Goal: Task Accomplishment & Management: Manage account settings

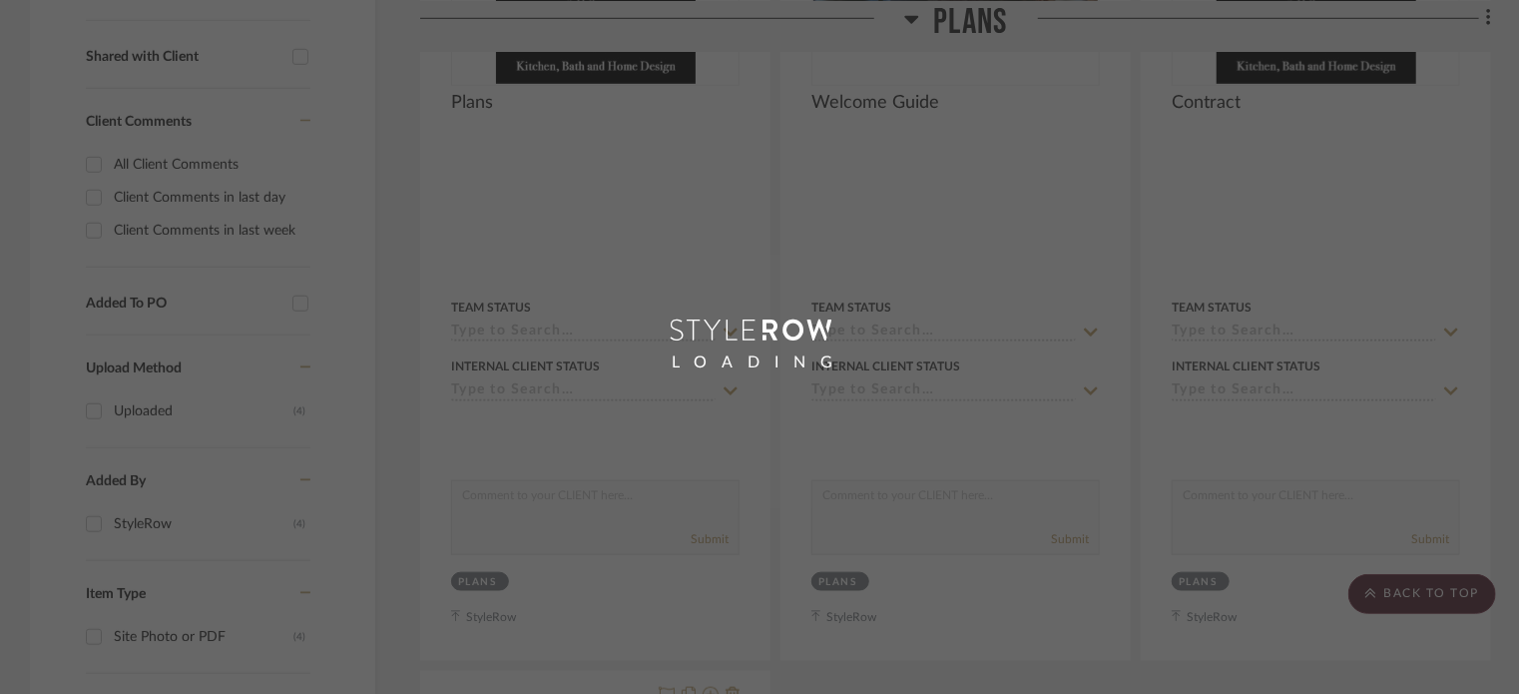
scroll to position [763, 0]
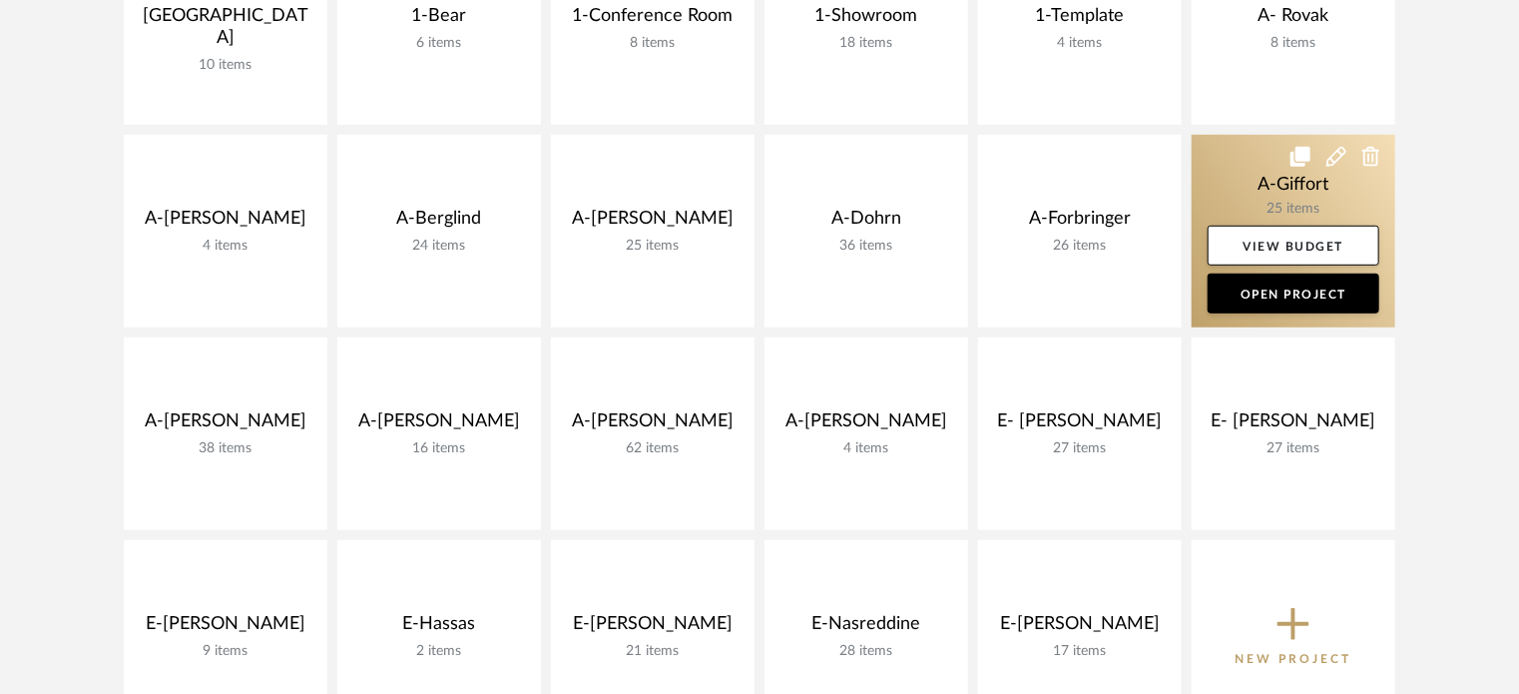
click at [1226, 187] on link at bounding box center [1294, 231] width 204 height 193
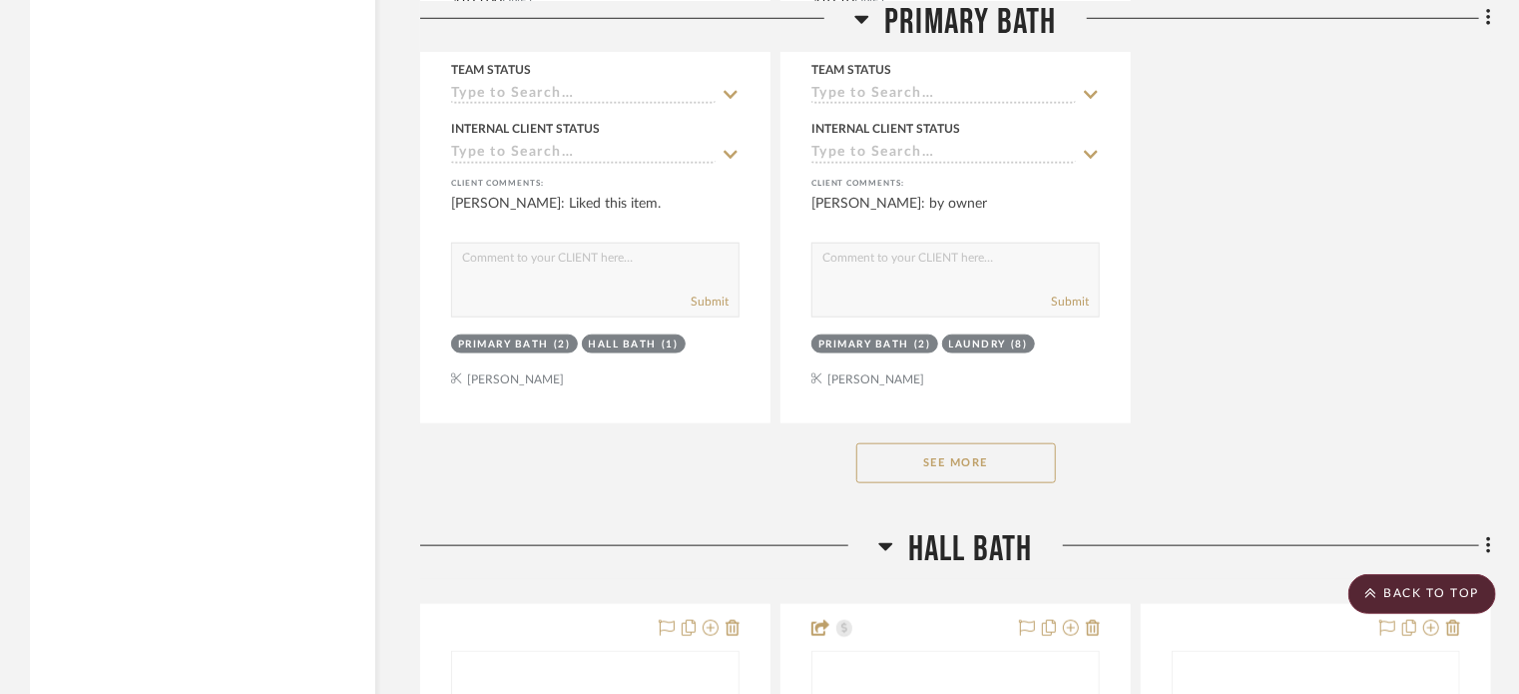
scroll to position [4692, 0]
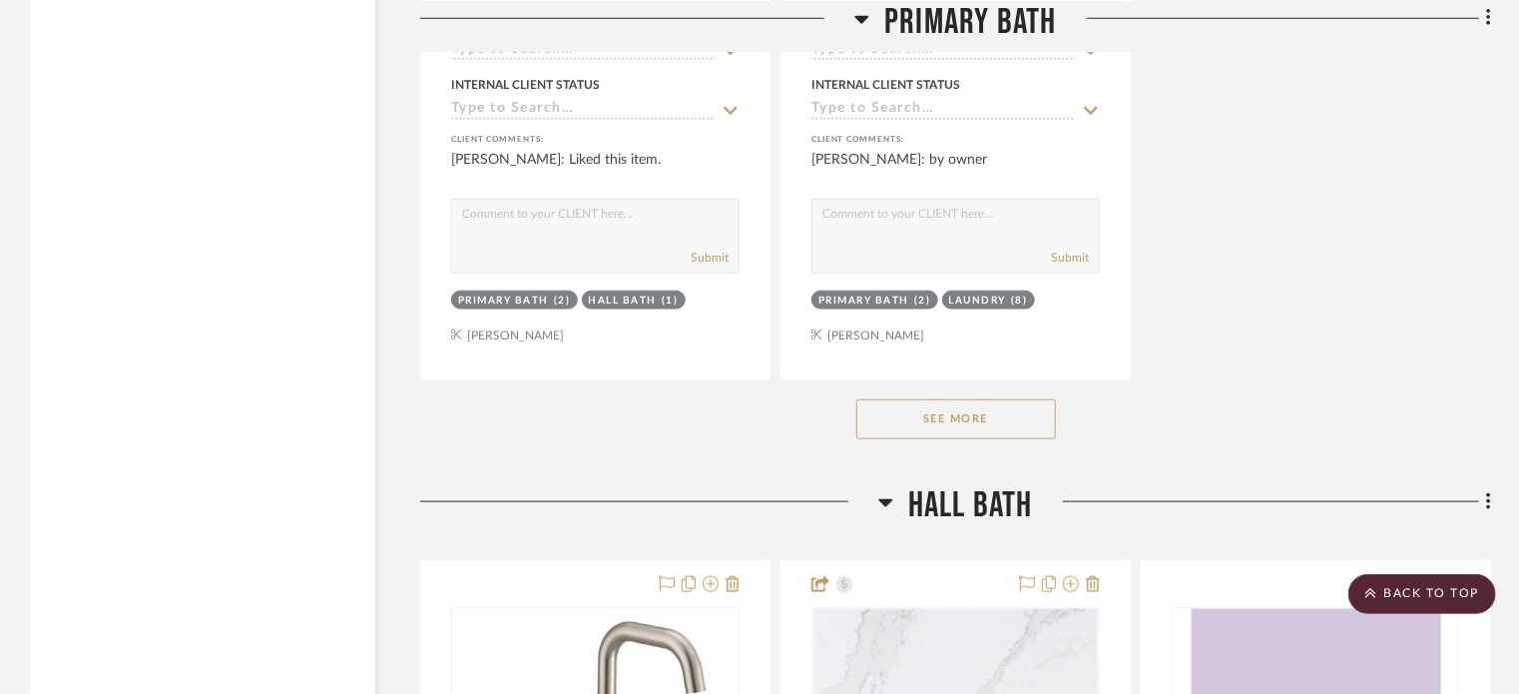
click at [954, 407] on button "See More" at bounding box center [957, 419] width 200 height 40
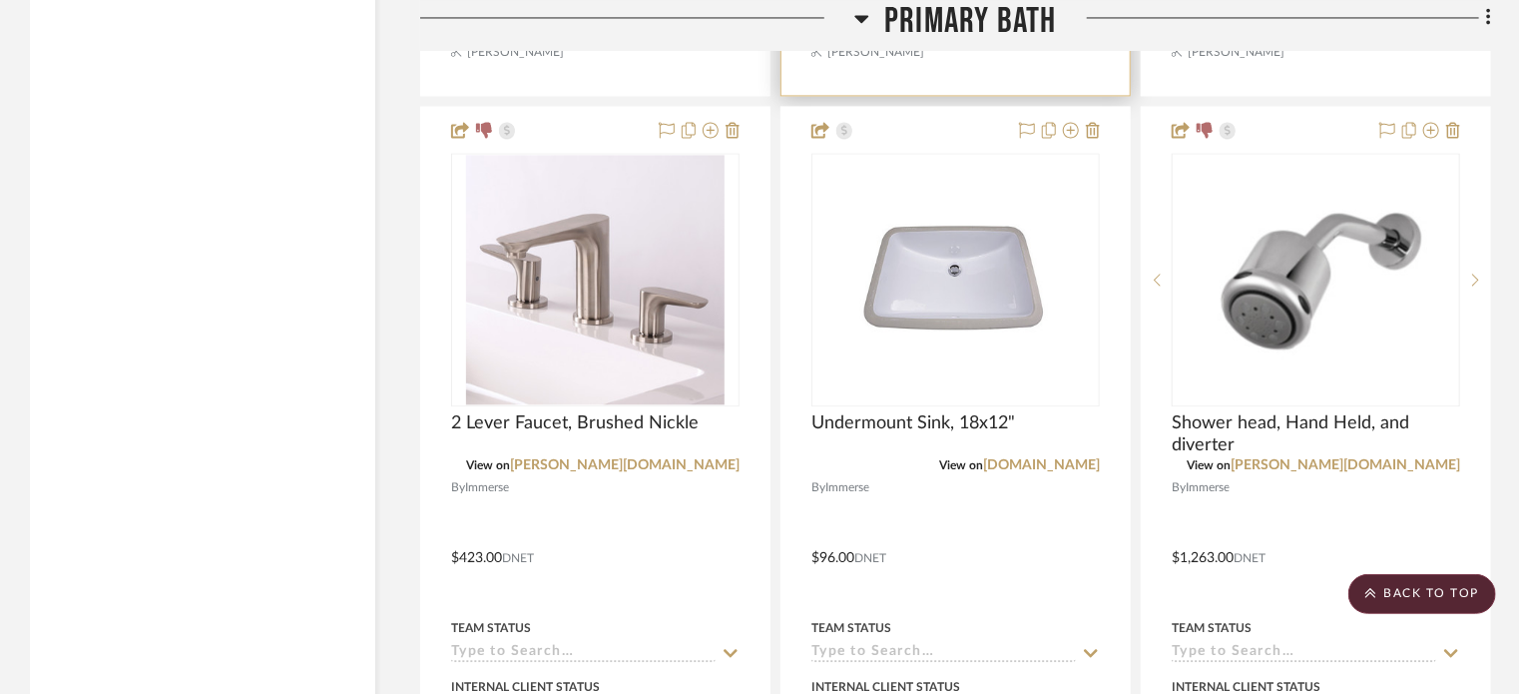
scroll to position [5790, 0]
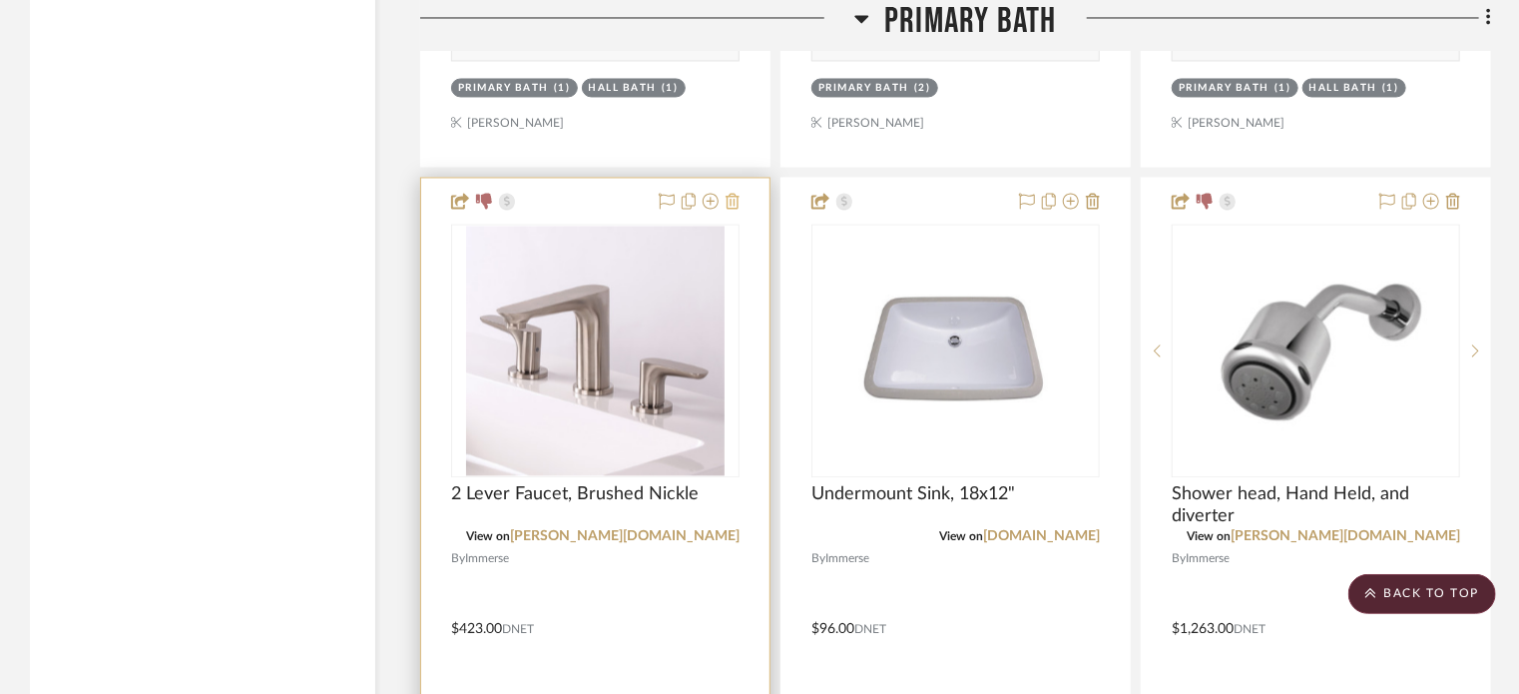
click at [735, 198] on icon at bounding box center [733, 201] width 14 height 16
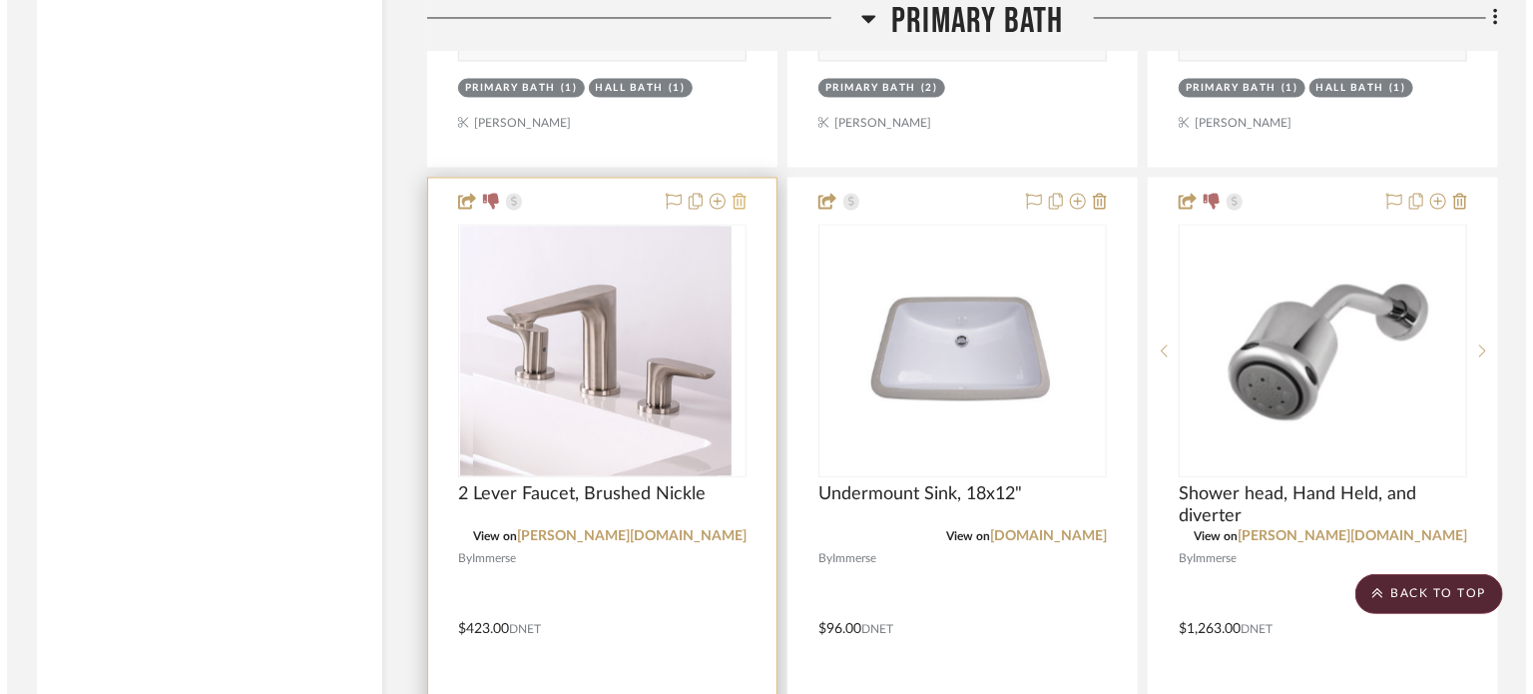
scroll to position [0, 0]
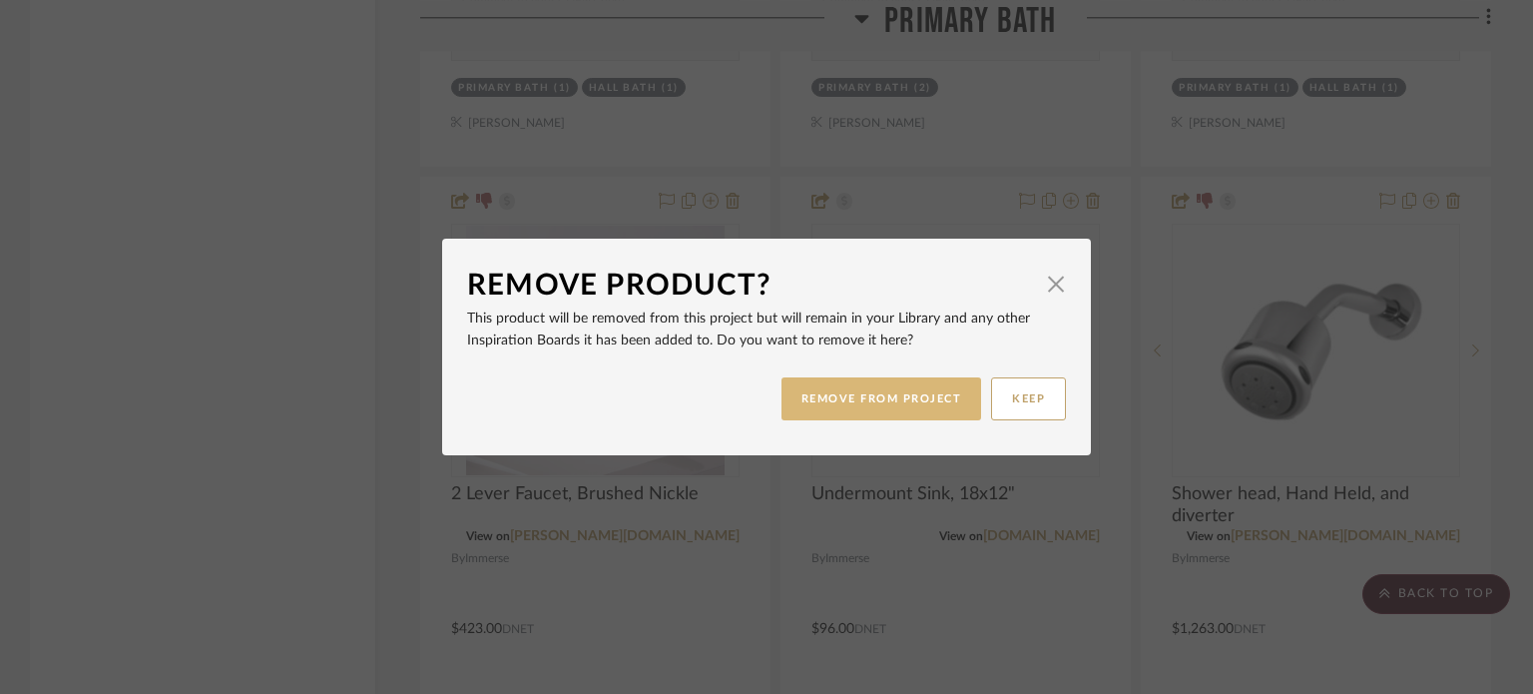
click at [894, 386] on button "REMOVE FROM PROJECT" at bounding box center [882, 398] width 201 height 43
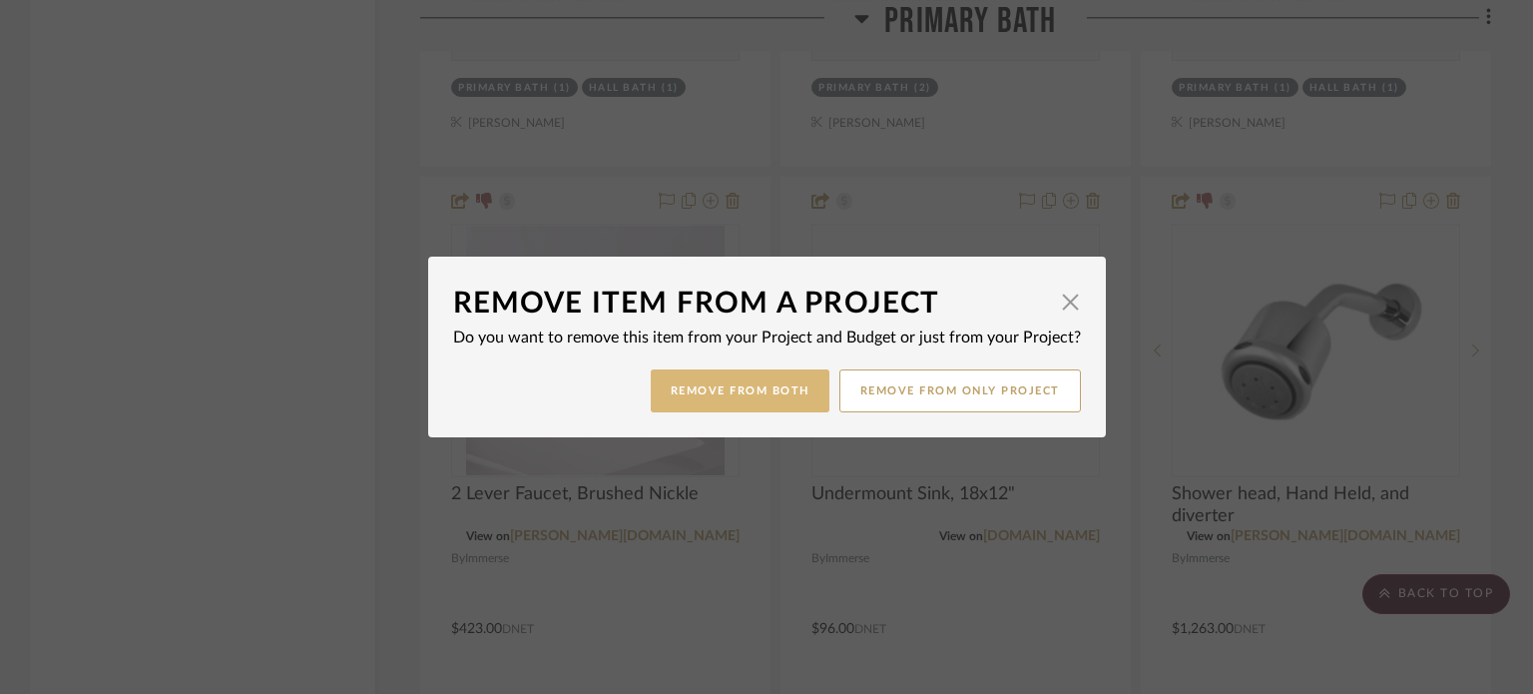
click at [771, 391] on button "Remove from Both" at bounding box center [740, 390] width 179 height 43
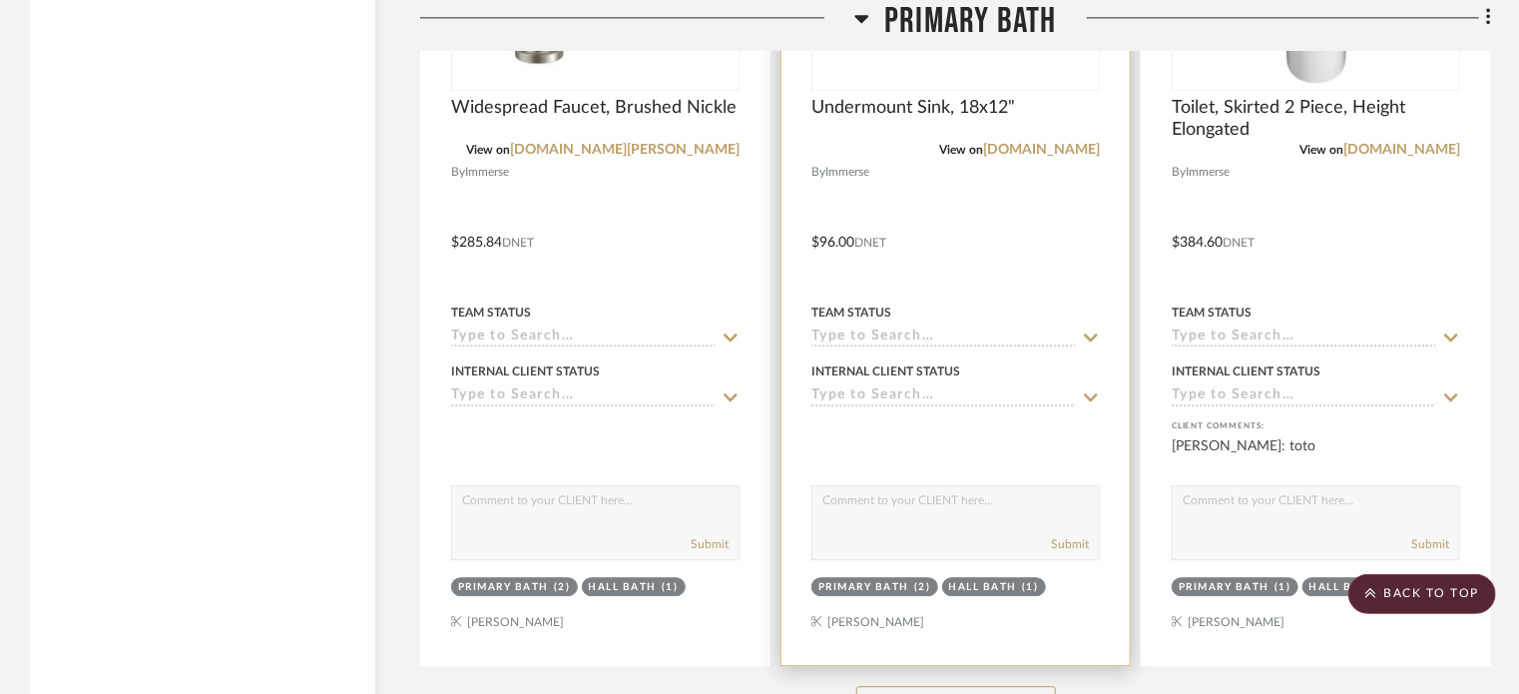
scroll to position [6089, 0]
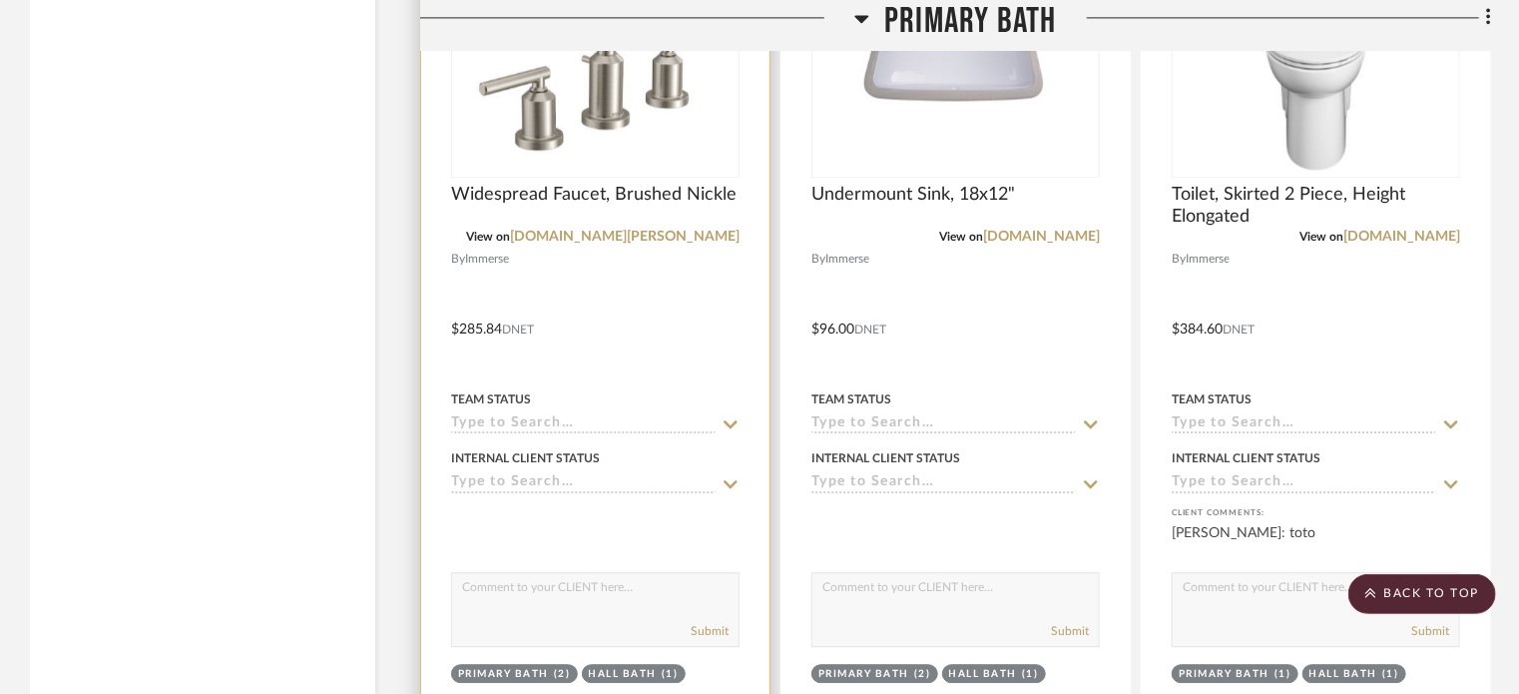
click at [625, 575] on textarea at bounding box center [595, 592] width 287 height 38
click at [631, 325] on div at bounding box center [595, 314] width 348 height 873
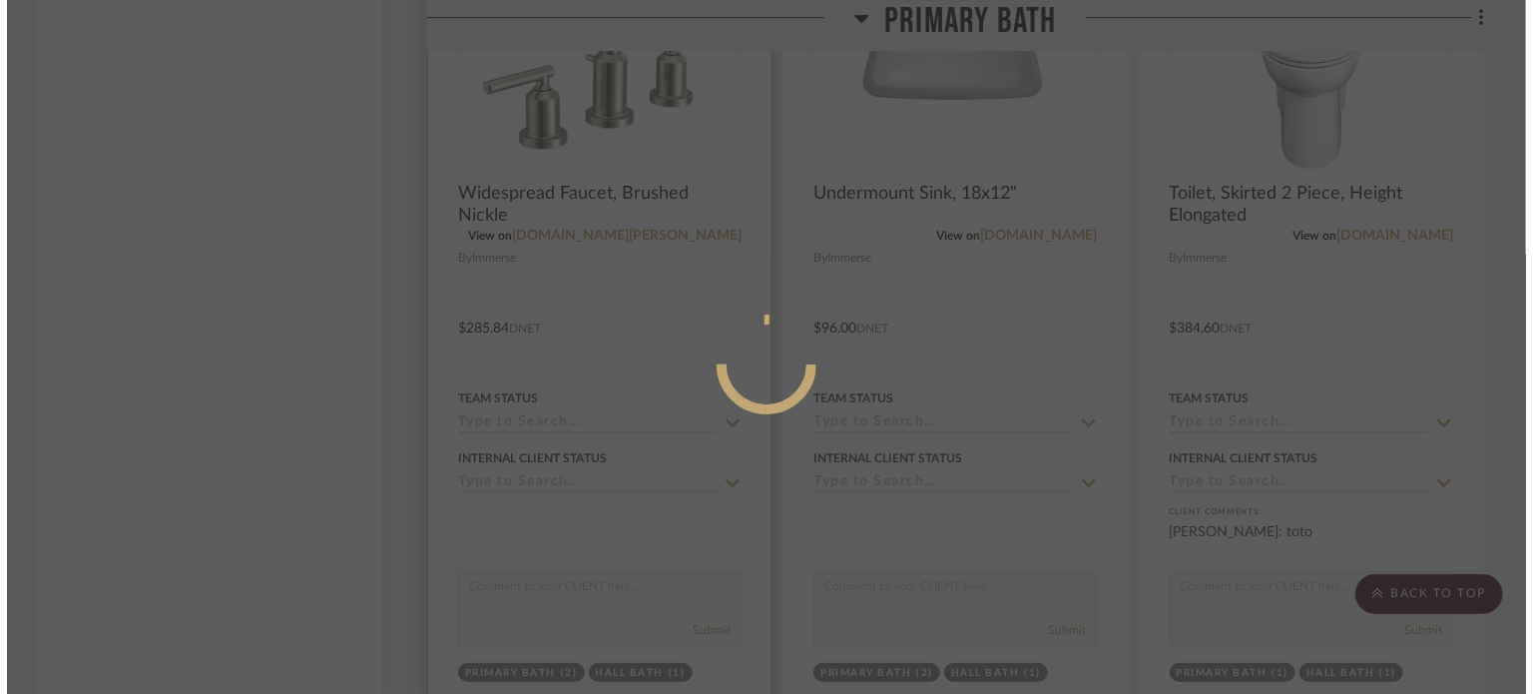
scroll to position [0, 0]
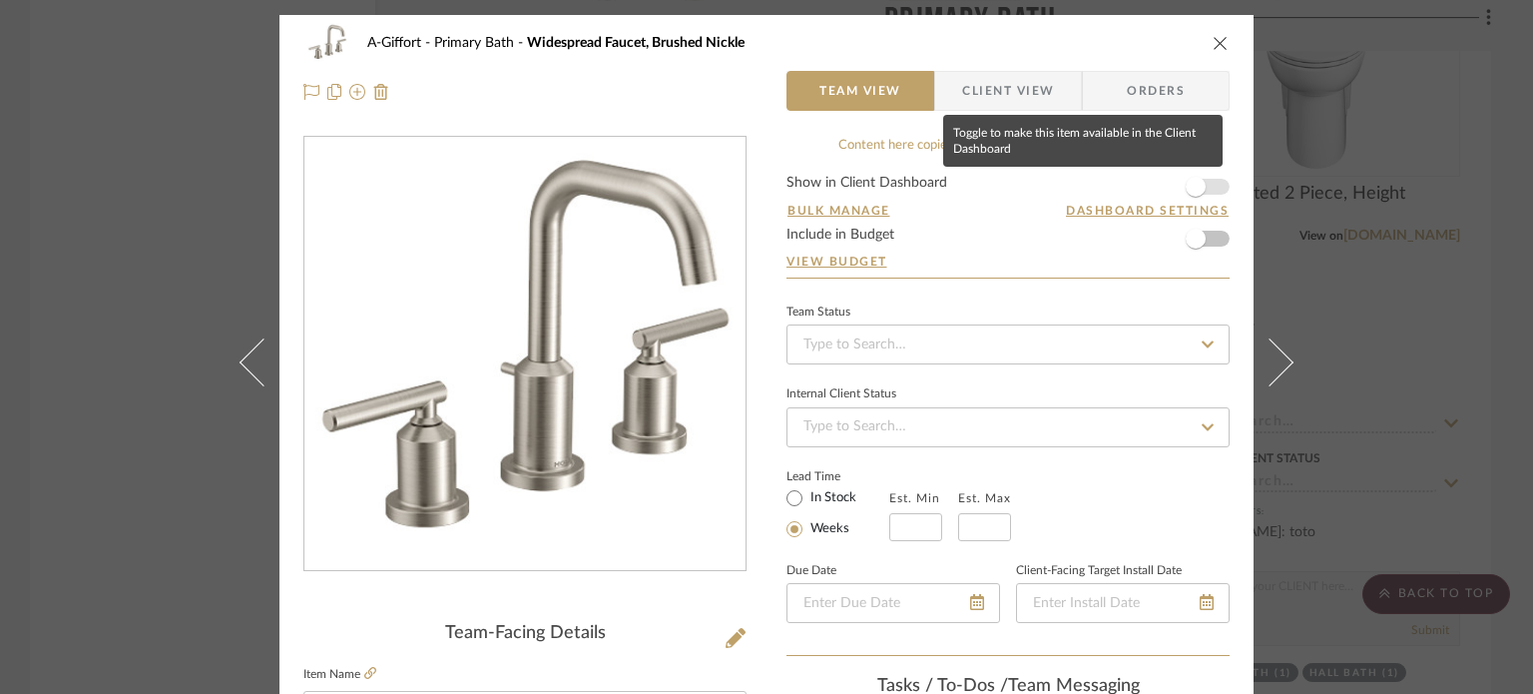
drag, startPoint x: 1182, startPoint y: 185, endPoint x: 1185, endPoint y: 196, distance: 11.4
click at [1186, 185] on span "button" at bounding box center [1196, 187] width 20 height 20
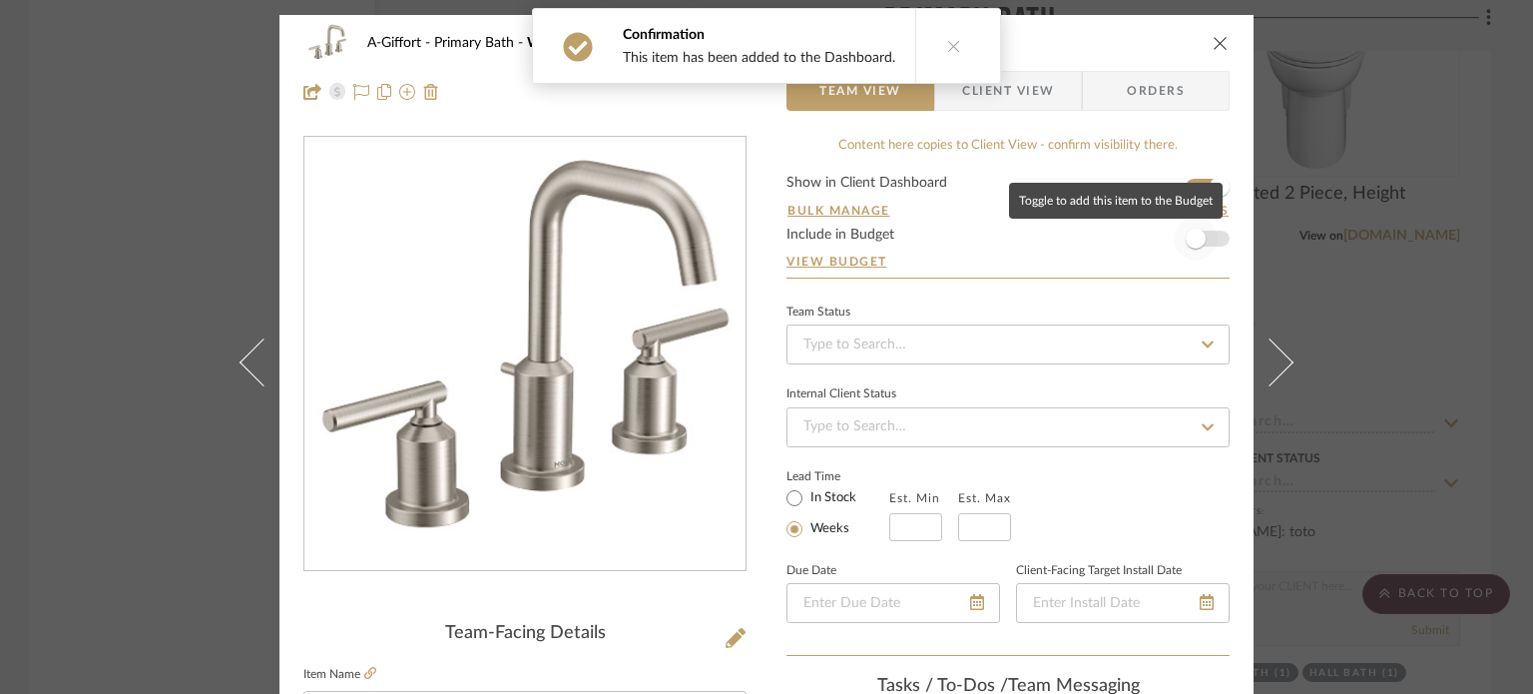
click at [1194, 227] on span "button" at bounding box center [1196, 239] width 44 height 44
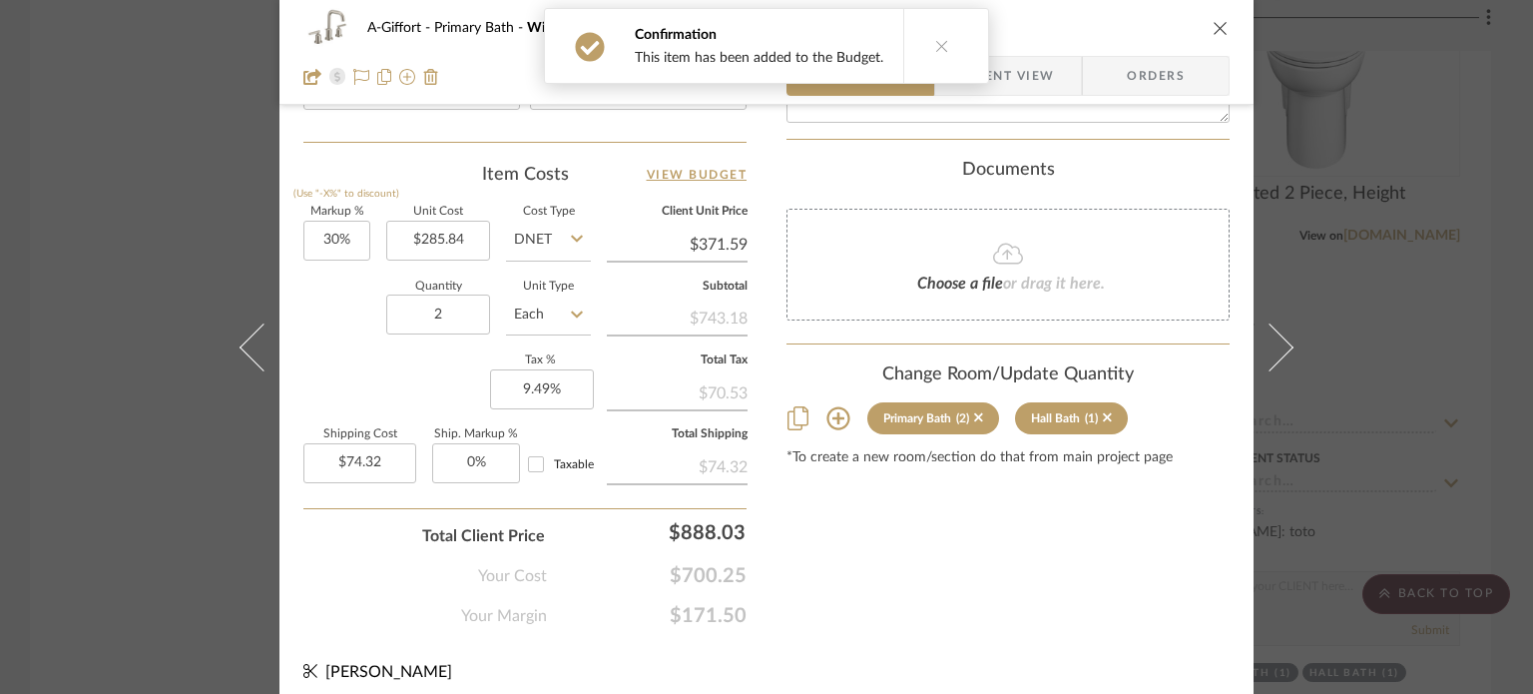
scroll to position [1162, 0]
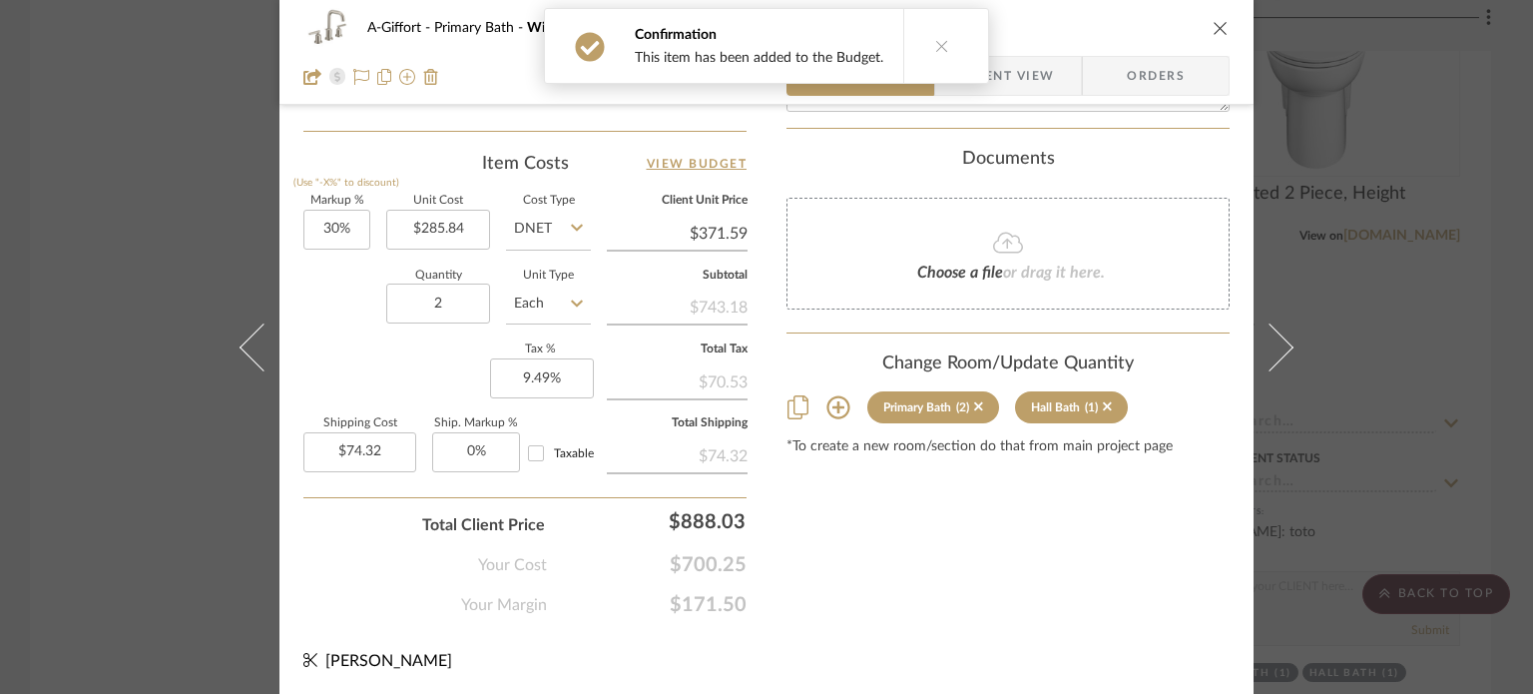
click at [1, 310] on div "A-Giffort Primary Bath Widespread Faucet, Brushed Nickle Team View Client View …" at bounding box center [766, 347] width 1533 height 694
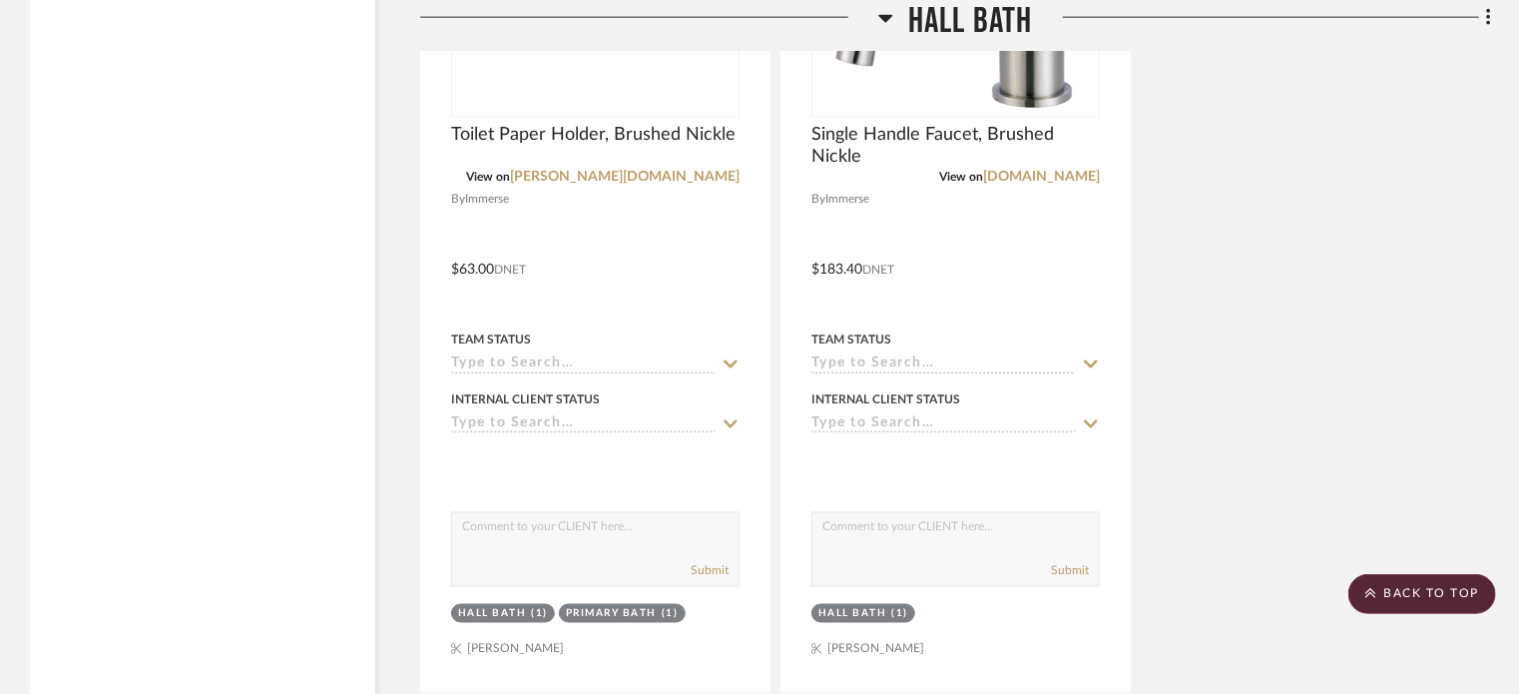
scroll to position [9284, 0]
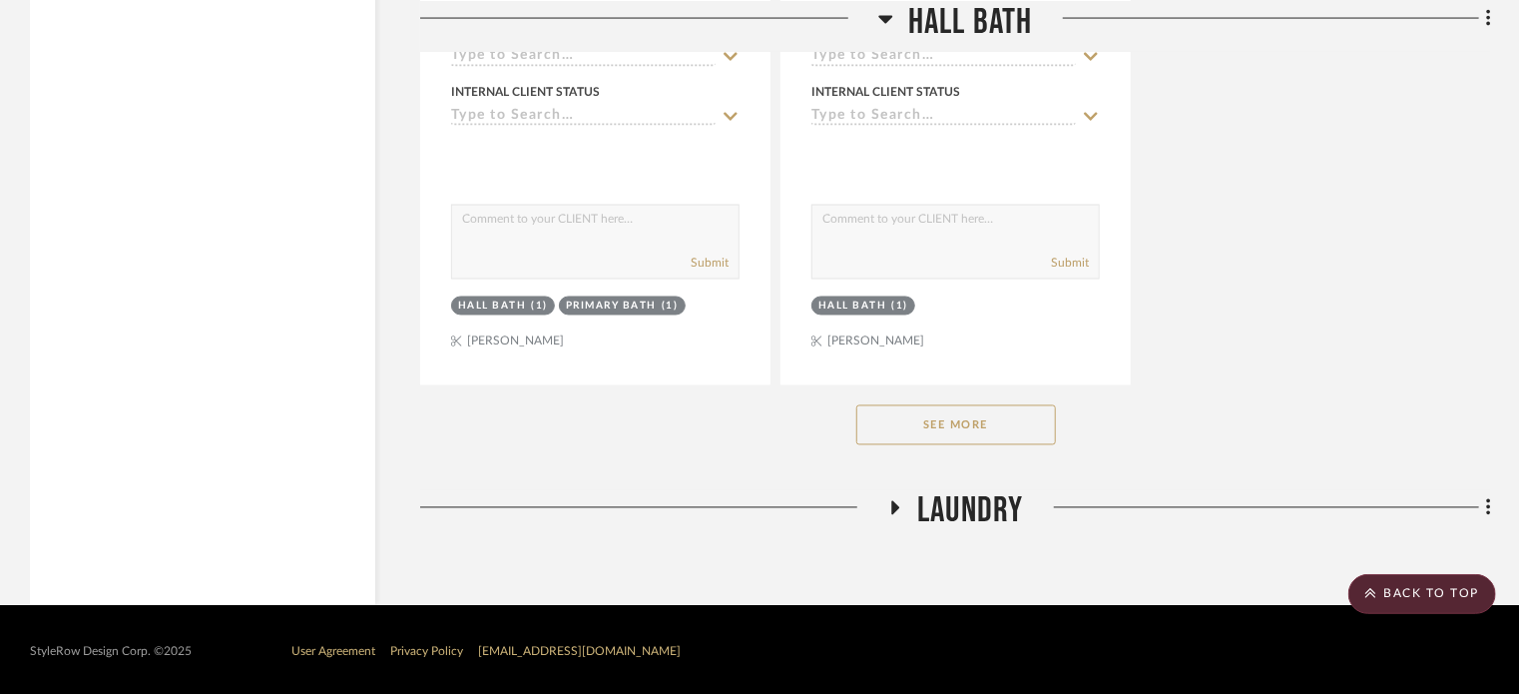
click at [983, 432] on button "See More" at bounding box center [957, 425] width 200 height 40
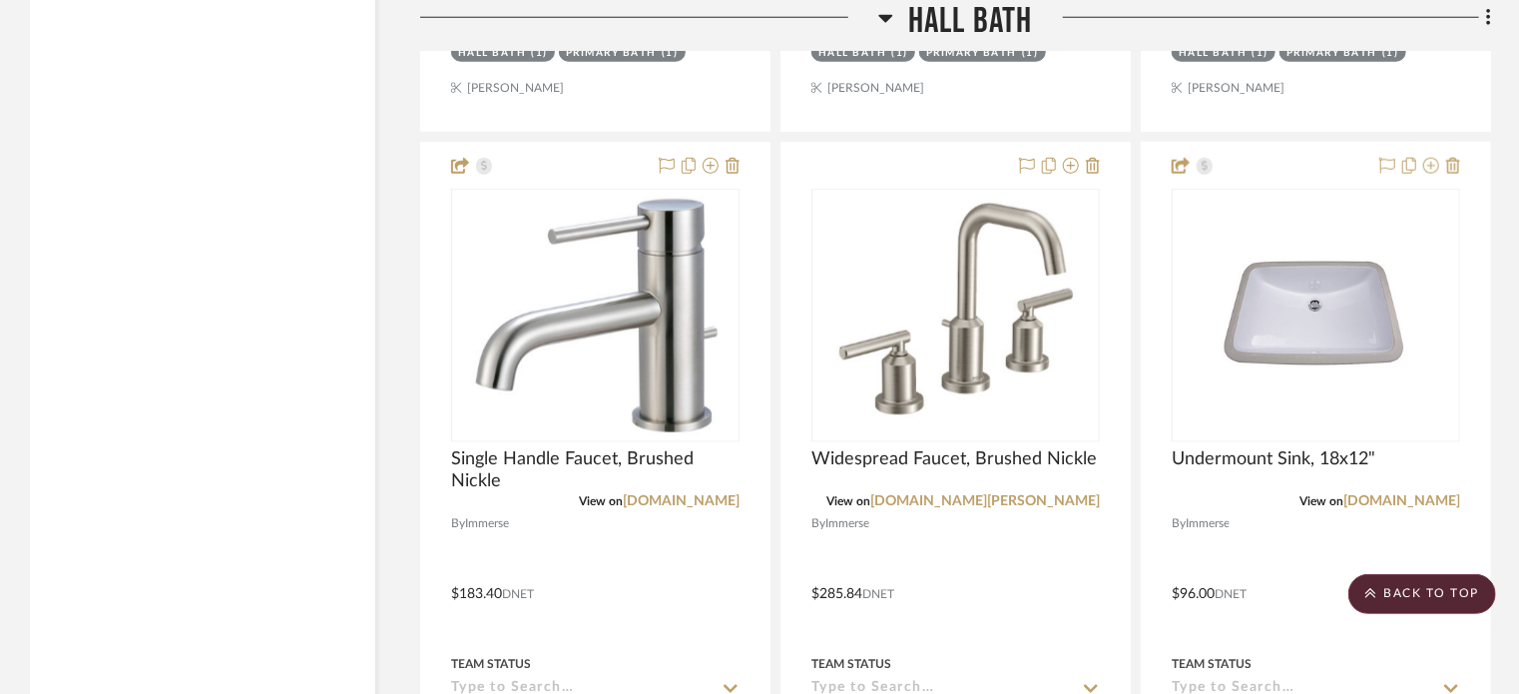
scroll to position [8637, 0]
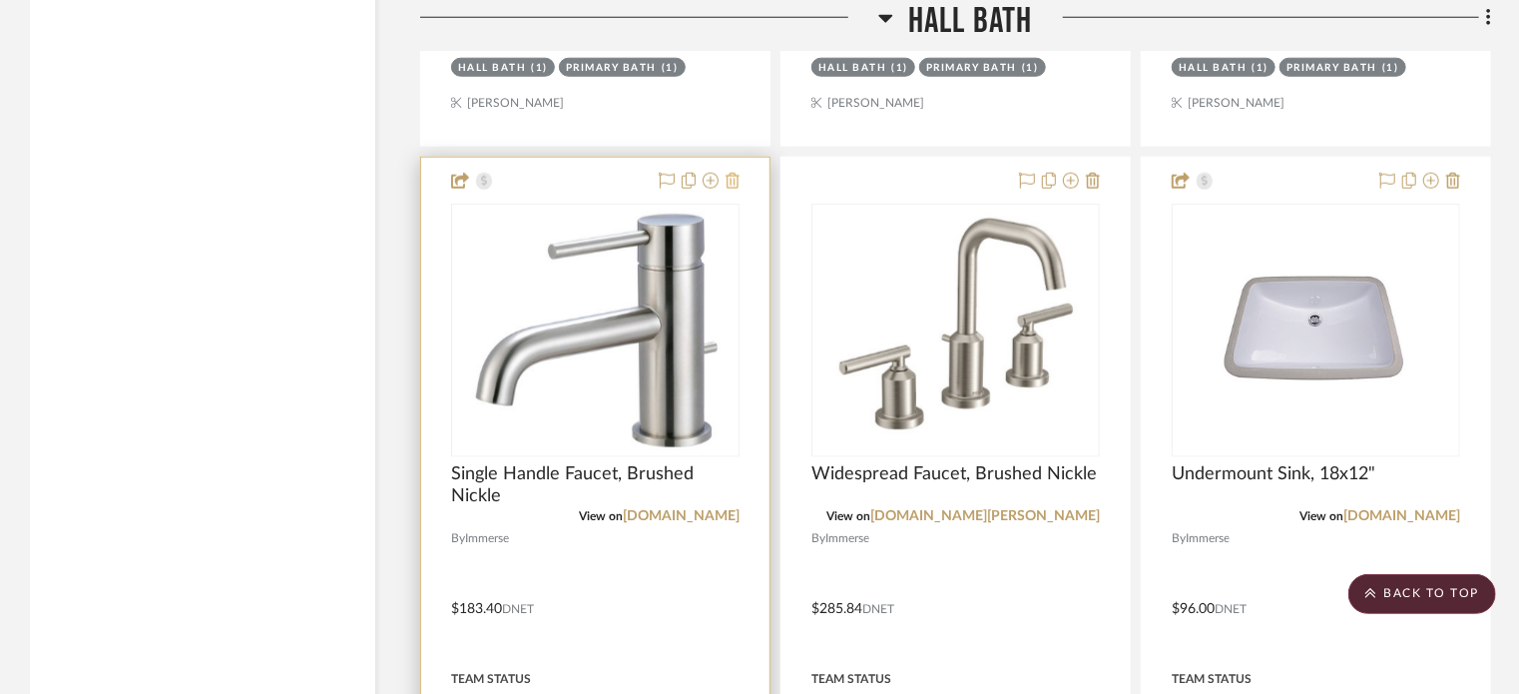
click at [733, 183] on icon at bounding box center [733, 181] width 14 height 16
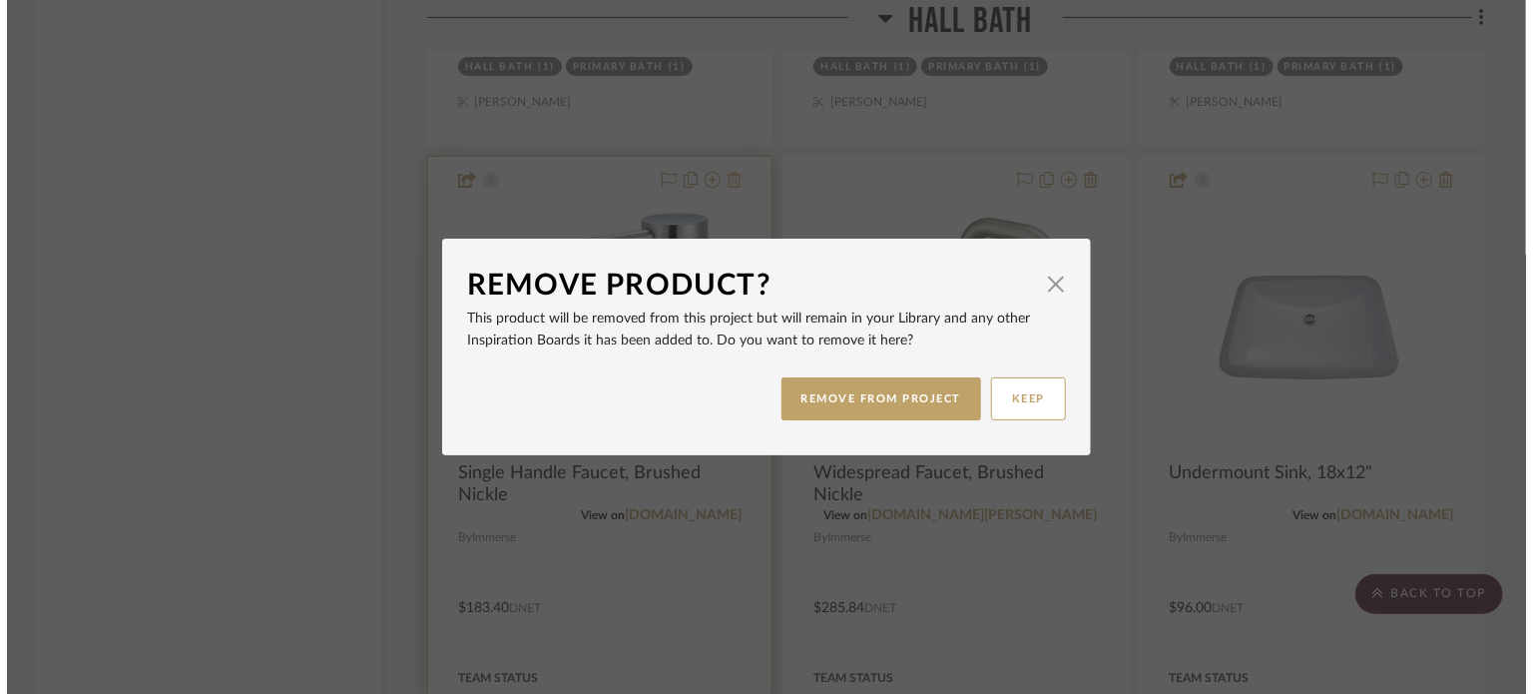
scroll to position [0, 0]
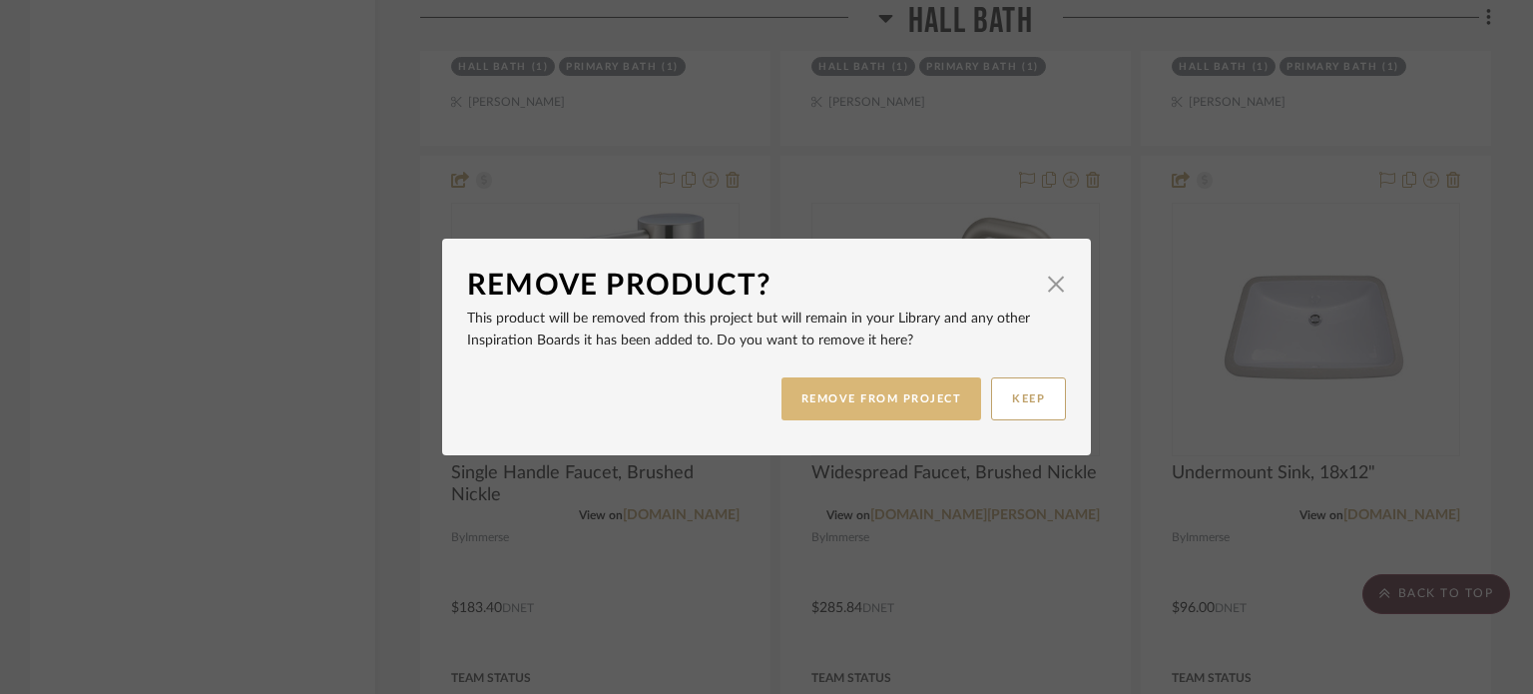
click at [817, 386] on button "REMOVE FROM PROJECT" at bounding box center [882, 398] width 201 height 43
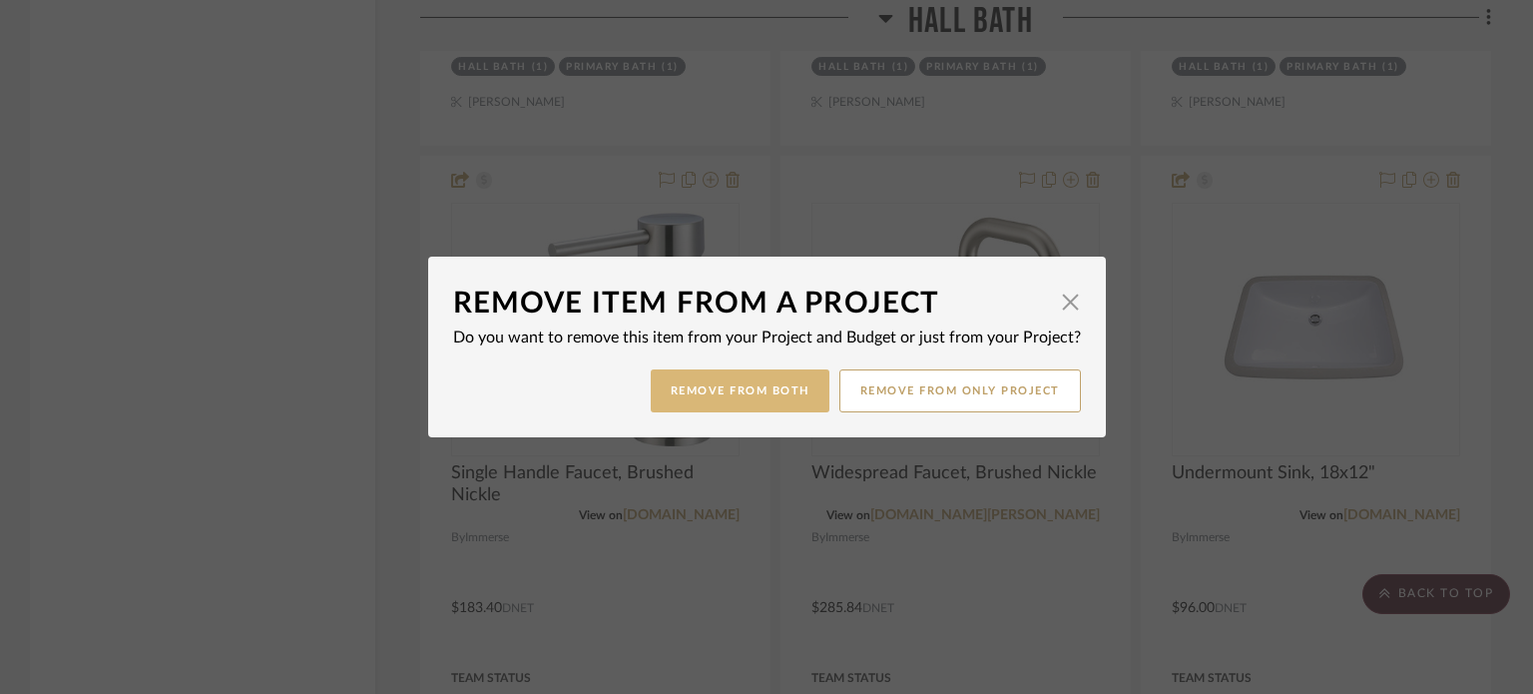
click at [717, 394] on button "Remove from Both" at bounding box center [740, 390] width 179 height 43
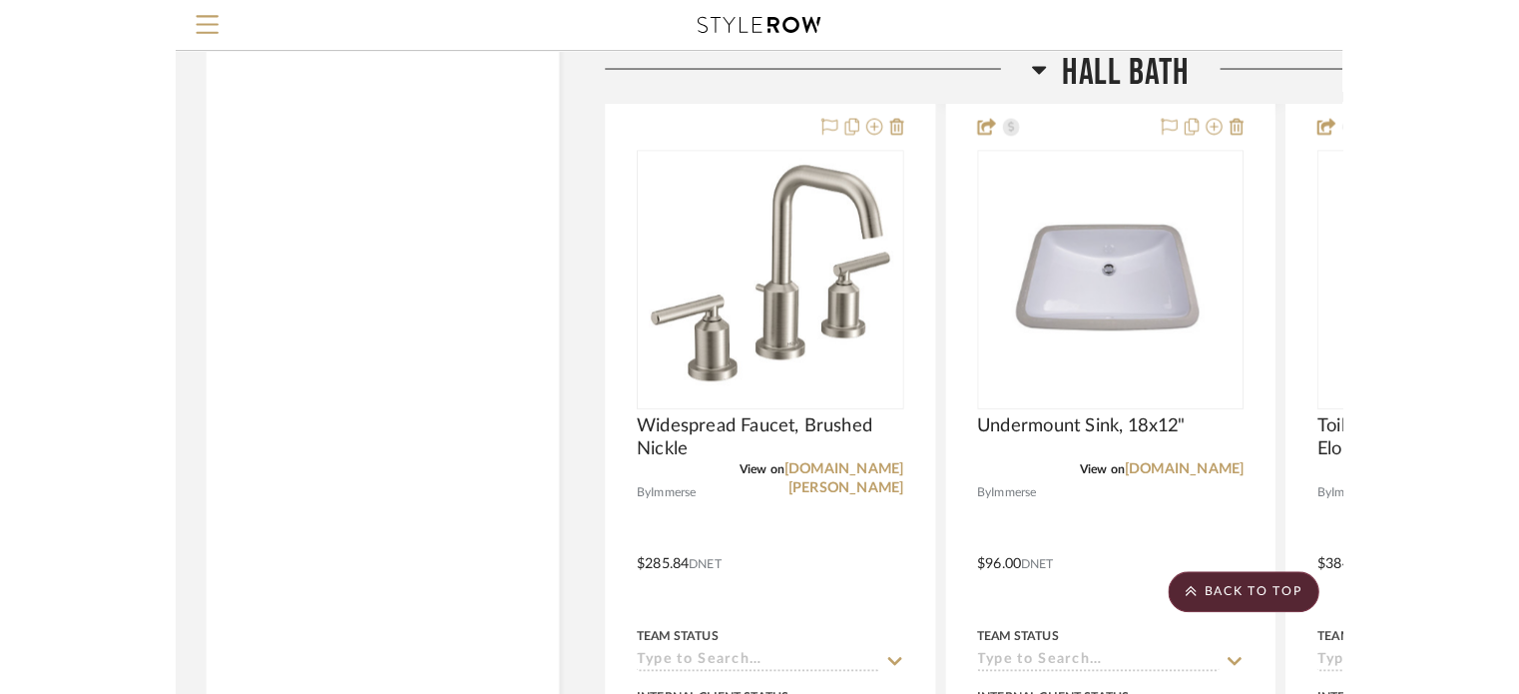
scroll to position [8637, 0]
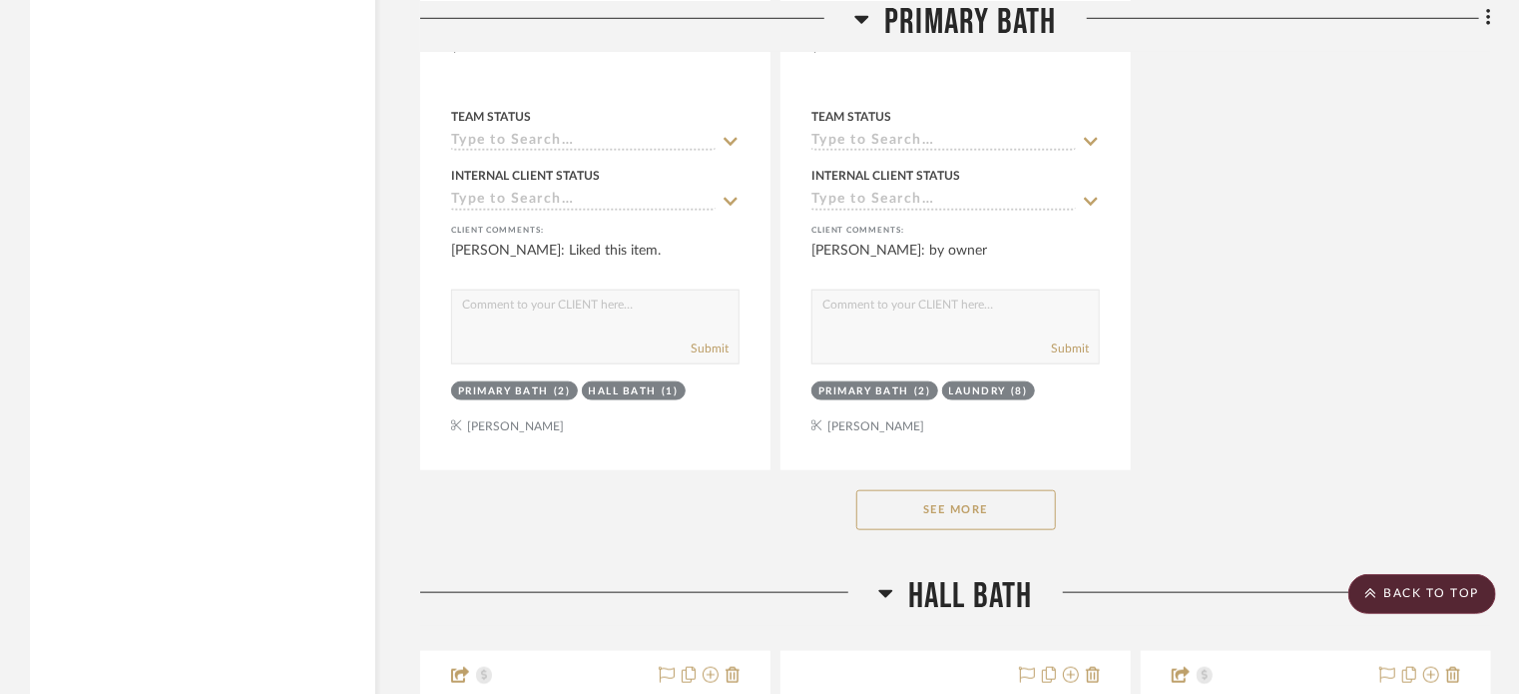
scroll to position [4602, 0]
click at [955, 526] on button "See More" at bounding box center [957, 509] width 200 height 40
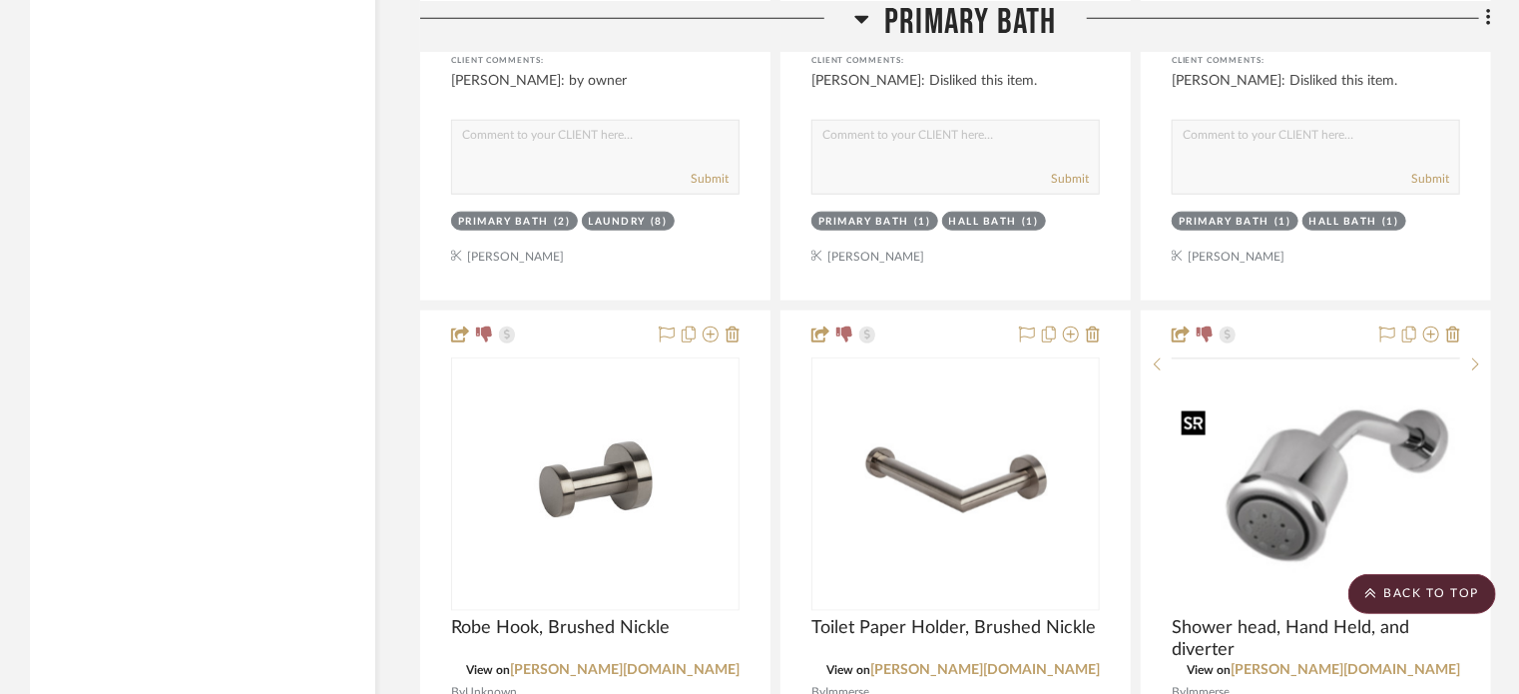
scroll to position [4760, 0]
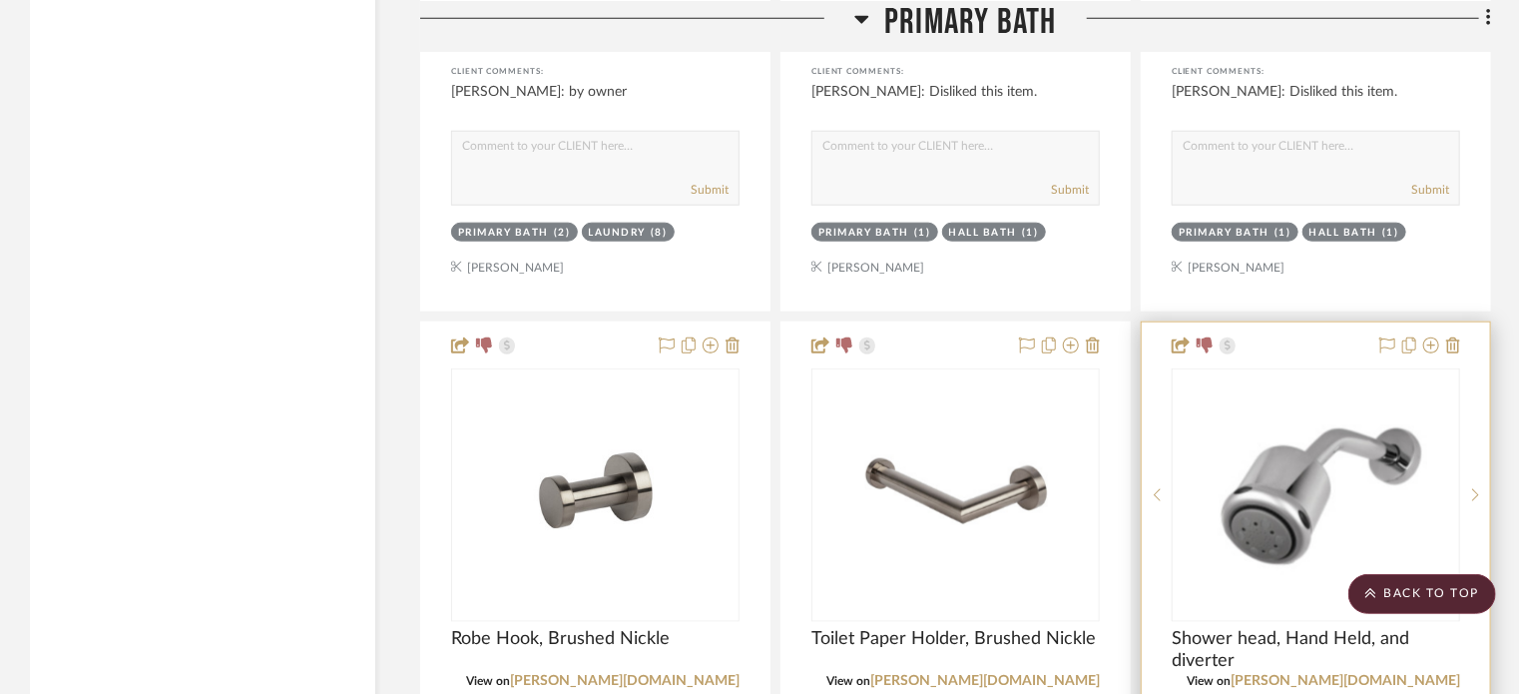
click at [1445, 341] on div at bounding box center [1417, 346] width 88 height 24
click at [1459, 344] on icon at bounding box center [1453, 345] width 14 height 16
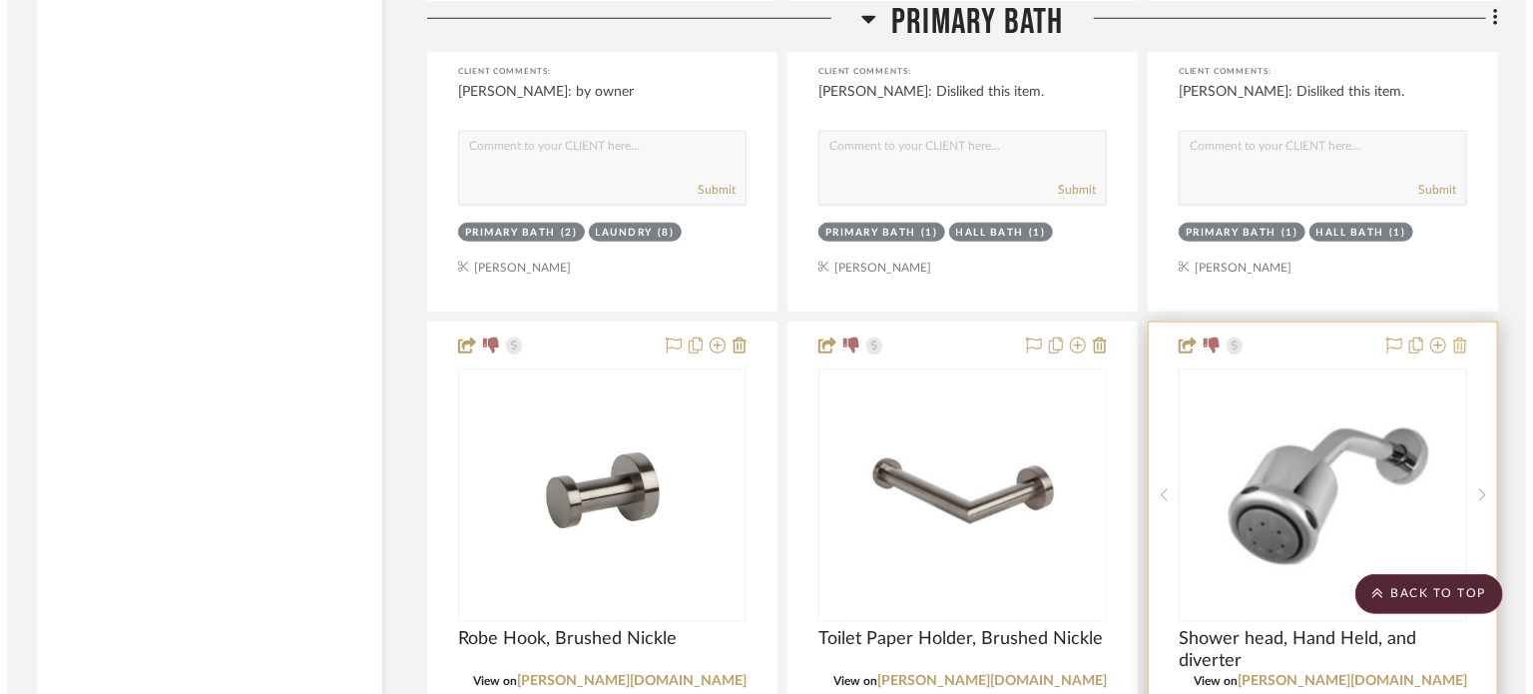
scroll to position [0, 0]
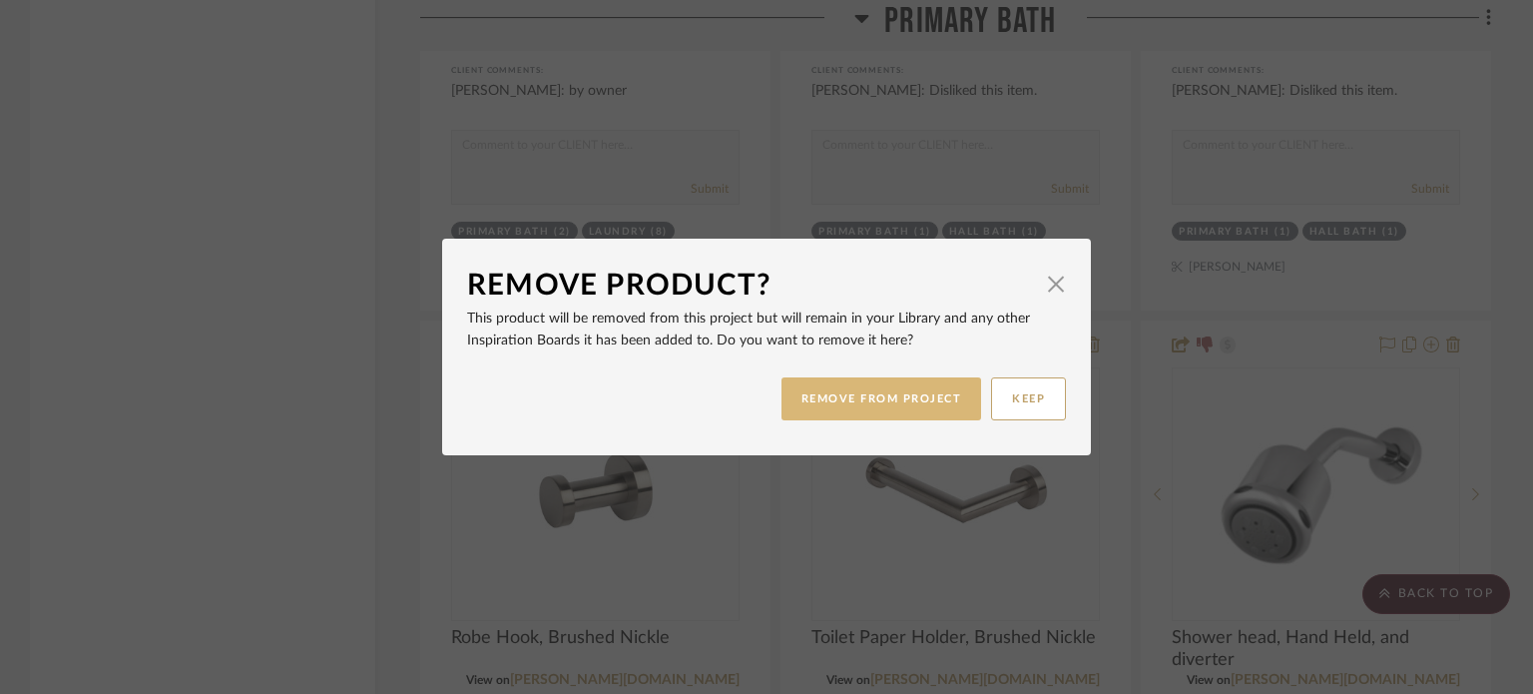
click at [880, 399] on button "REMOVE FROM PROJECT" at bounding box center [882, 398] width 201 height 43
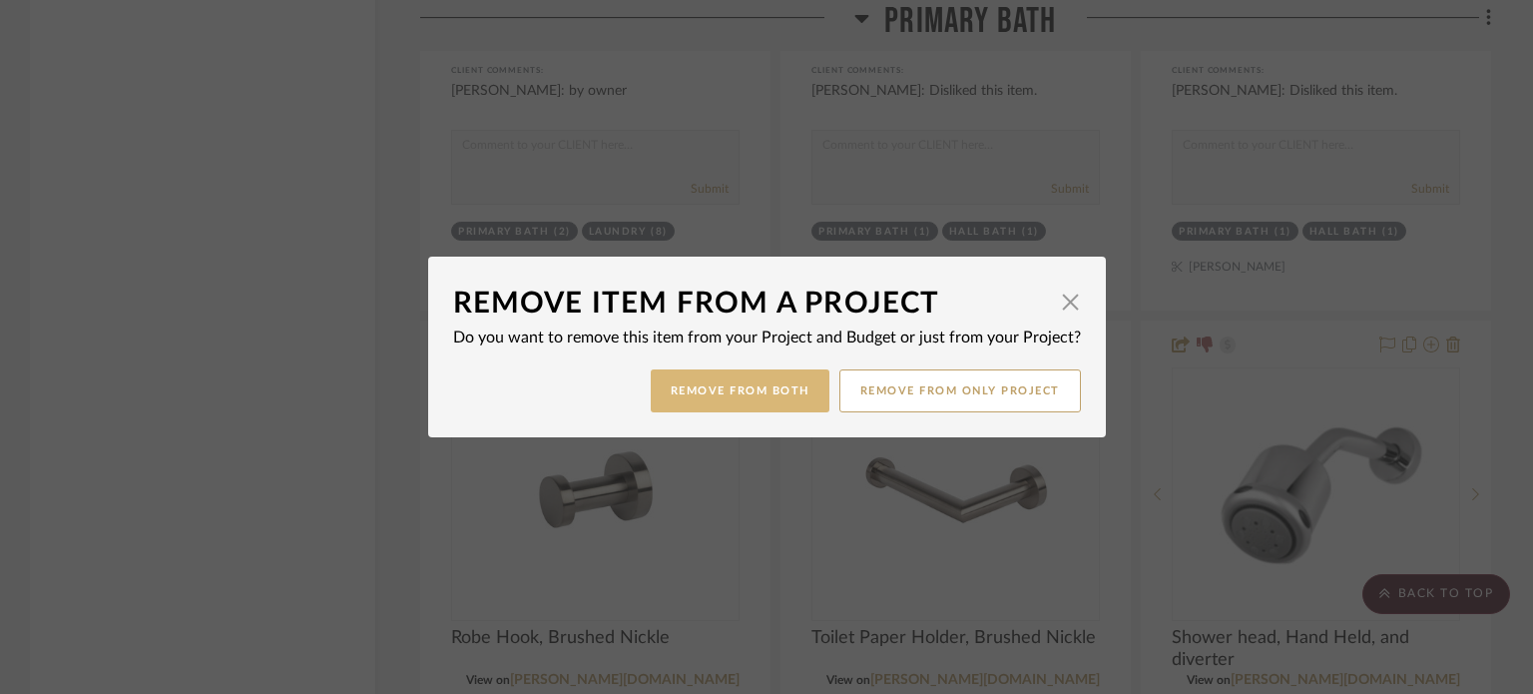
click at [738, 384] on button "Remove from Both" at bounding box center [740, 390] width 179 height 43
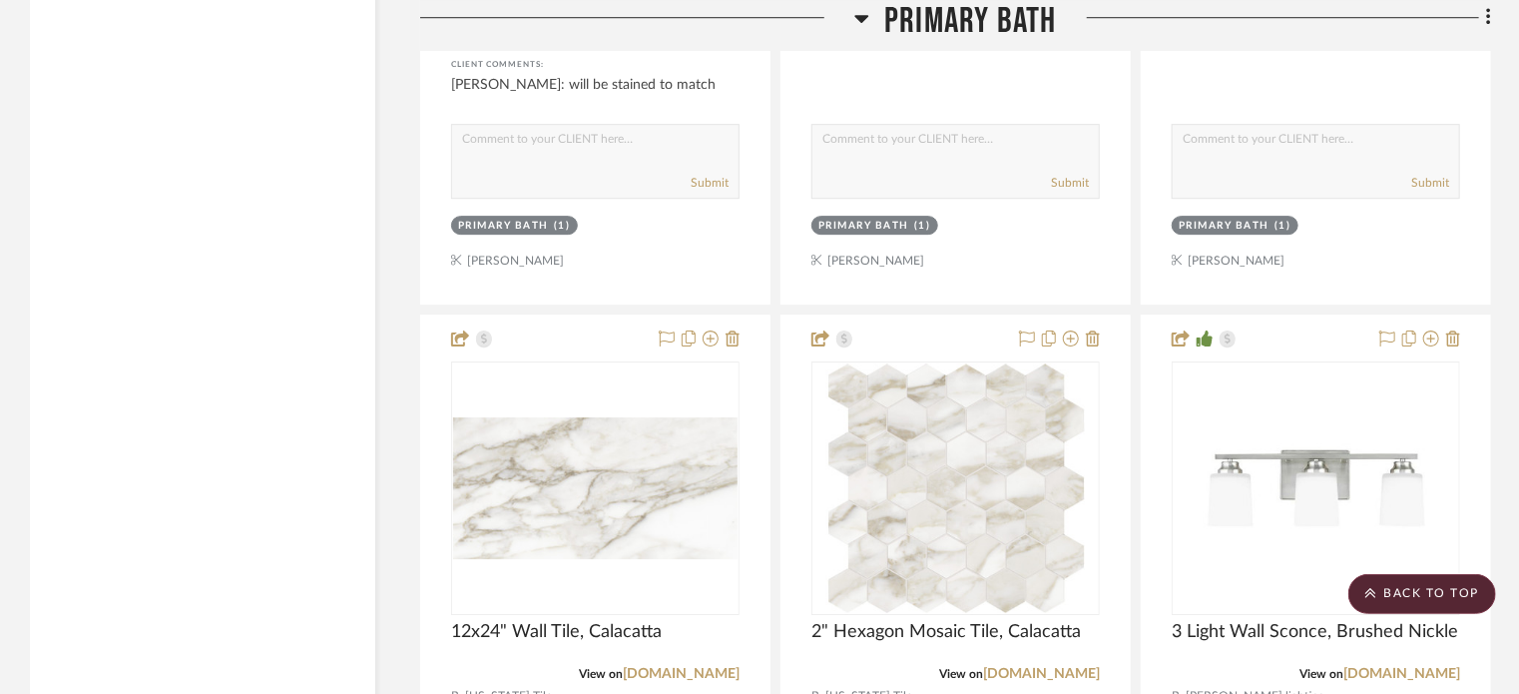
scroll to position [2963, 0]
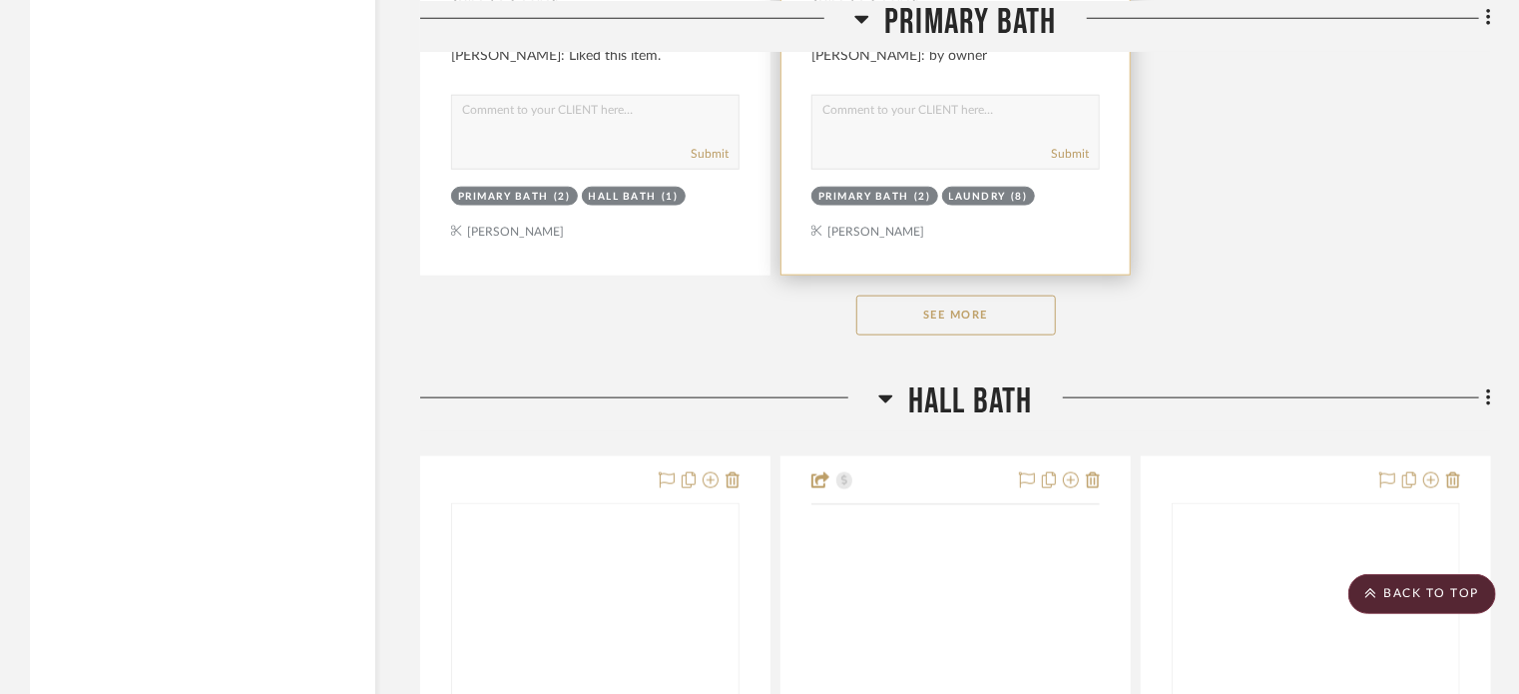
scroll to position [4802, 0]
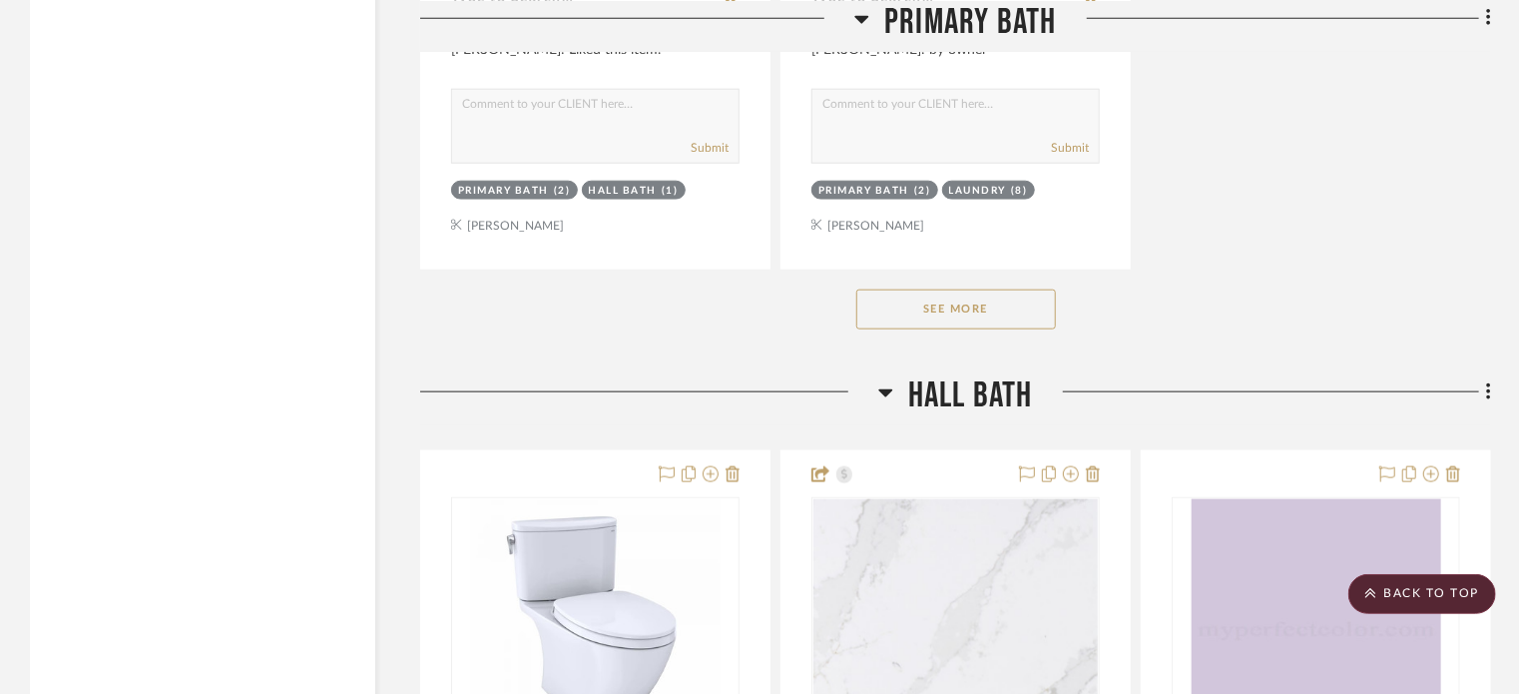
click at [910, 322] on button "See More" at bounding box center [957, 309] width 200 height 40
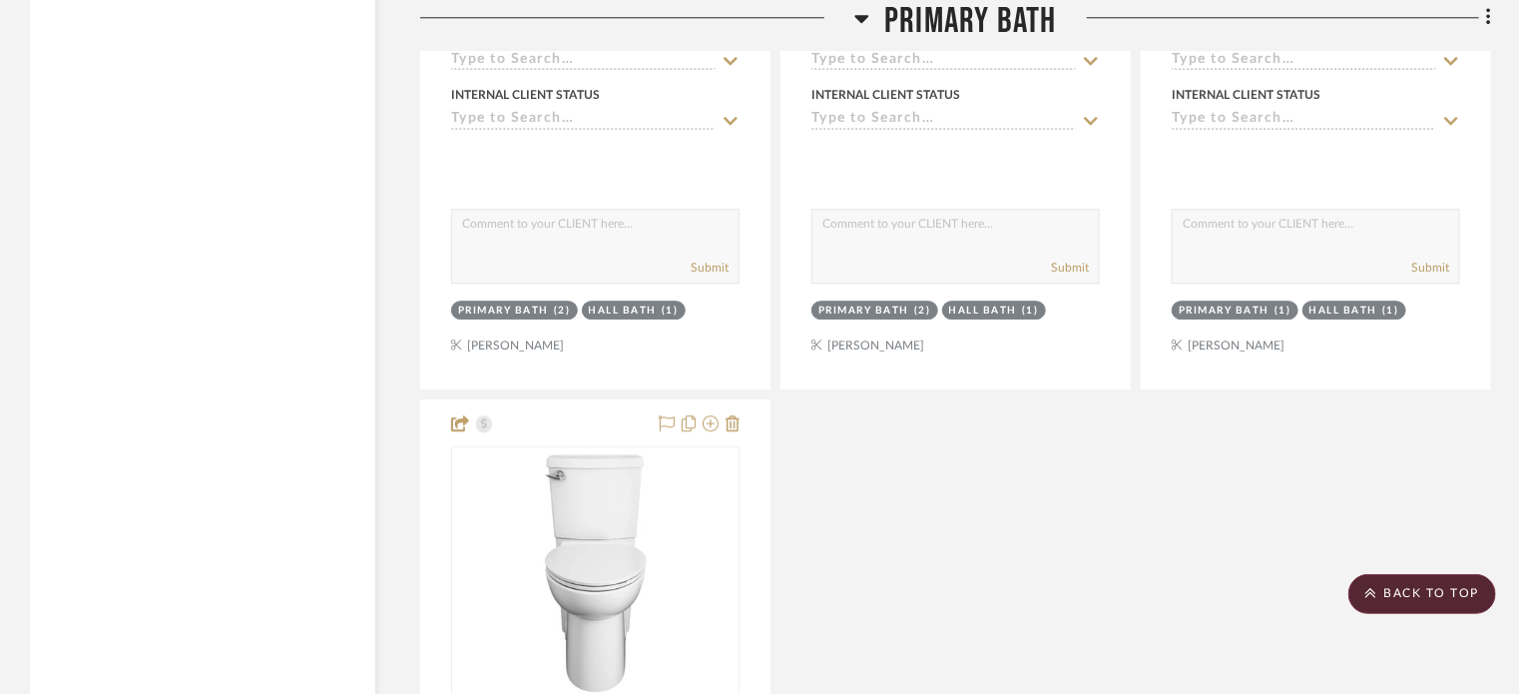
scroll to position [6591, 0]
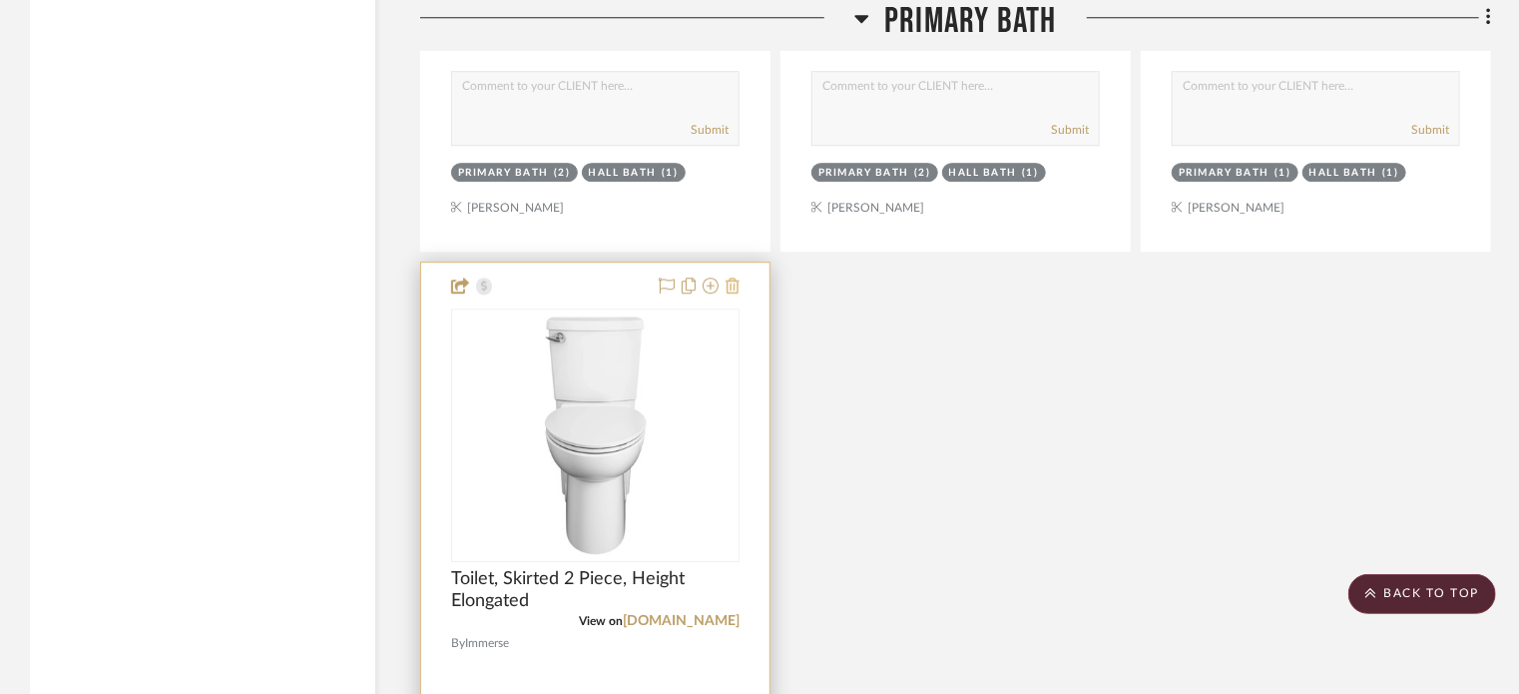
click at [736, 287] on icon at bounding box center [733, 286] width 14 height 16
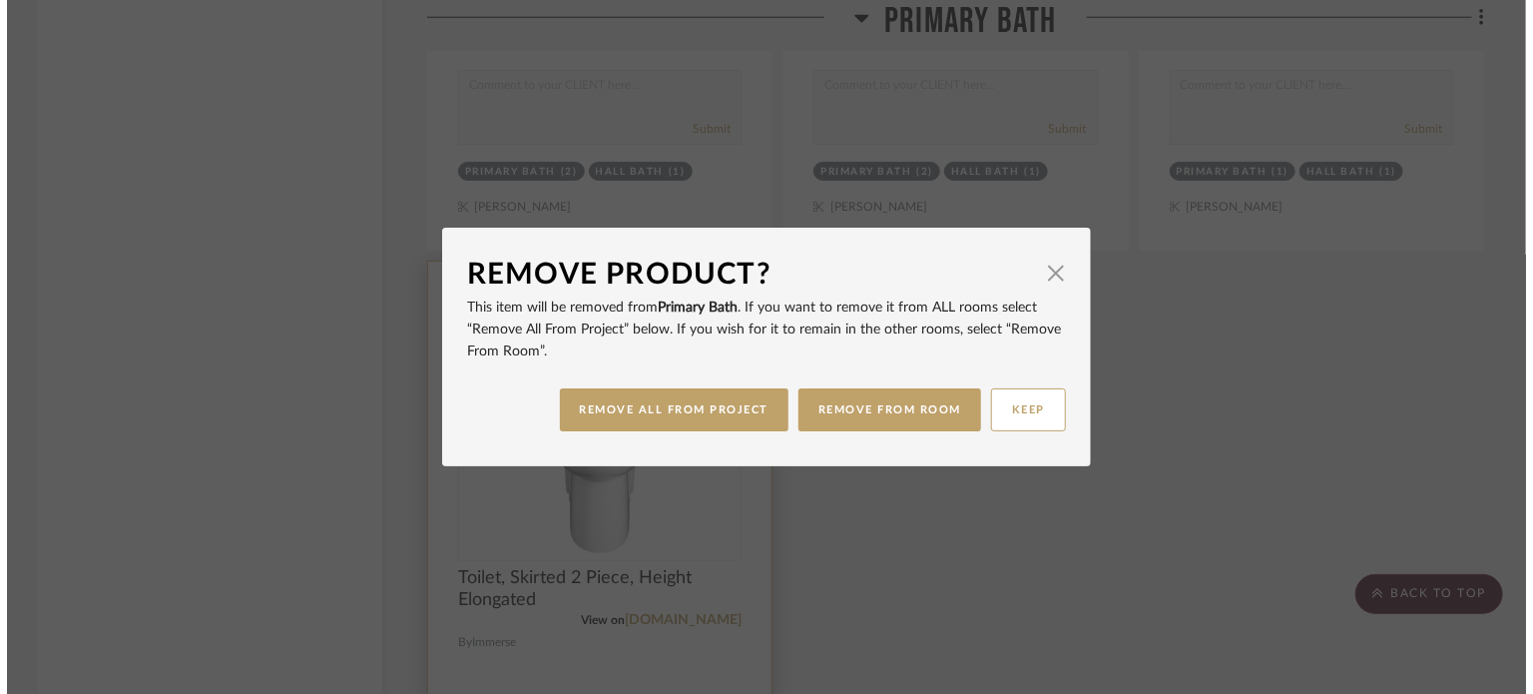
scroll to position [0, 0]
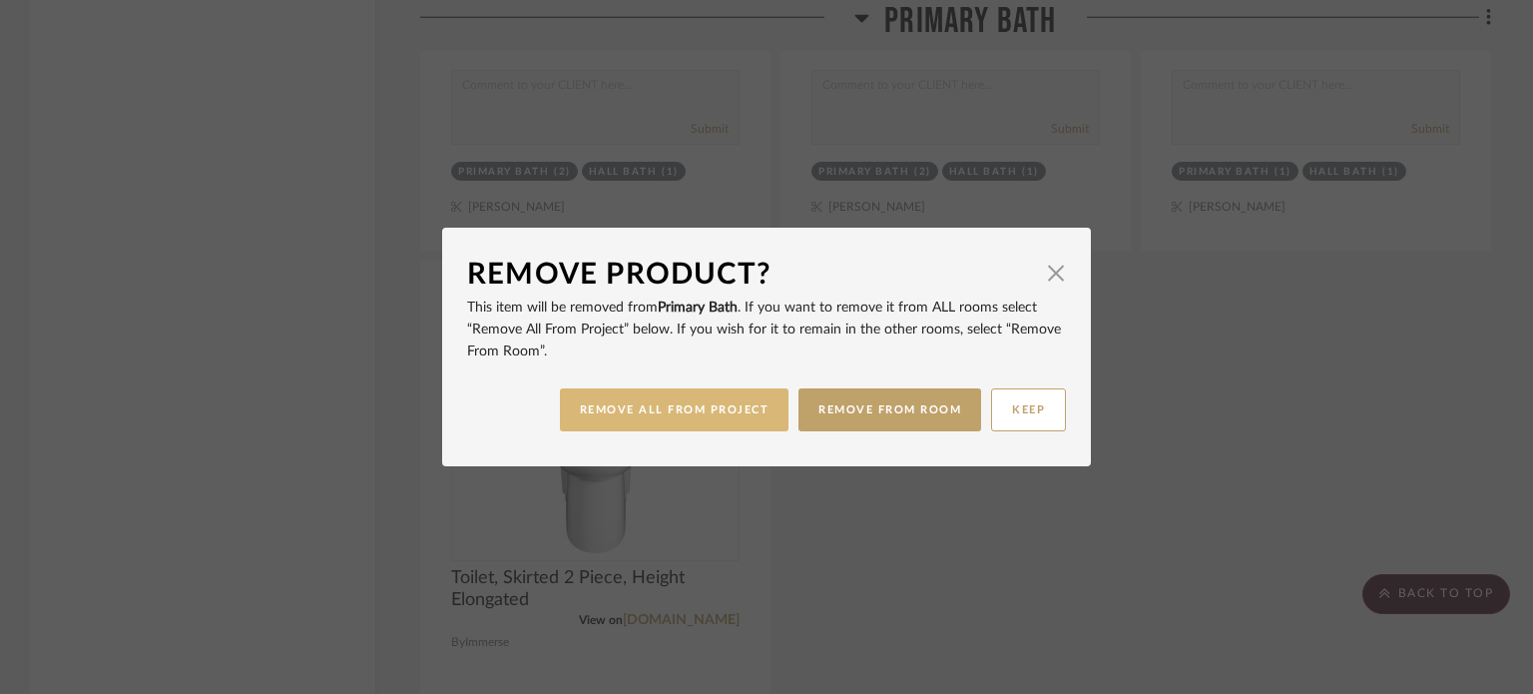
click at [659, 411] on button "REMOVE ALL FROM PROJECT" at bounding box center [675, 409] width 230 height 43
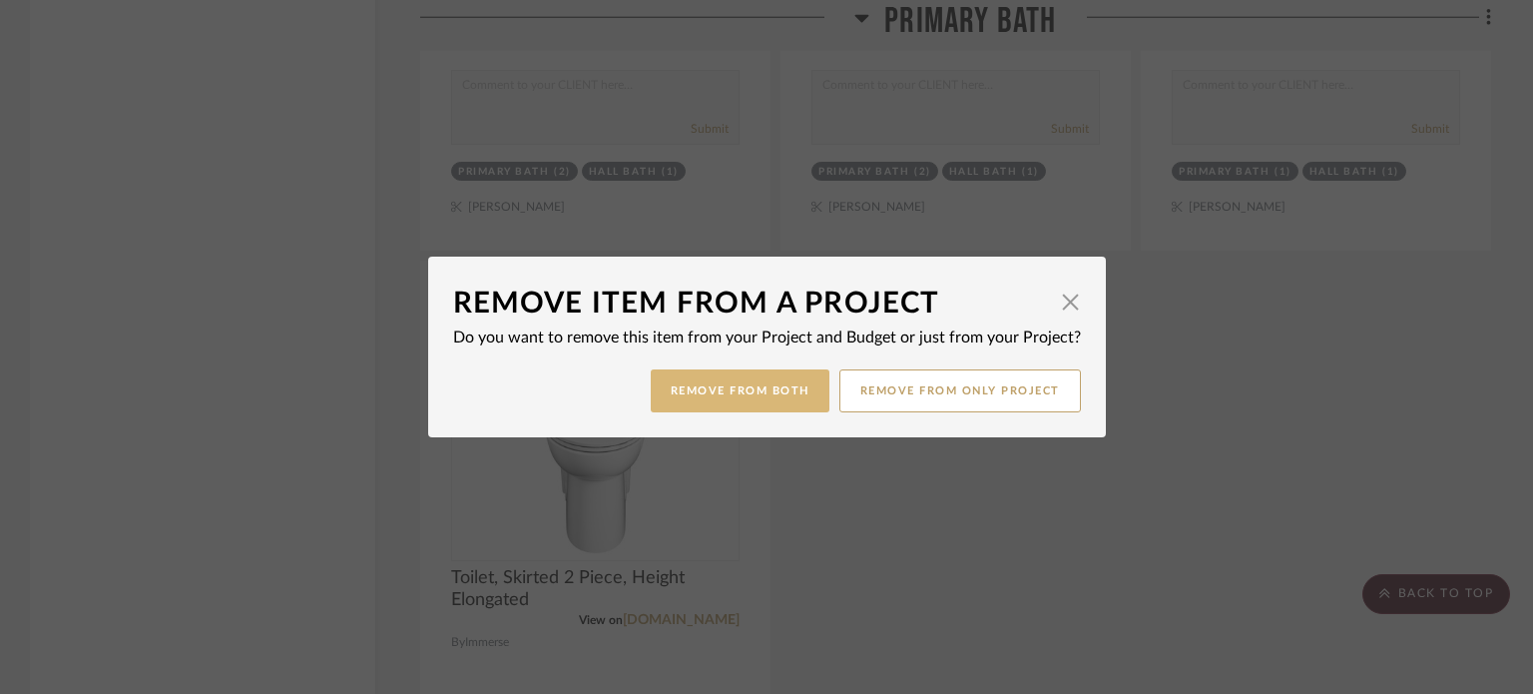
click at [678, 403] on button "Remove from Both" at bounding box center [740, 390] width 179 height 43
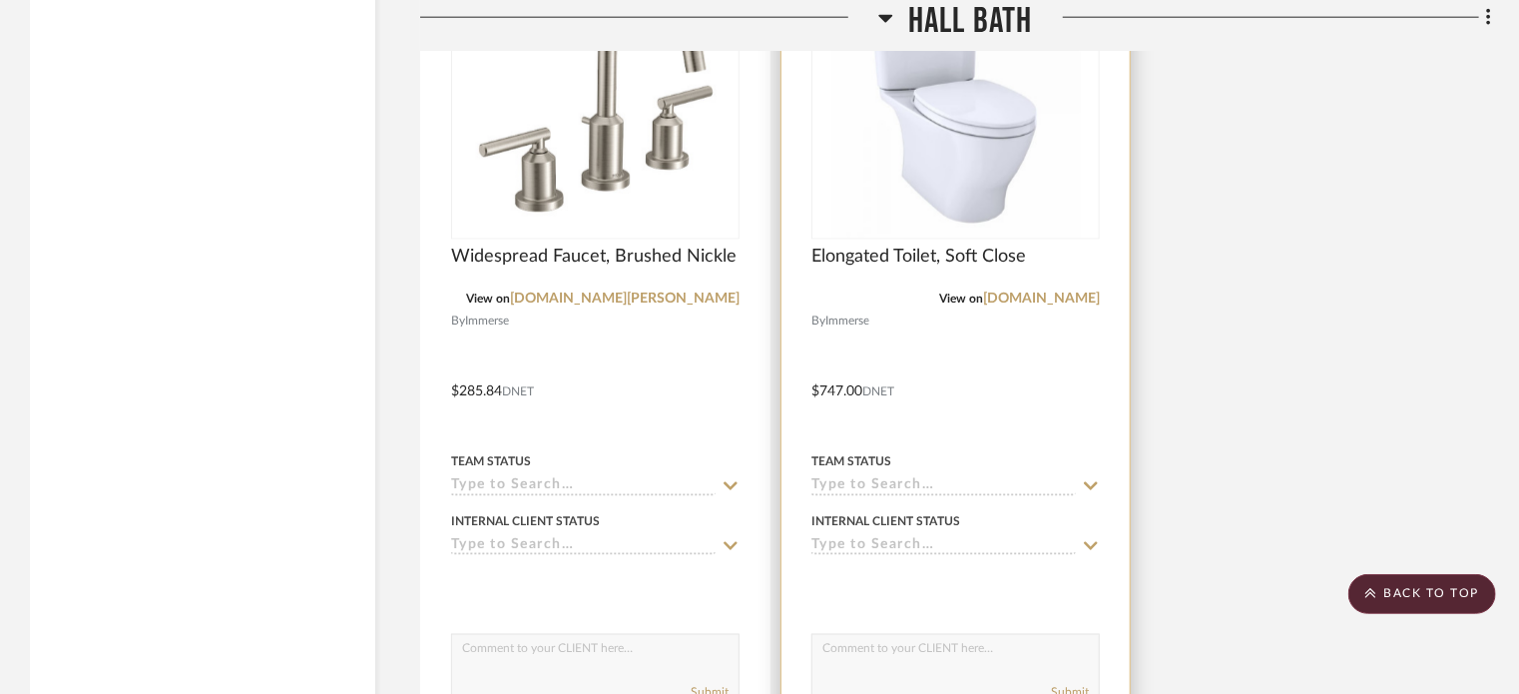
scroll to position [9167, 0]
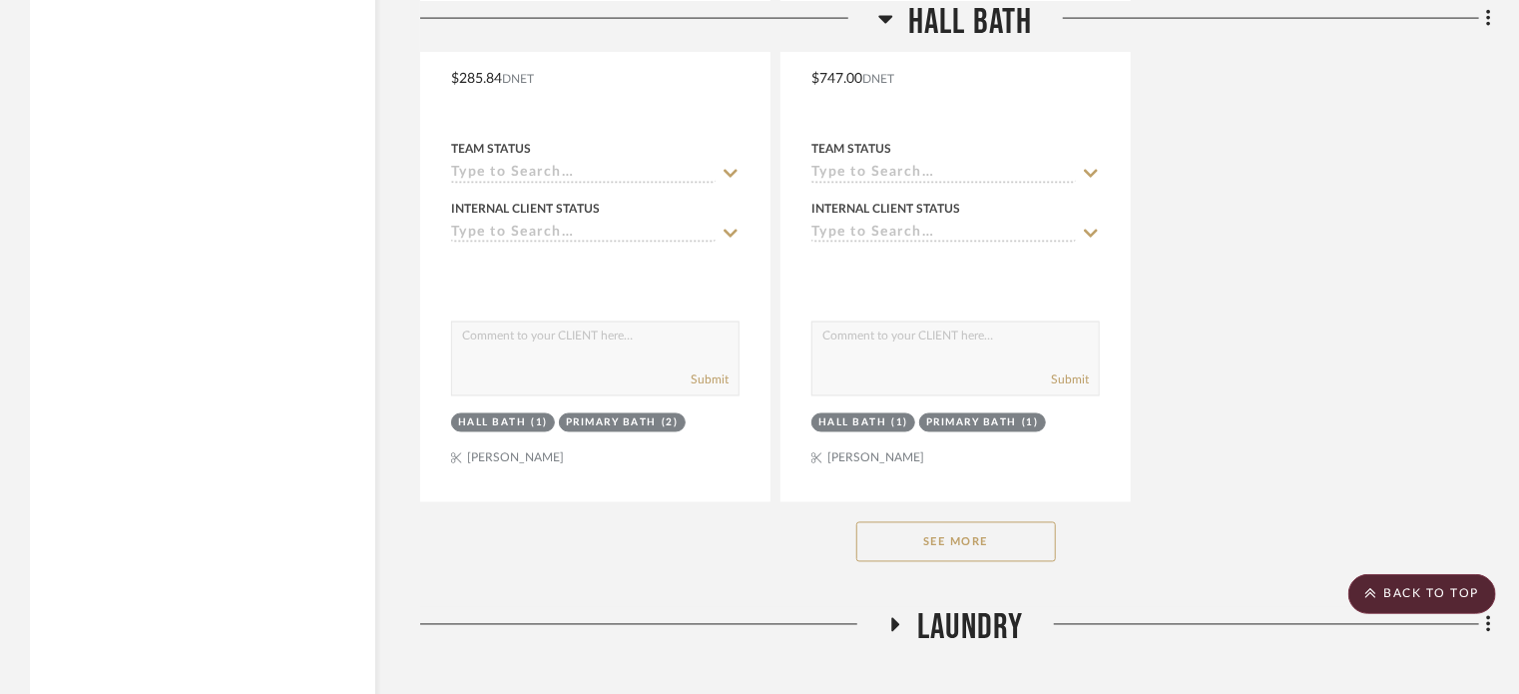
click at [967, 542] on button "See More" at bounding box center [957, 542] width 200 height 40
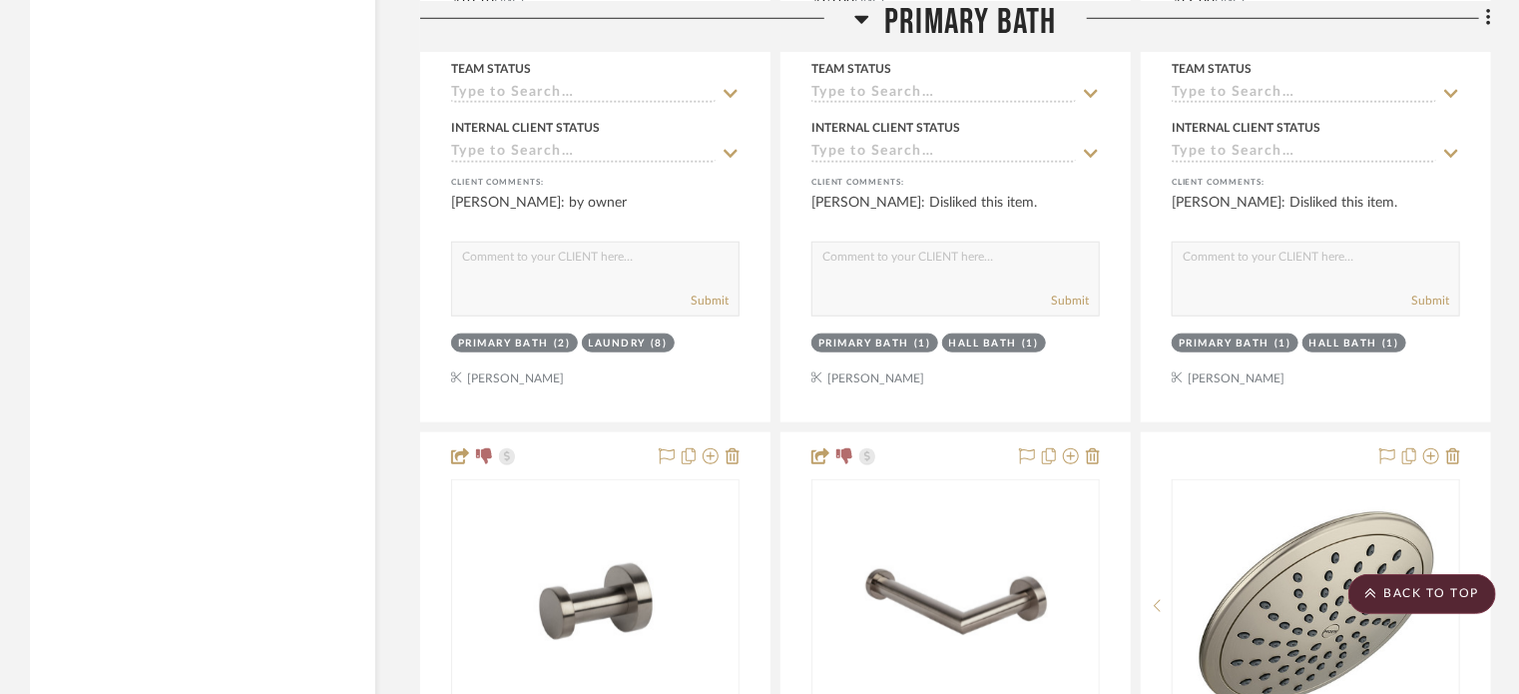
scroll to position [4600, 0]
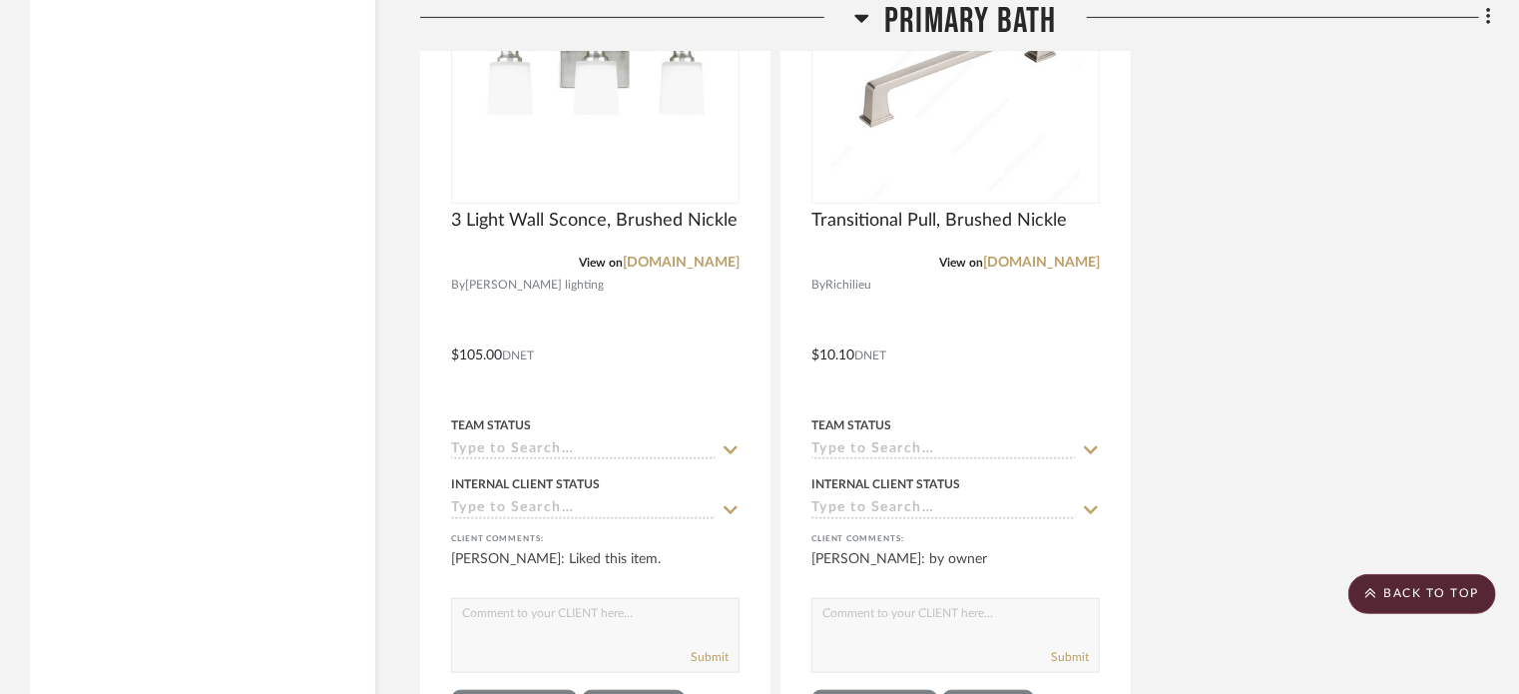
scroll to position [4592, 0]
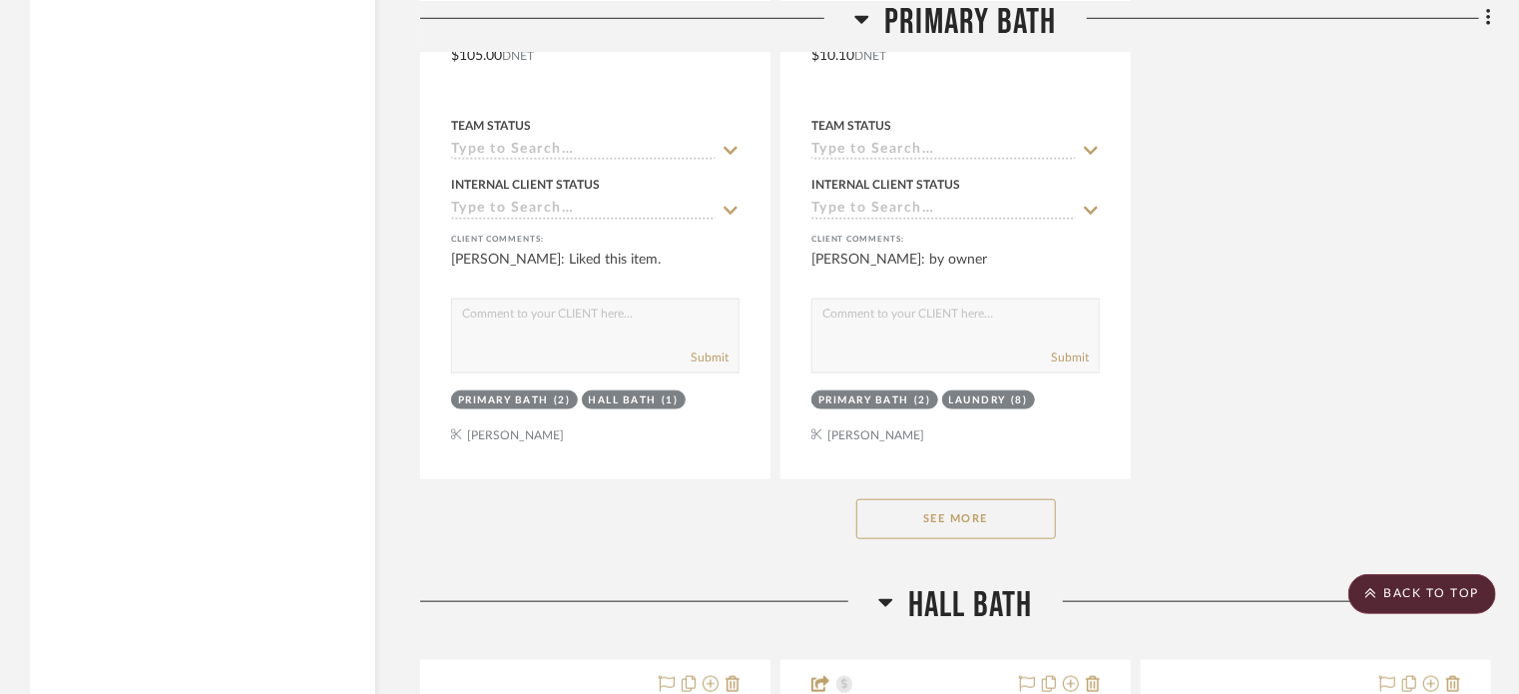
click at [970, 526] on button "See More" at bounding box center [957, 519] width 200 height 40
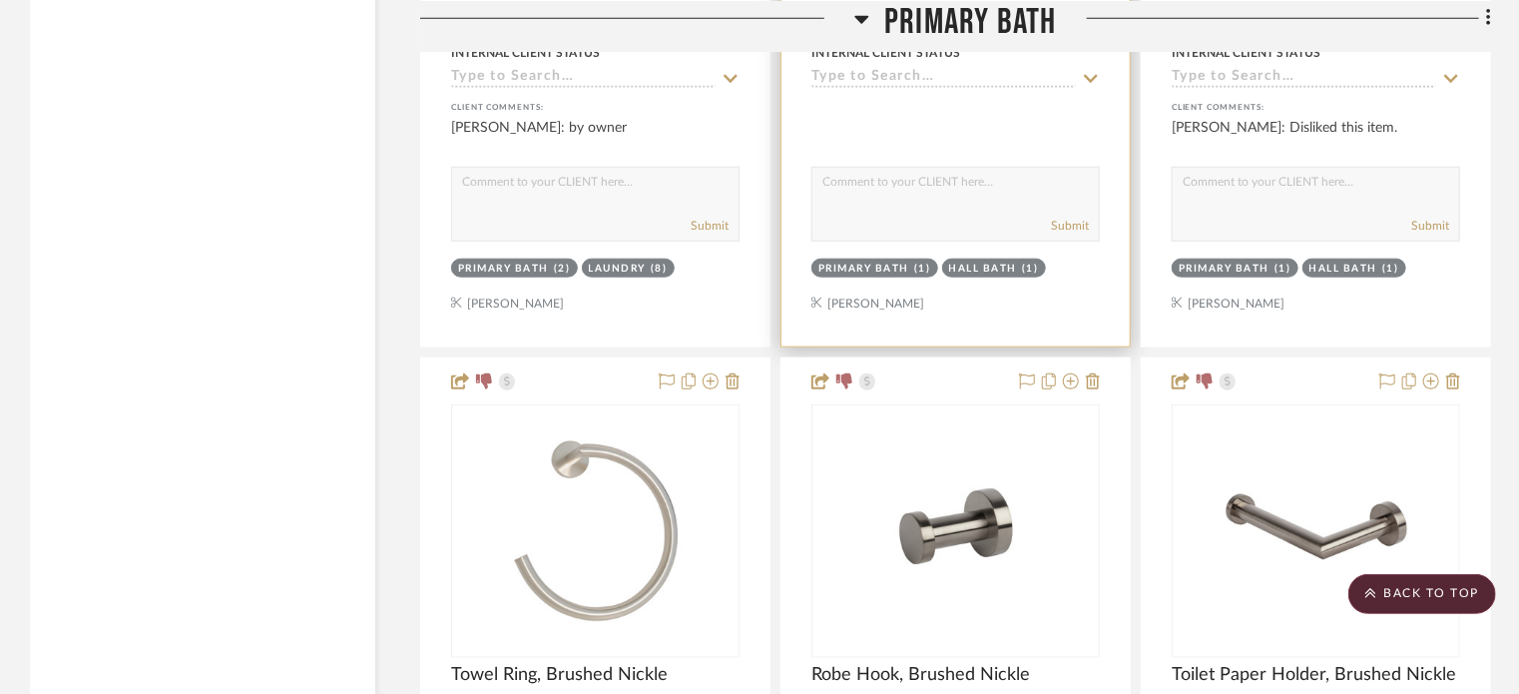
scroll to position [4891, 0]
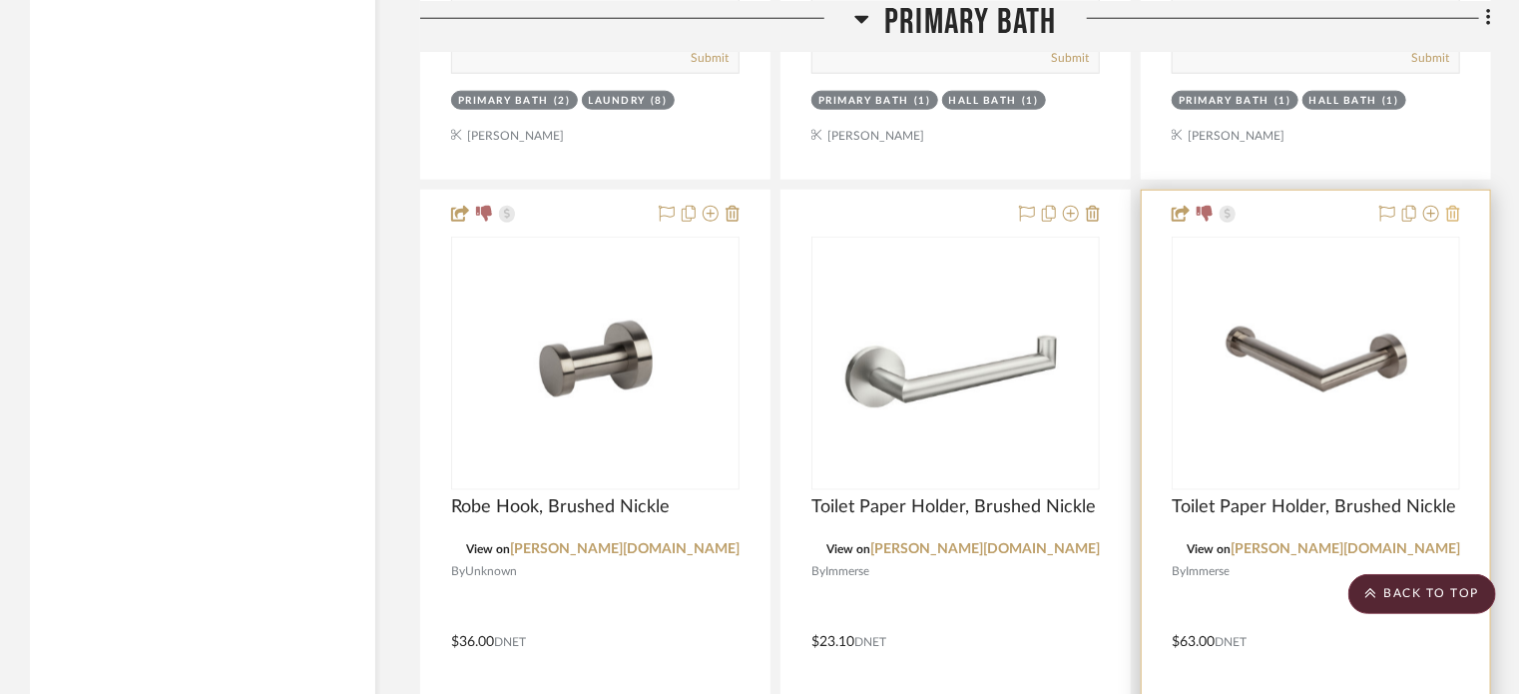
click at [1455, 219] on icon at bounding box center [1453, 214] width 14 height 16
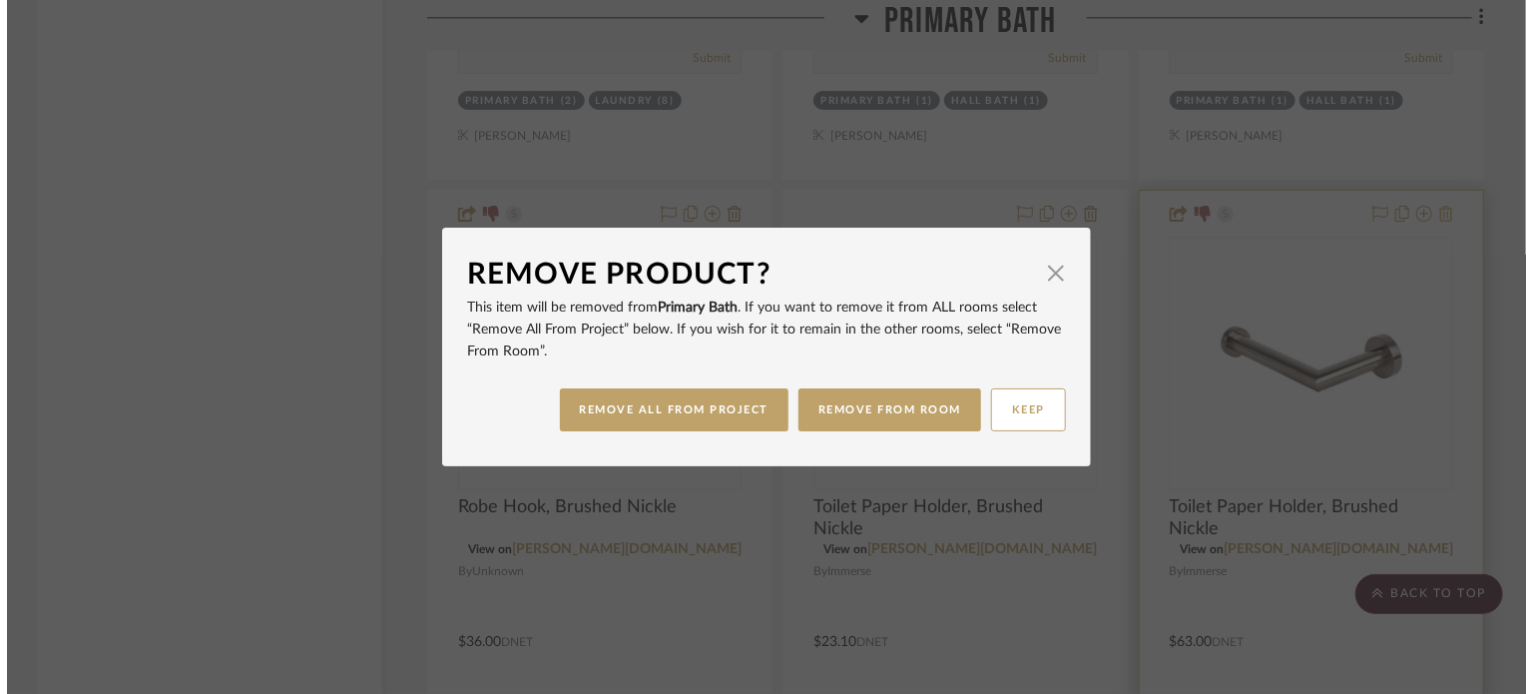
scroll to position [0, 0]
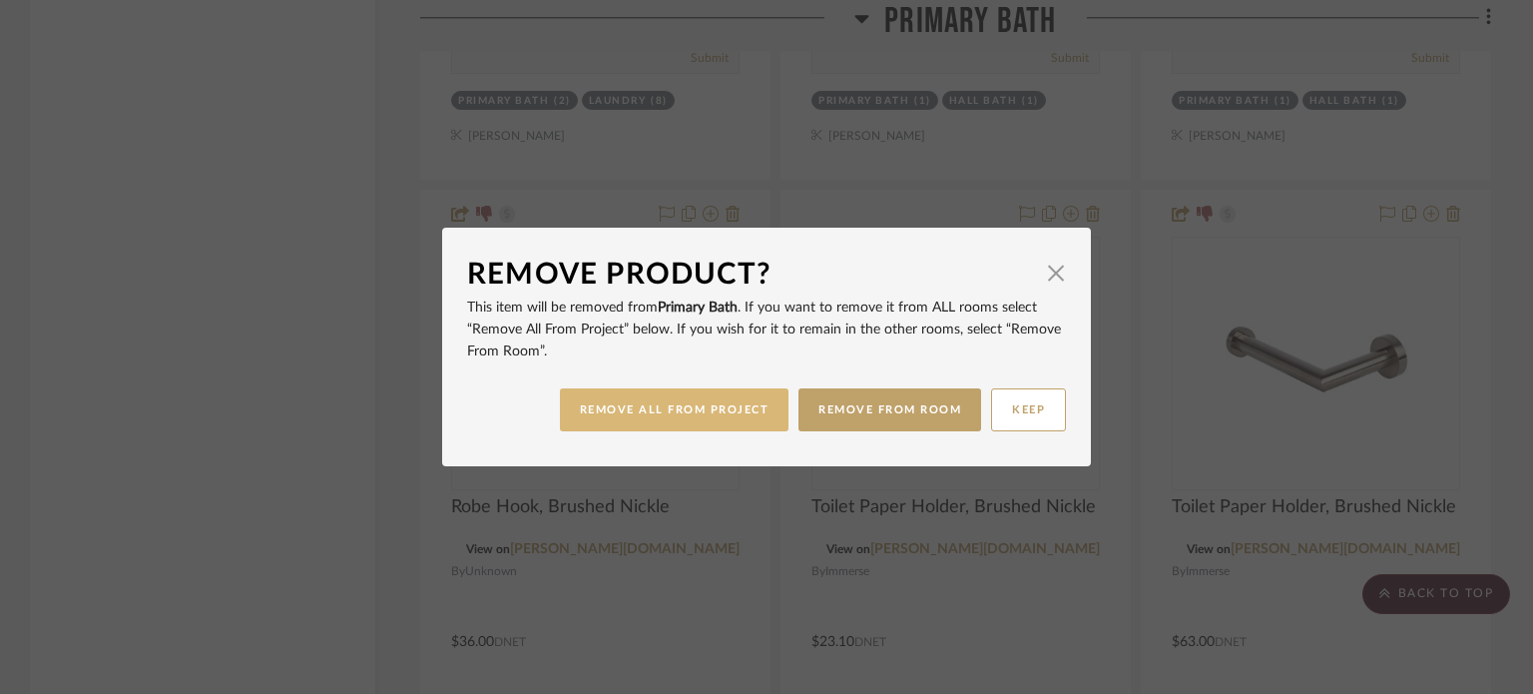
click at [598, 418] on button "REMOVE ALL FROM PROJECT" at bounding box center [675, 409] width 230 height 43
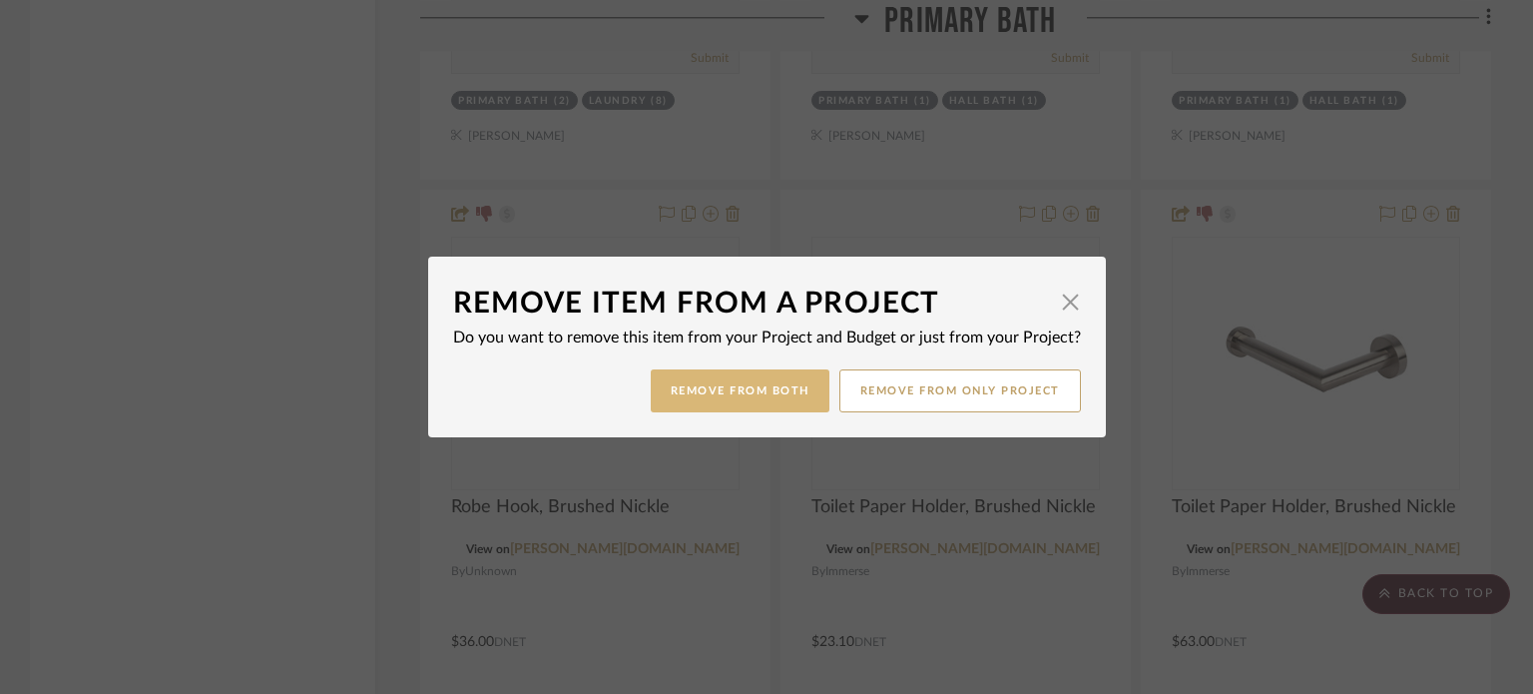
click at [732, 389] on button "Remove from Both" at bounding box center [740, 390] width 179 height 43
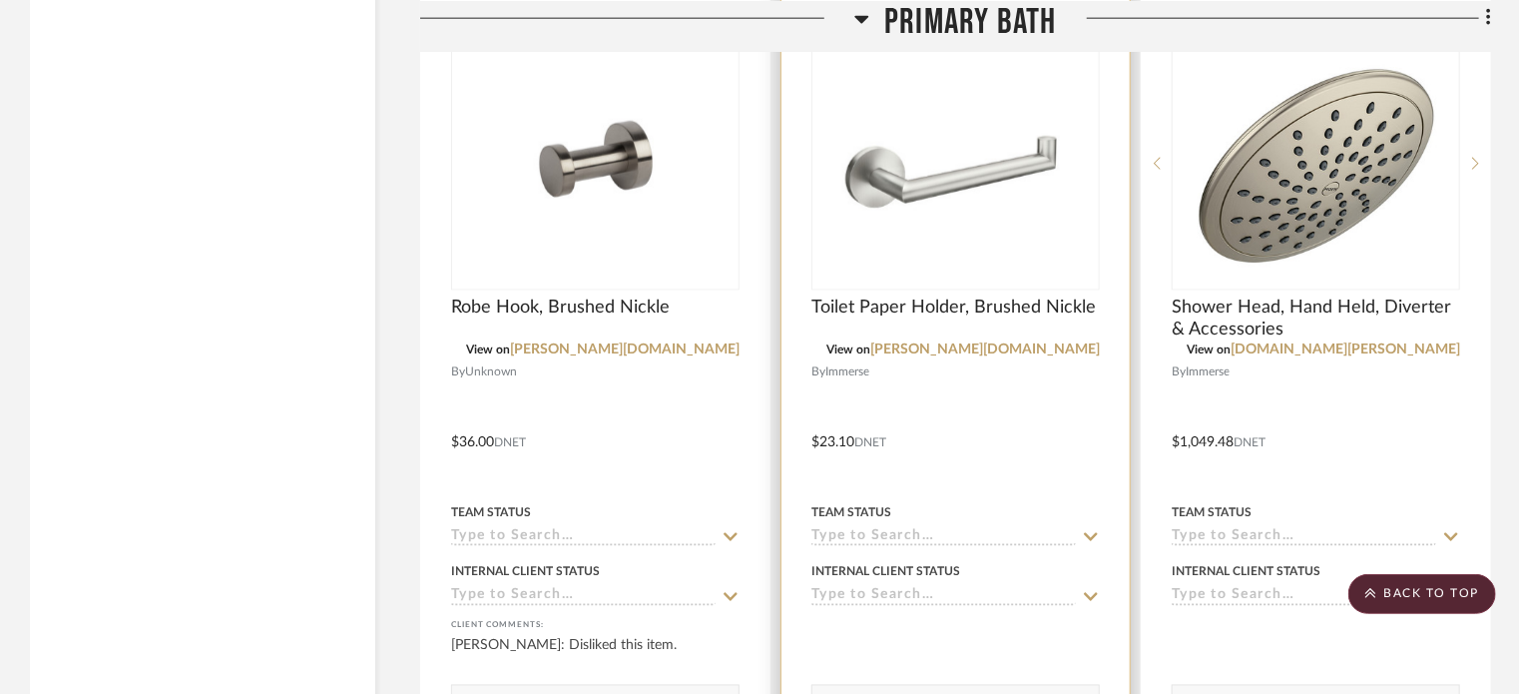
scroll to position [4991, 0]
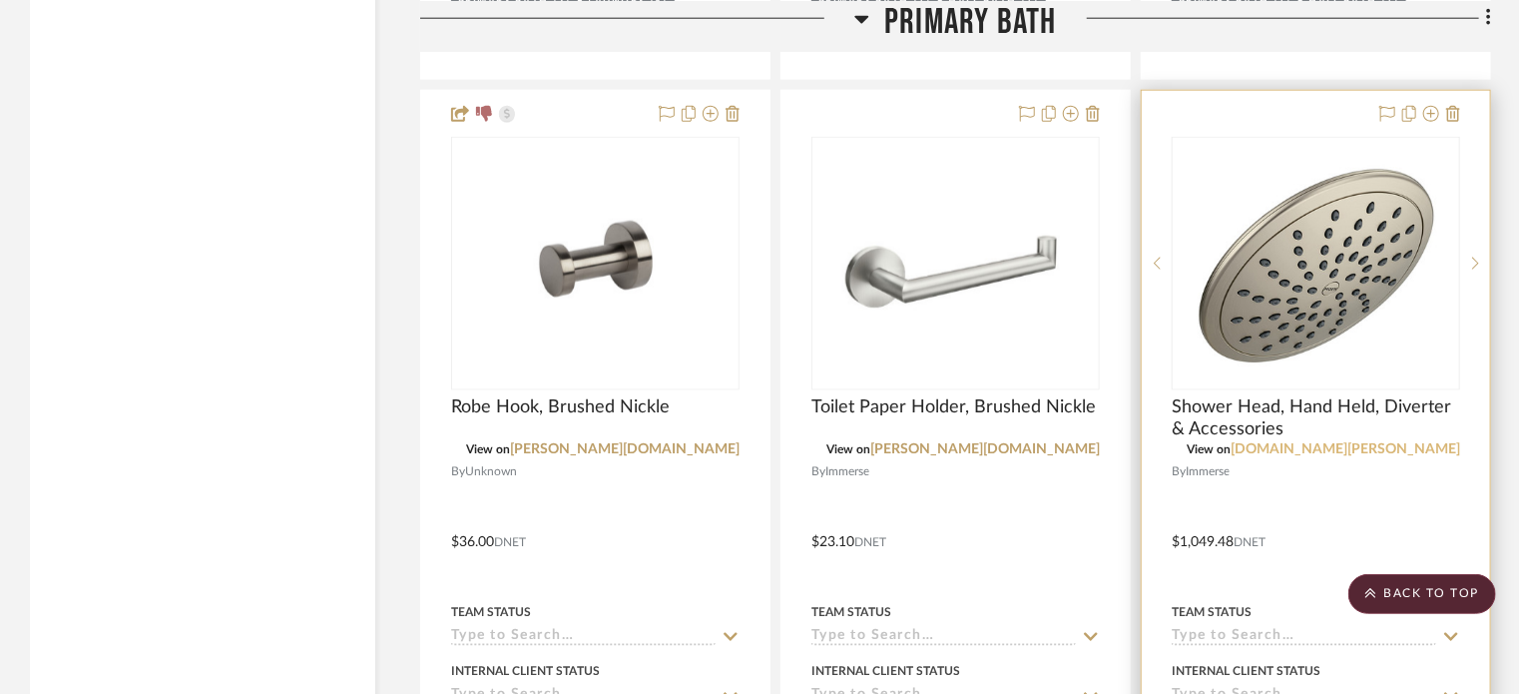
click at [1422, 444] on link "d1-proofing.moen.com" at bounding box center [1346, 449] width 230 height 14
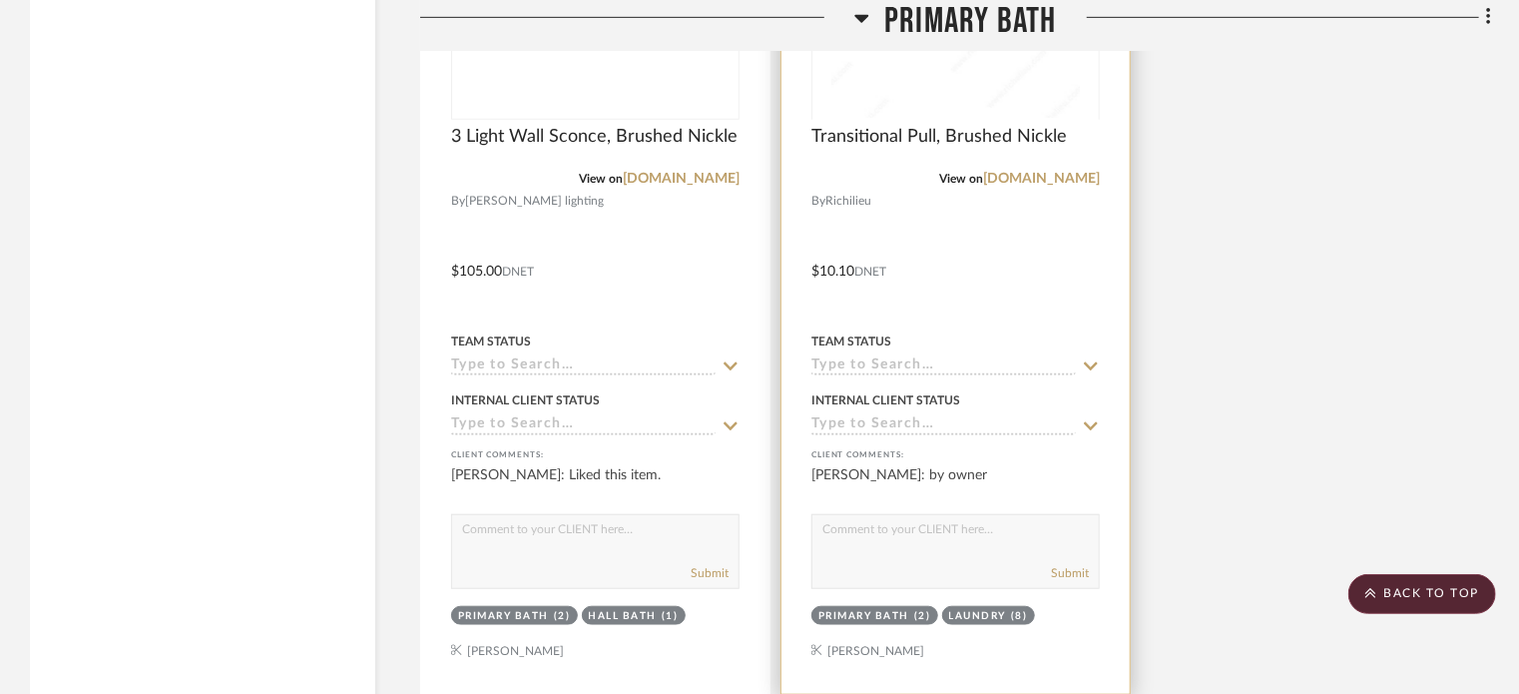
scroll to position [4705, 0]
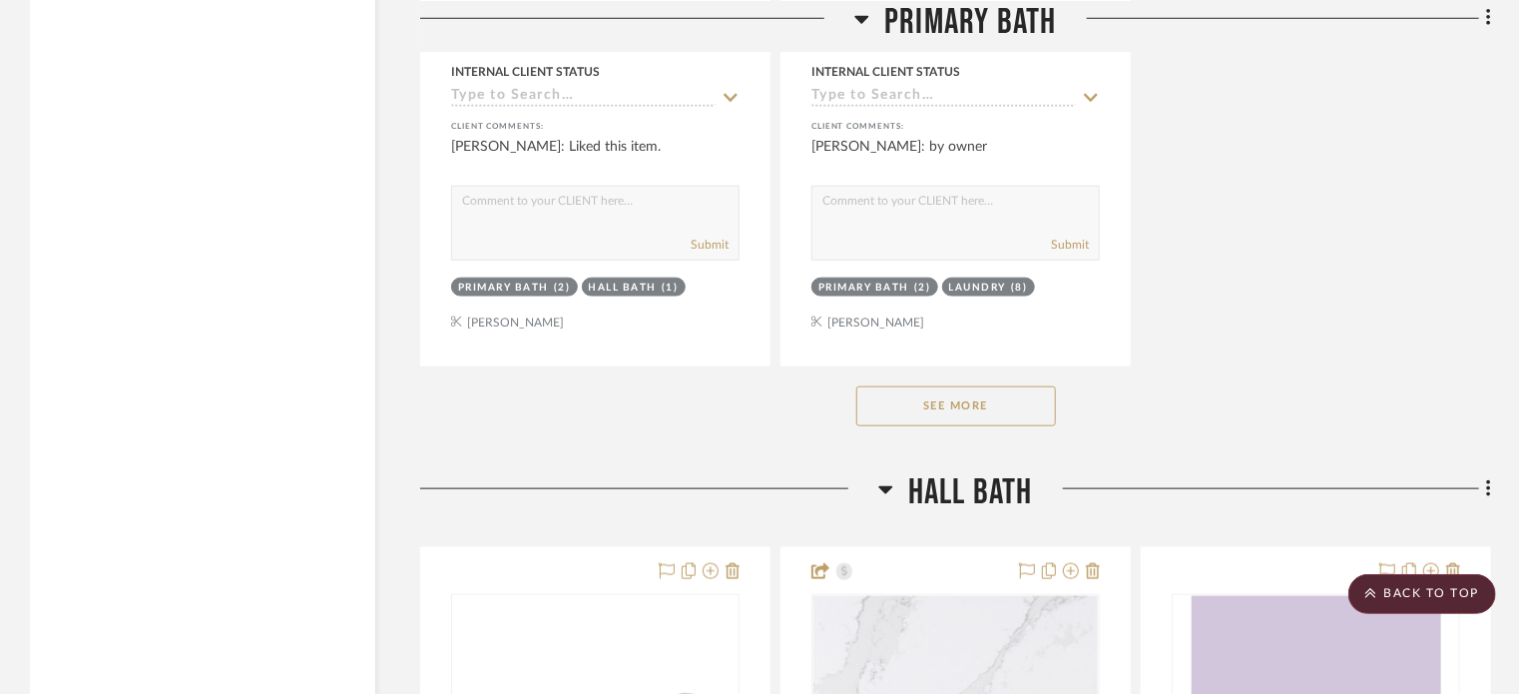
click at [964, 416] on button "See More" at bounding box center [957, 406] width 200 height 40
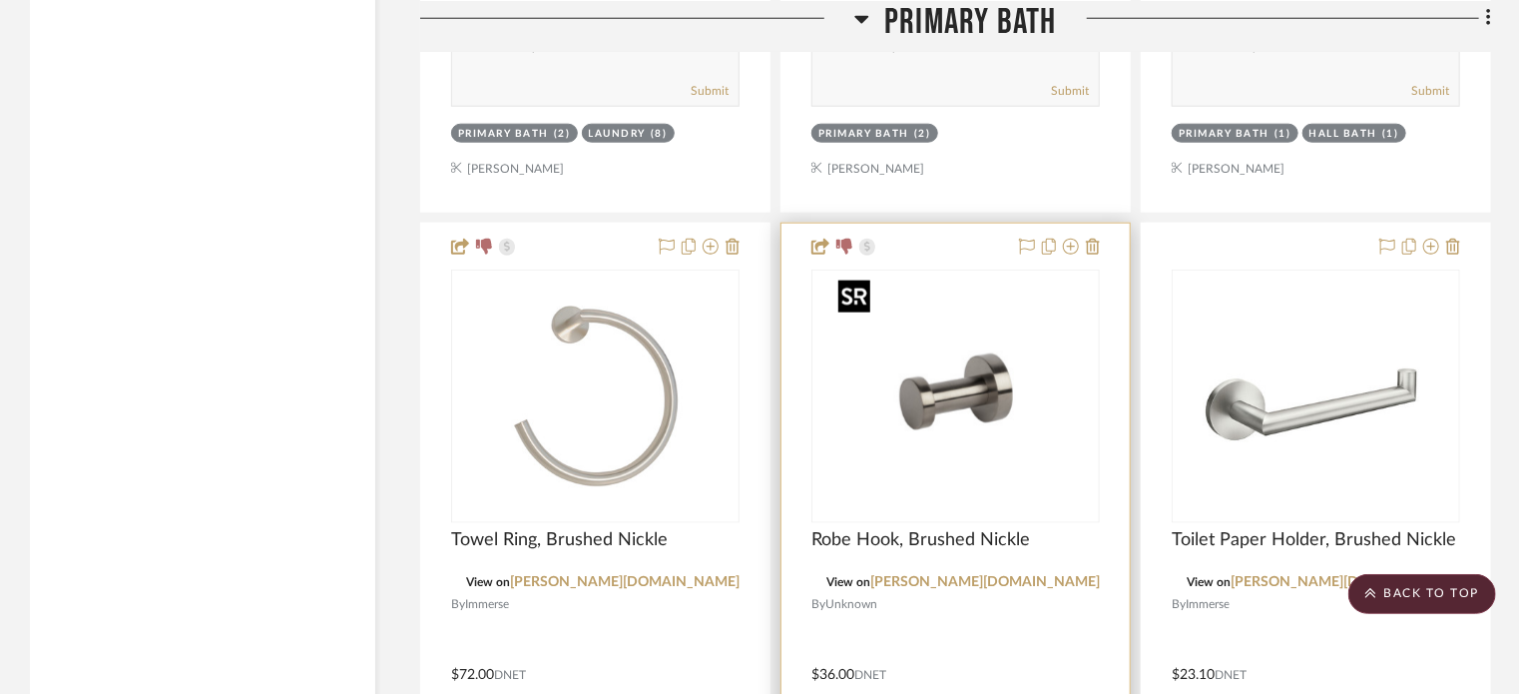
scroll to position [4904, 0]
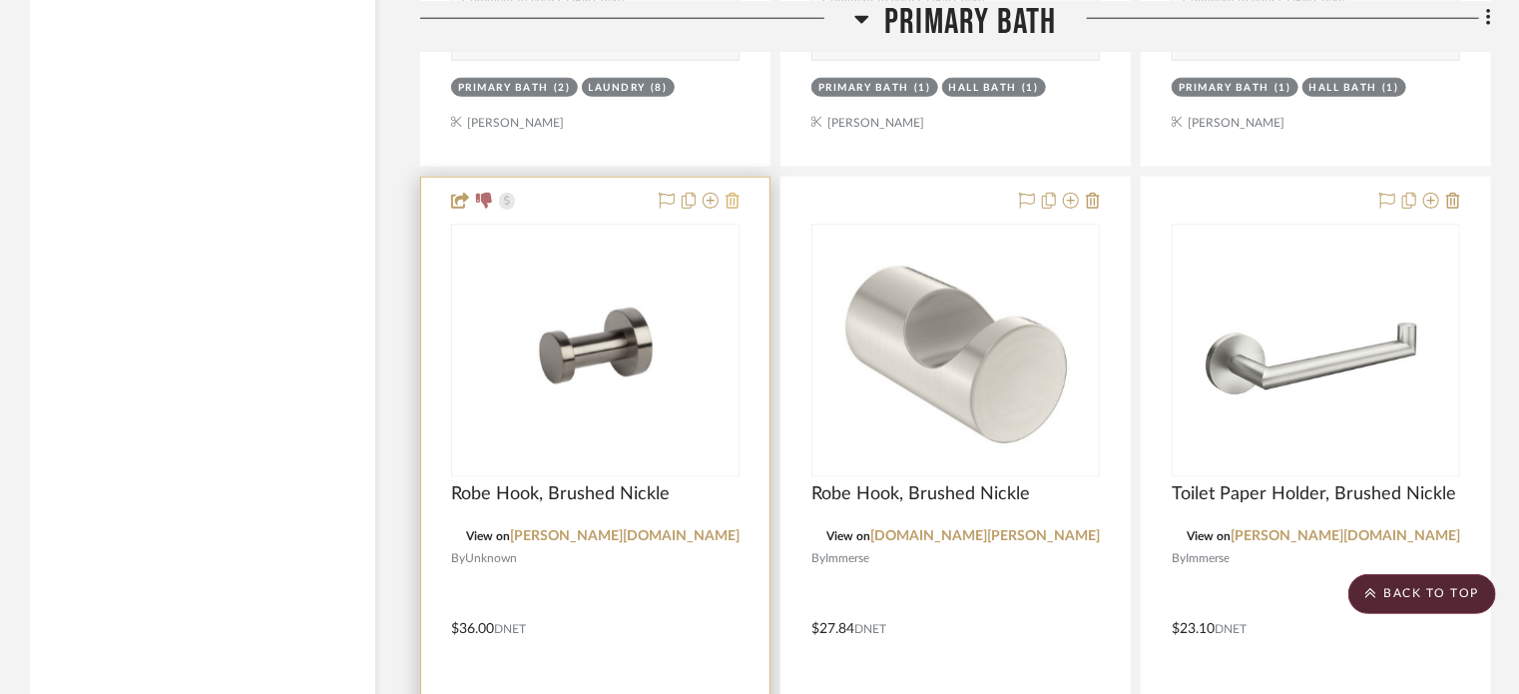
click at [733, 202] on icon at bounding box center [733, 201] width 14 height 16
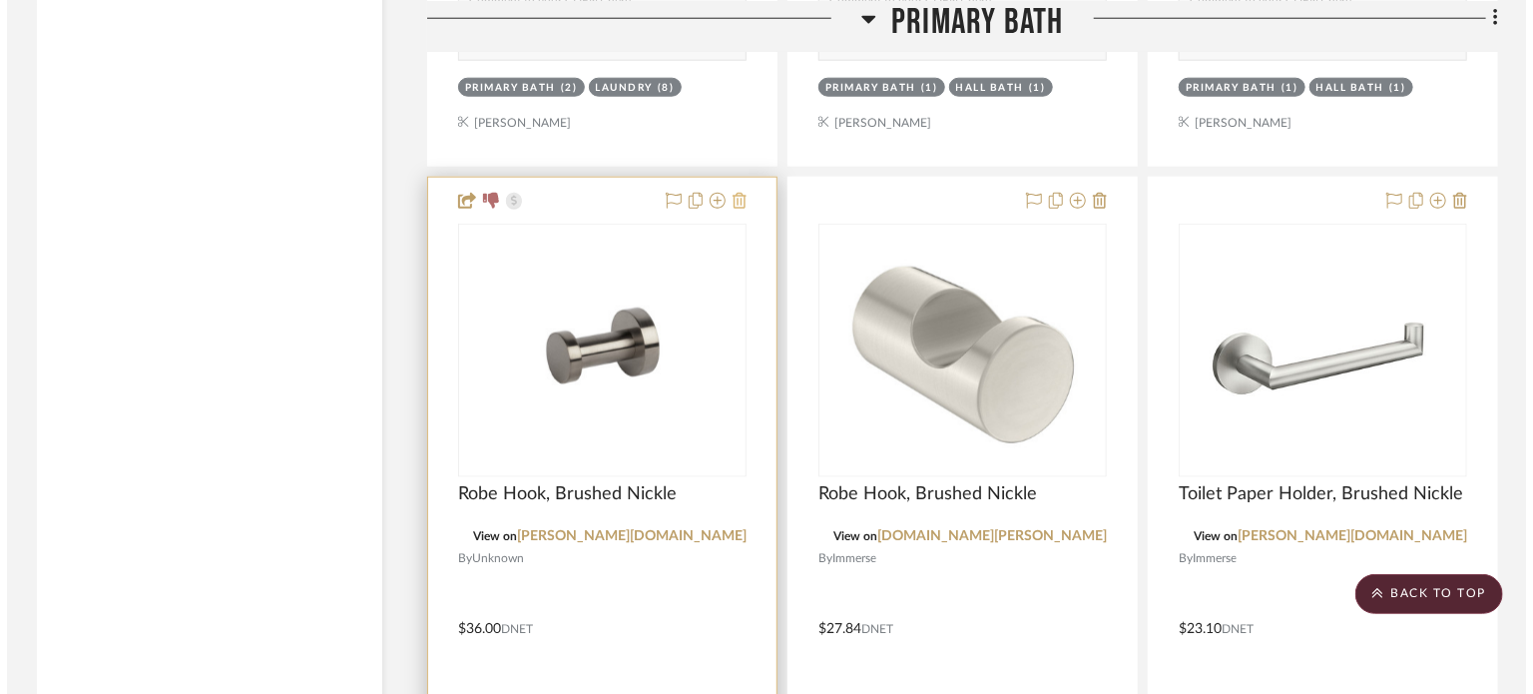
scroll to position [0, 0]
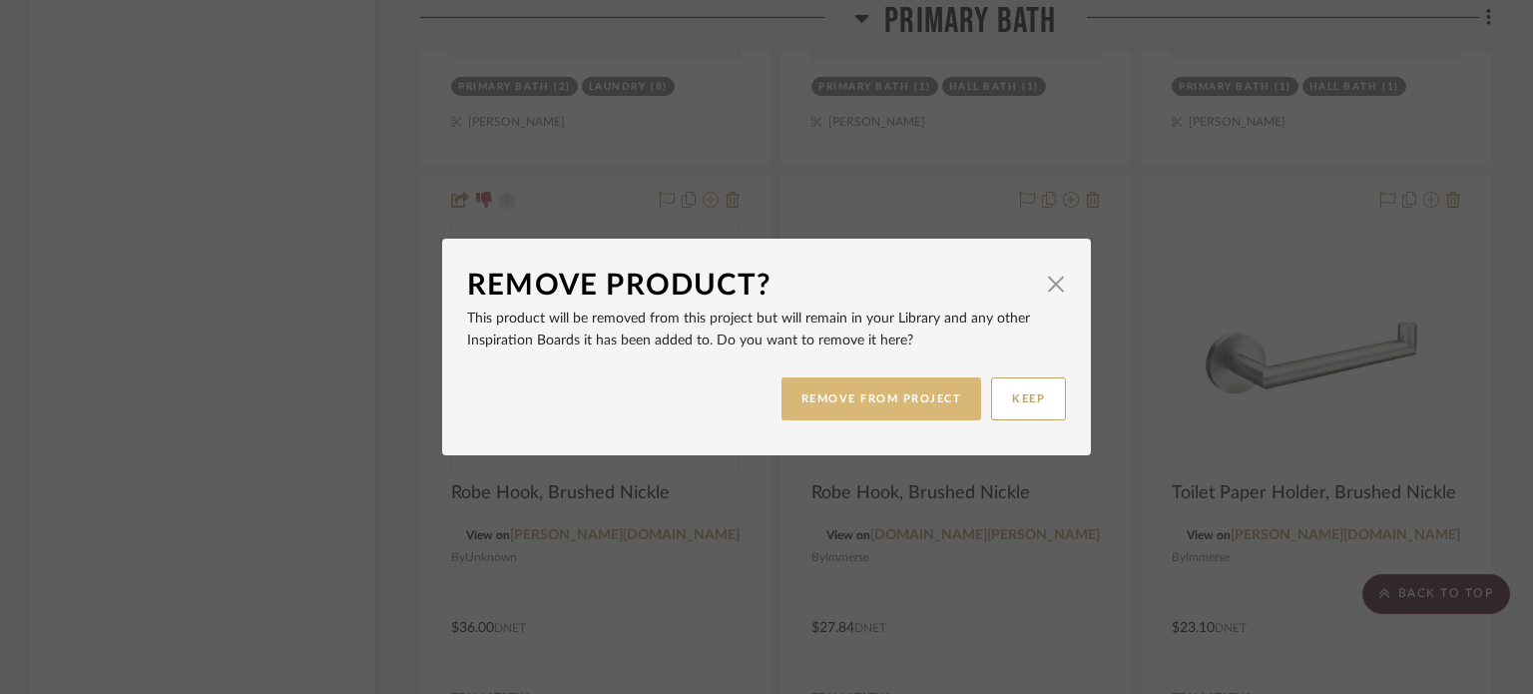
click at [856, 398] on button "REMOVE FROM PROJECT" at bounding box center [882, 398] width 201 height 43
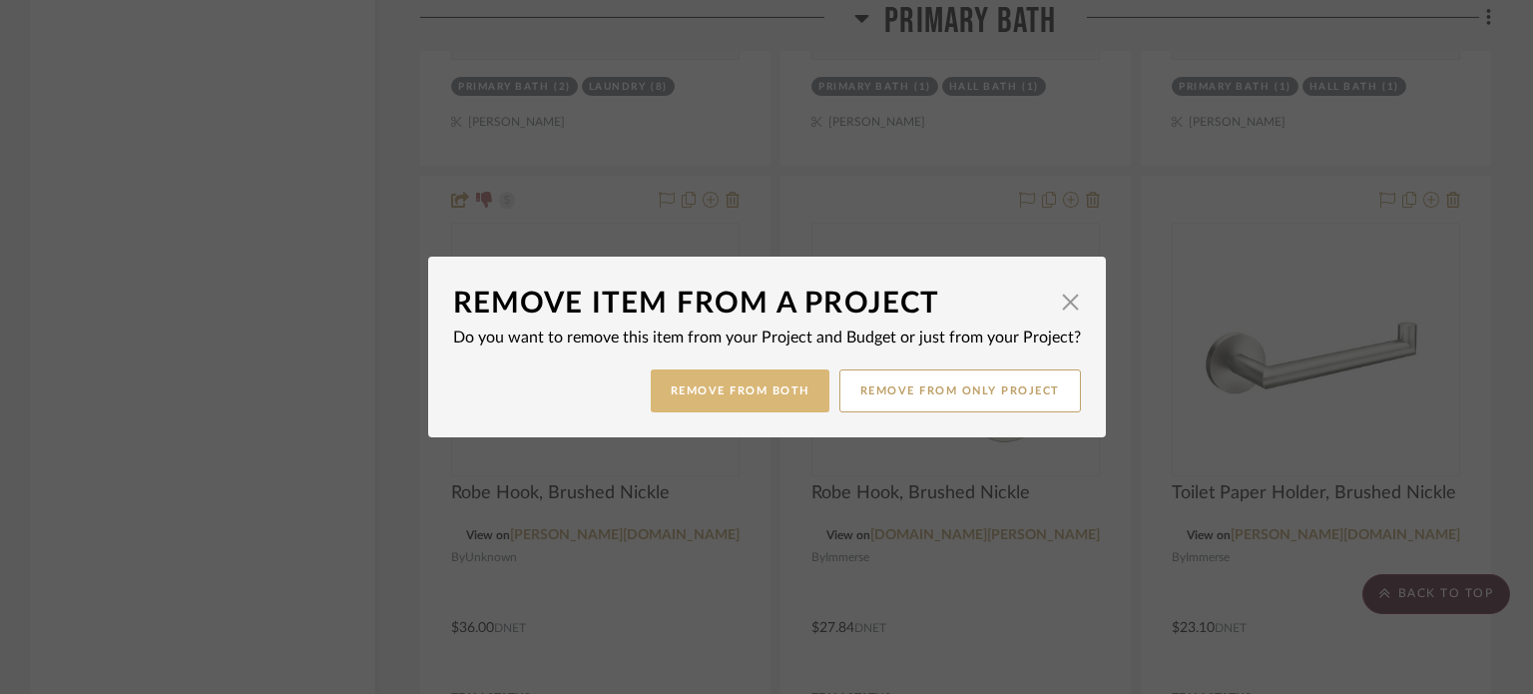
click at [705, 383] on button "Remove from Both" at bounding box center [740, 390] width 179 height 43
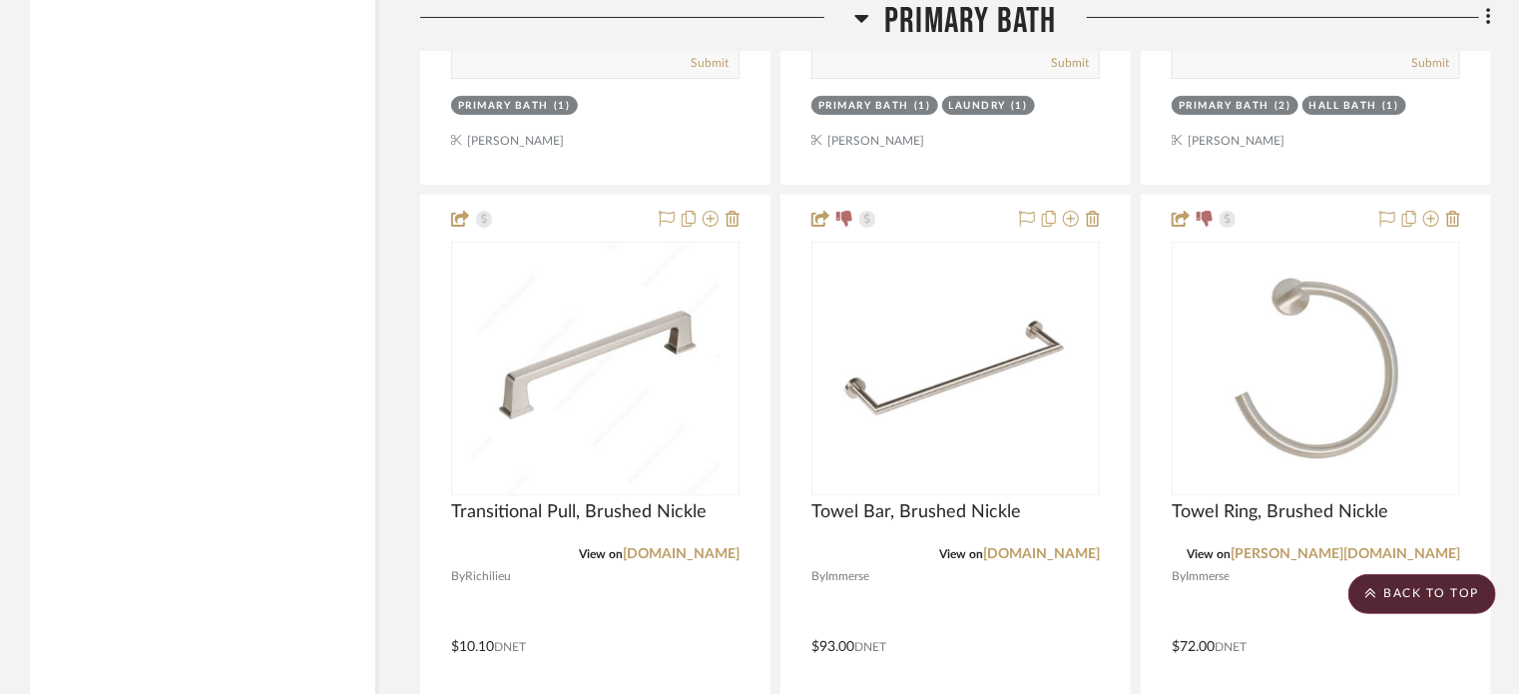
scroll to position [4006, 0]
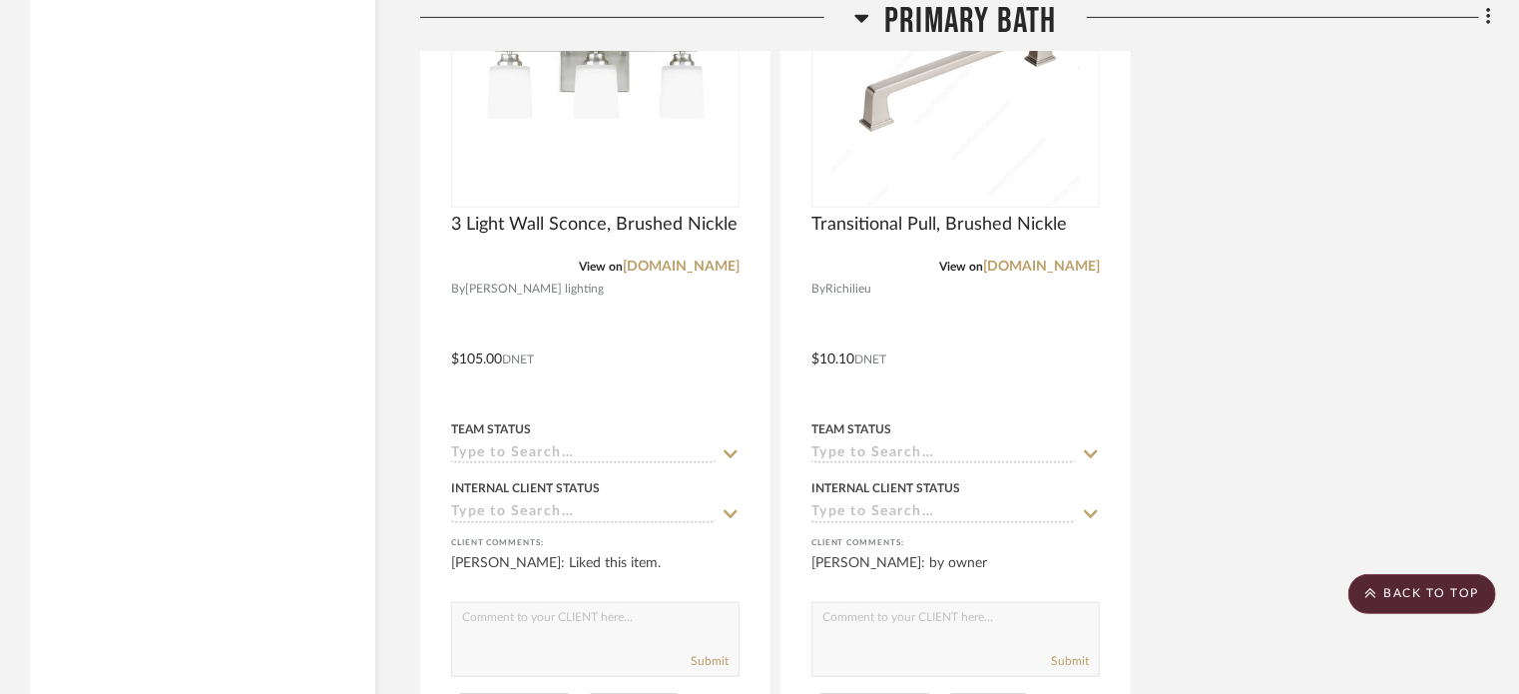
scroll to position [4788, 0]
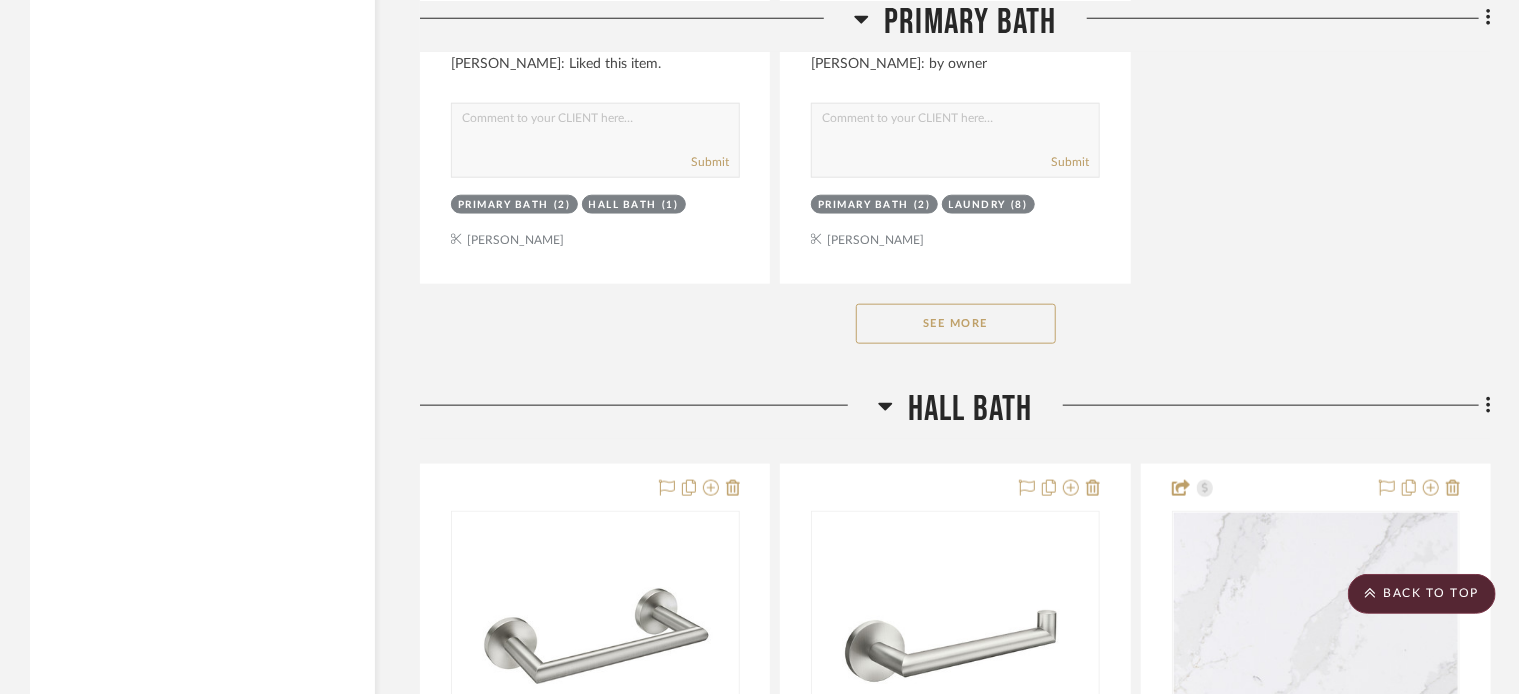
click at [945, 334] on button "See More" at bounding box center [957, 323] width 200 height 40
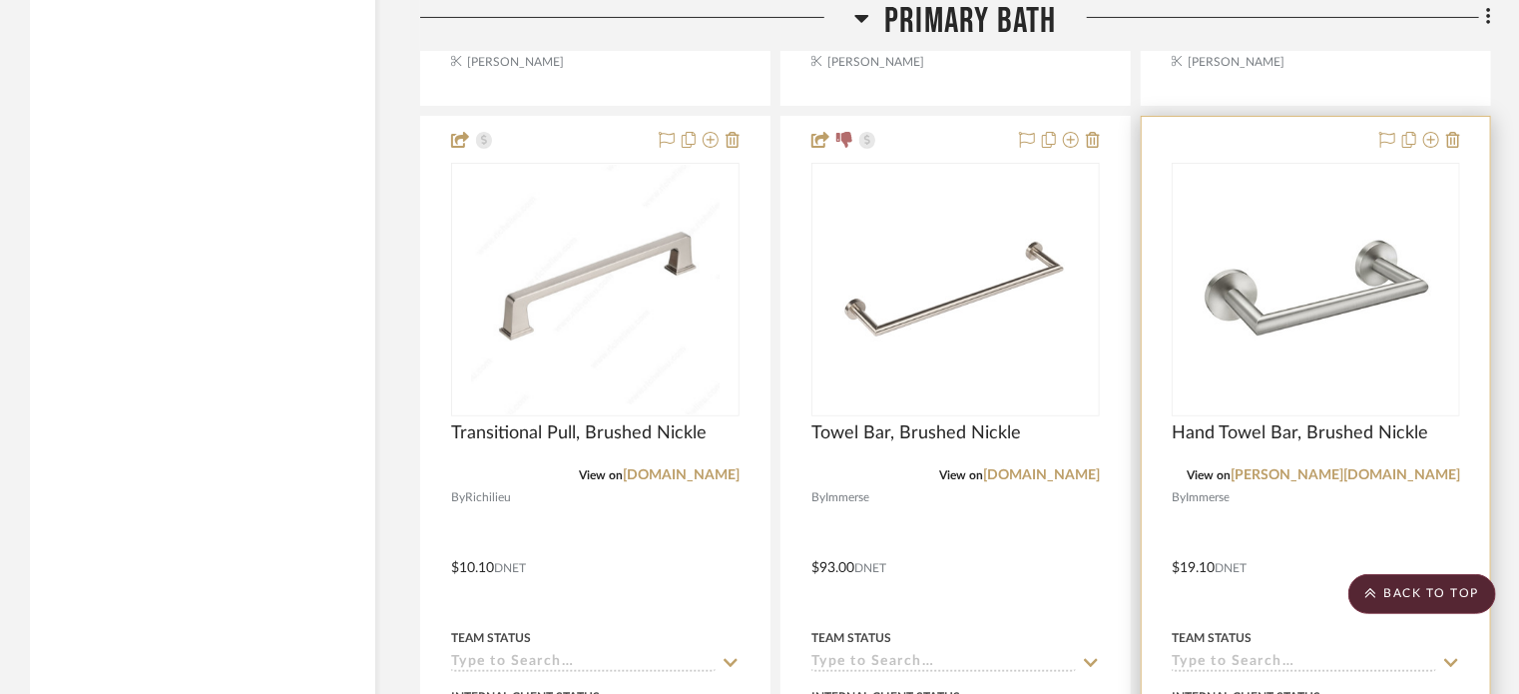
scroll to position [4679, 0]
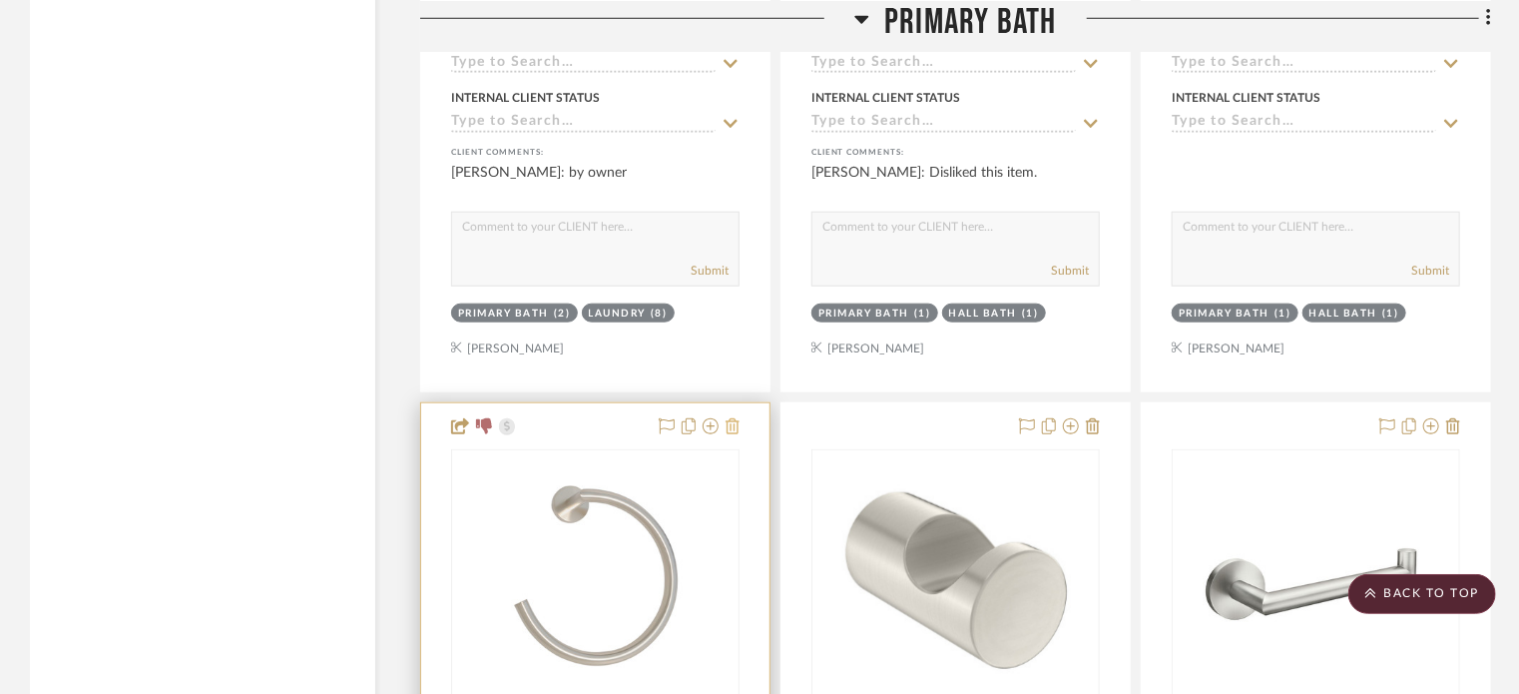
click at [731, 430] on icon at bounding box center [733, 426] width 14 height 16
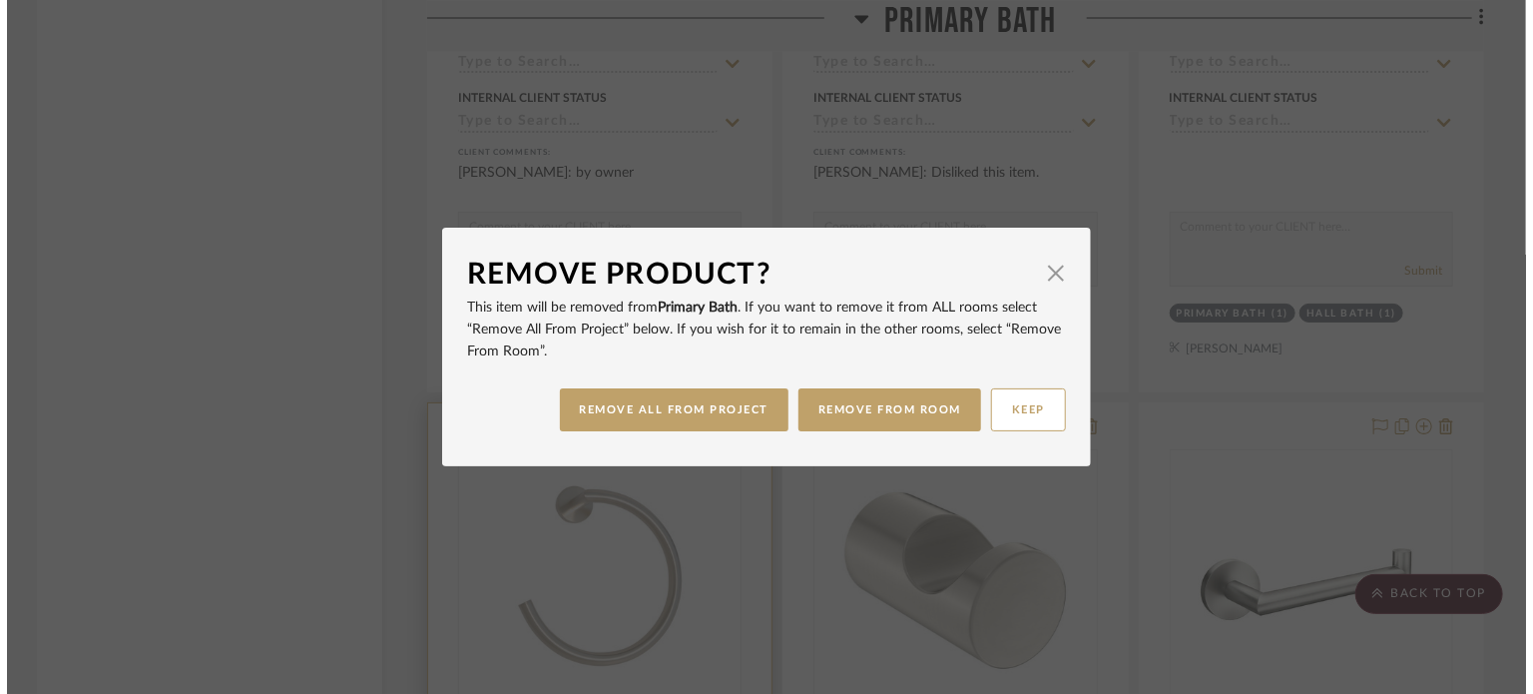
scroll to position [0, 0]
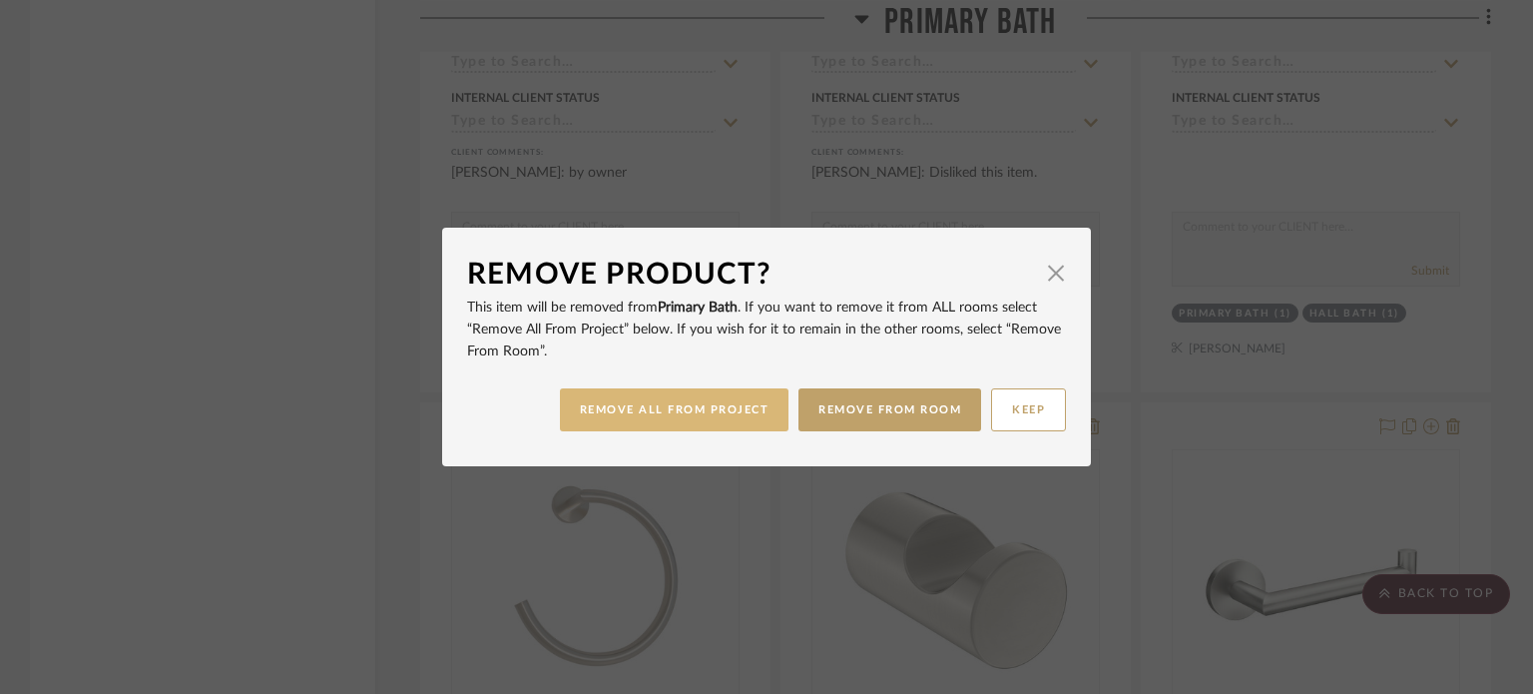
click at [688, 406] on button "REMOVE ALL FROM PROJECT" at bounding box center [675, 409] width 230 height 43
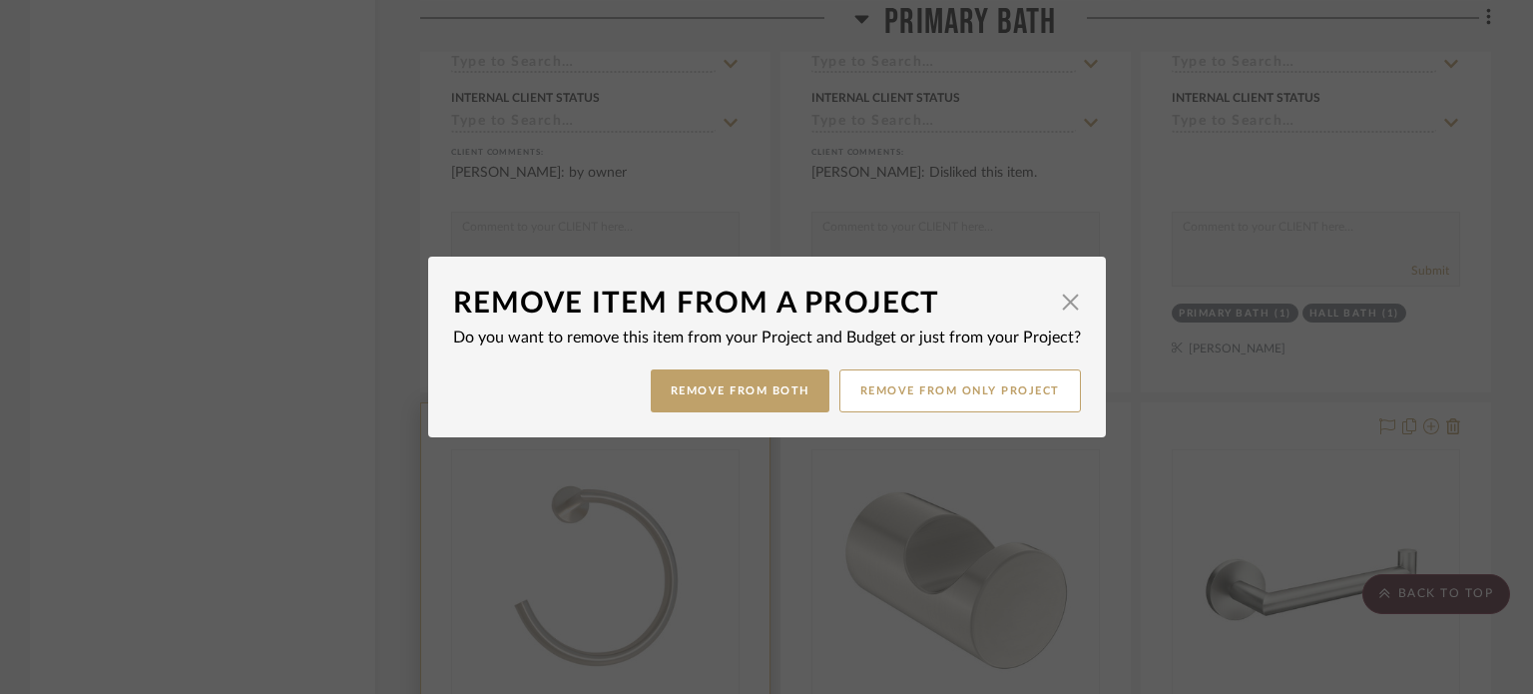
click at [688, 408] on button "Remove from Both" at bounding box center [740, 390] width 179 height 43
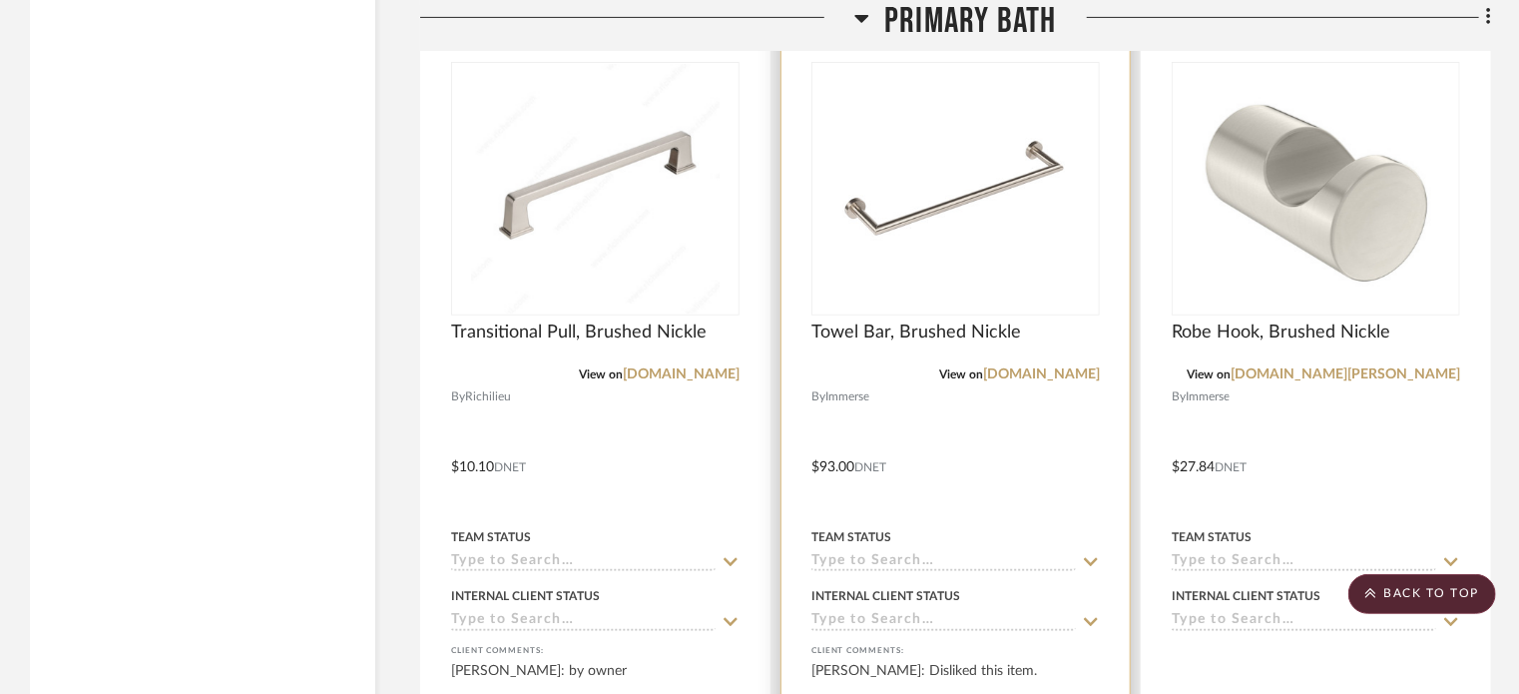
scroll to position [4180, 0]
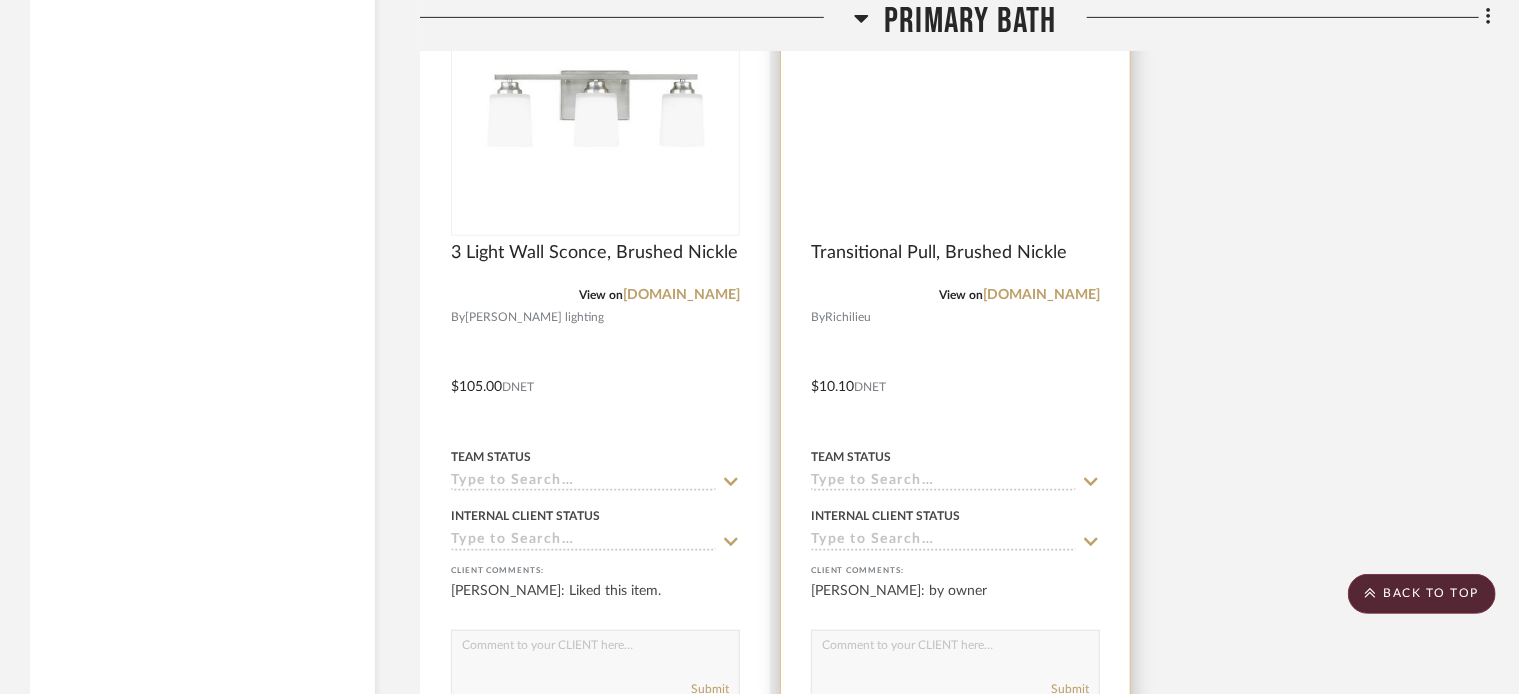
scroll to position [4592, 0]
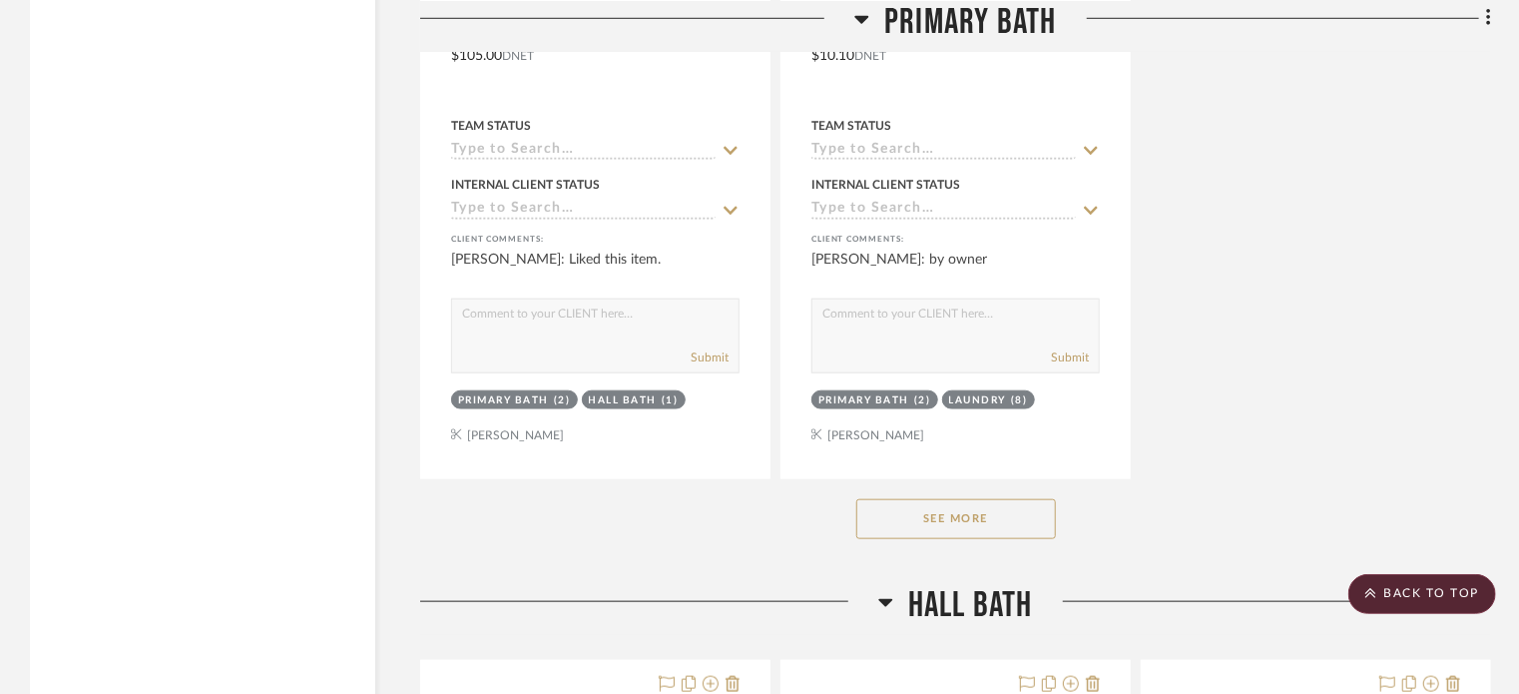
click at [936, 518] on button "See More" at bounding box center [957, 519] width 200 height 40
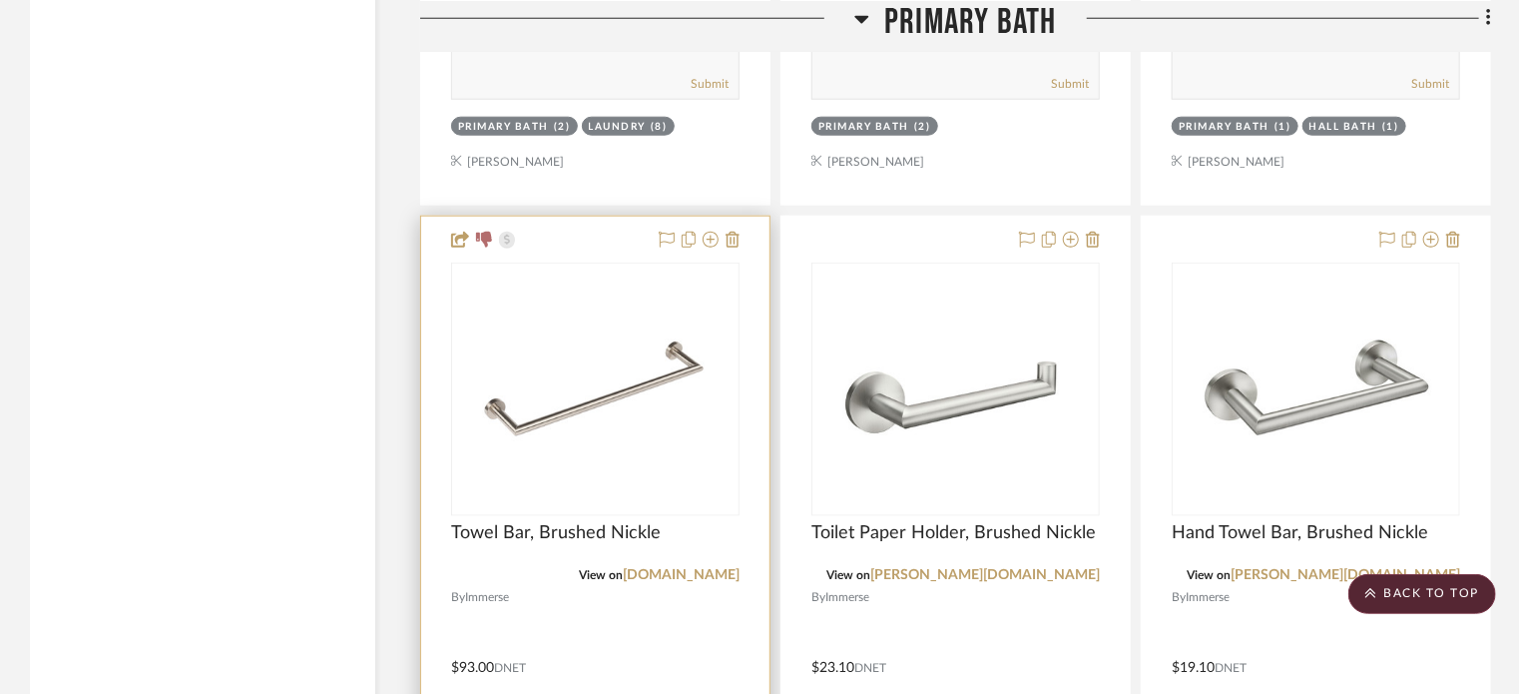
scroll to position [4891, 0]
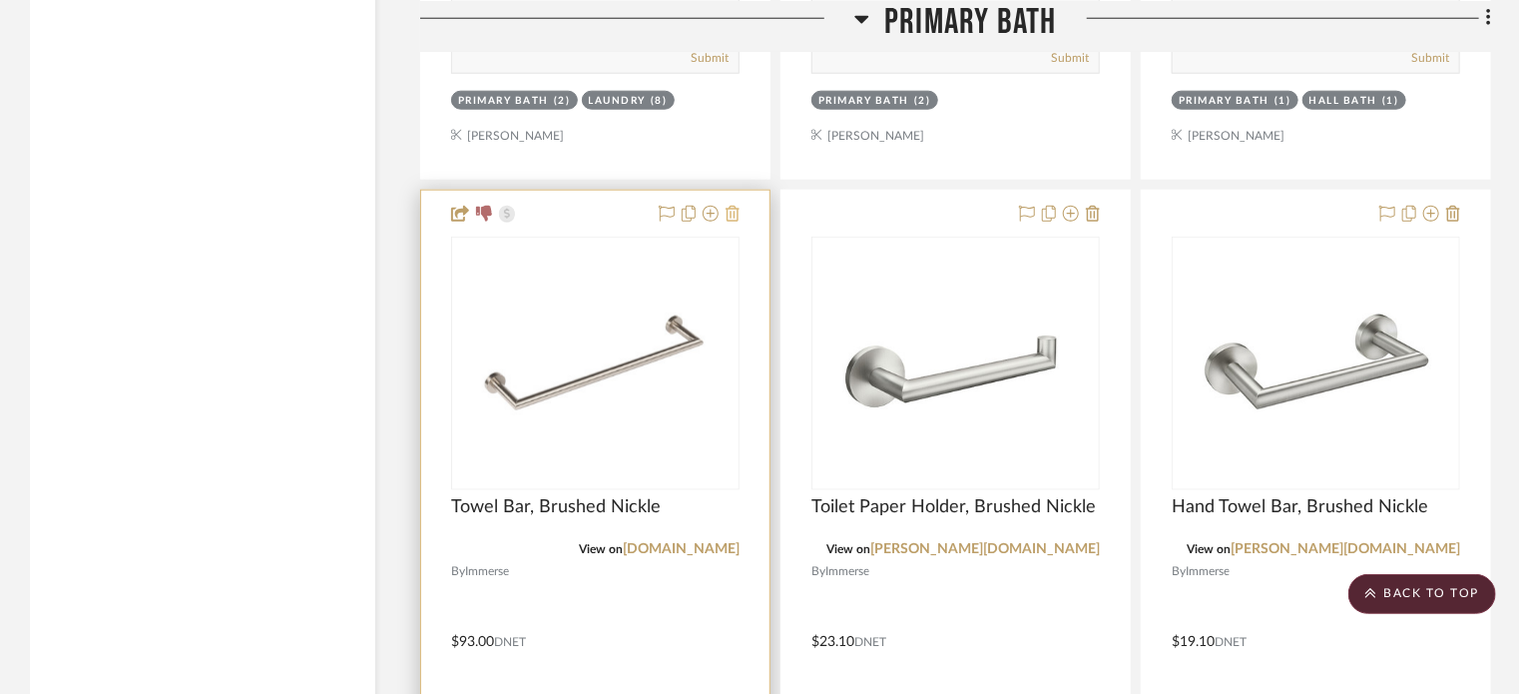
click at [737, 215] on icon at bounding box center [733, 214] width 14 height 16
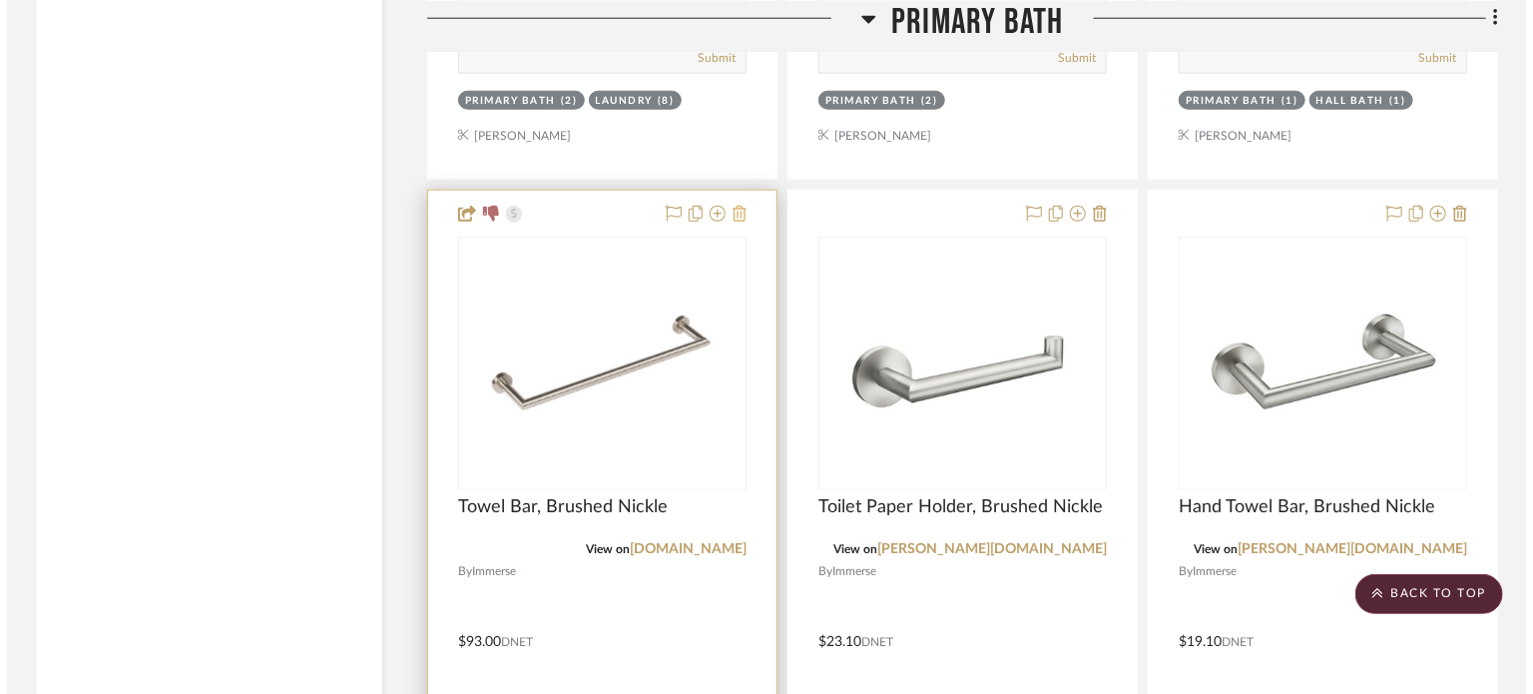
scroll to position [0, 0]
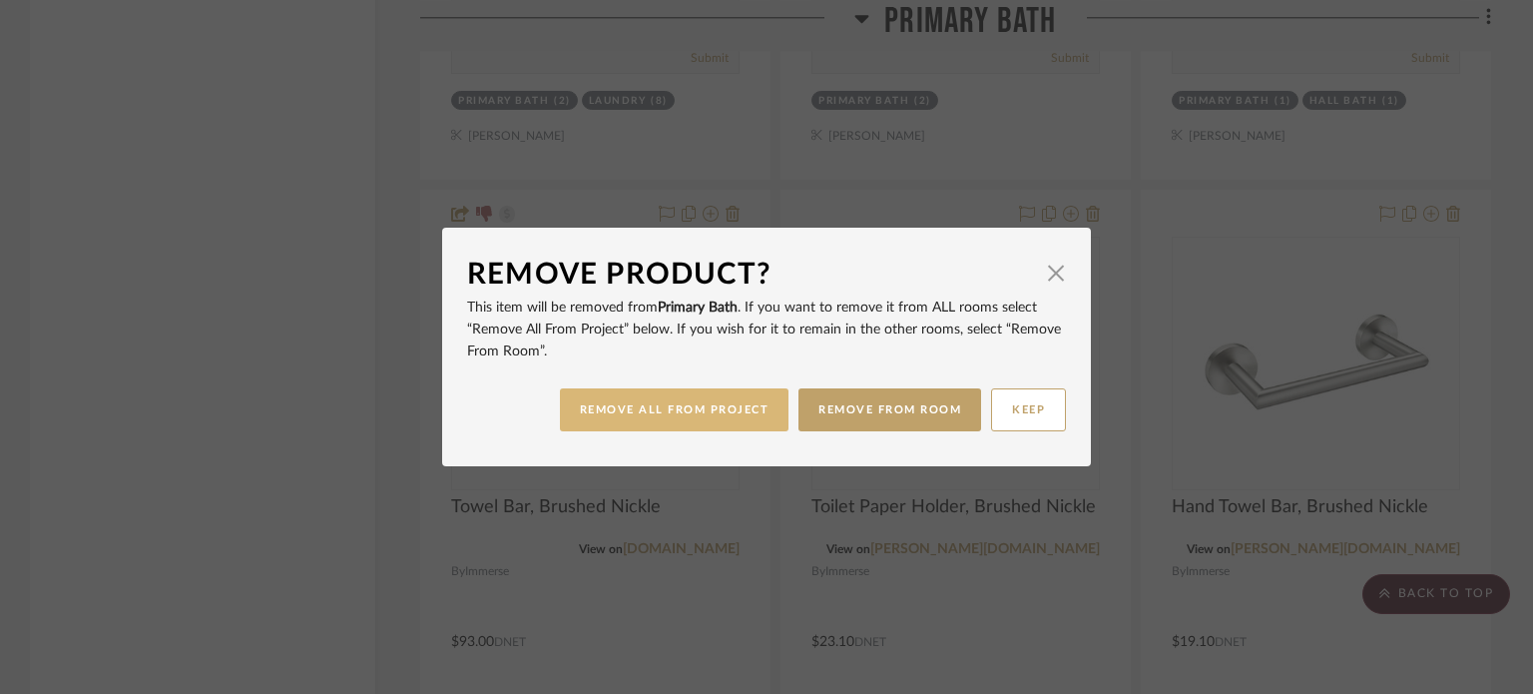
click at [727, 418] on button "REMOVE ALL FROM PROJECT" at bounding box center [675, 409] width 230 height 43
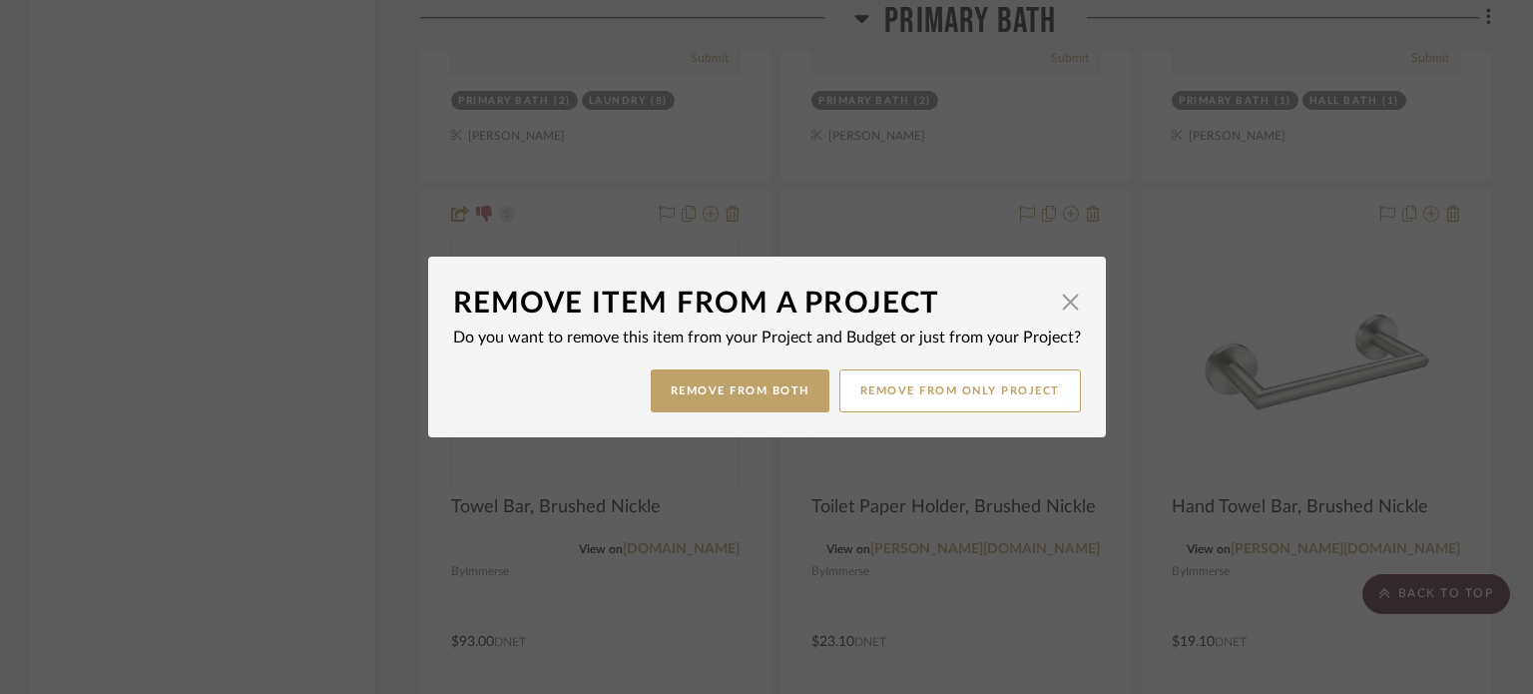
click at [724, 414] on dialog-content "Remove Item From a Project × Do you want to remove this item from your Project …" at bounding box center [767, 347] width 678 height 181
click at [720, 405] on button "Remove from Both" at bounding box center [740, 390] width 179 height 43
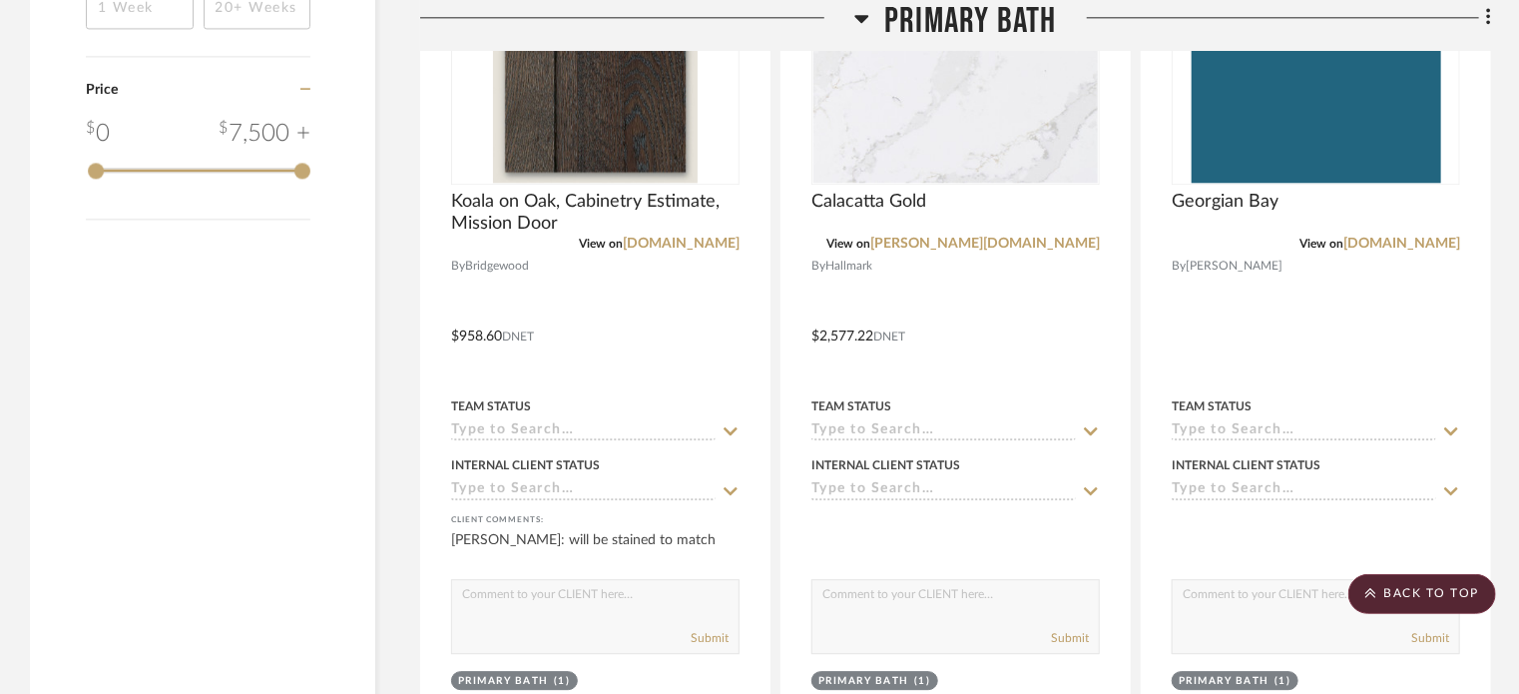
scroll to position [2895, 0]
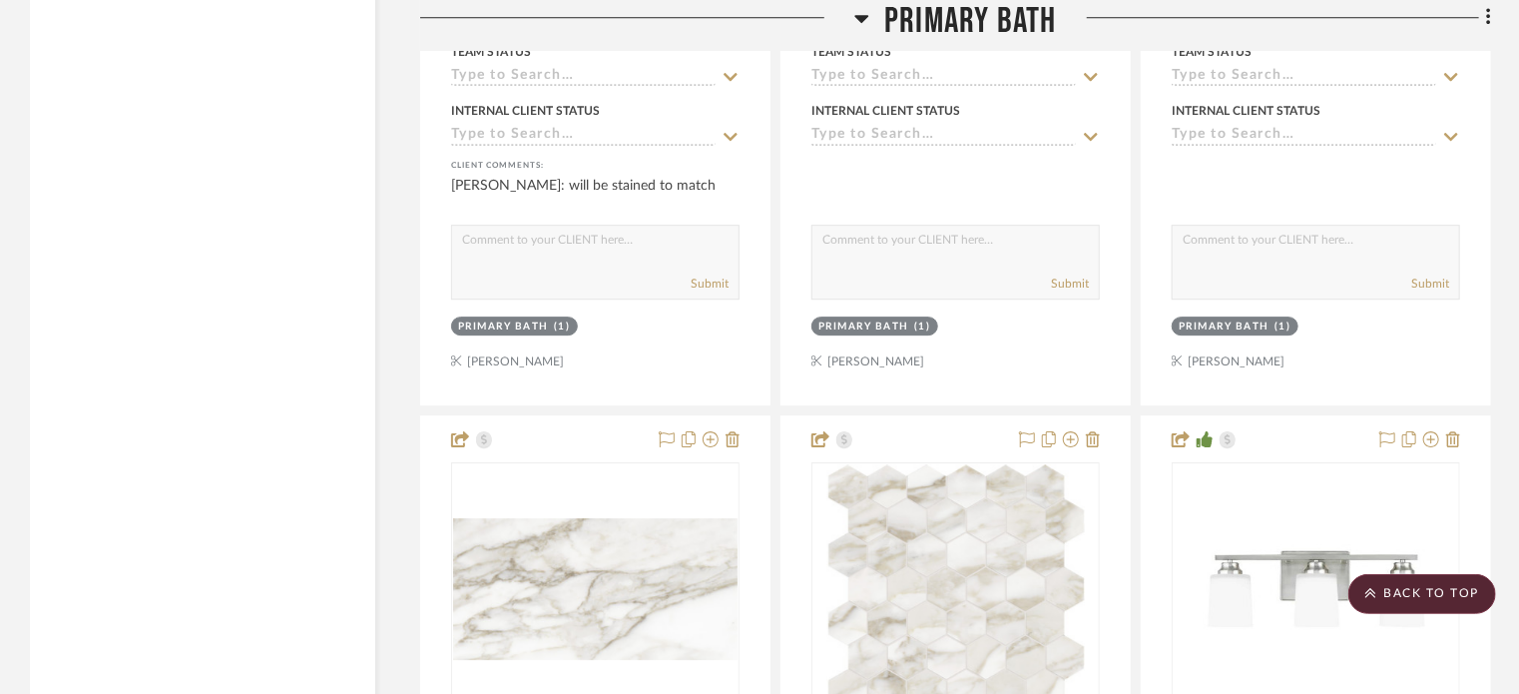
click at [925, 21] on span "Primary Bath" at bounding box center [970, 21] width 172 height 43
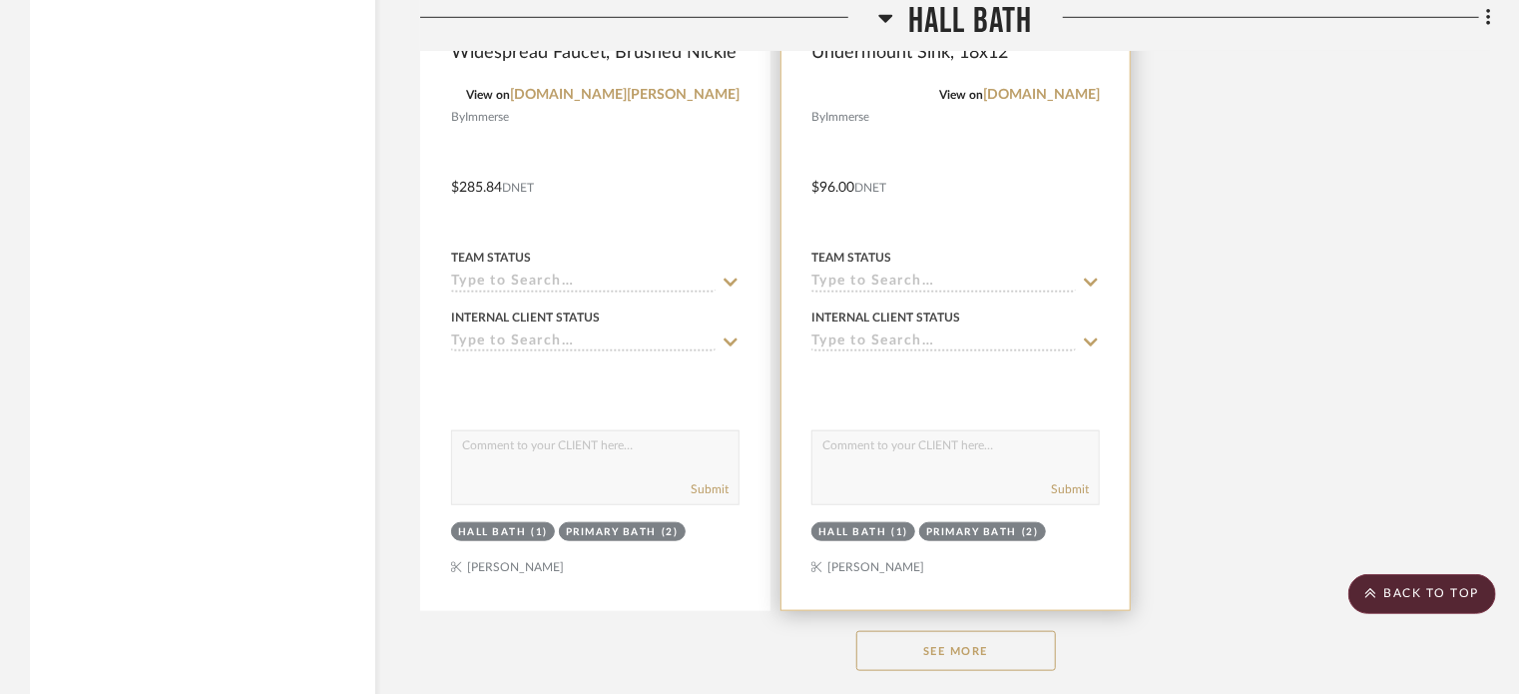
scroll to position [4540, 0]
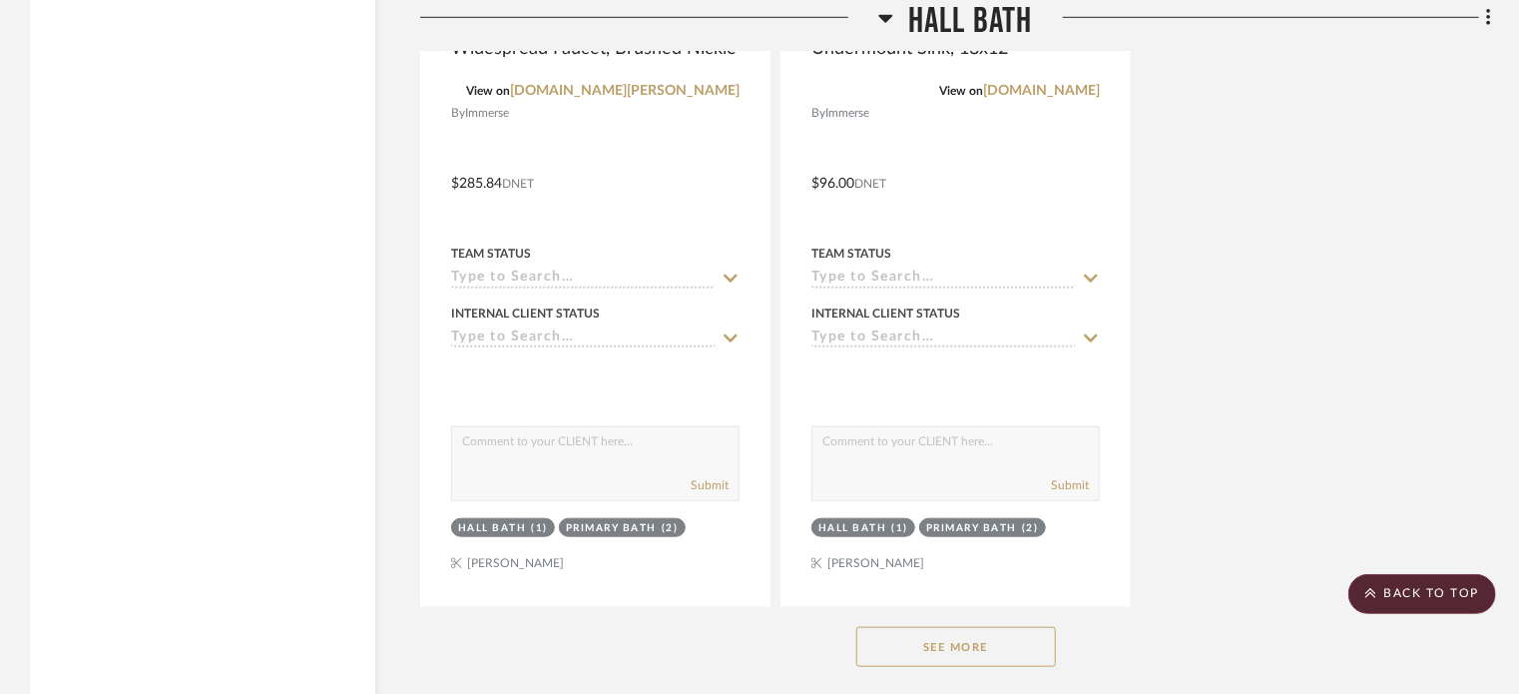
click at [971, 642] on button "See More" at bounding box center [957, 647] width 200 height 40
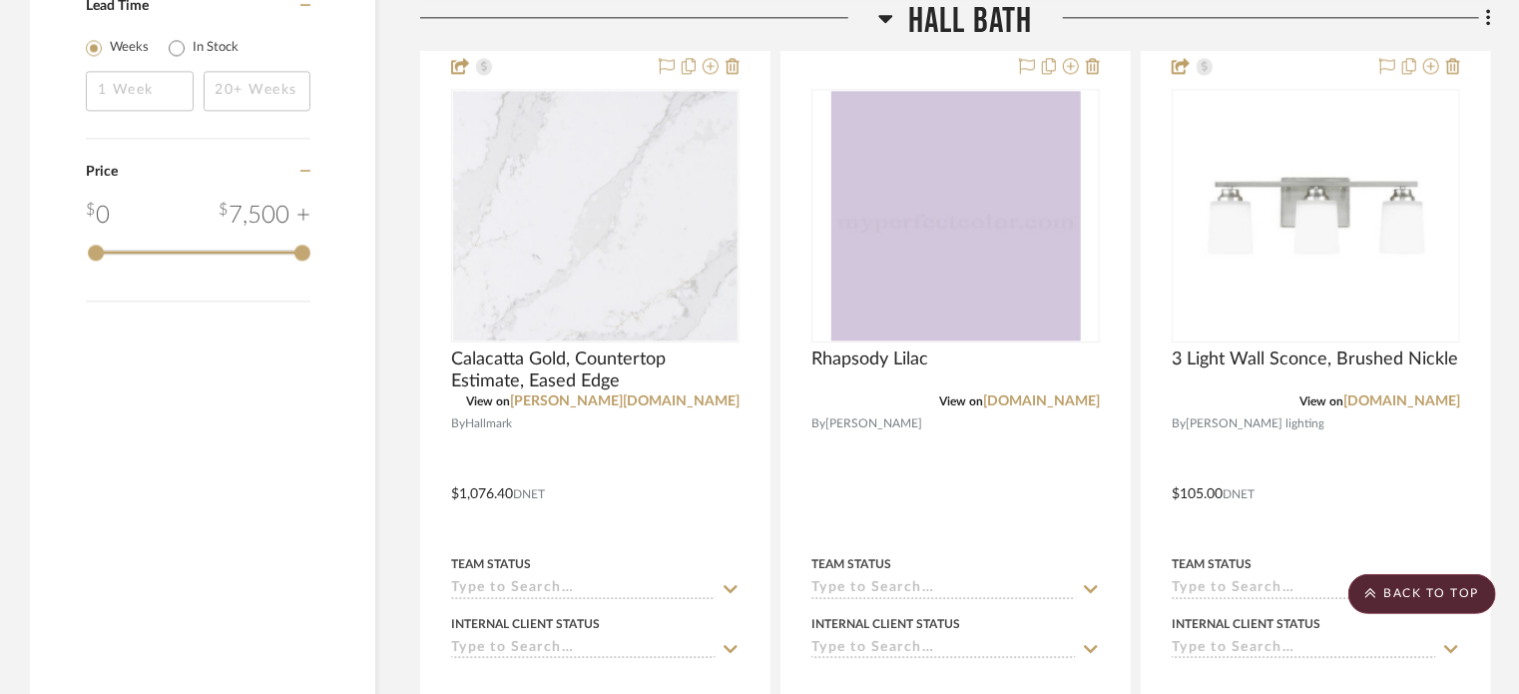
scroll to position [2444, 0]
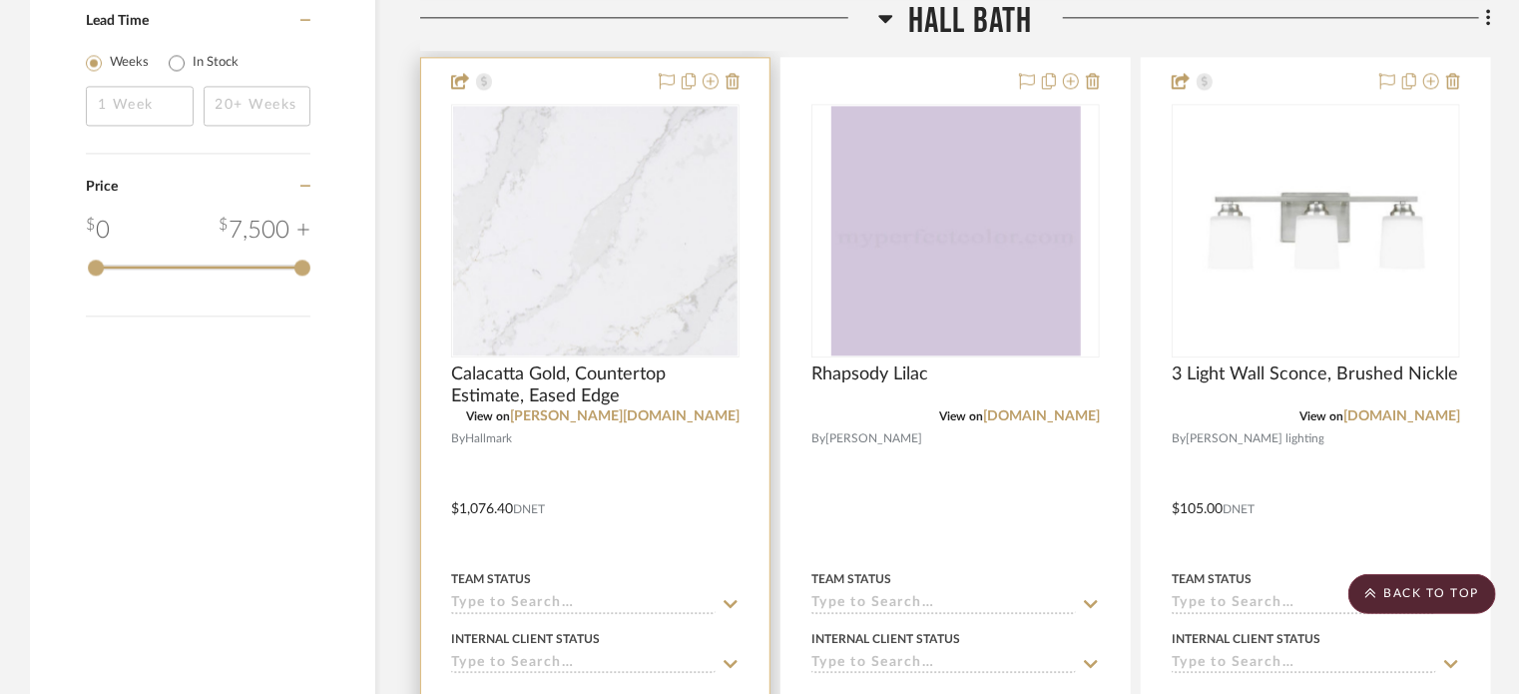
click at [662, 470] on div at bounding box center [595, 494] width 348 height 873
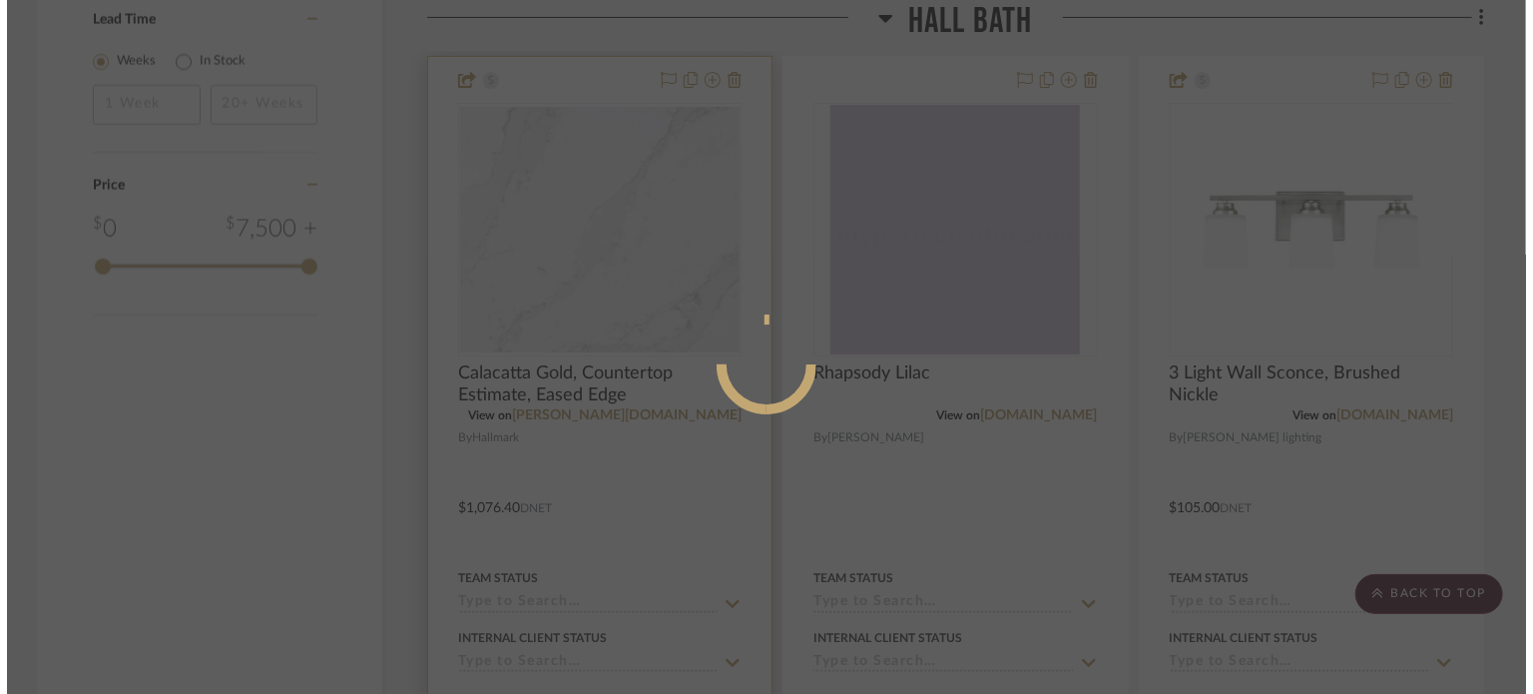
scroll to position [0, 0]
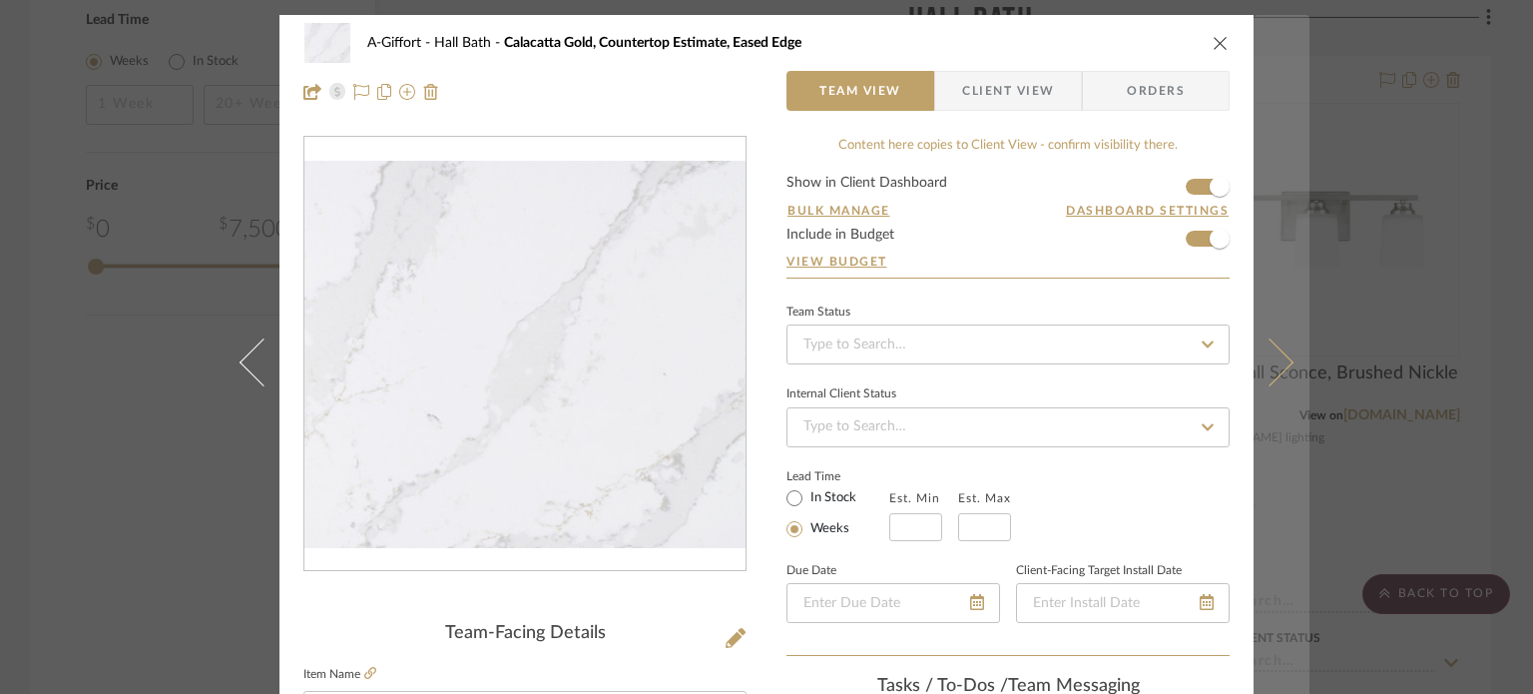
click at [1270, 362] on icon at bounding box center [1270, 361] width 48 height 48
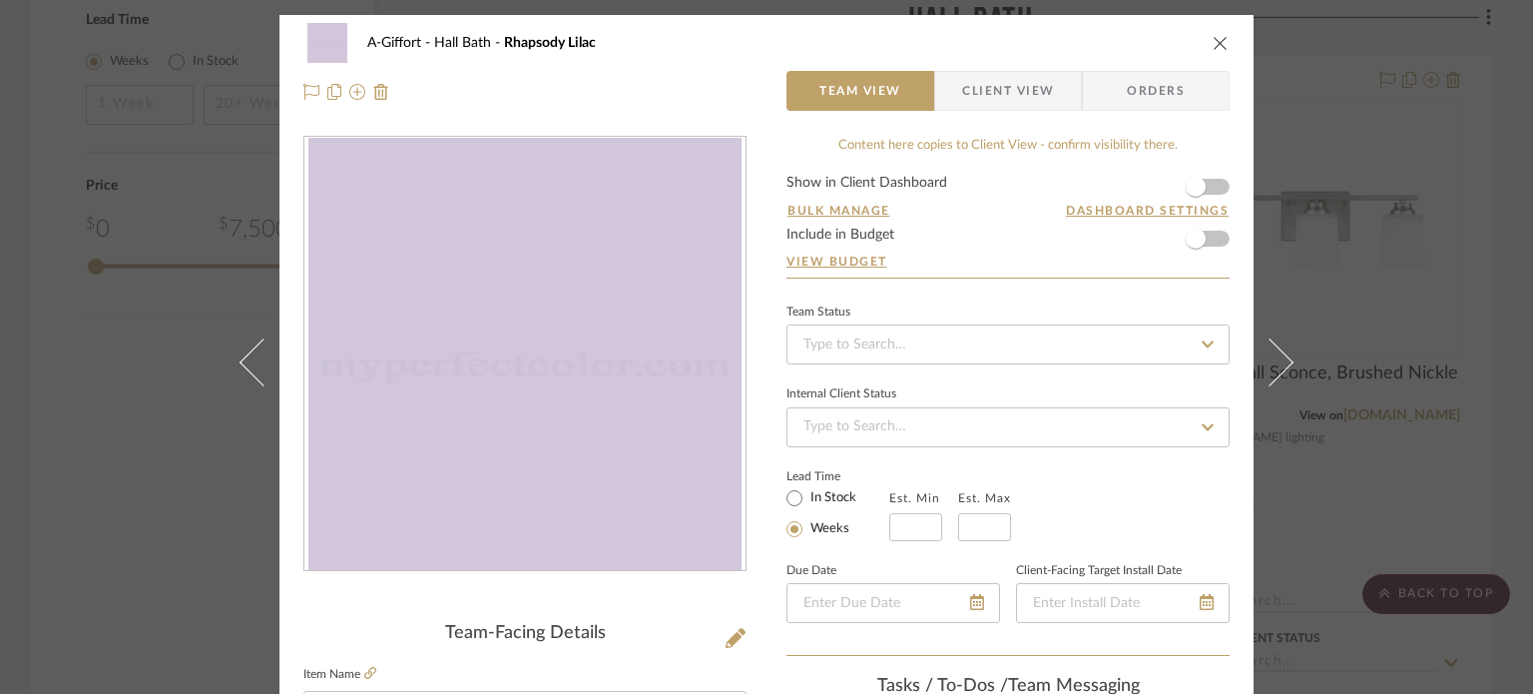
click at [1270, 362] on icon at bounding box center [1270, 361] width 48 height 48
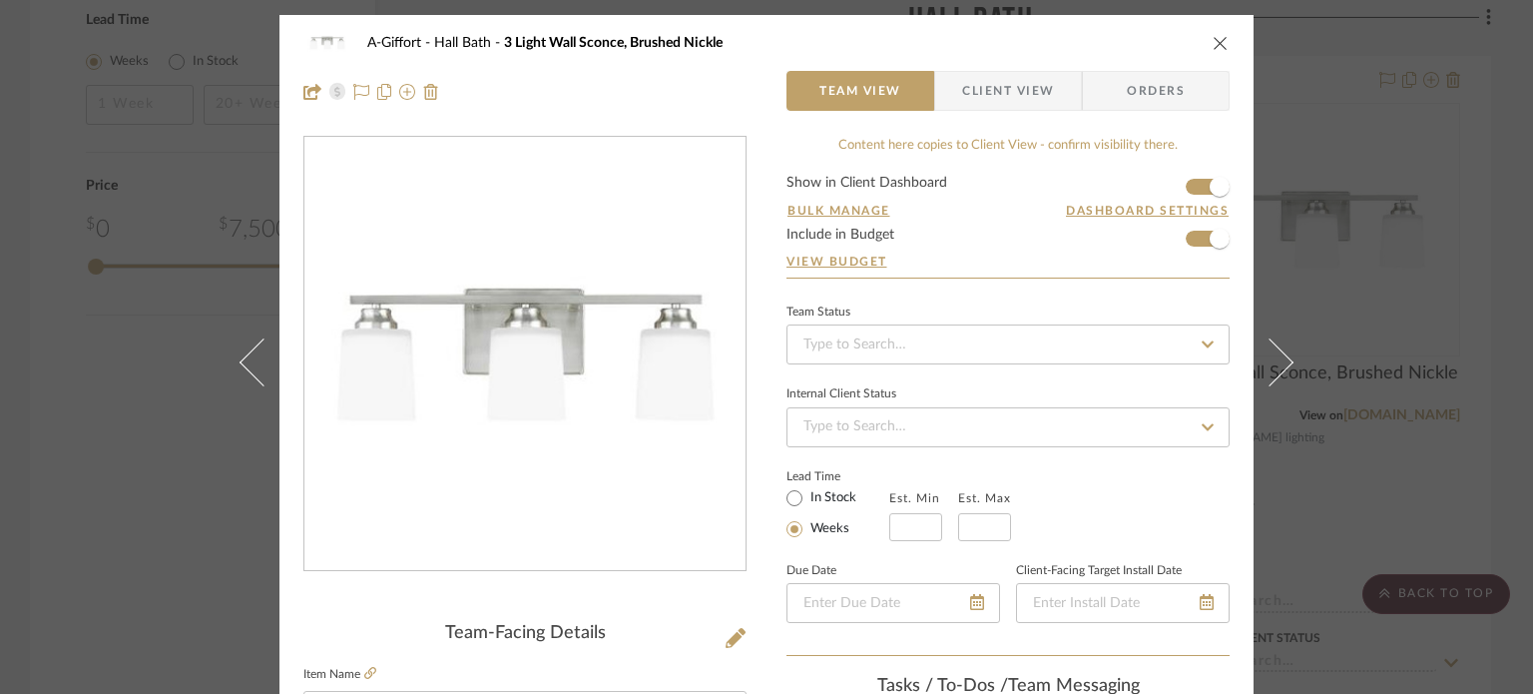
click at [276, 366] on icon at bounding box center [264, 361] width 48 height 48
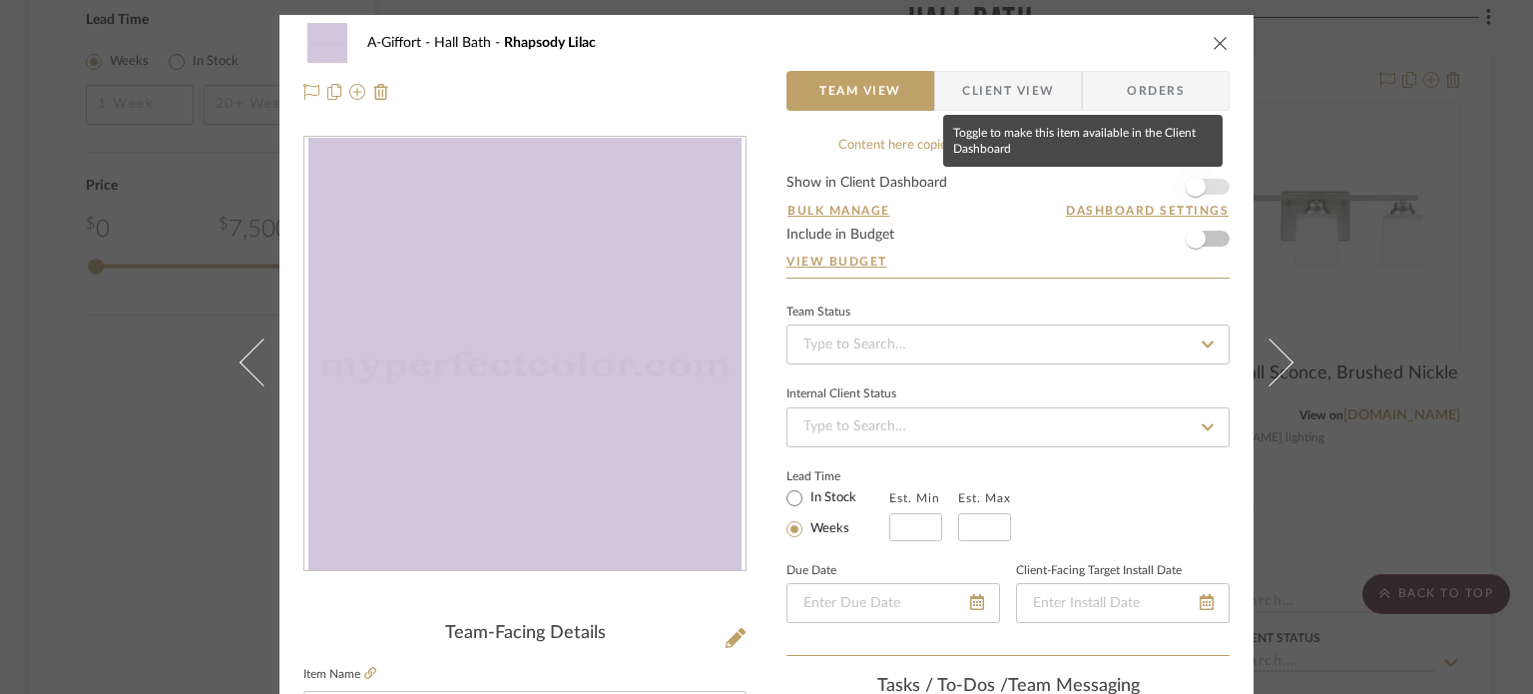
click at [1186, 184] on span "button" at bounding box center [1196, 187] width 20 height 20
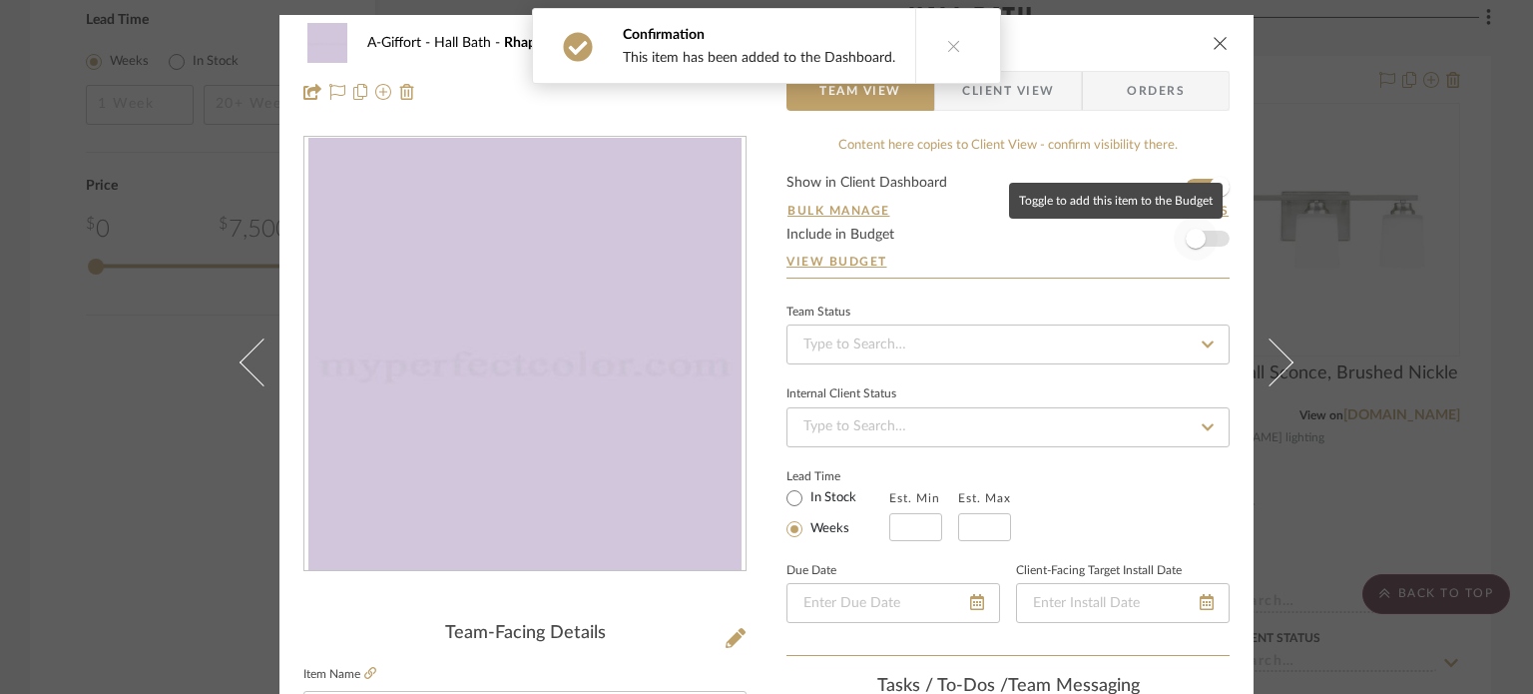
click at [1186, 238] on span "button" at bounding box center [1196, 239] width 20 height 20
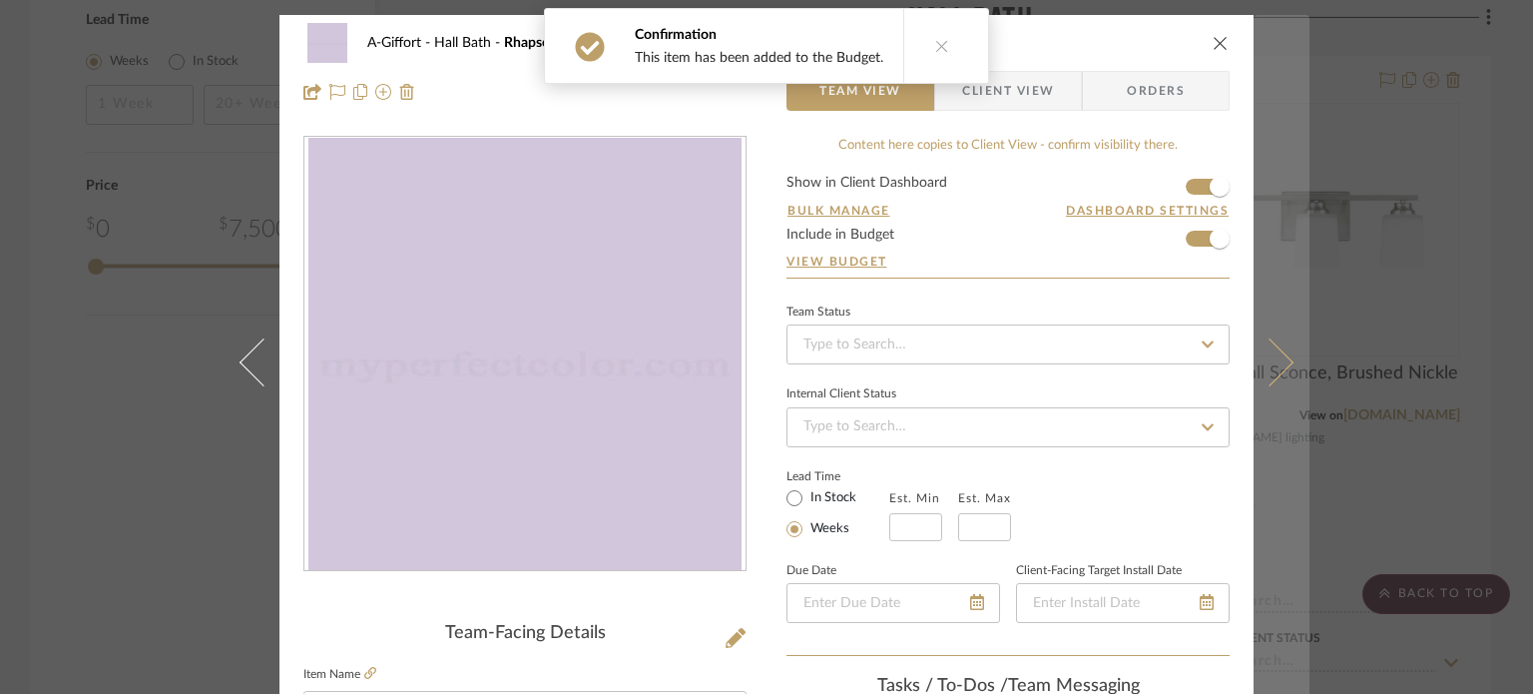
click at [1282, 306] on button at bounding box center [1282, 362] width 56 height 694
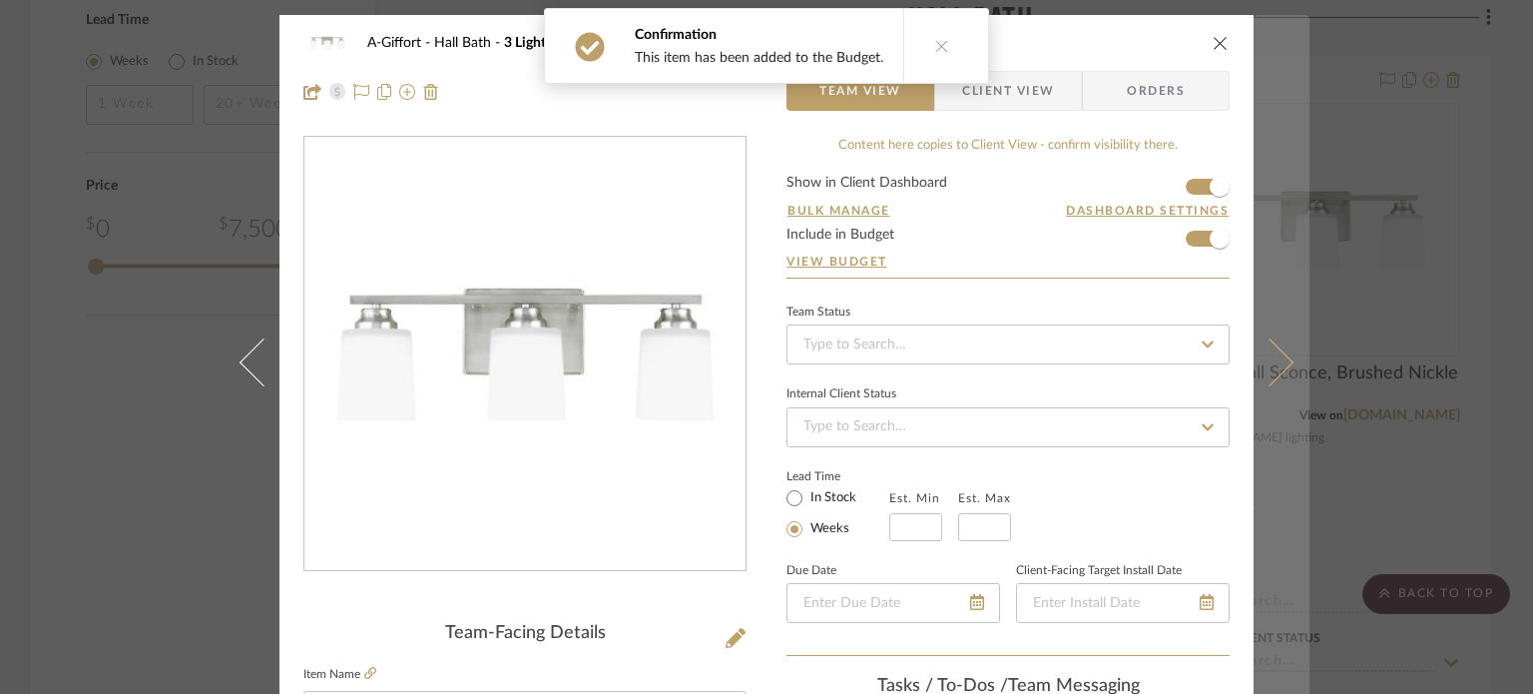
click at [1266, 275] on button at bounding box center [1282, 362] width 56 height 694
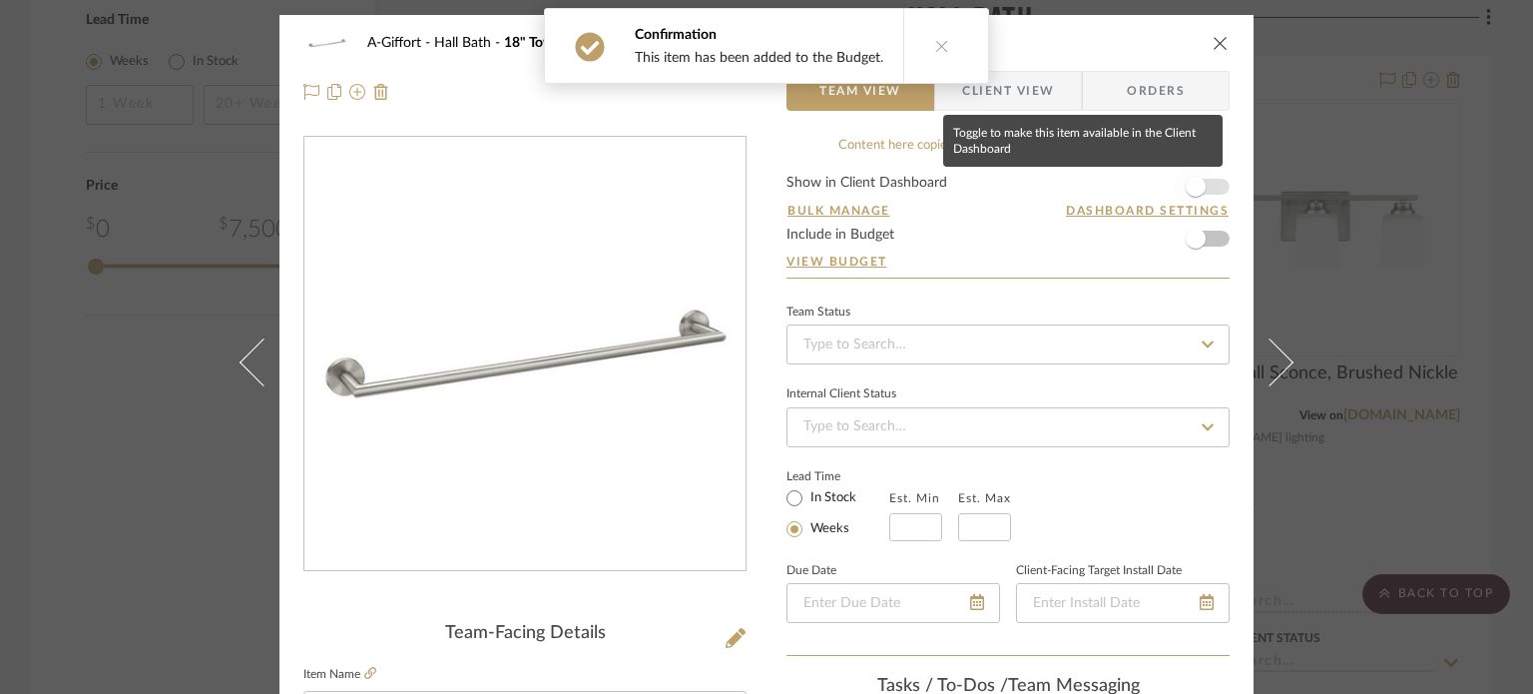
click at [1205, 195] on span "button" at bounding box center [1196, 187] width 44 height 44
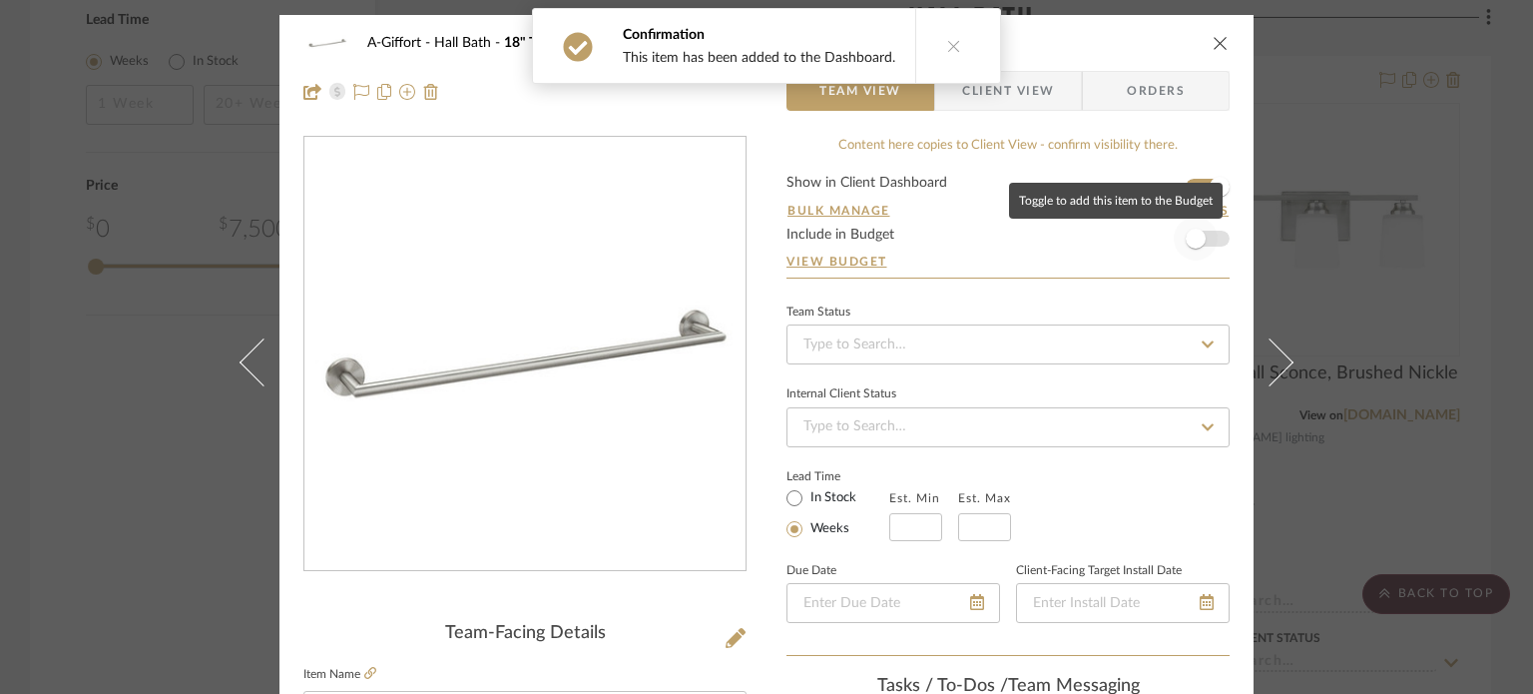
click at [1199, 248] on span "button" at bounding box center [1196, 239] width 44 height 44
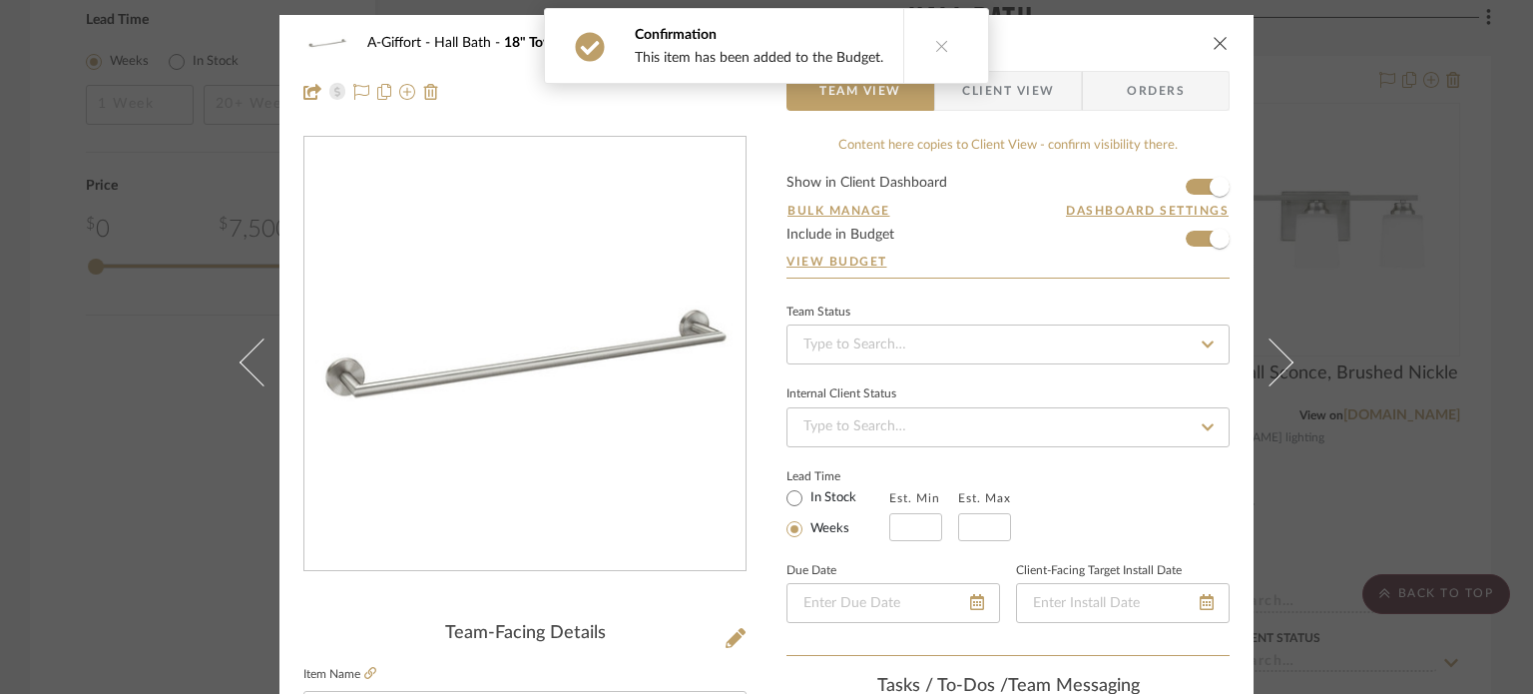
click at [992, 71] on span "Client View" at bounding box center [1008, 91] width 92 height 40
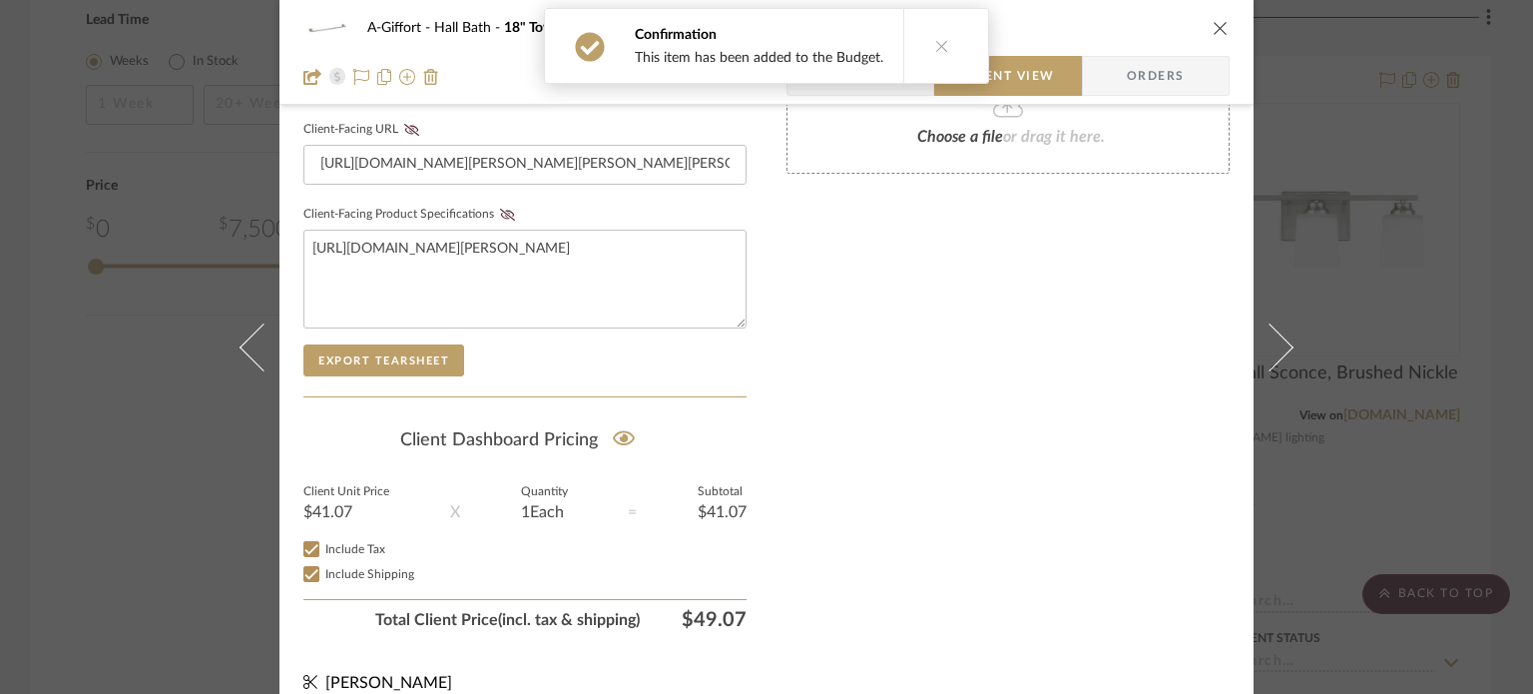
scroll to position [978, 0]
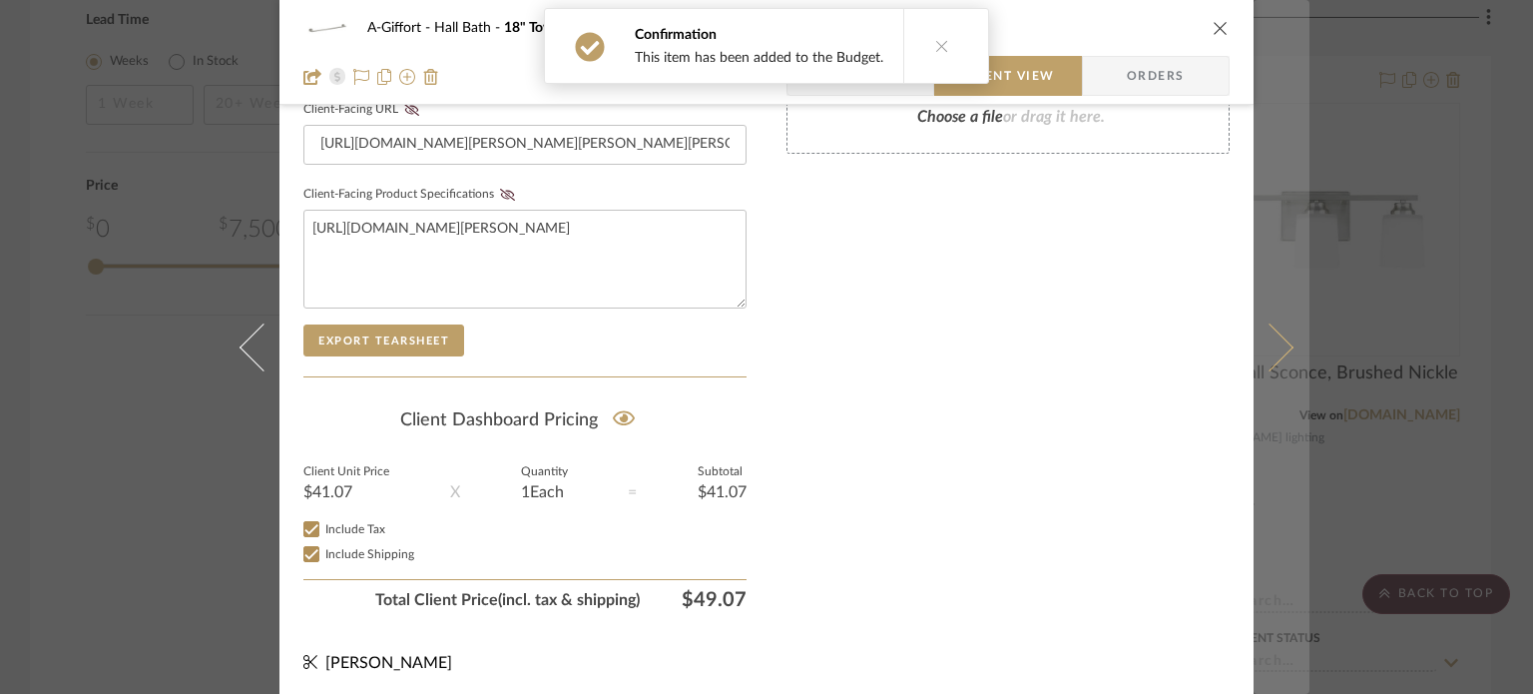
click at [1253, 331] on icon at bounding box center [1270, 346] width 48 height 48
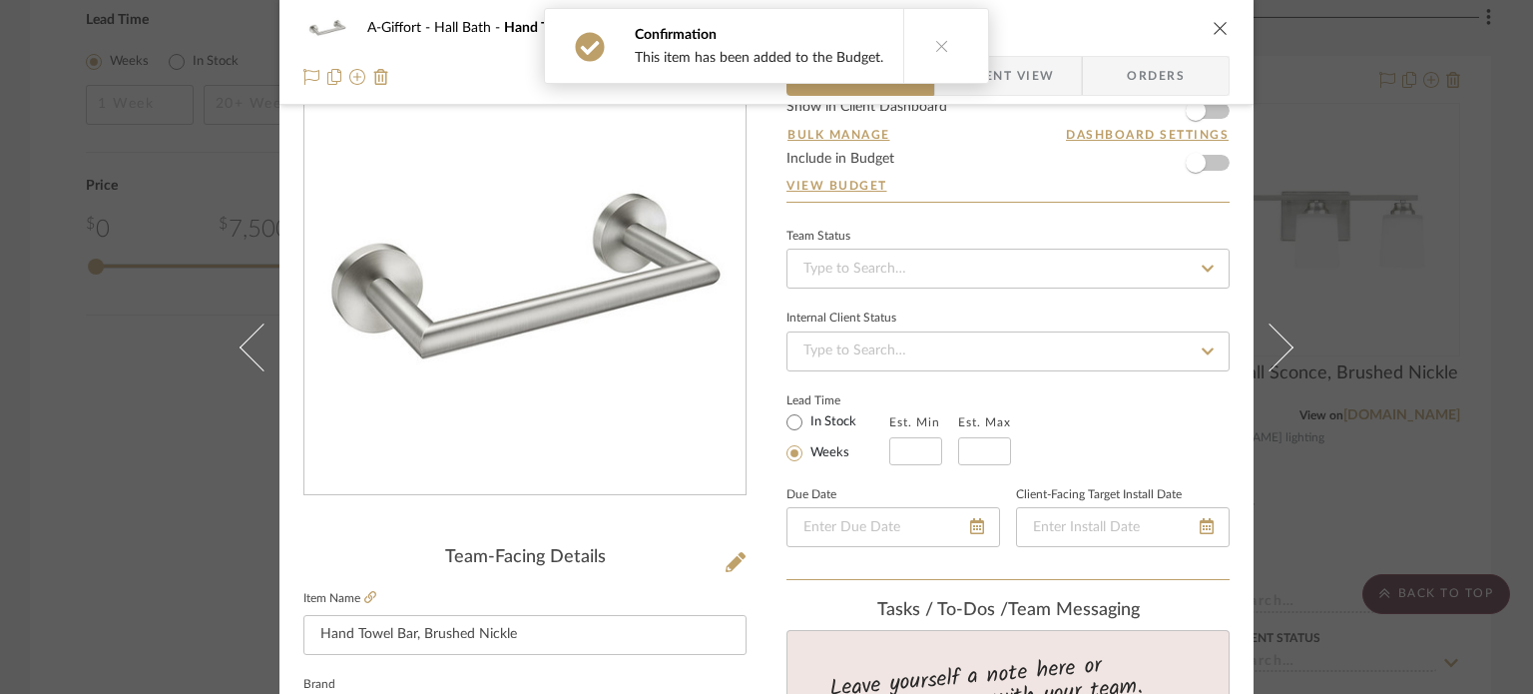
scroll to position [0, 0]
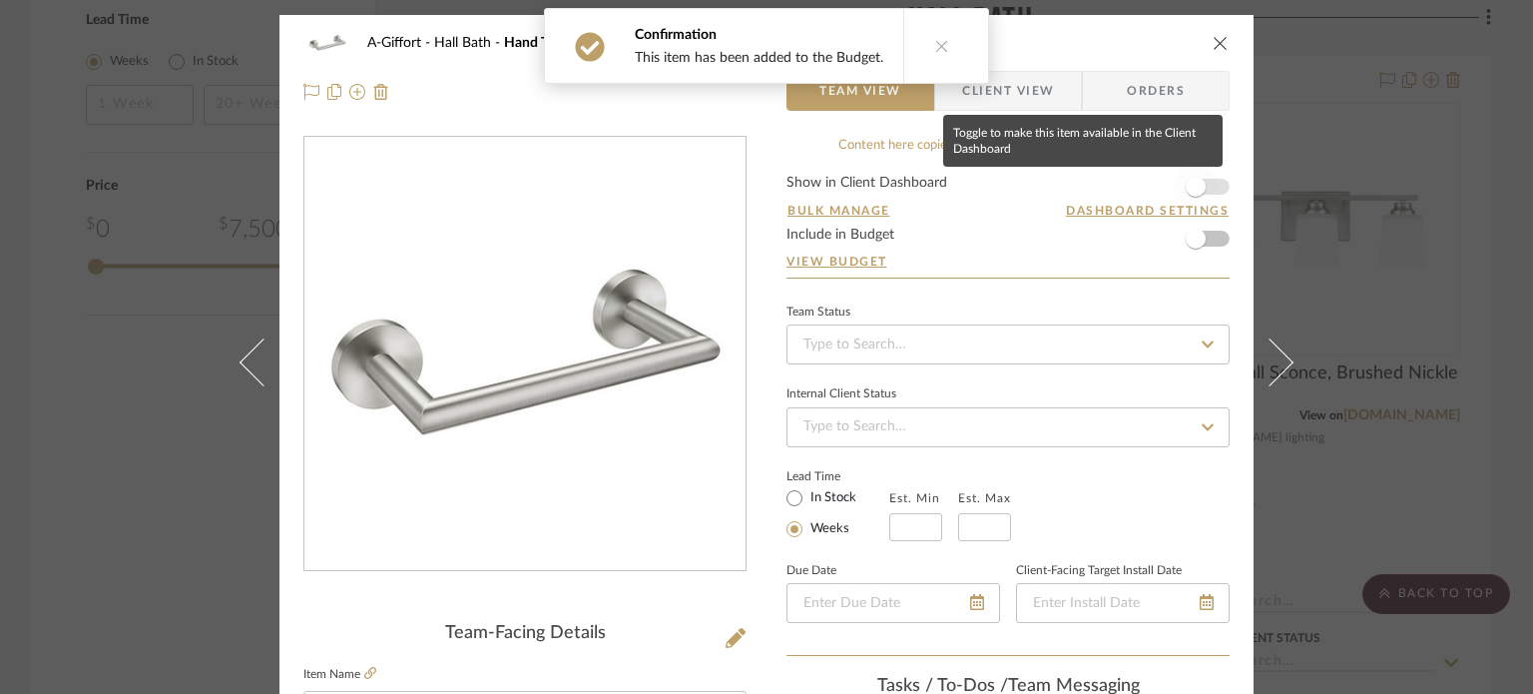
click at [1192, 191] on span "button" at bounding box center [1196, 187] width 20 height 20
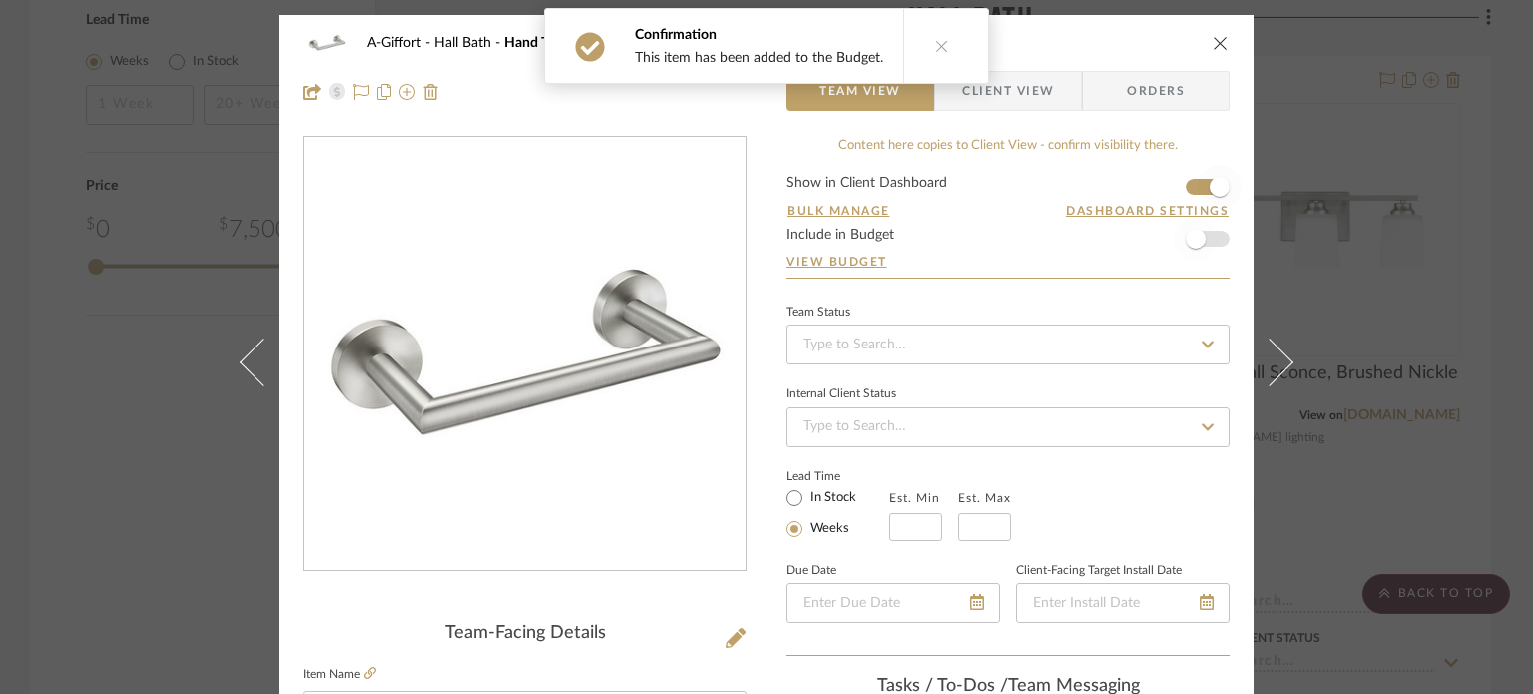
click at [1186, 238] on span "button" at bounding box center [1196, 239] width 20 height 20
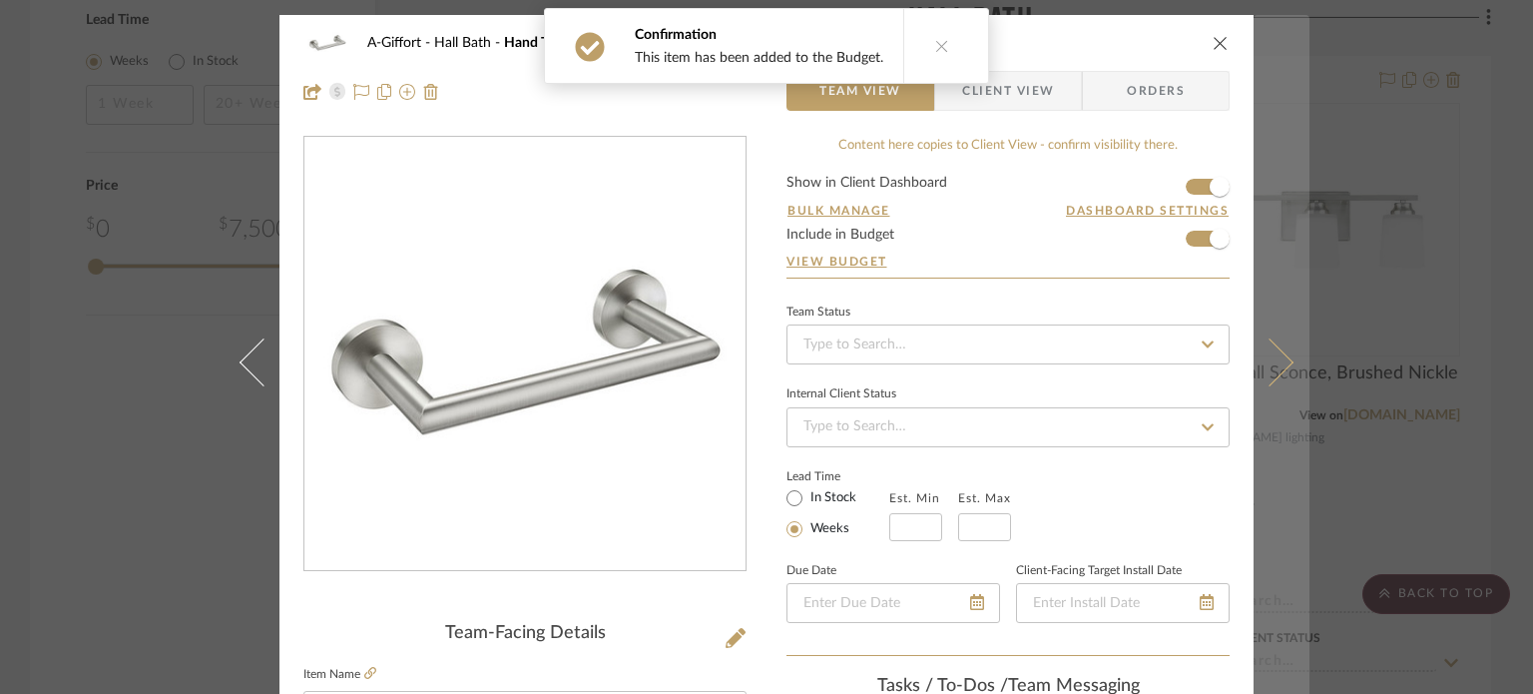
click at [1254, 321] on button at bounding box center [1282, 362] width 56 height 694
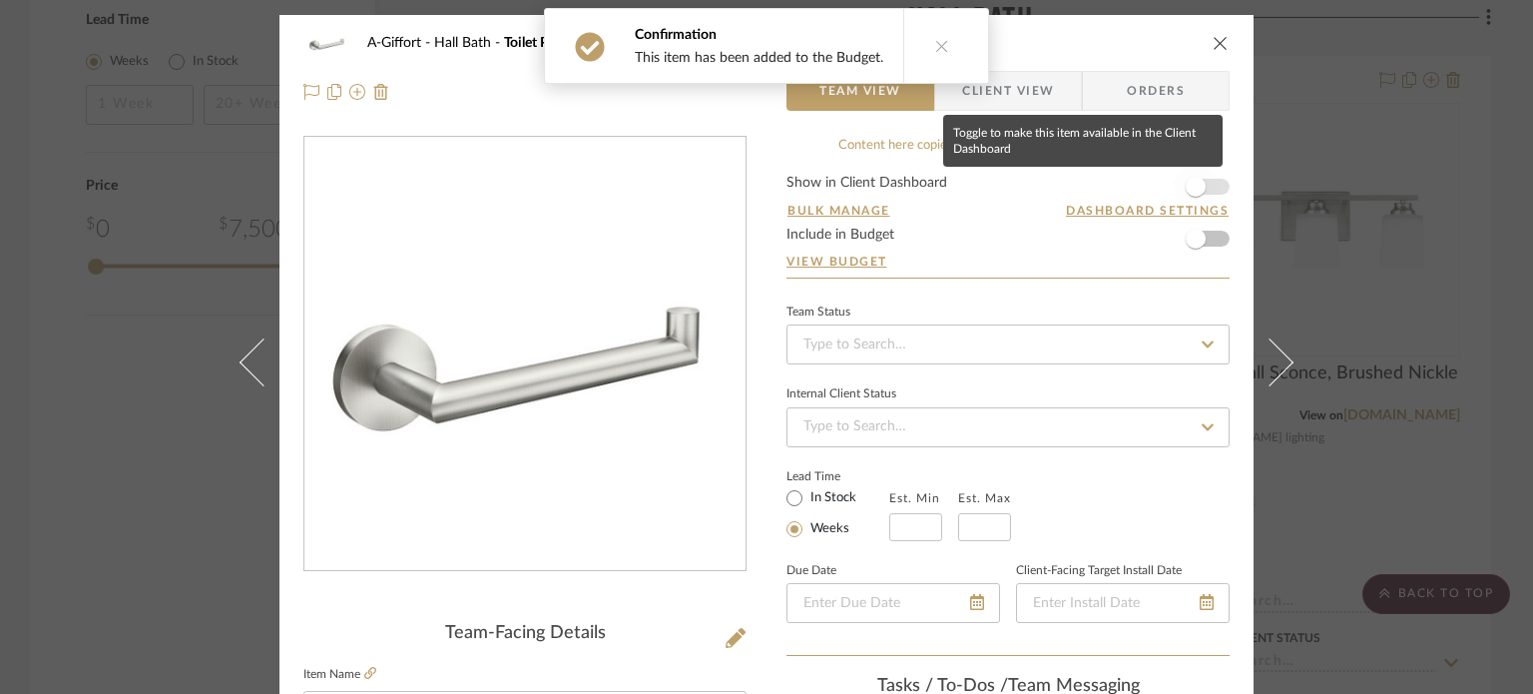
click at [1191, 191] on span "button" at bounding box center [1196, 187] width 20 height 20
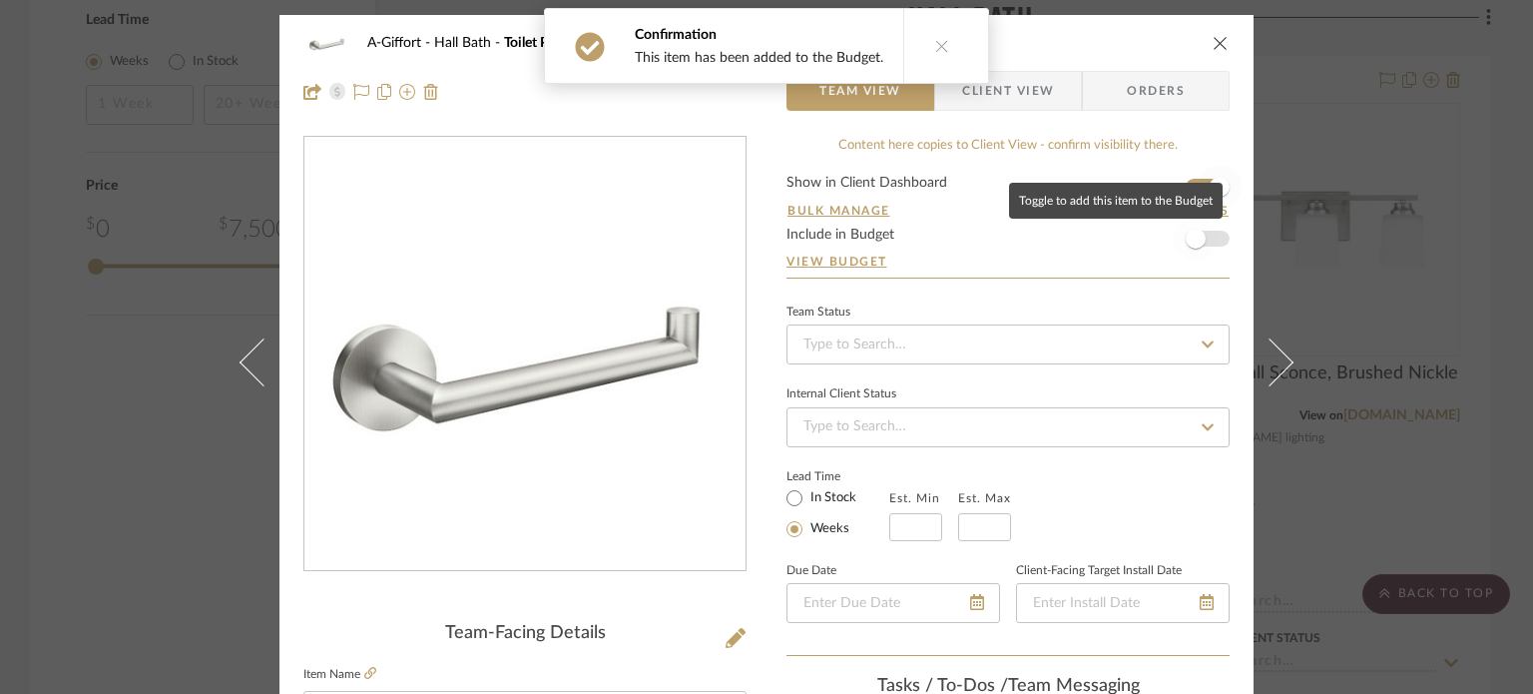
click at [1193, 241] on span "button" at bounding box center [1196, 239] width 20 height 20
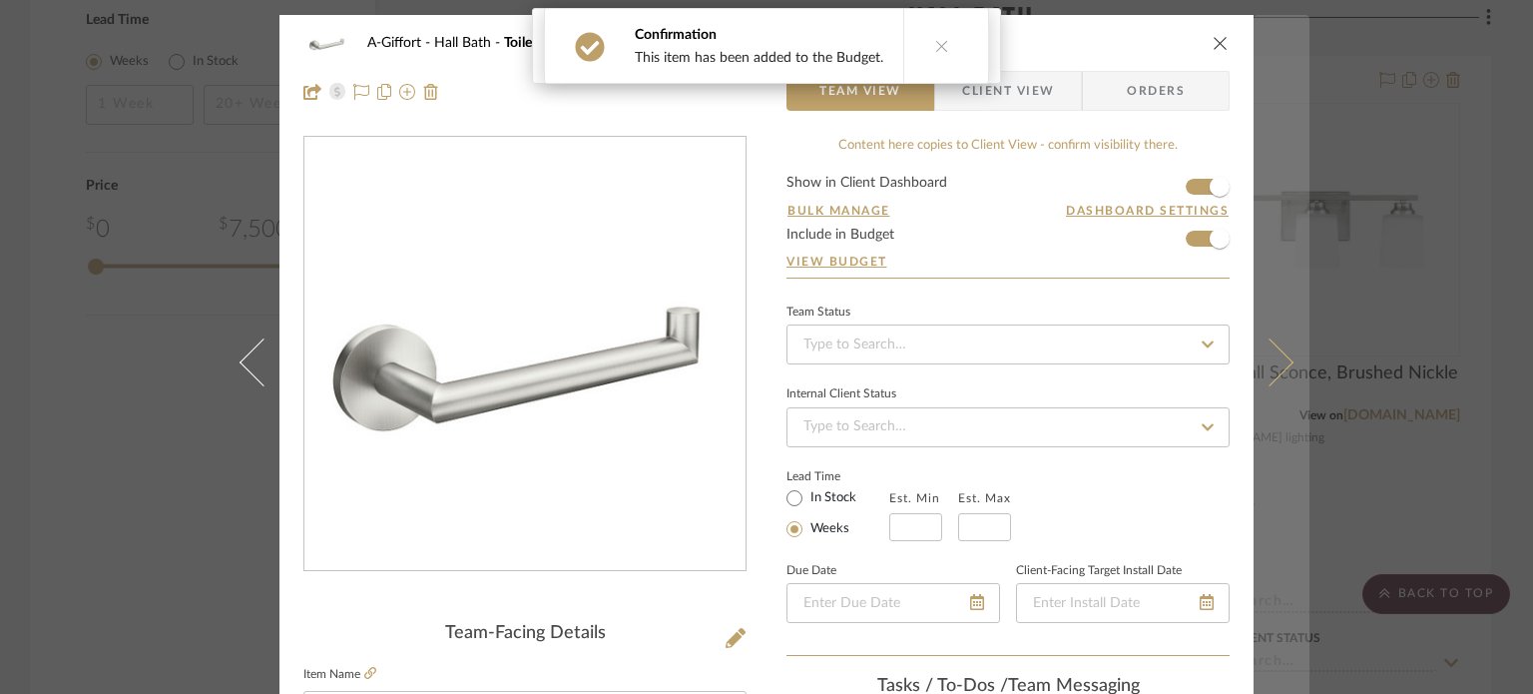
click at [1260, 296] on button at bounding box center [1282, 362] width 56 height 694
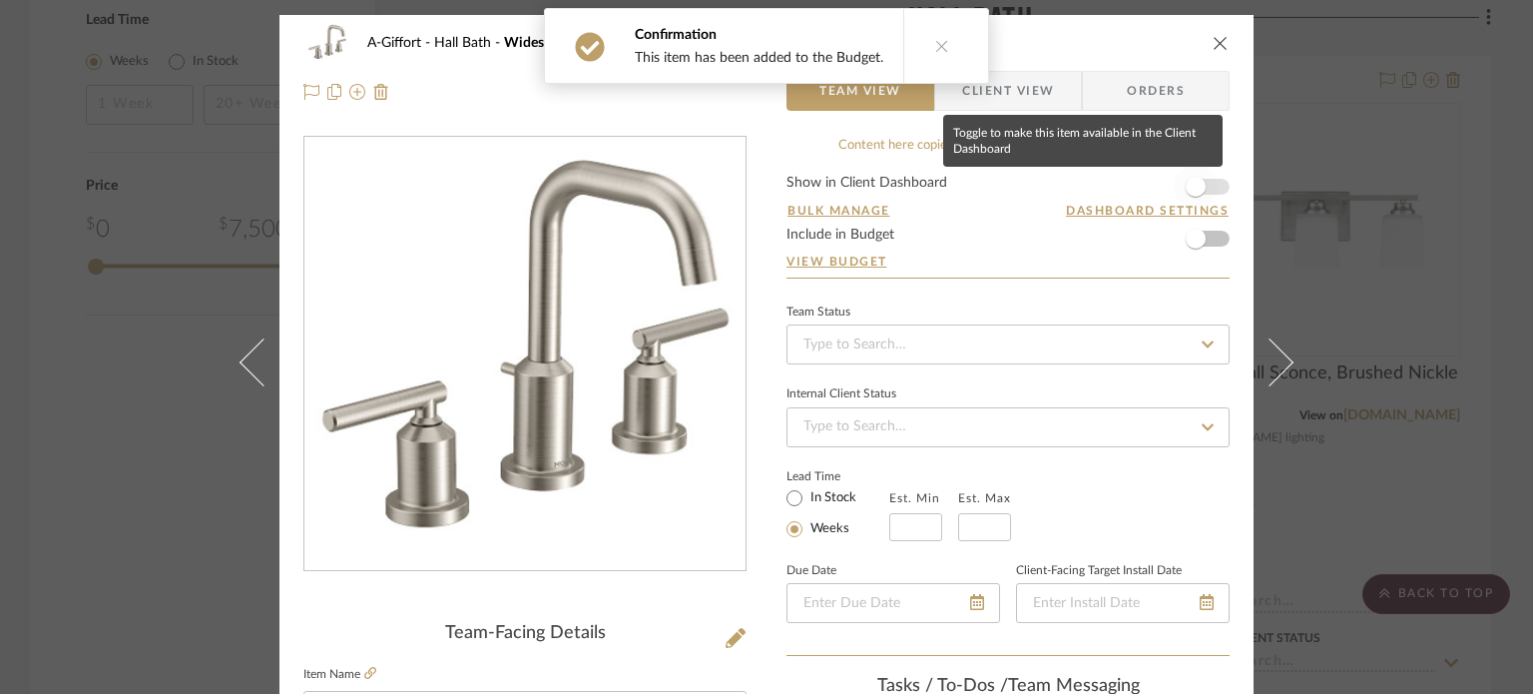
click at [1203, 187] on span "button" at bounding box center [1196, 187] width 44 height 44
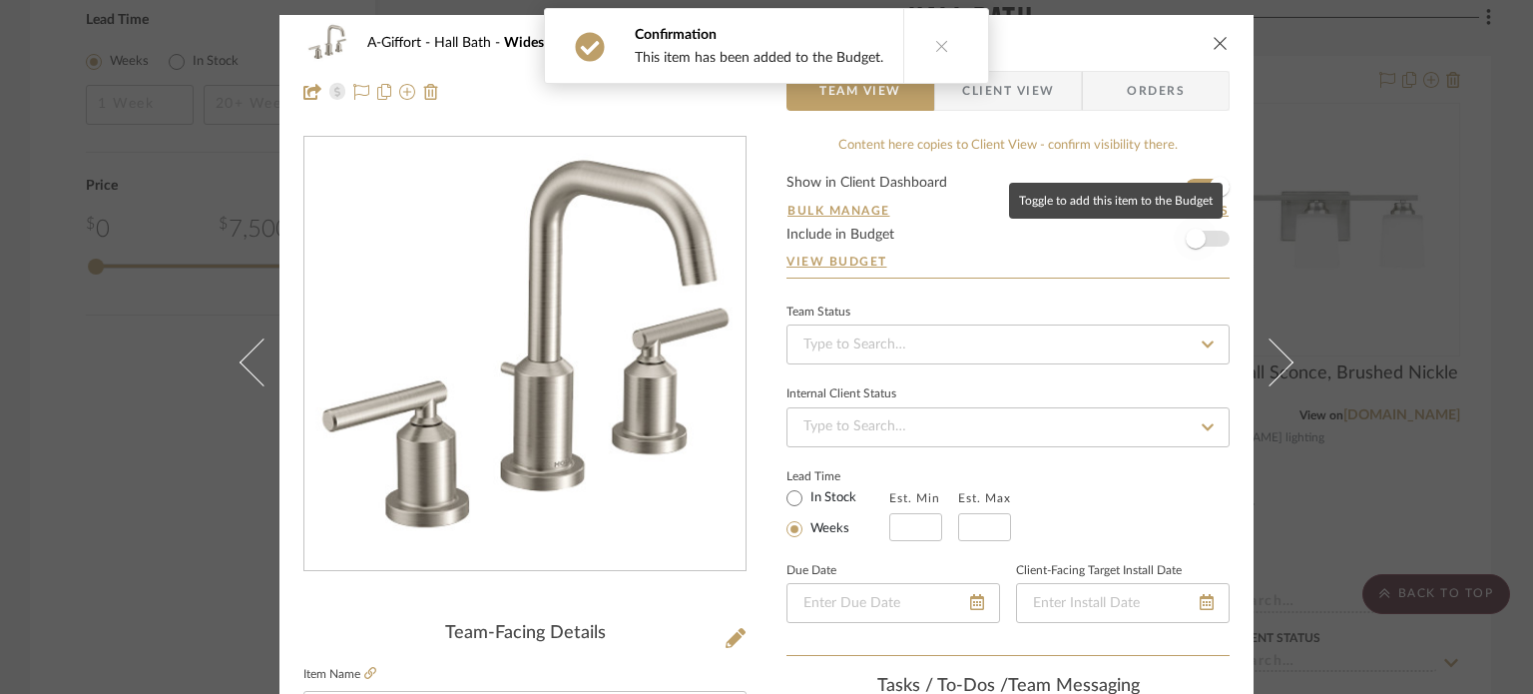
click at [1198, 227] on span "button" at bounding box center [1196, 239] width 44 height 44
click at [1263, 290] on button at bounding box center [1282, 362] width 56 height 694
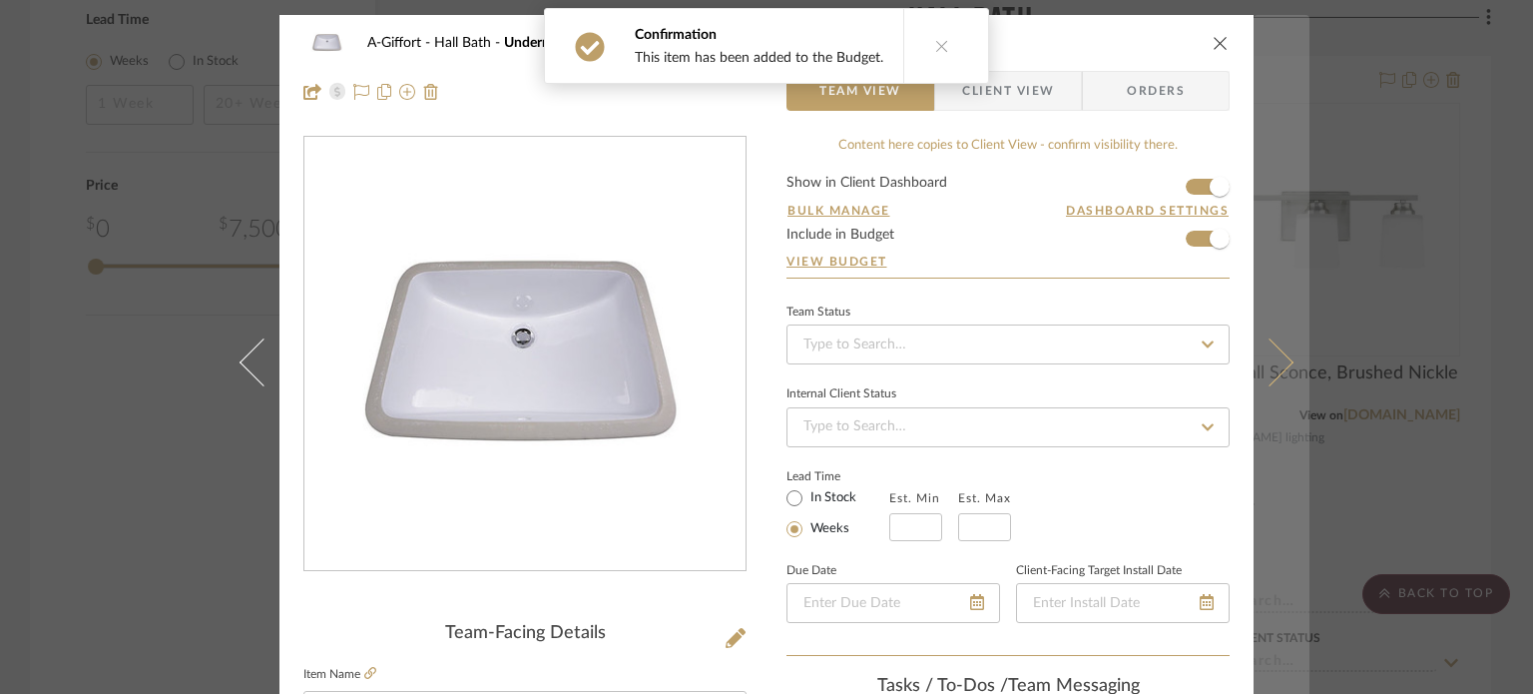
click at [1286, 302] on button at bounding box center [1282, 362] width 56 height 694
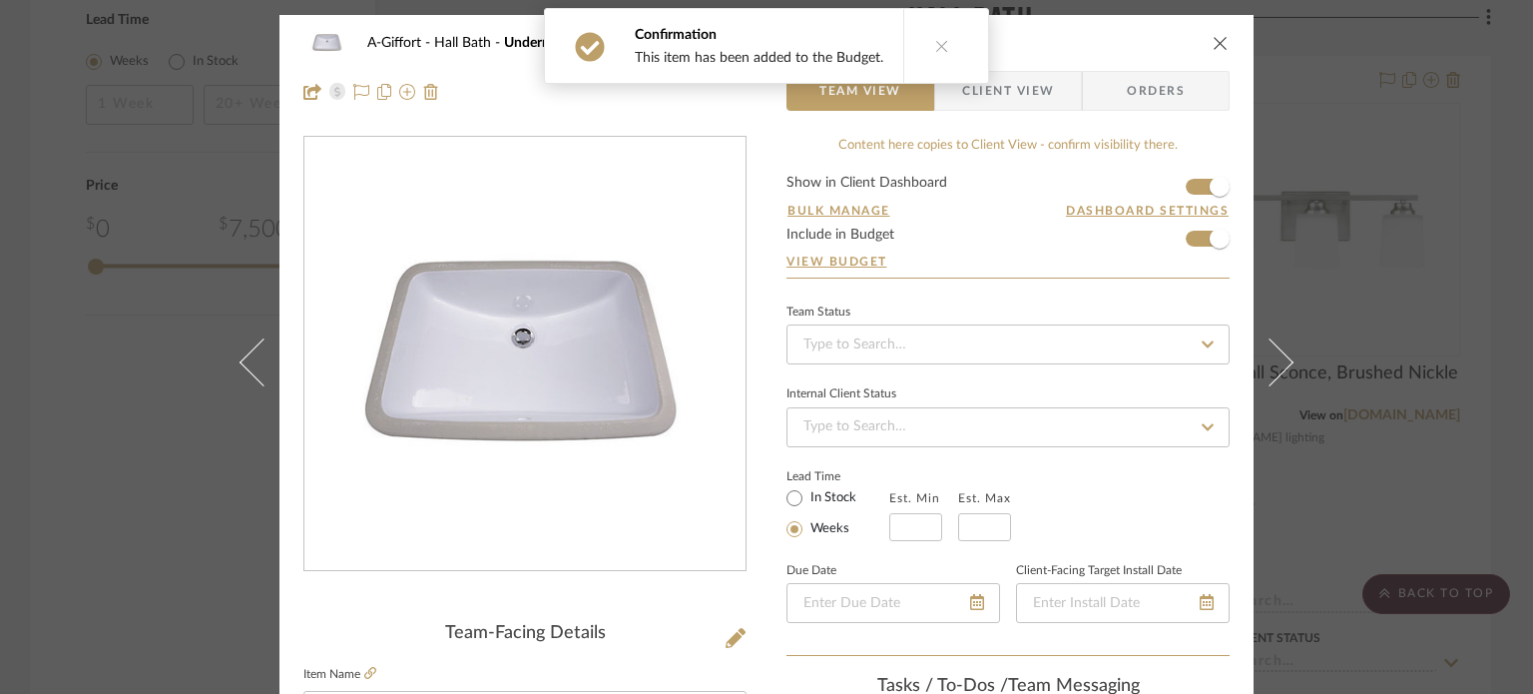
click at [1286, 302] on button at bounding box center [1282, 362] width 56 height 694
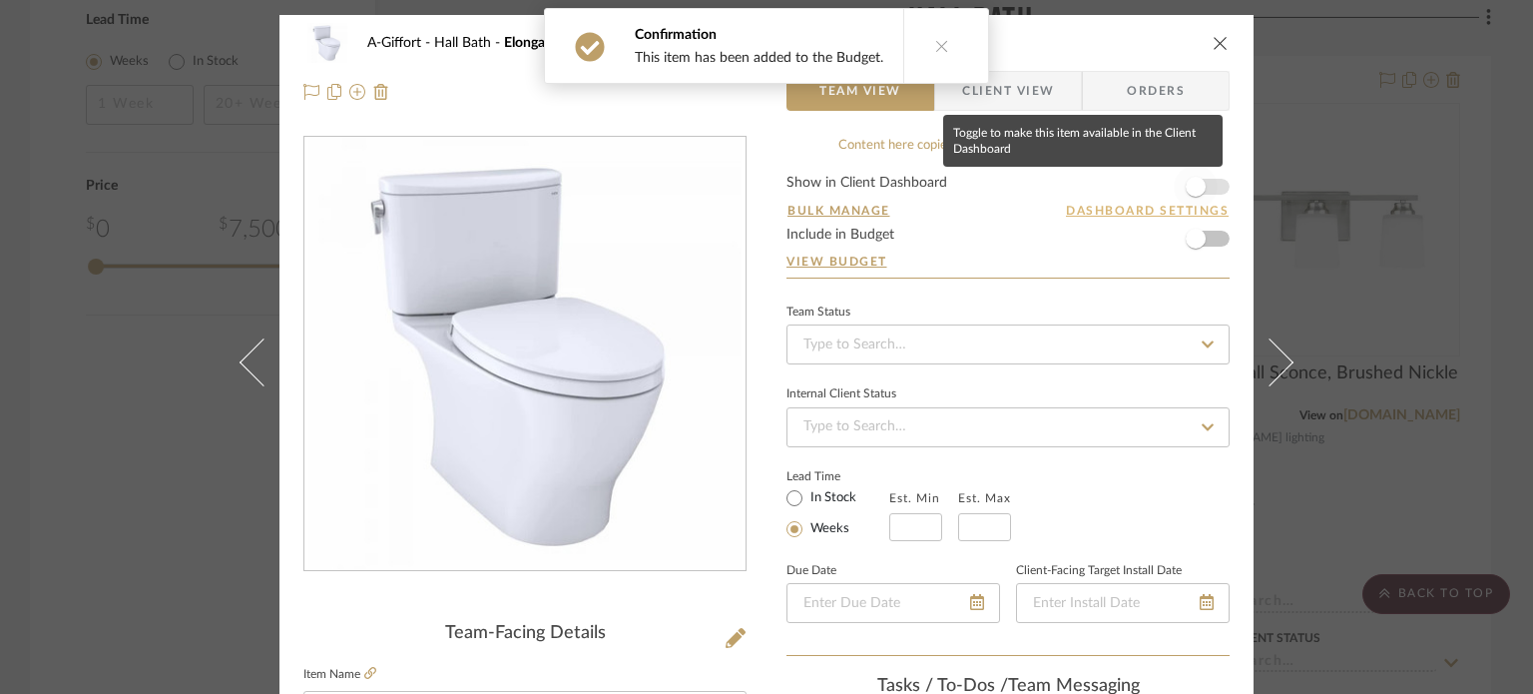
drag, startPoint x: 1183, startPoint y: 173, endPoint x: 1190, endPoint y: 211, distance: 38.6
click at [1183, 174] on span "button" at bounding box center [1196, 187] width 44 height 44
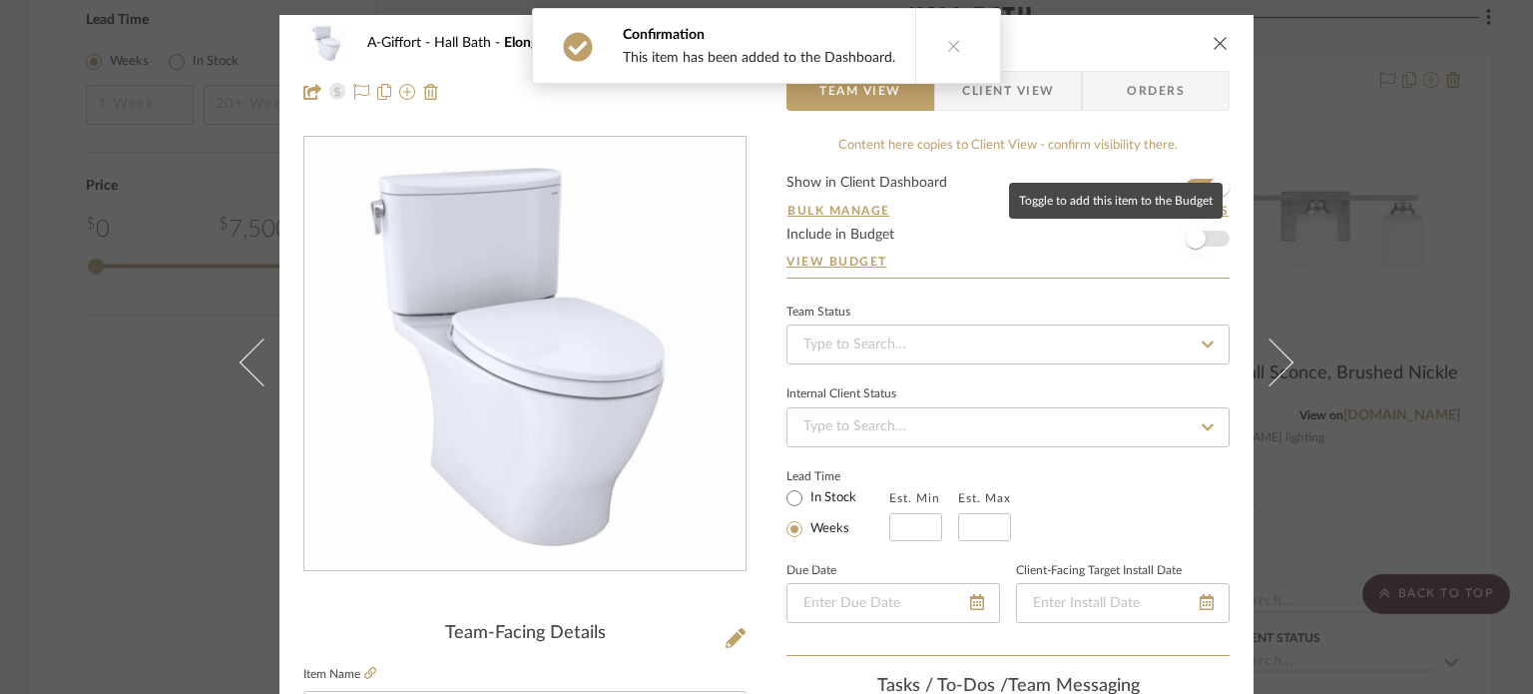
click at [1190, 238] on span "button" at bounding box center [1196, 239] width 20 height 20
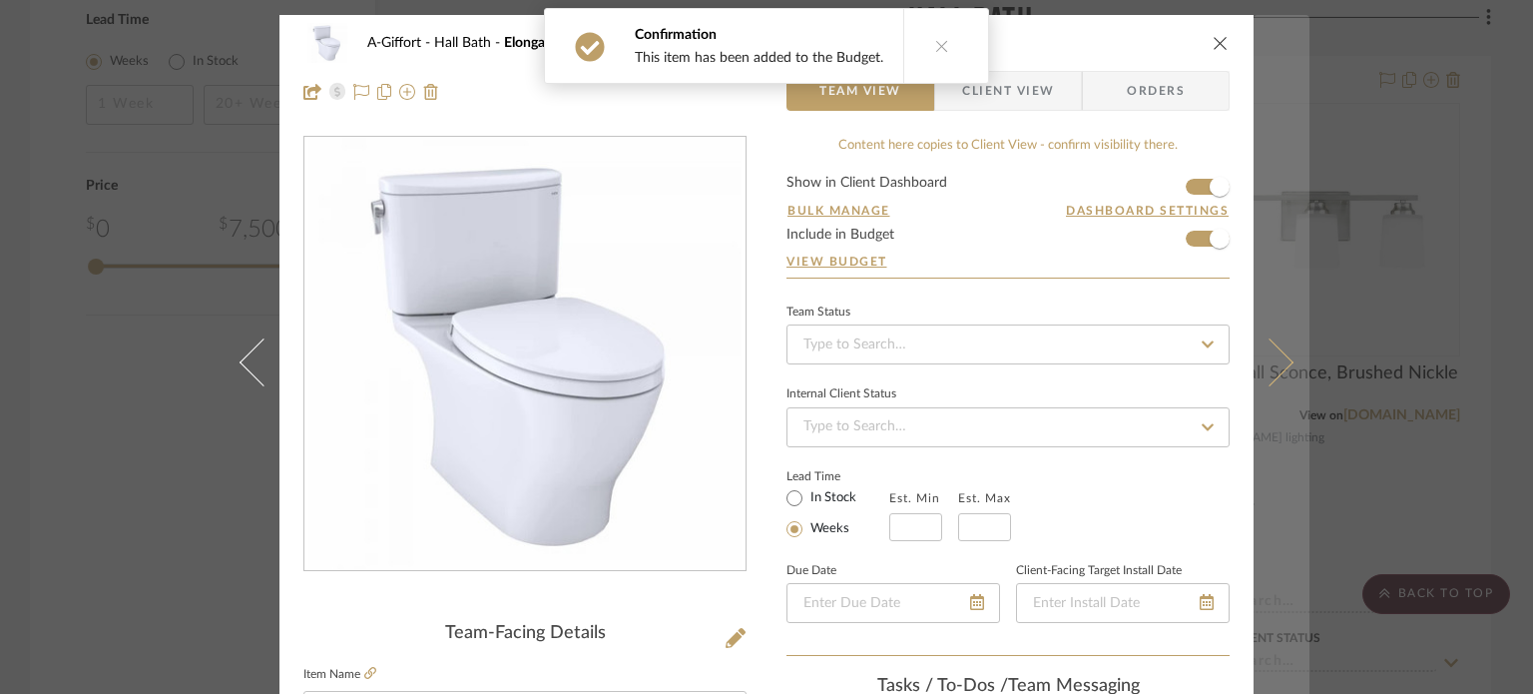
click at [1282, 322] on button at bounding box center [1282, 362] width 56 height 694
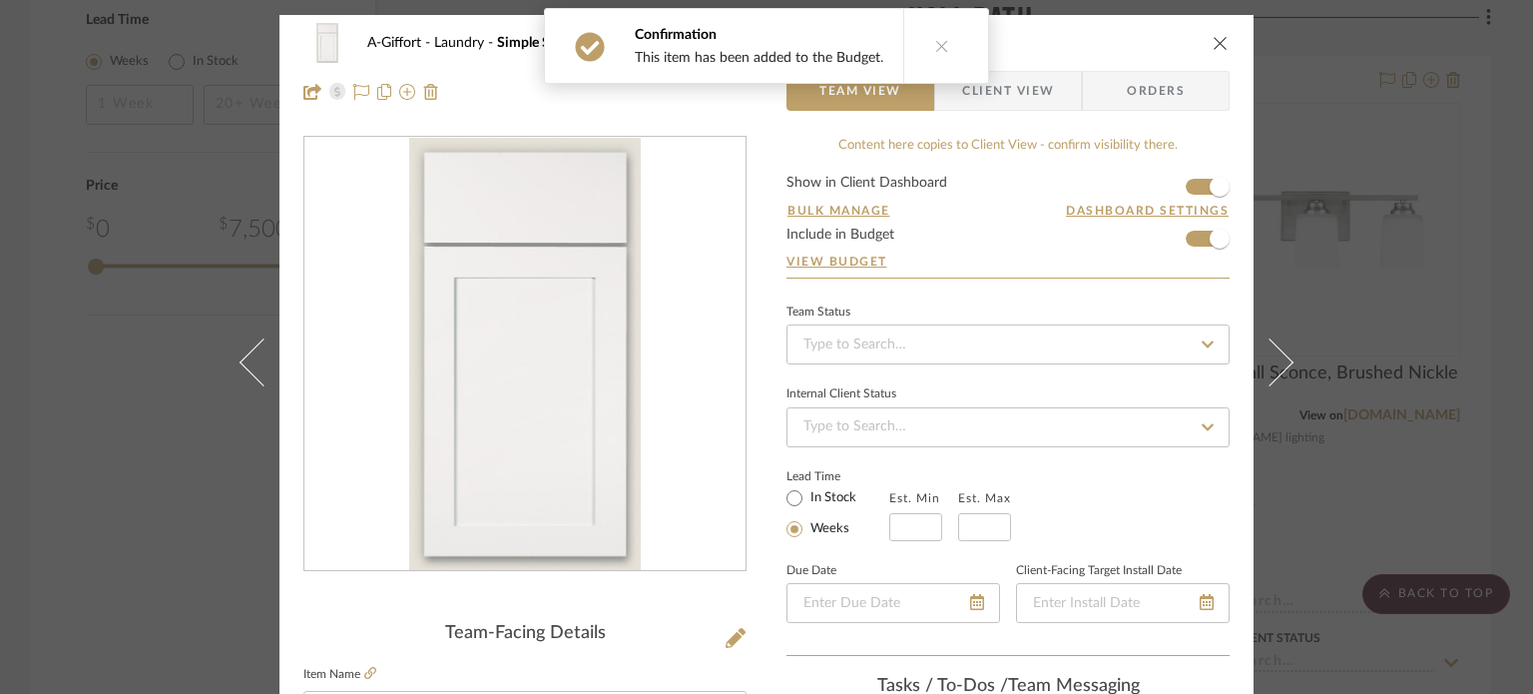
click at [1282, 322] on button at bounding box center [1282, 362] width 56 height 694
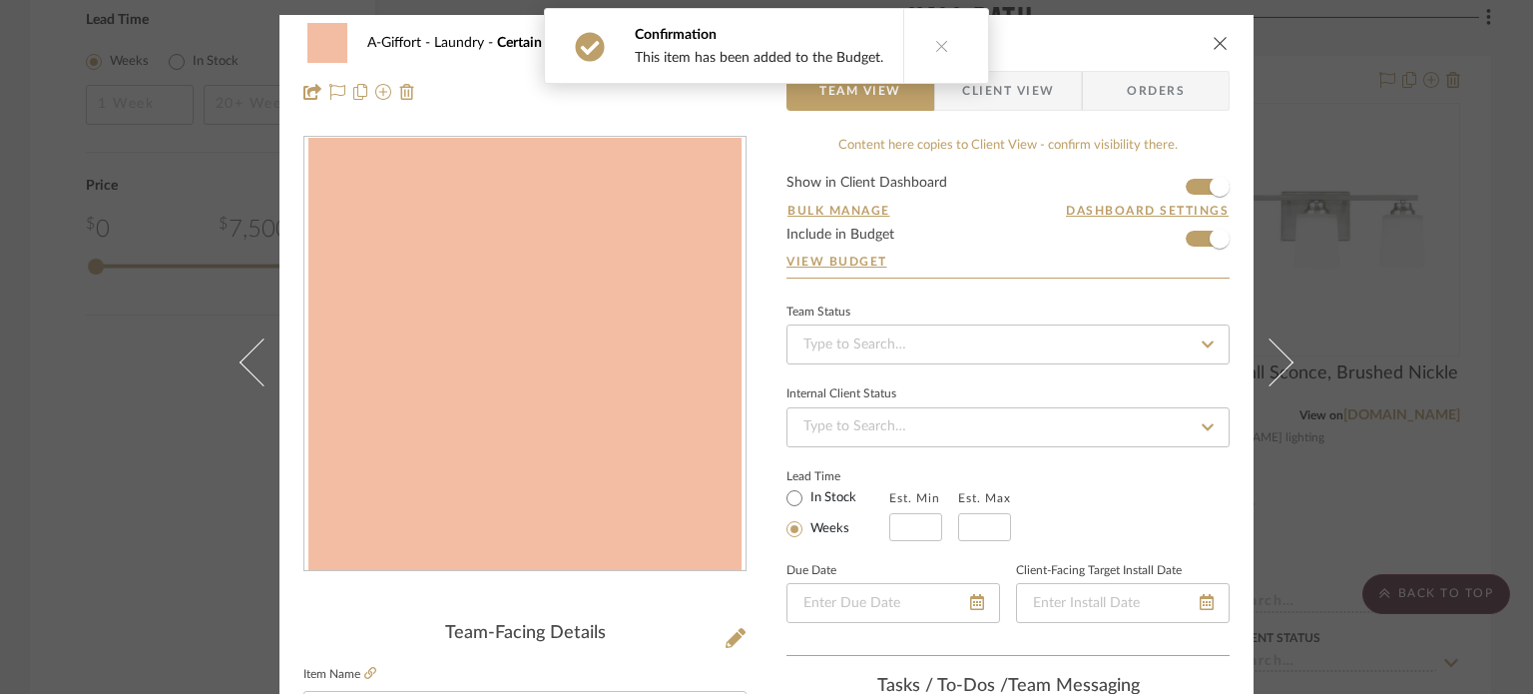
click at [1282, 322] on button at bounding box center [1282, 362] width 56 height 694
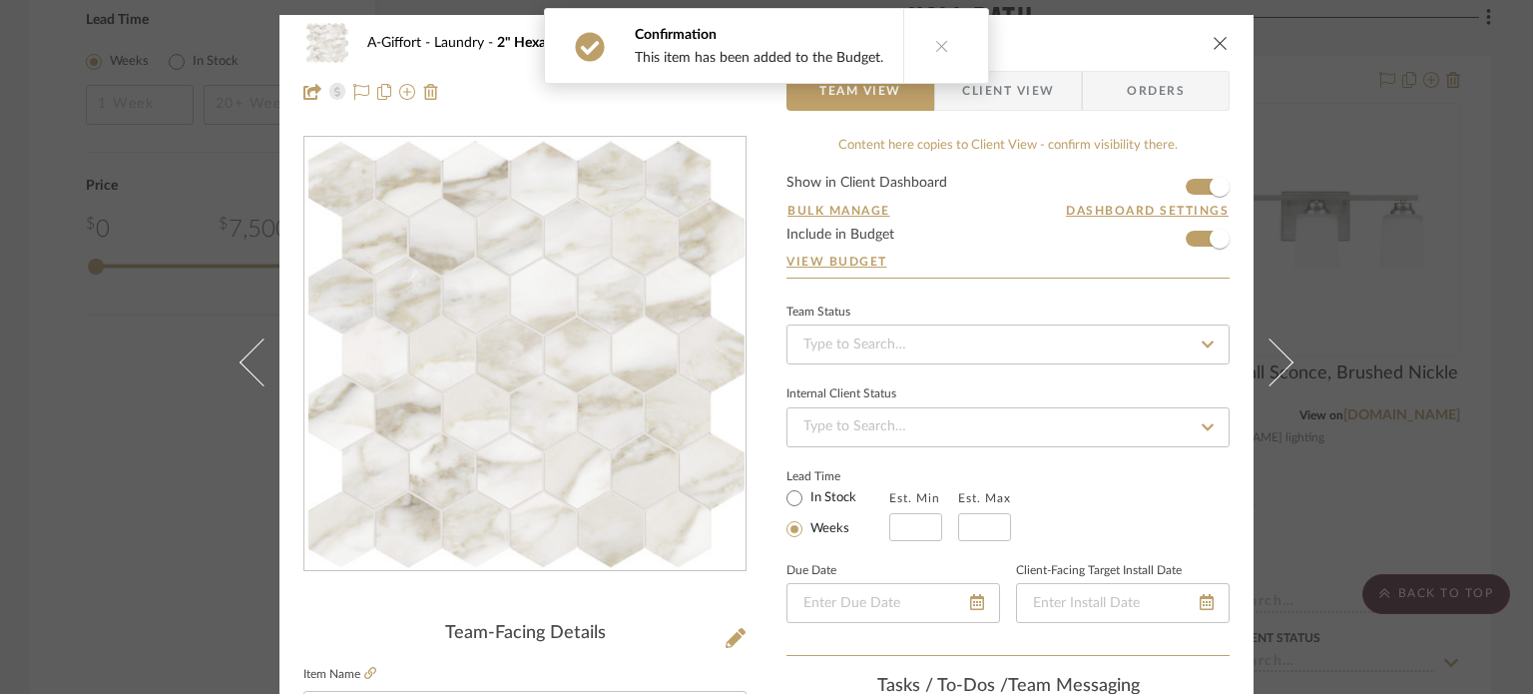
click at [1282, 322] on button at bounding box center [1282, 362] width 56 height 694
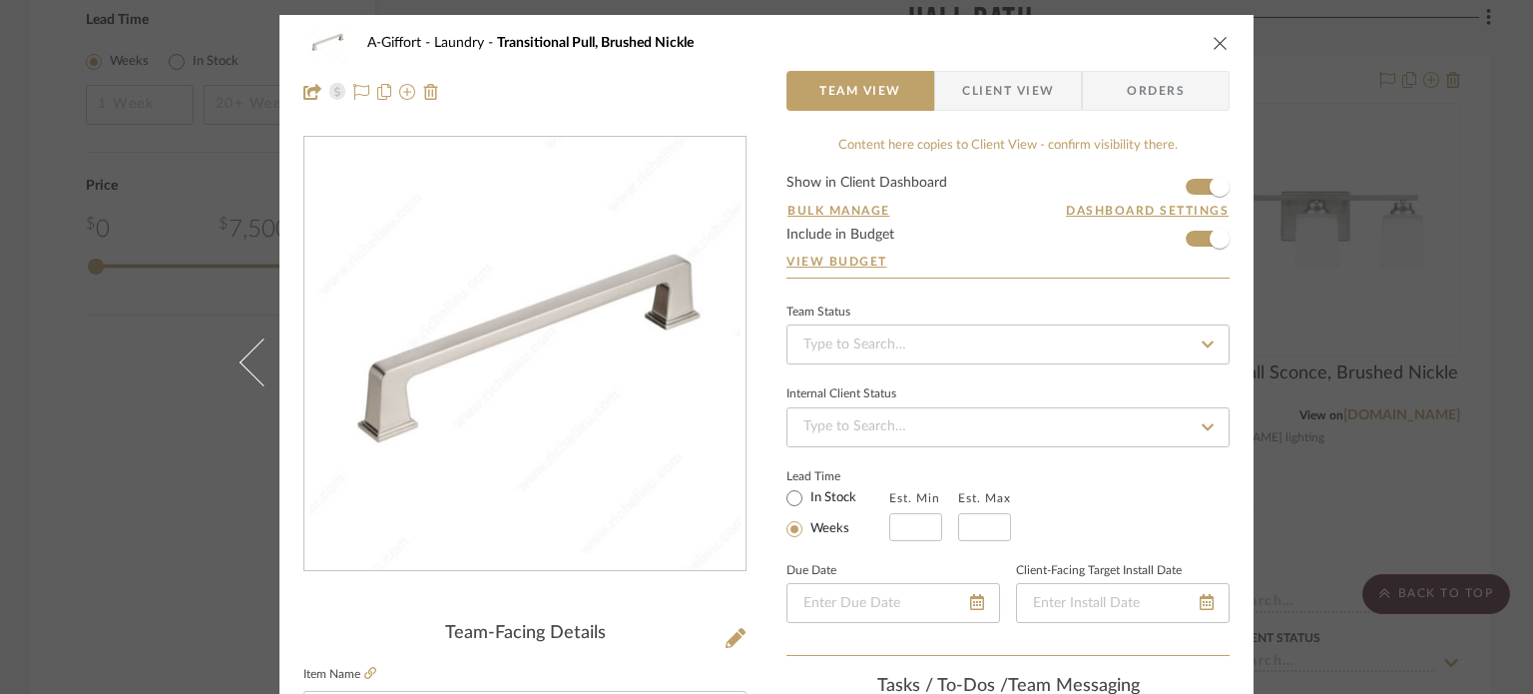
click at [1352, 327] on div "A-Giffort Laundry Transitional Pull, Brushed Nickle Team View Client View Order…" at bounding box center [766, 347] width 1533 height 694
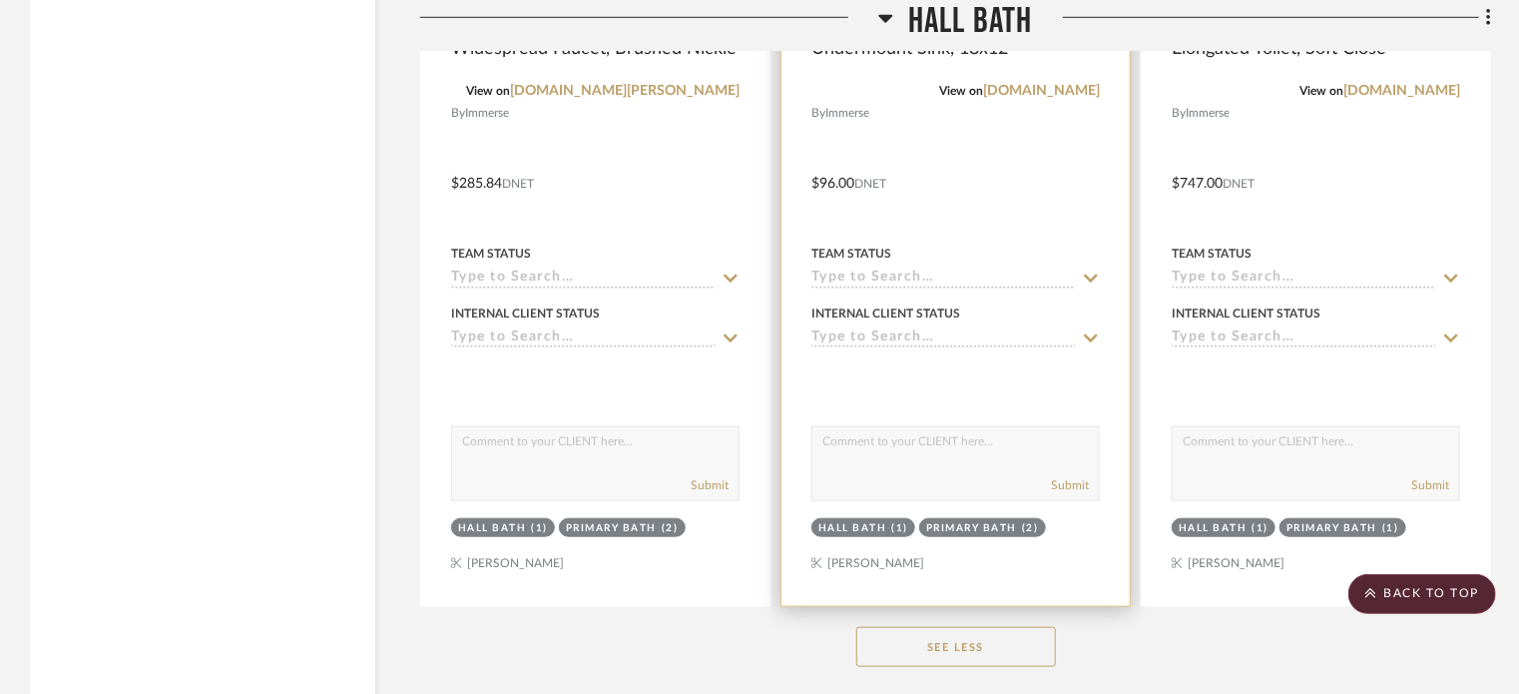
scroll to position [4768, 0]
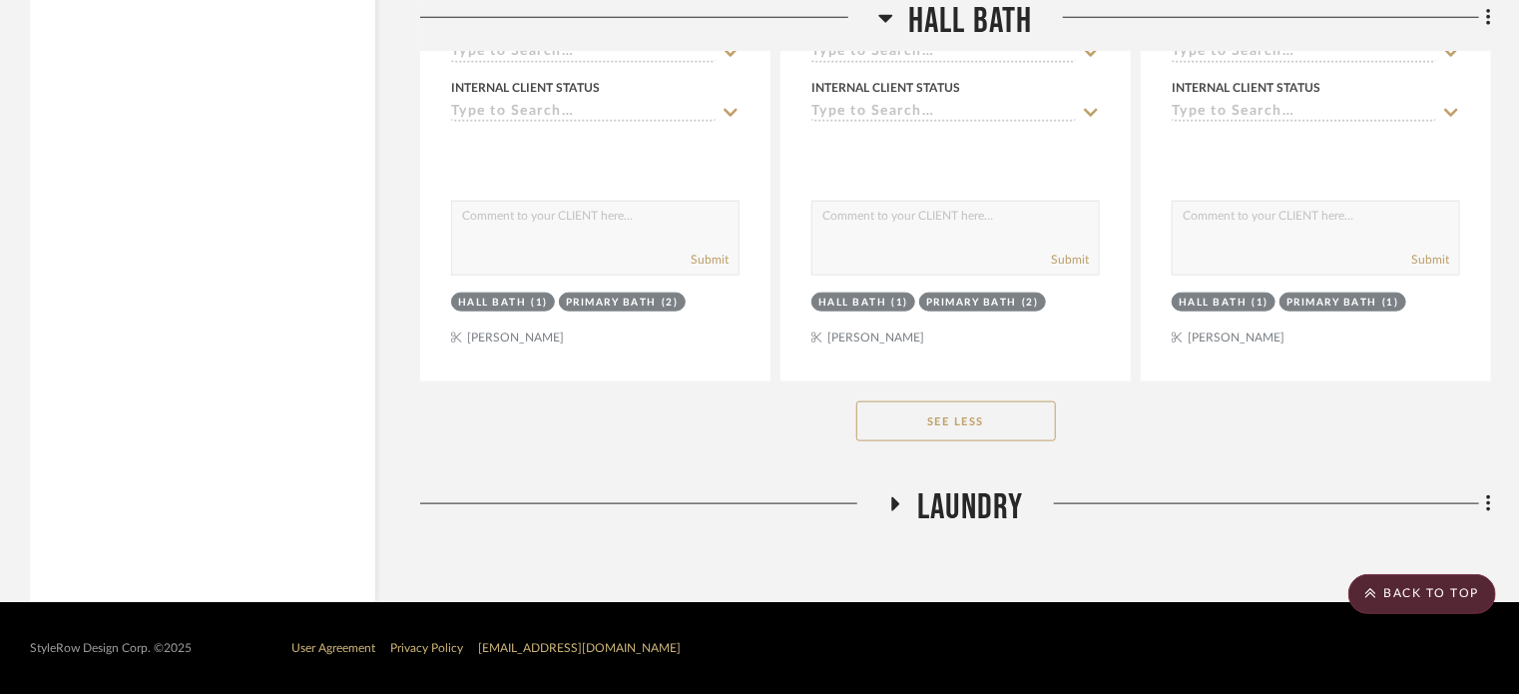
click at [964, 491] on span "Laundry" at bounding box center [970, 507] width 106 height 43
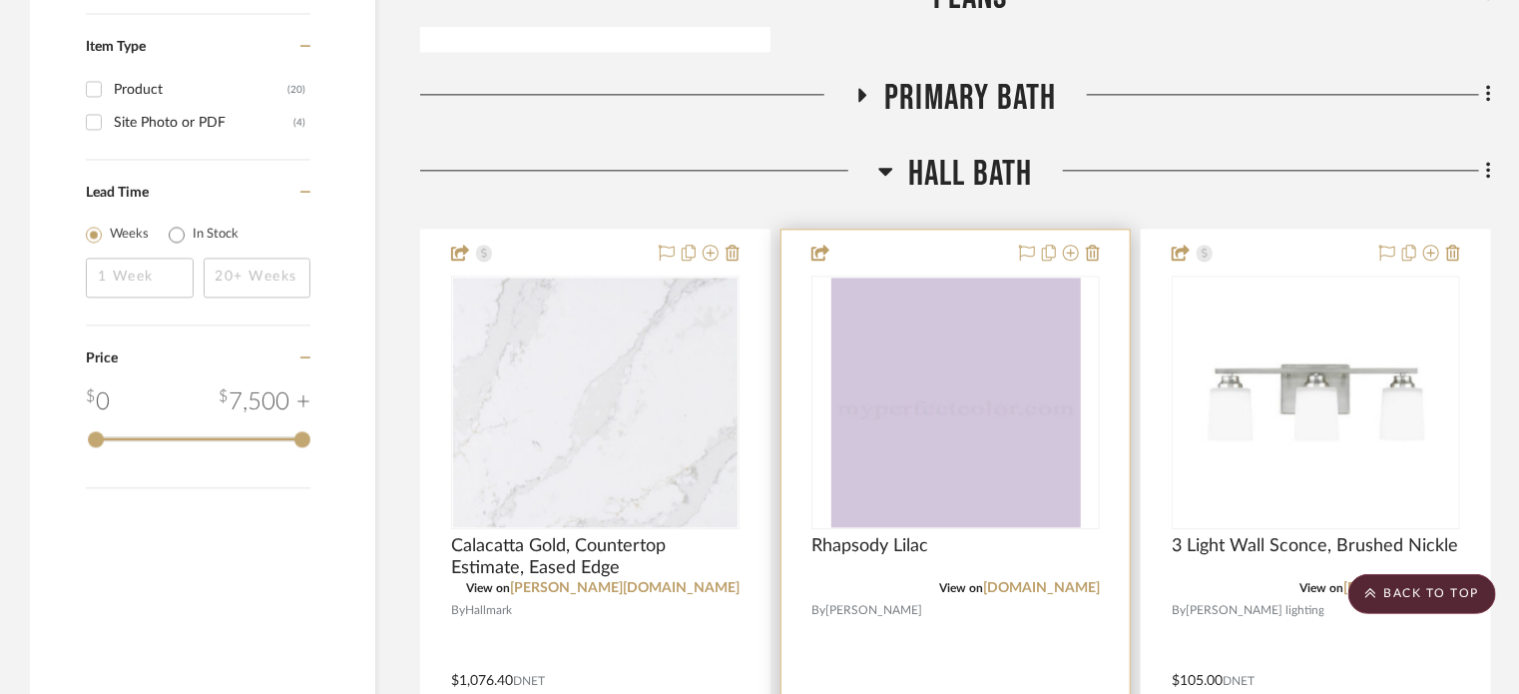
scroll to position [1973, 0]
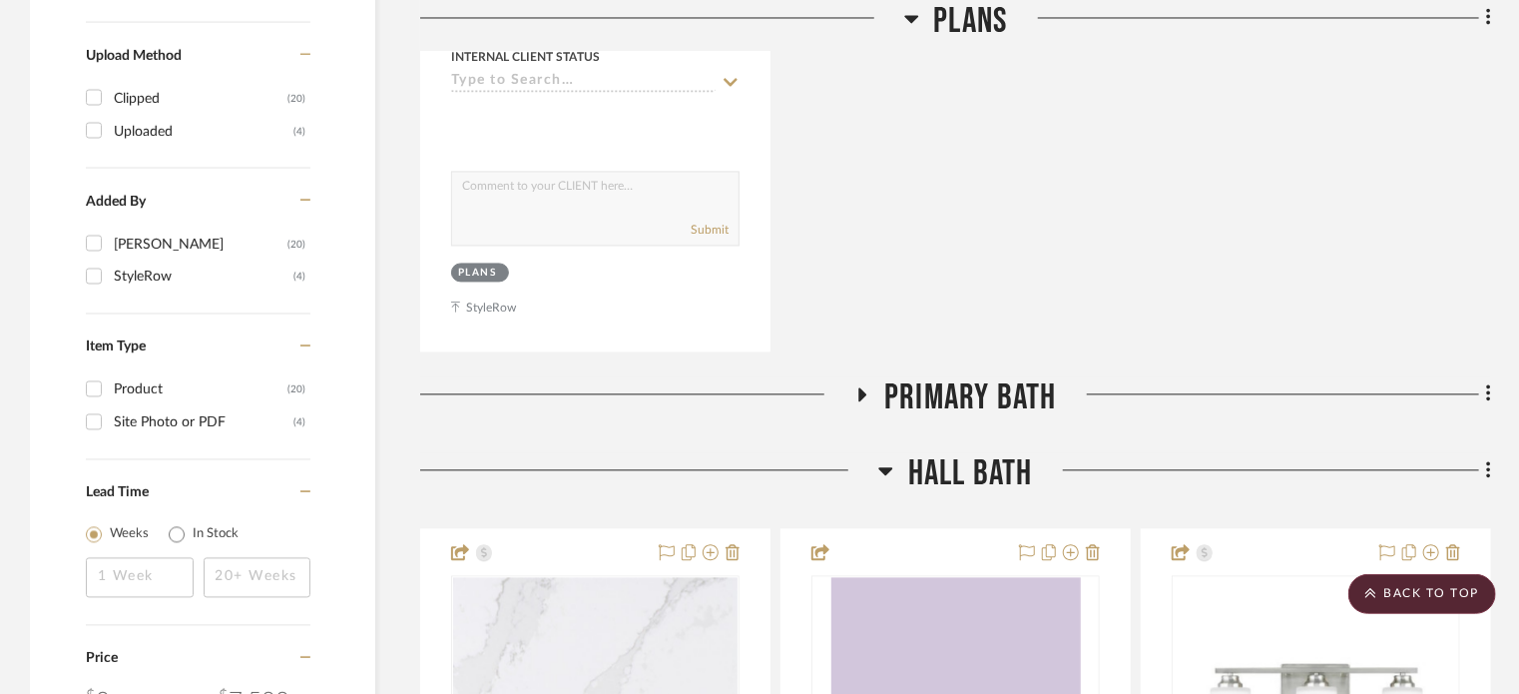
click at [967, 400] on span "Primary Bath" at bounding box center [970, 397] width 172 height 43
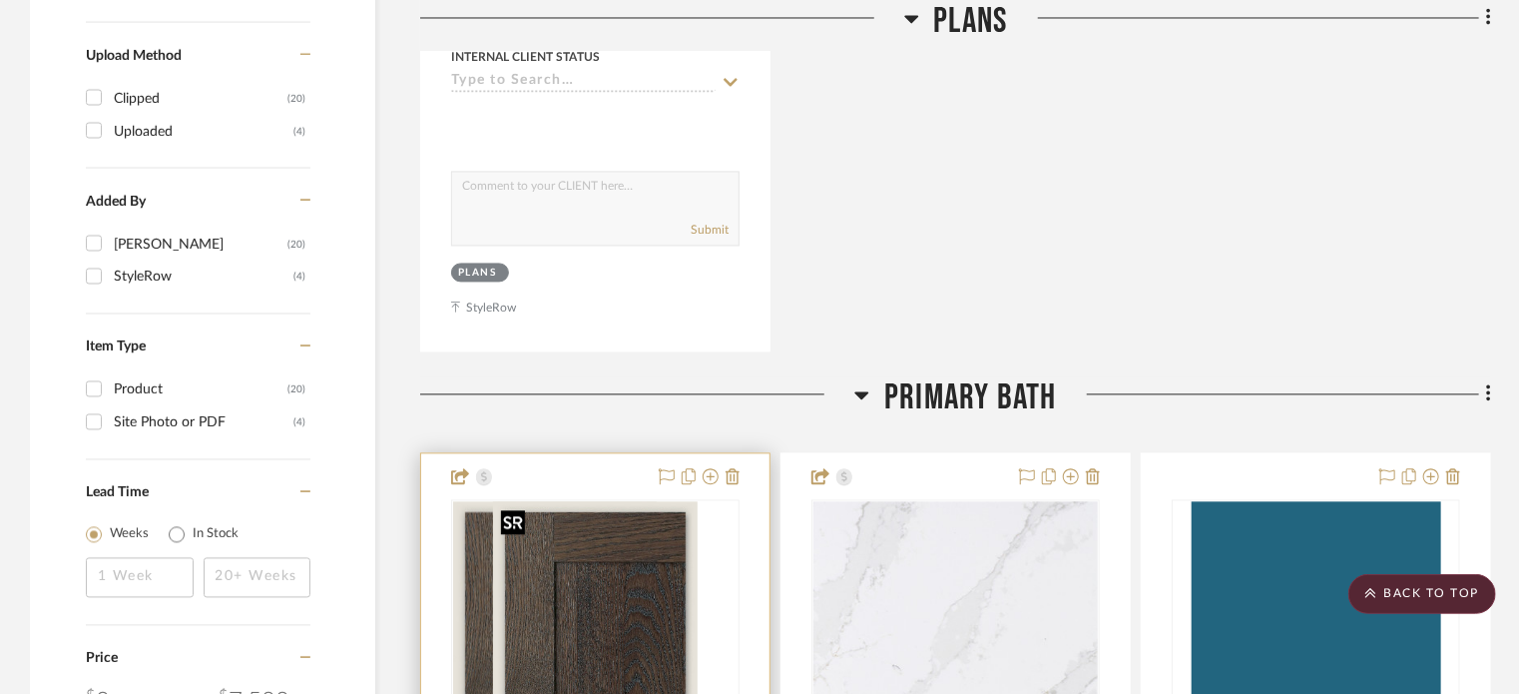
click at [672, 534] on div at bounding box center [595, 626] width 288 height 254
click at [616, 571] on img "0" at bounding box center [595, 626] width 204 height 250
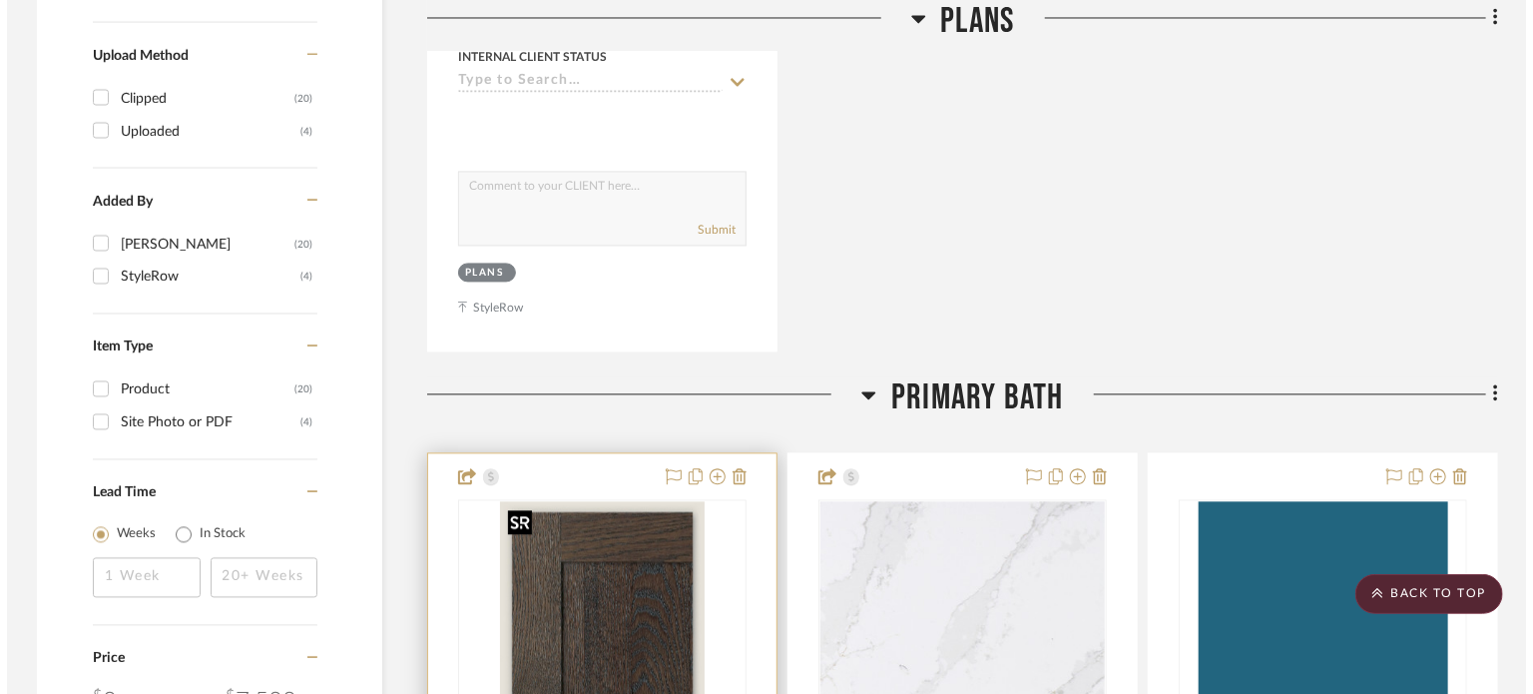
scroll to position [0, 0]
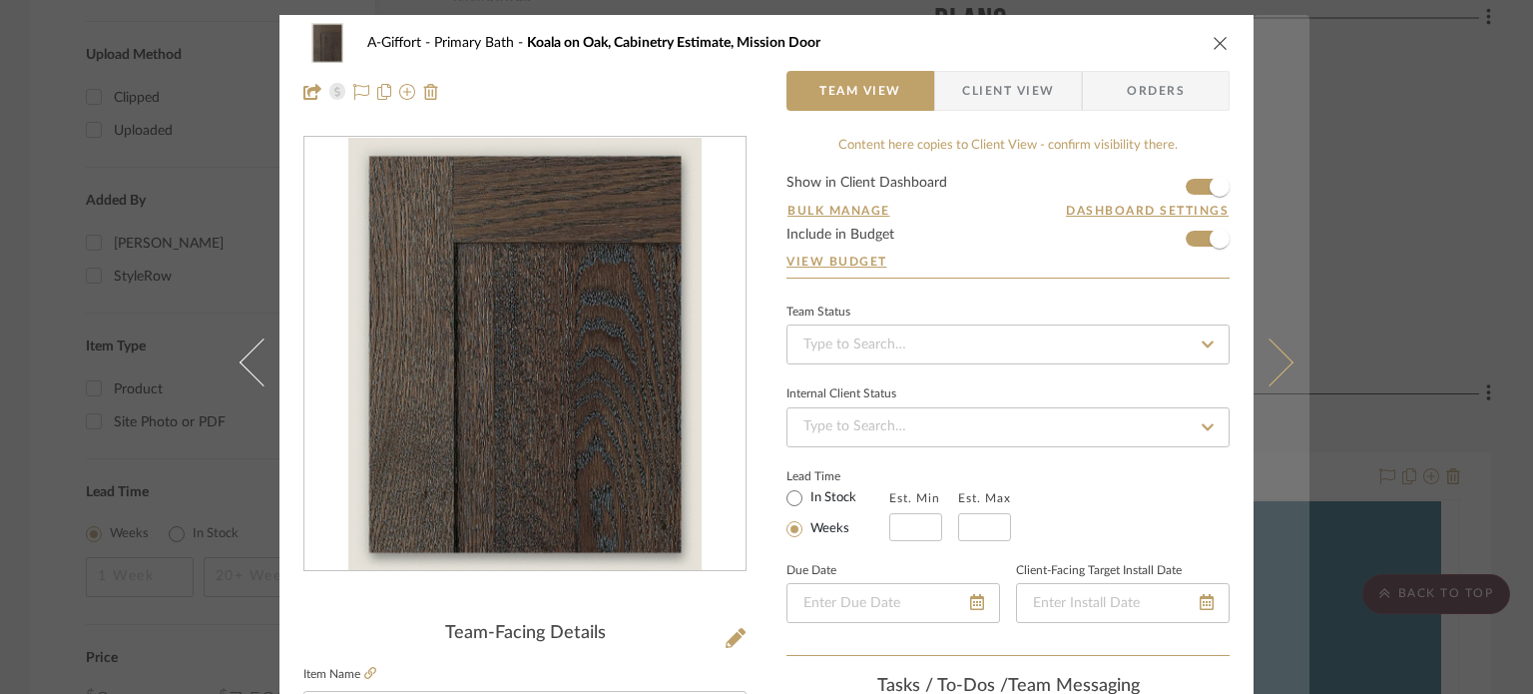
click at [1254, 375] on button at bounding box center [1282, 362] width 56 height 694
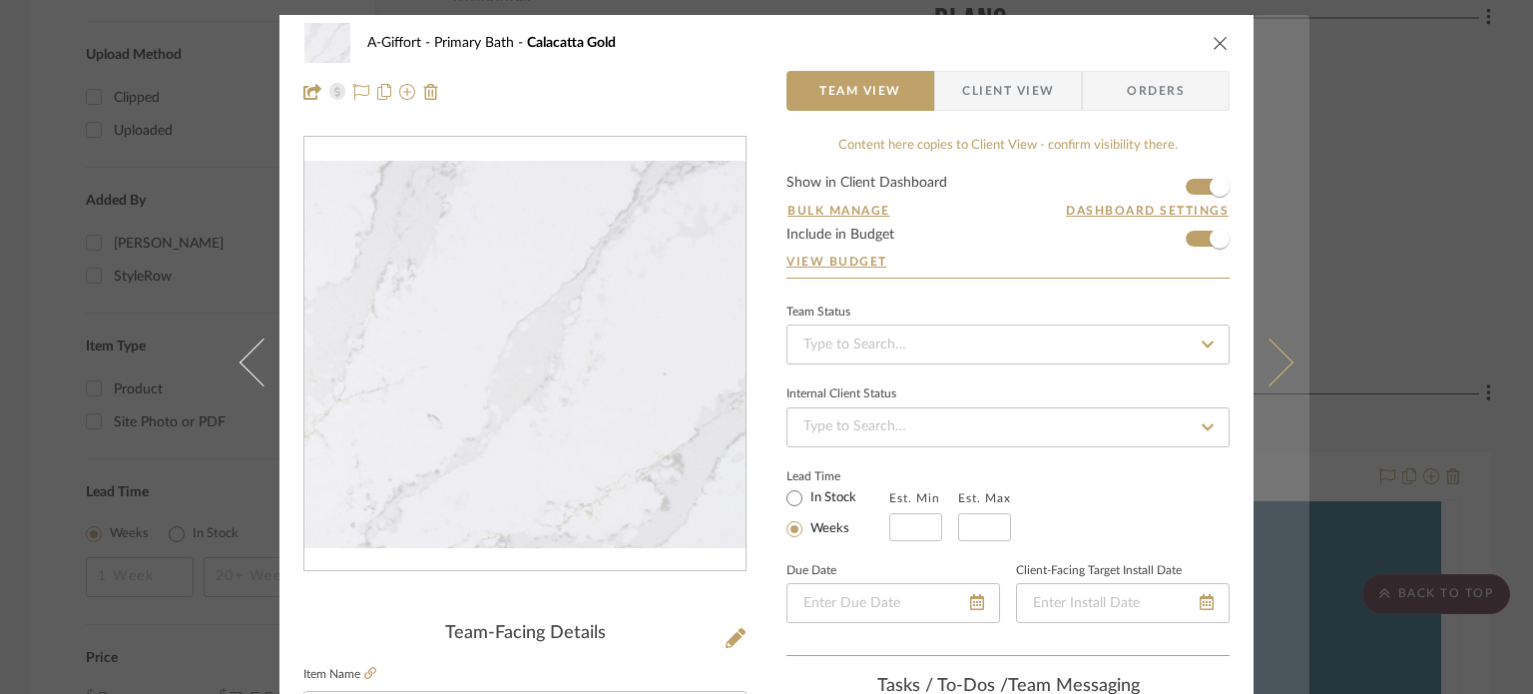
click at [1276, 361] on icon at bounding box center [1270, 361] width 48 height 48
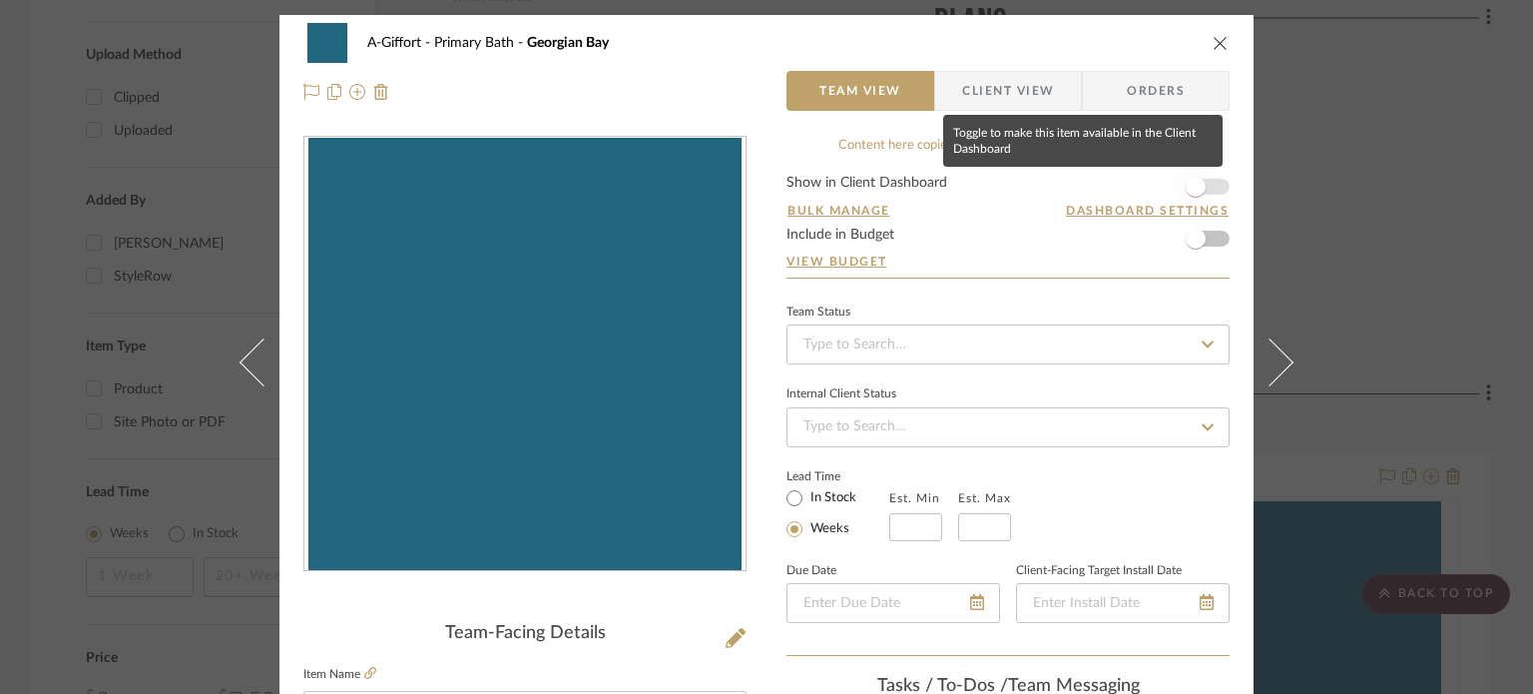
click at [1198, 179] on span "button" at bounding box center [1196, 187] width 44 height 44
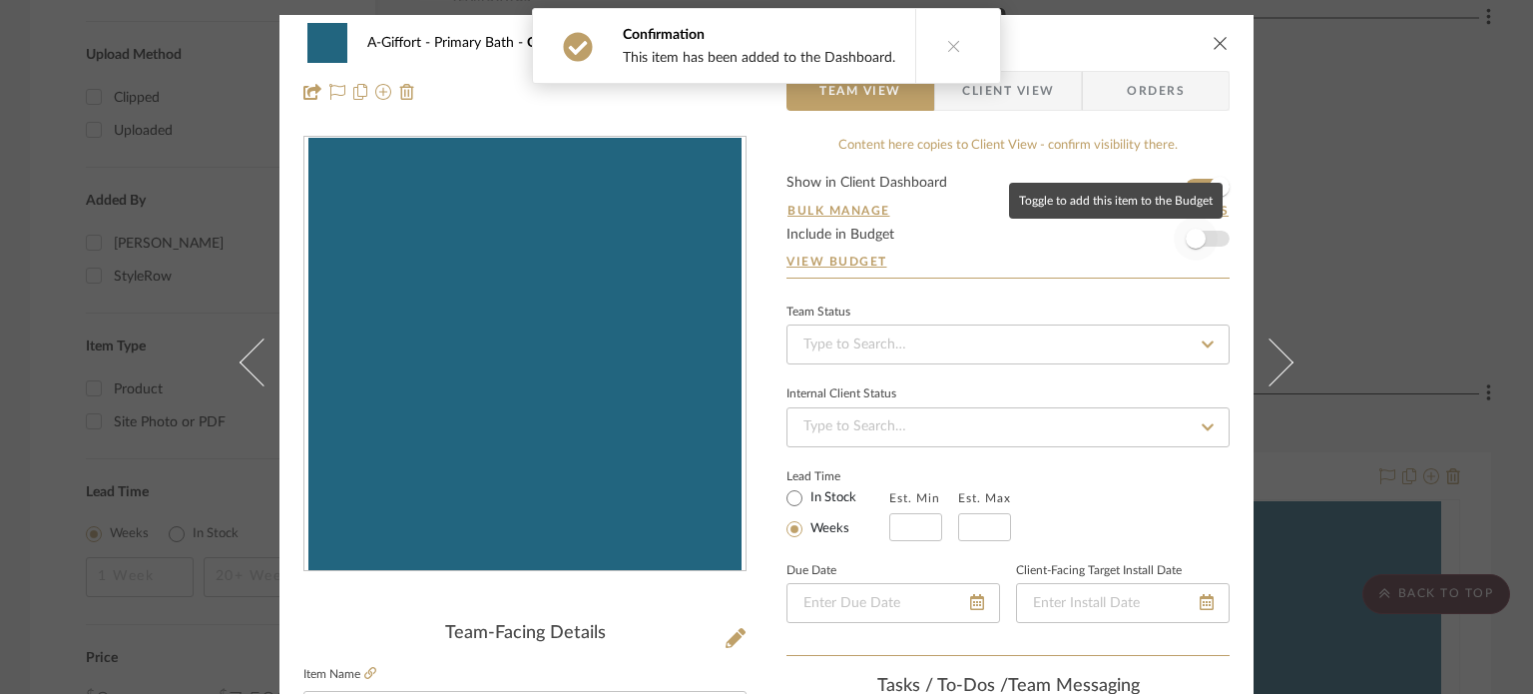
click at [1194, 237] on span "button" at bounding box center [1196, 239] width 20 height 20
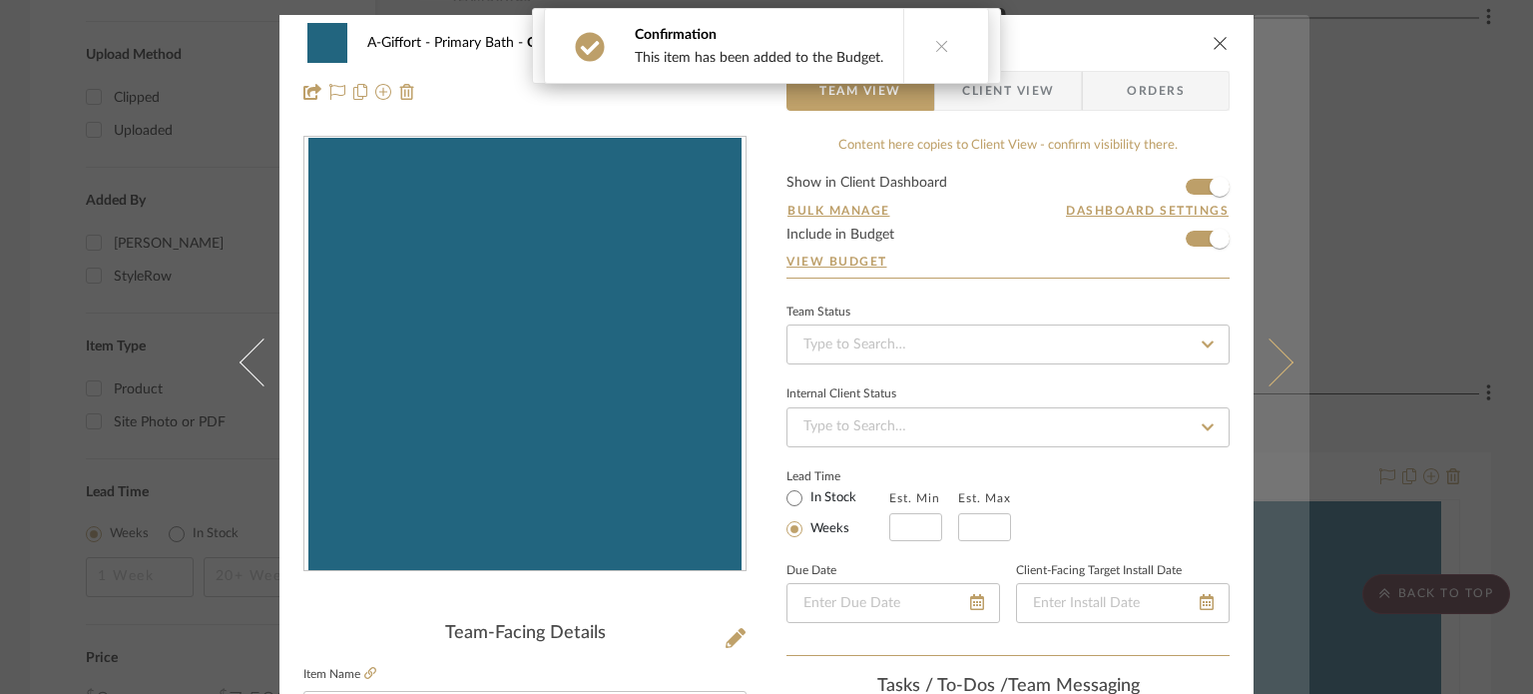
click at [1264, 314] on button at bounding box center [1282, 362] width 56 height 694
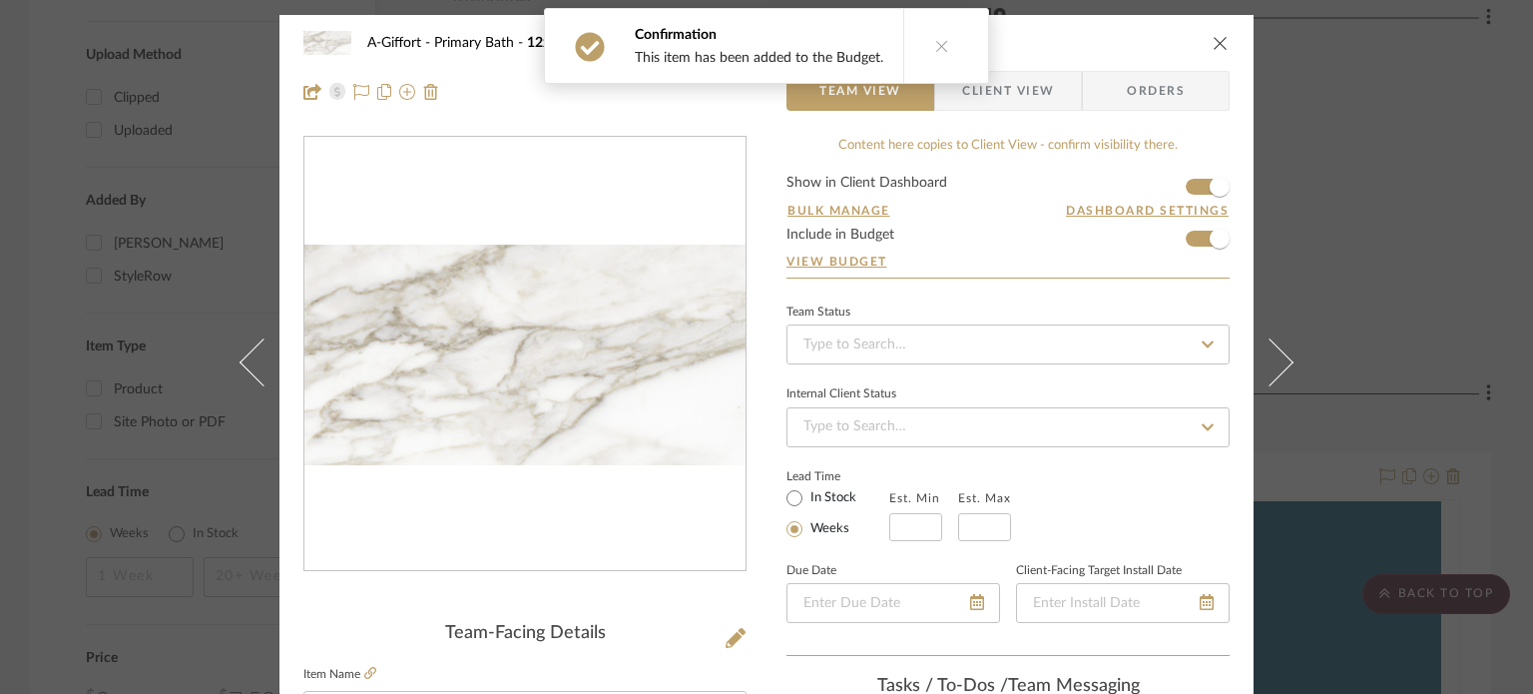
click at [1264, 314] on button at bounding box center [1282, 362] width 56 height 694
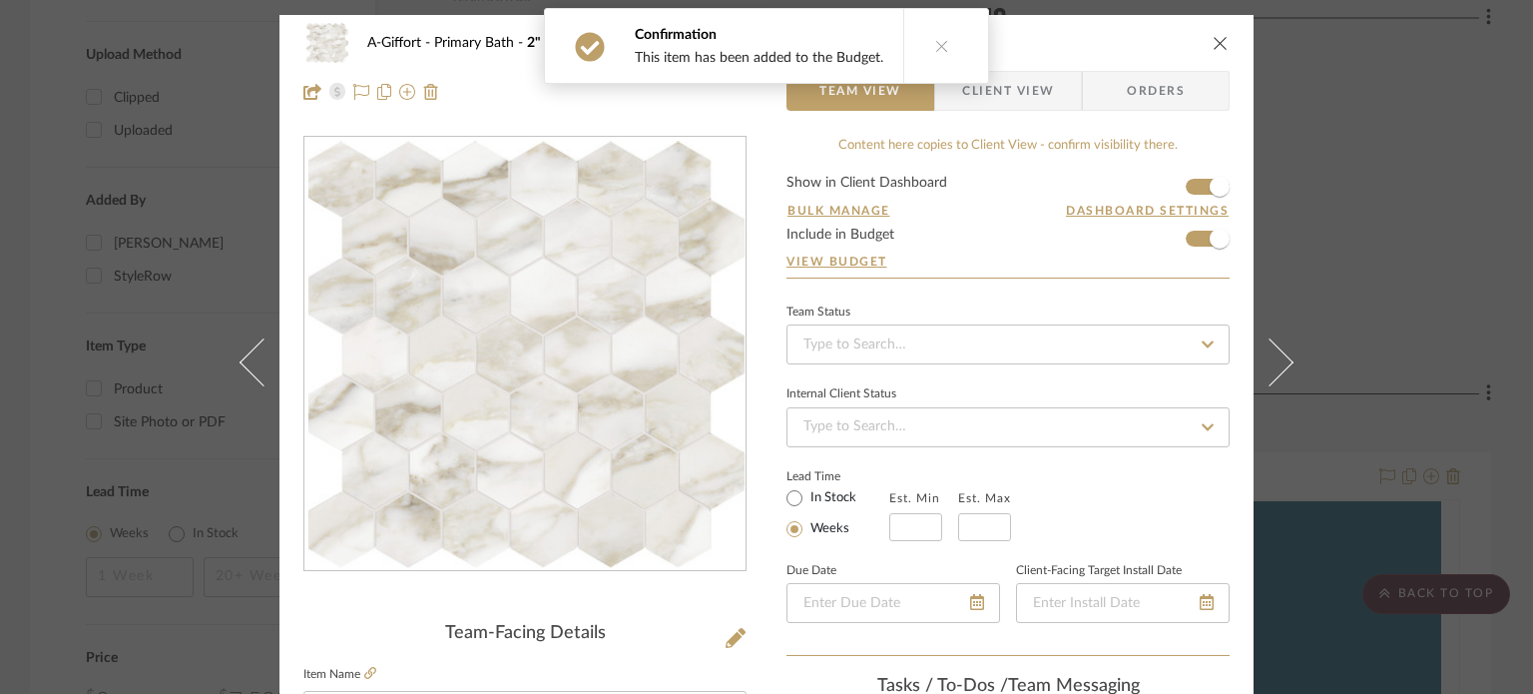
click at [1264, 314] on button at bounding box center [1282, 362] width 56 height 694
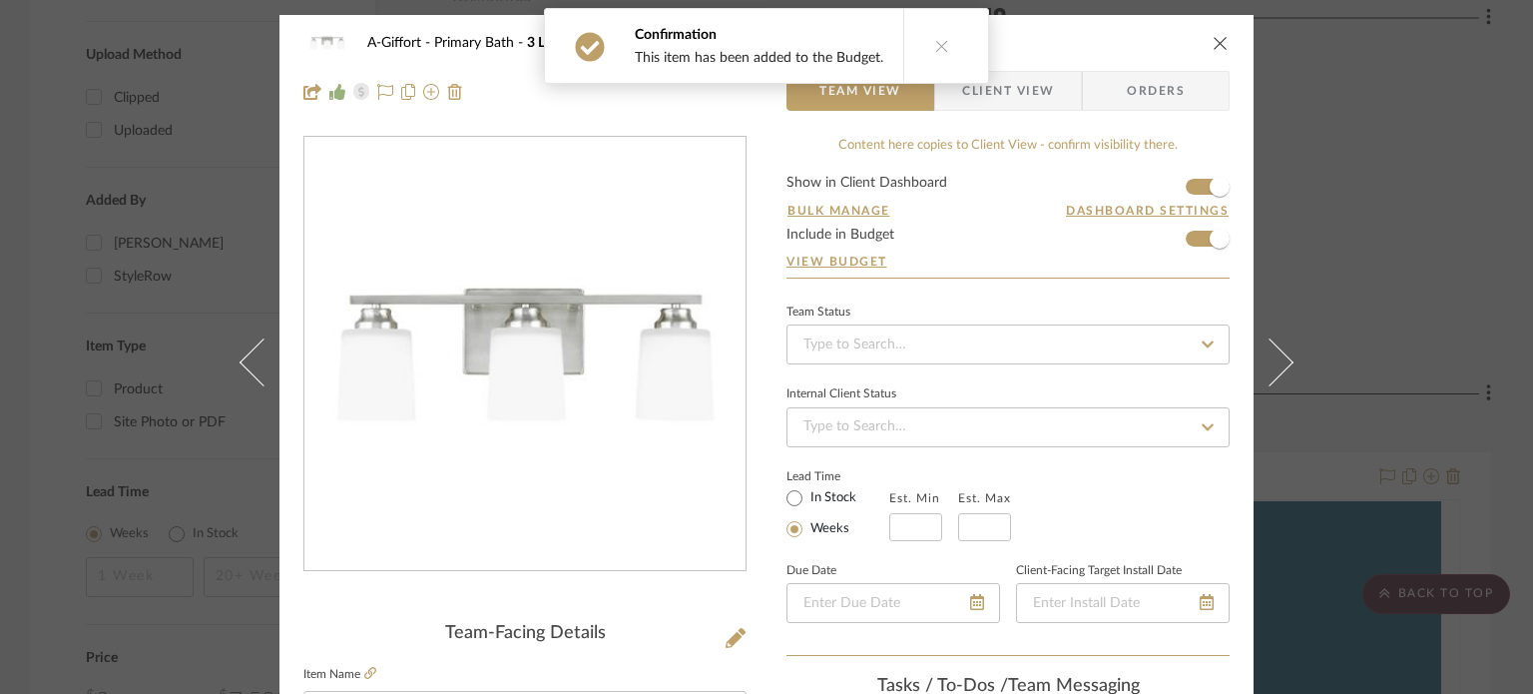
click at [1264, 314] on button at bounding box center [1282, 362] width 56 height 694
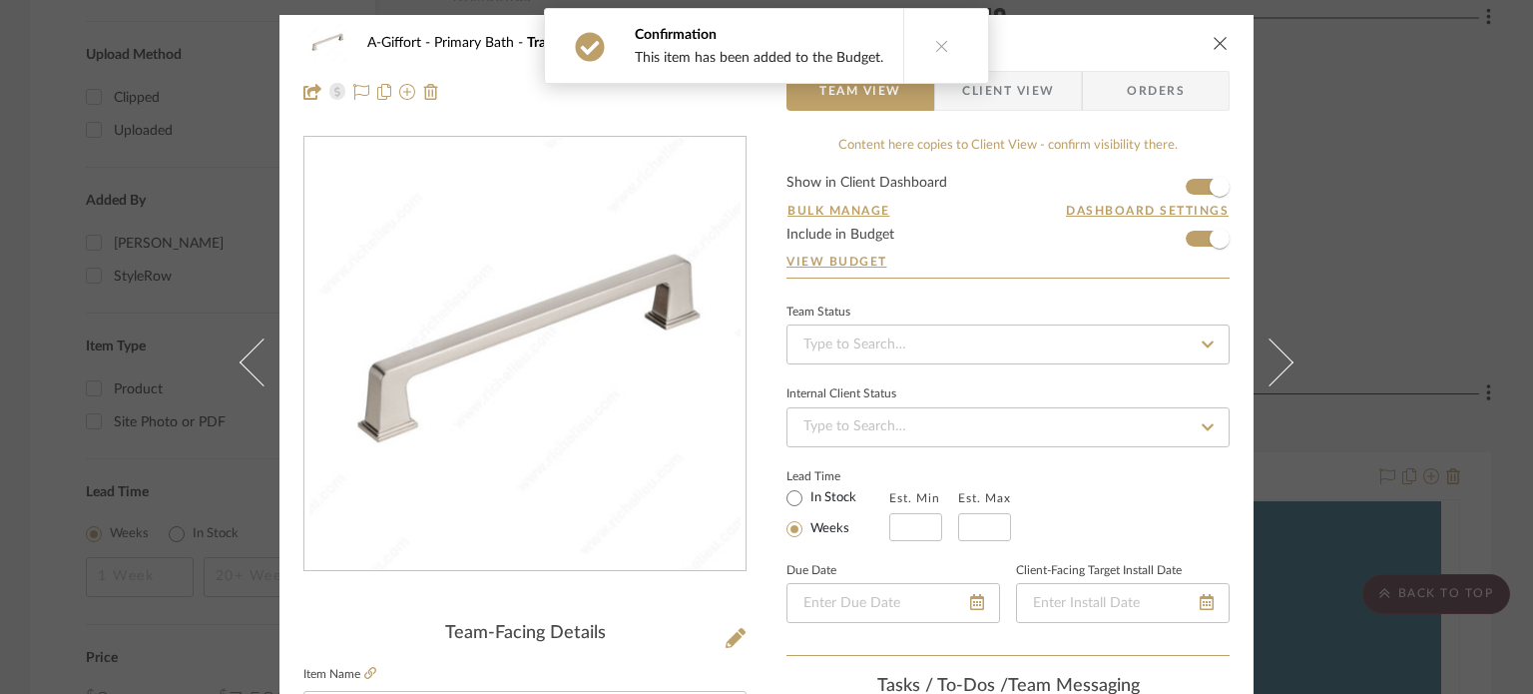
click at [1264, 314] on button at bounding box center [1282, 362] width 56 height 694
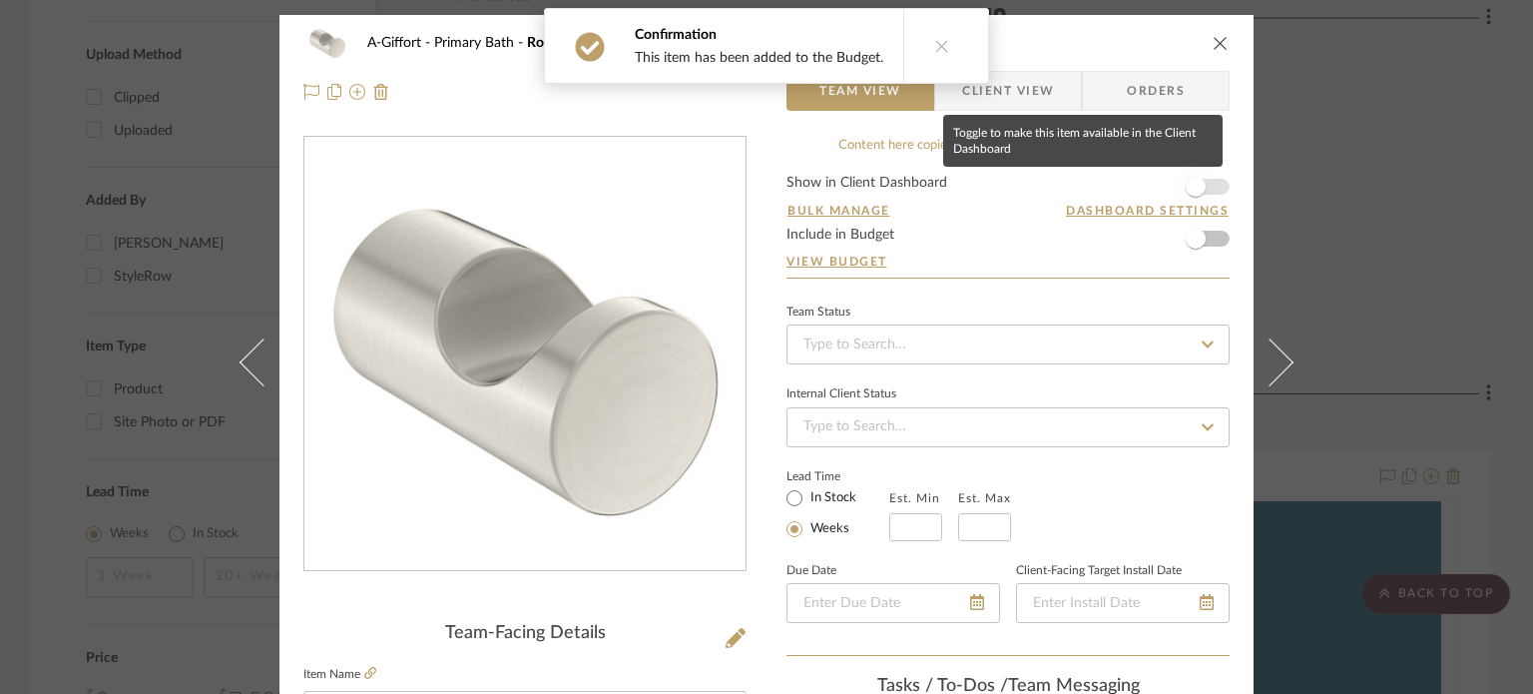
click at [1202, 187] on span "button" at bounding box center [1196, 187] width 44 height 44
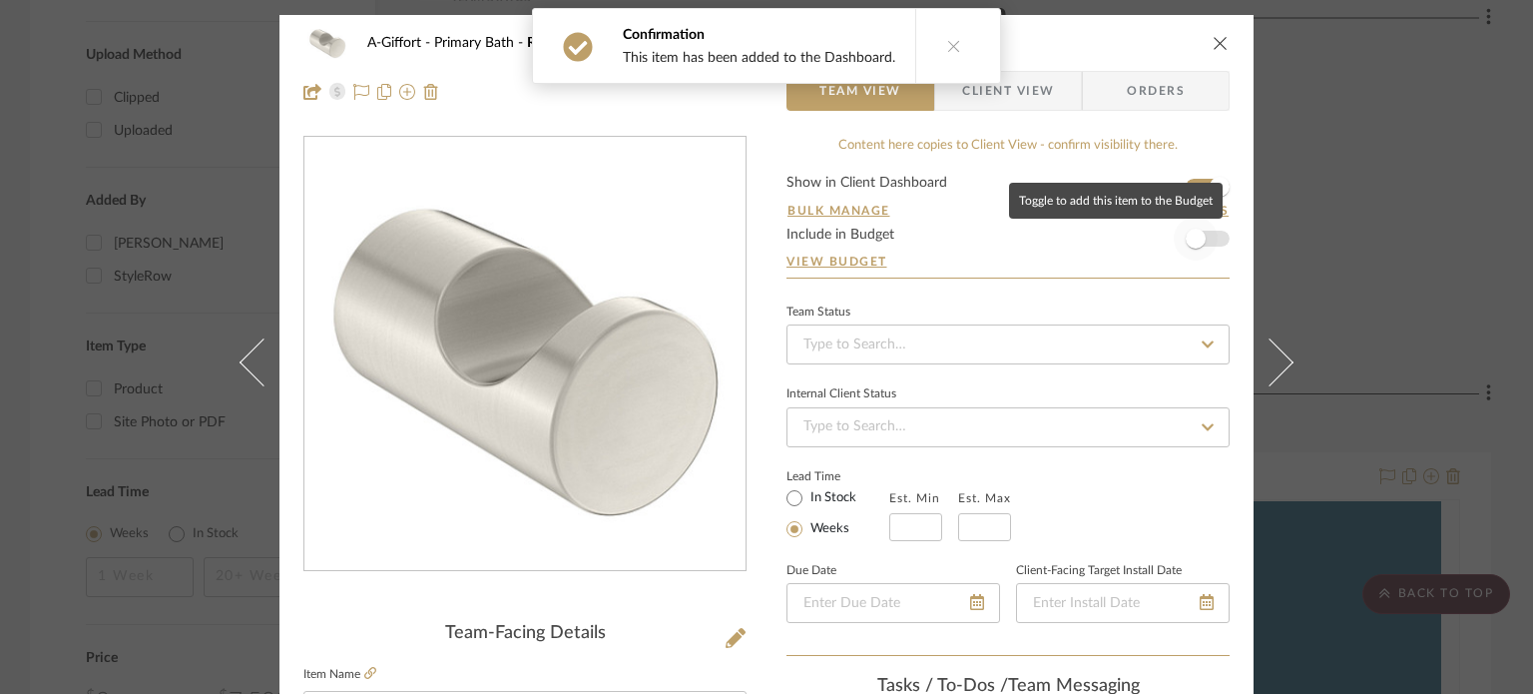
click at [1194, 232] on span "button" at bounding box center [1196, 239] width 20 height 20
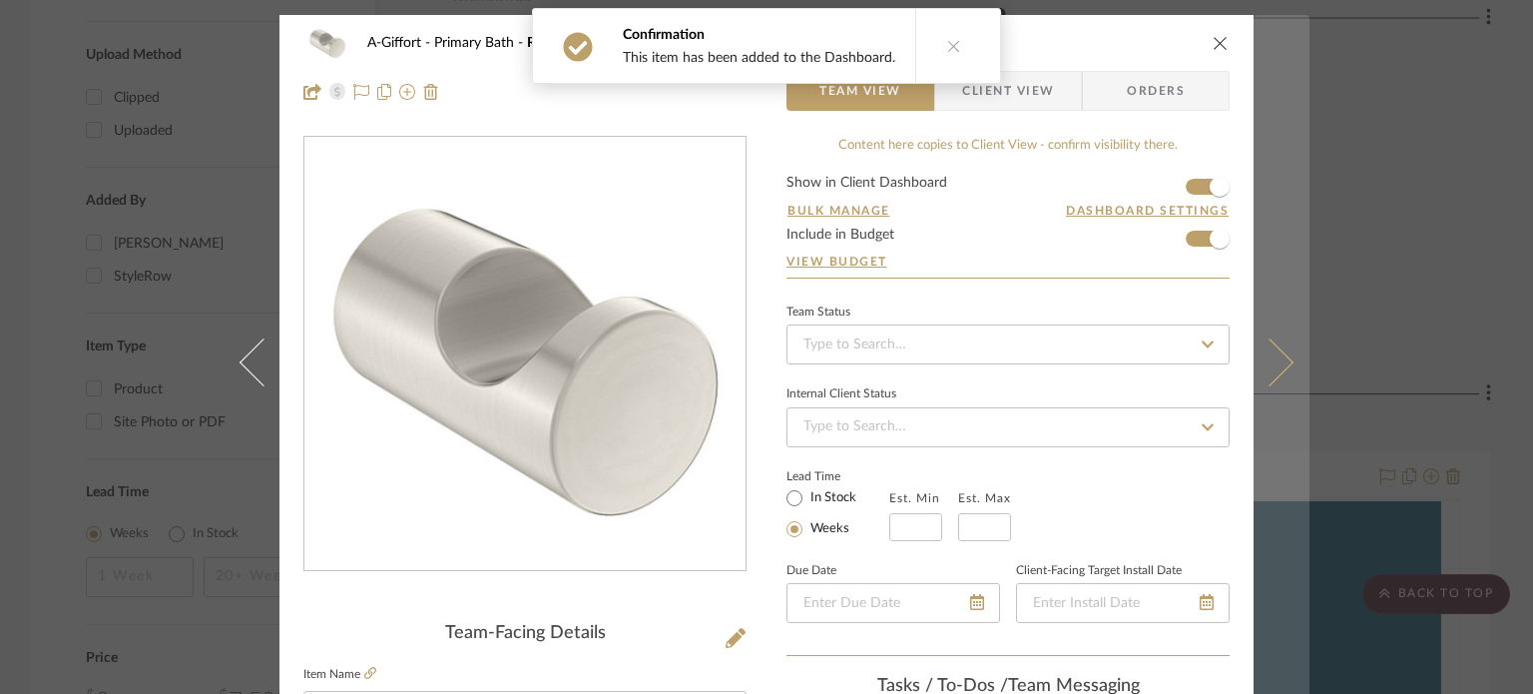
click at [1270, 295] on button at bounding box center [1282, 362] width 56 height 694
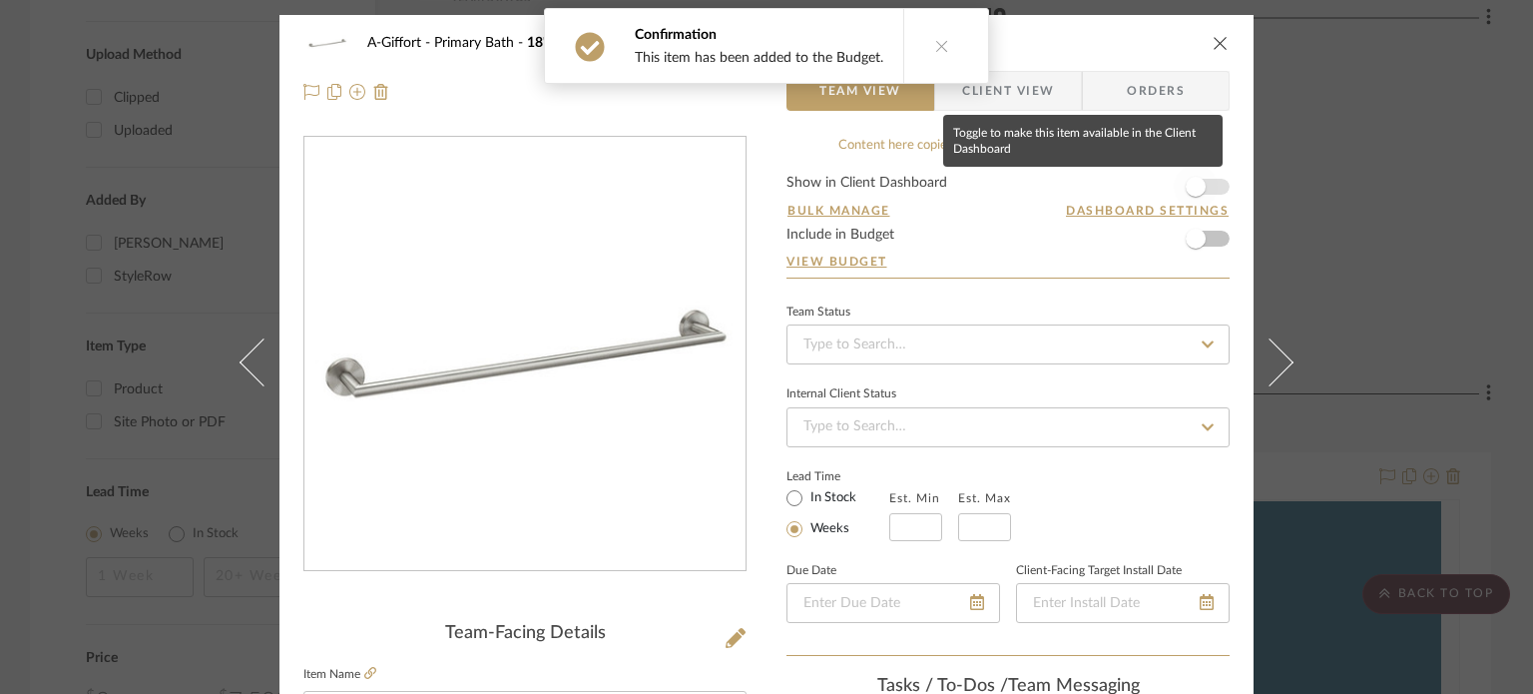
click at [1188, 183] on span "button" at bounding box center [1196, 187] width 20 height 20
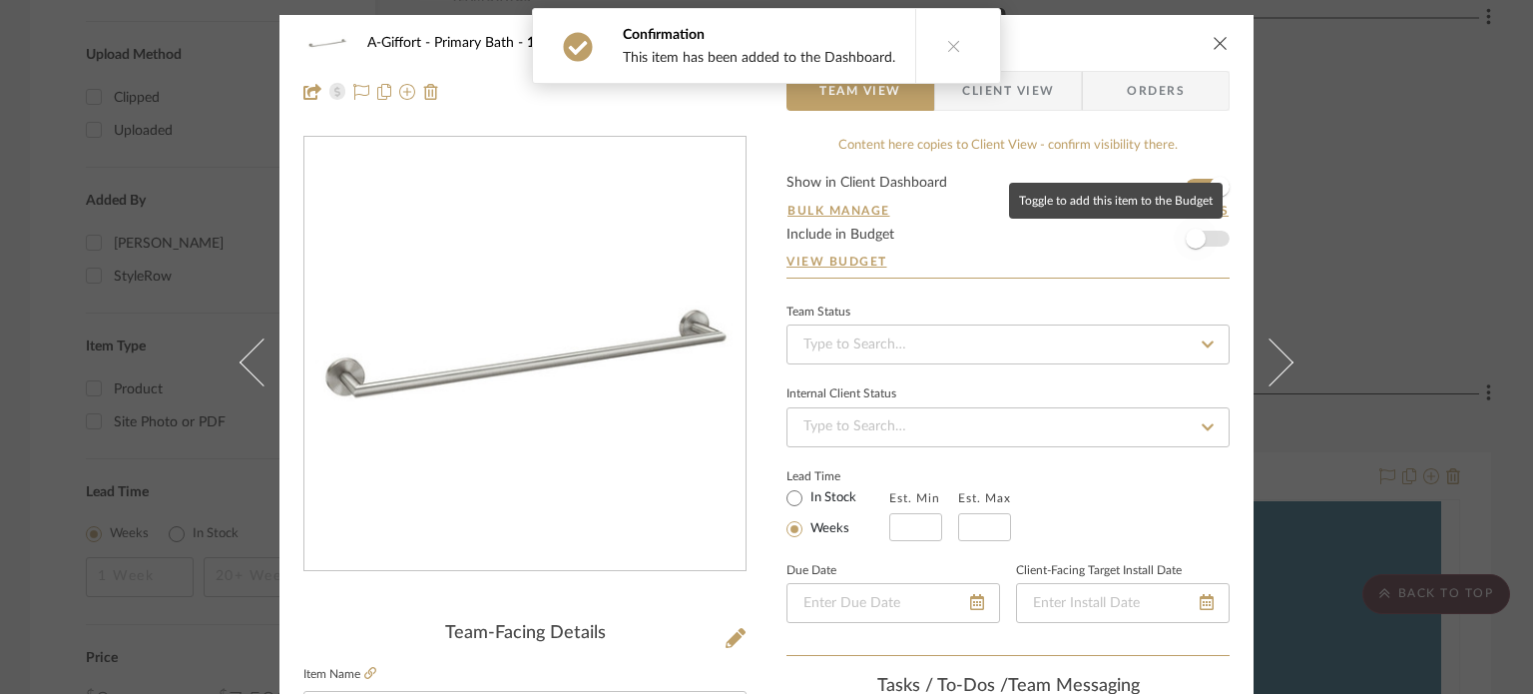
click at [1193, 231] on span "button" at bounding box center [1196, 239] width 20 height 20
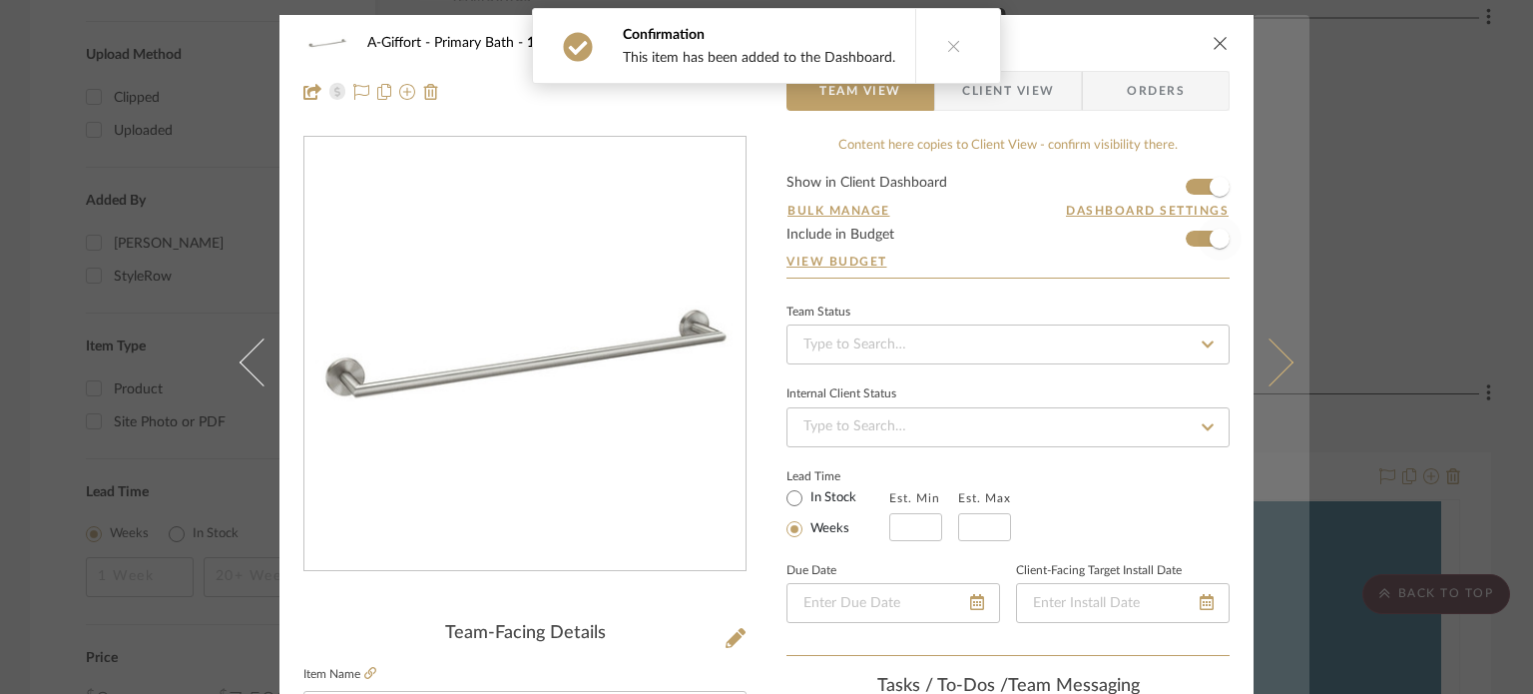
click at [1263, 326] on button at bounding box center [1282, 362] width 56 height 694
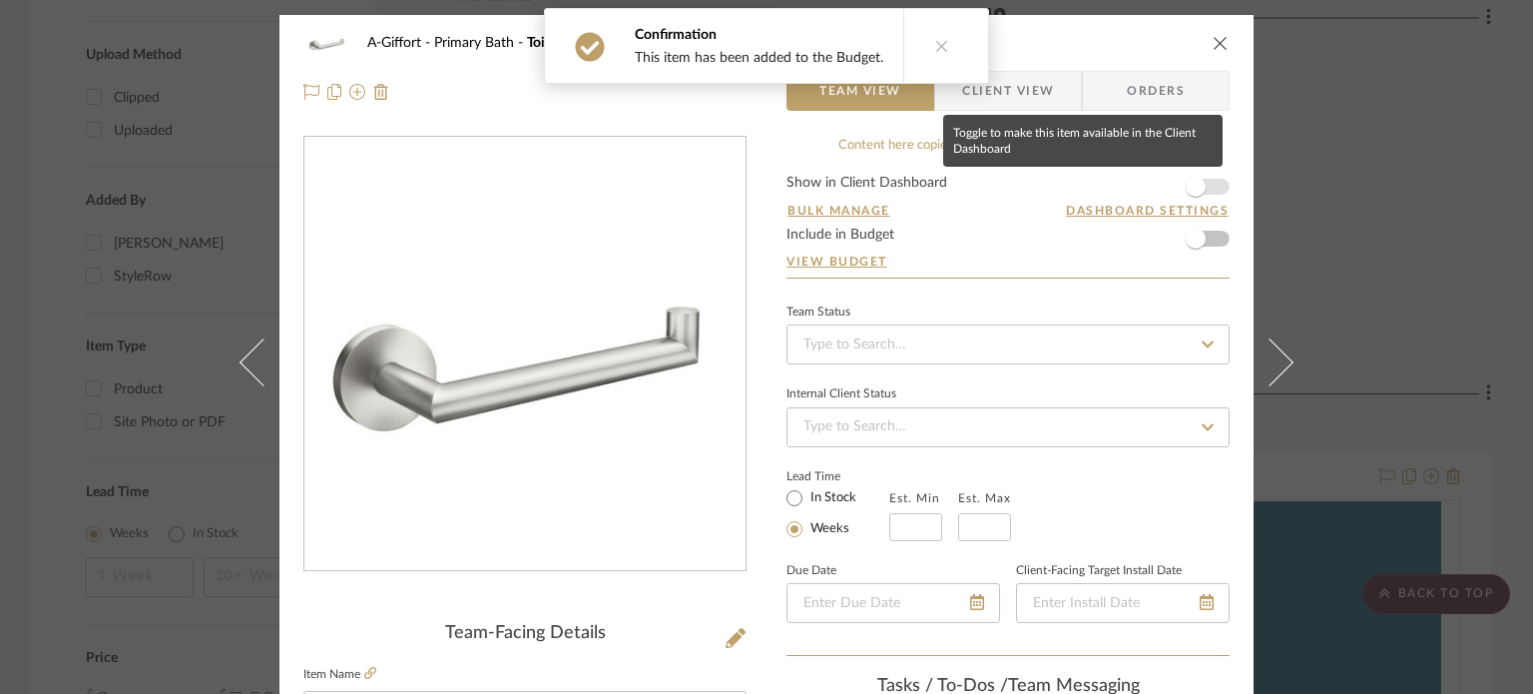
click at [1191, 175] on span "button" at bounding box center [1196, 187] width 44 height 44
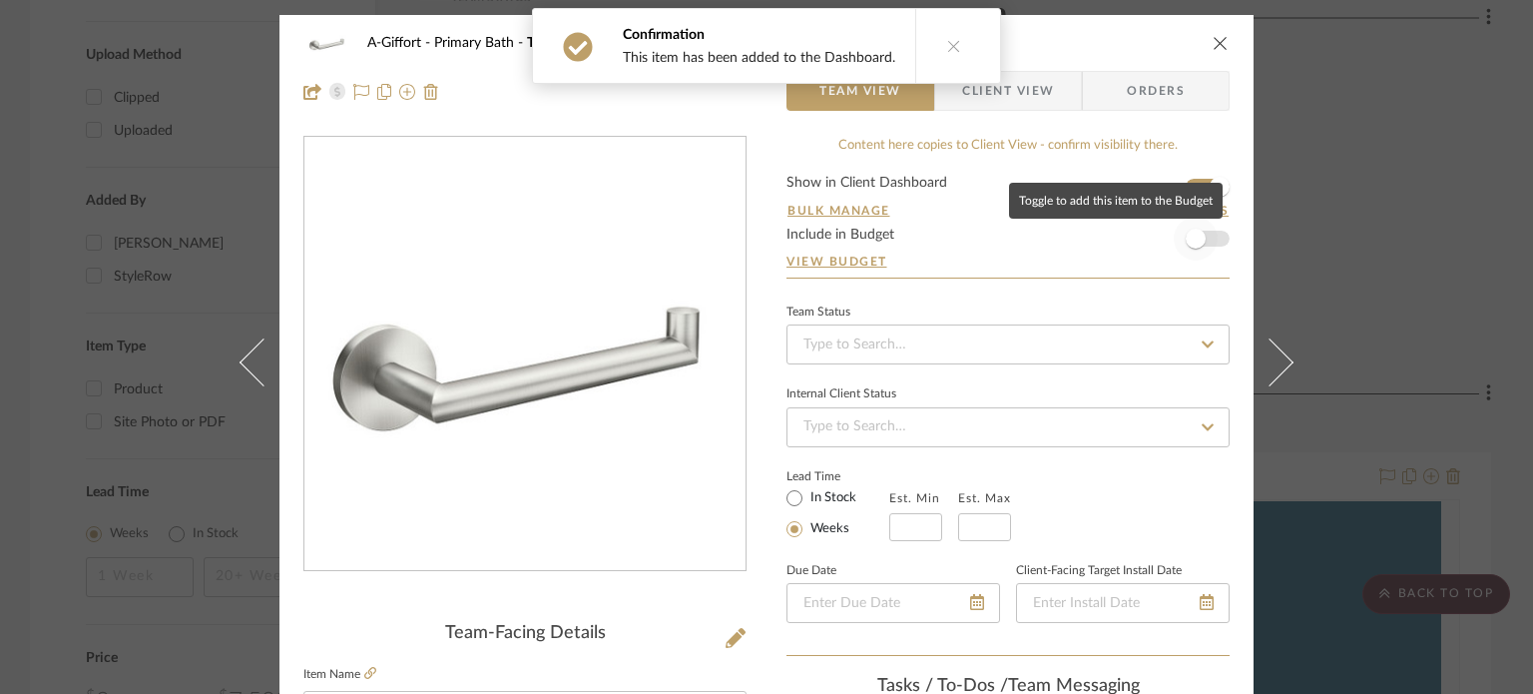
click at [1198, 235] on span "button" at bounding box center [1196, 239] width 44 height 44
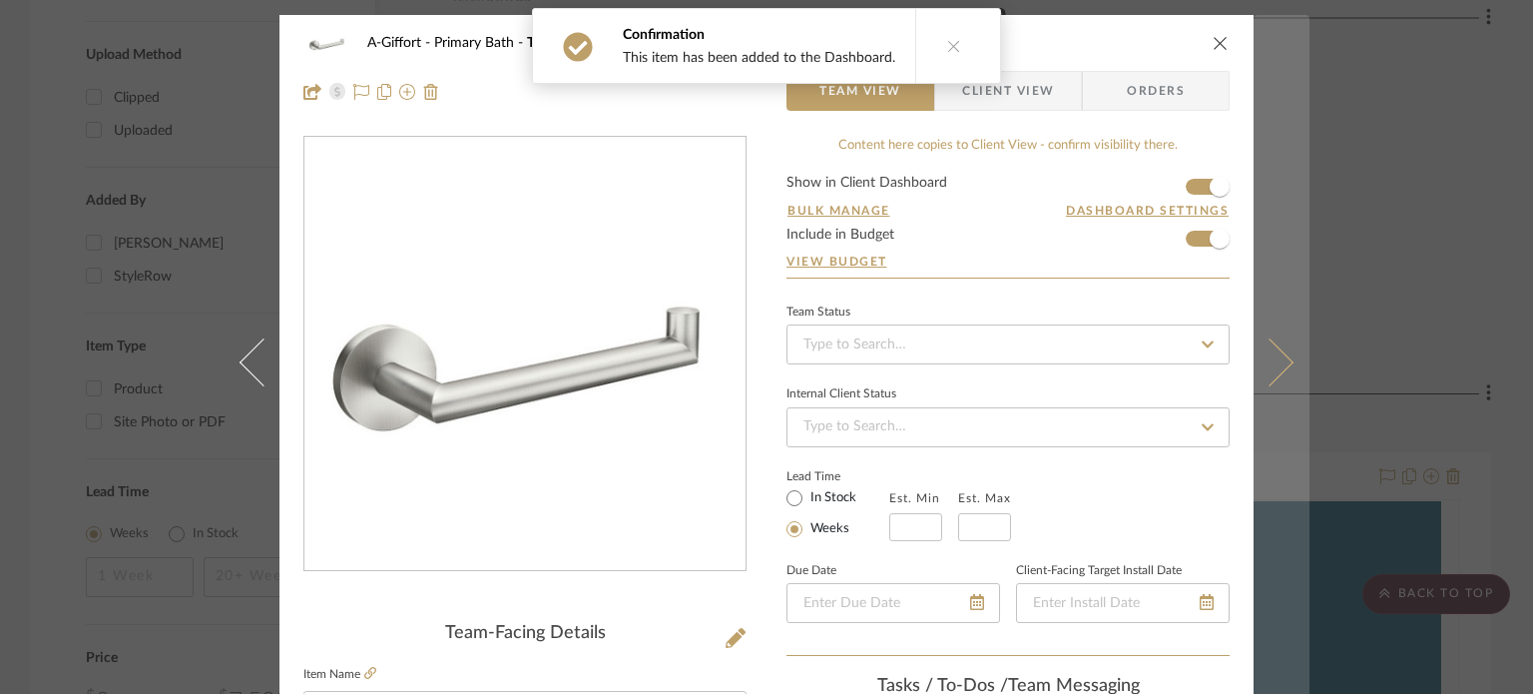
click at [1266, 309] on button at bounding box center [1282, 362] width 56 height 694
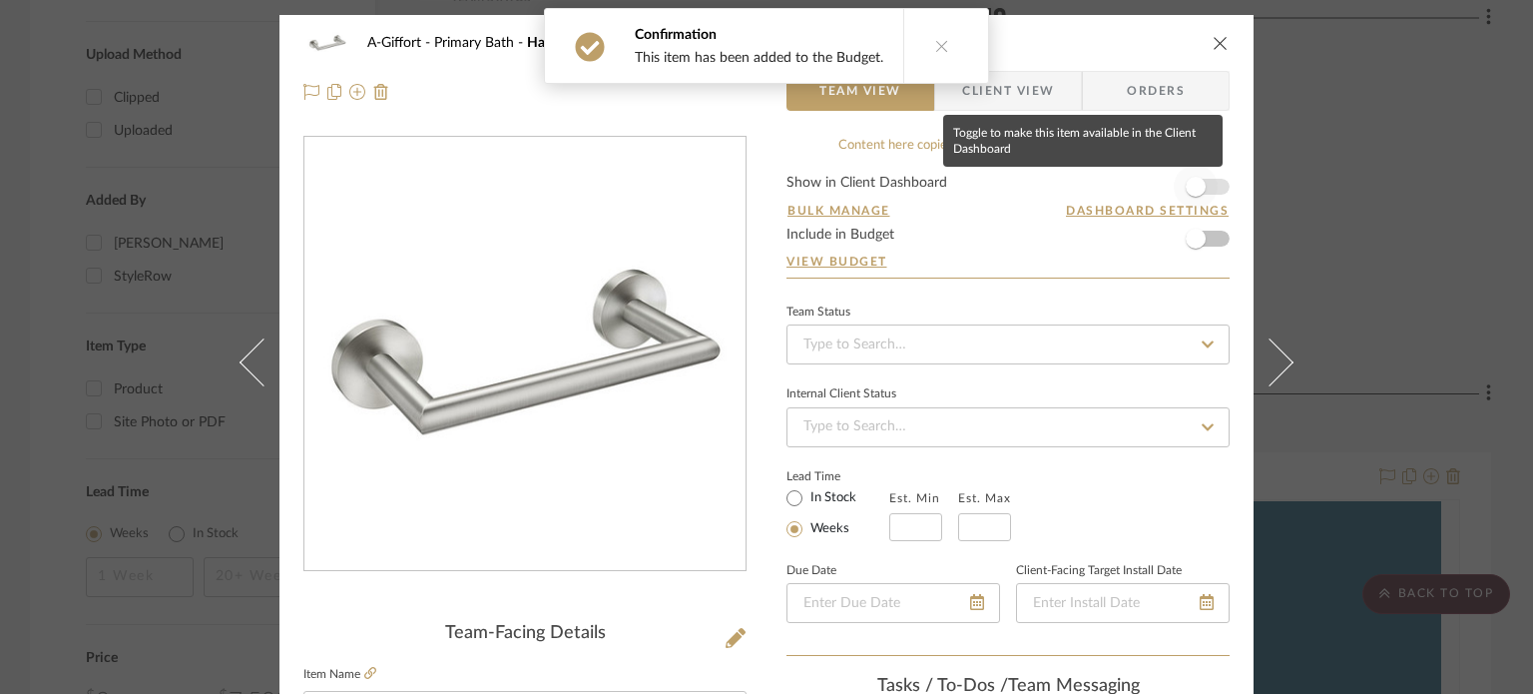
click at [1206, 190] on span "button" at bounding box center [1196, 187] width 44 height 44
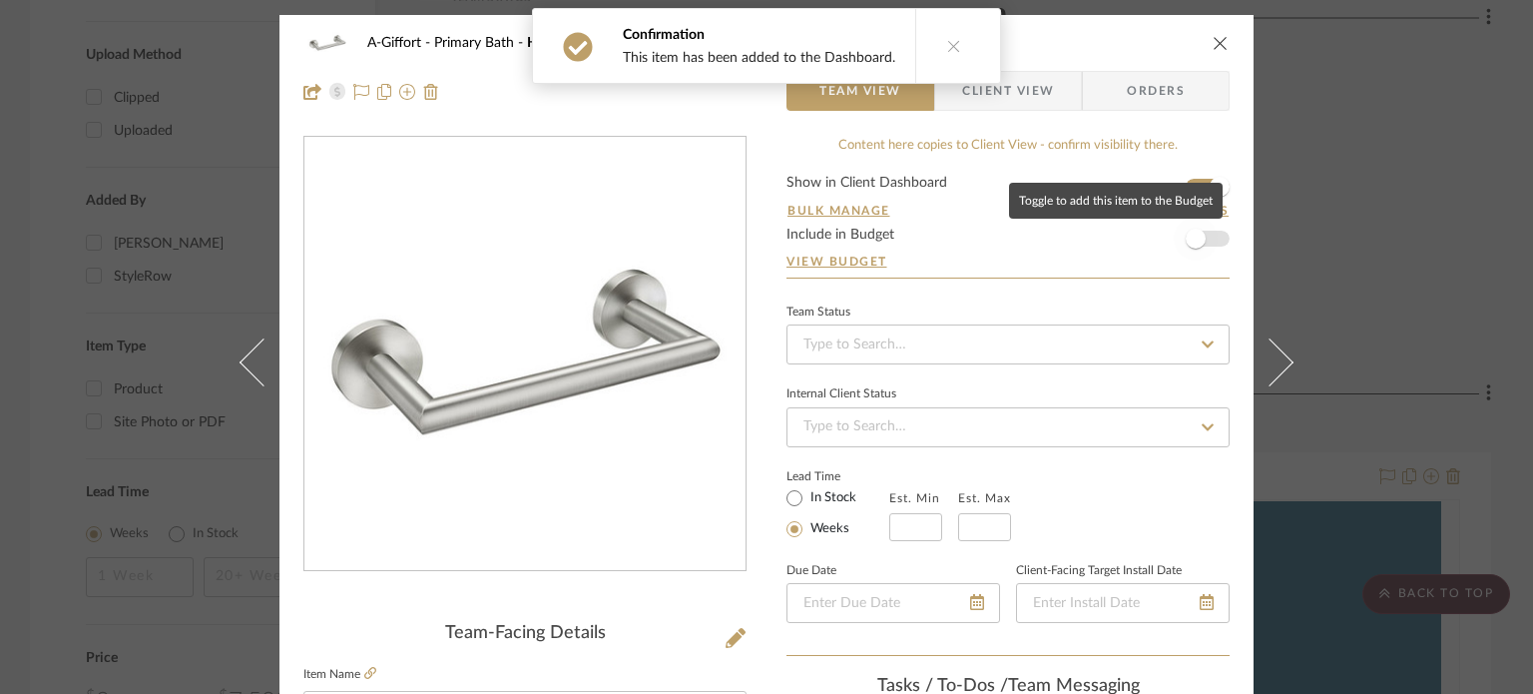
click at [1197, 239] on span "button" at bounding box center [1196, 239] width 20 height 20
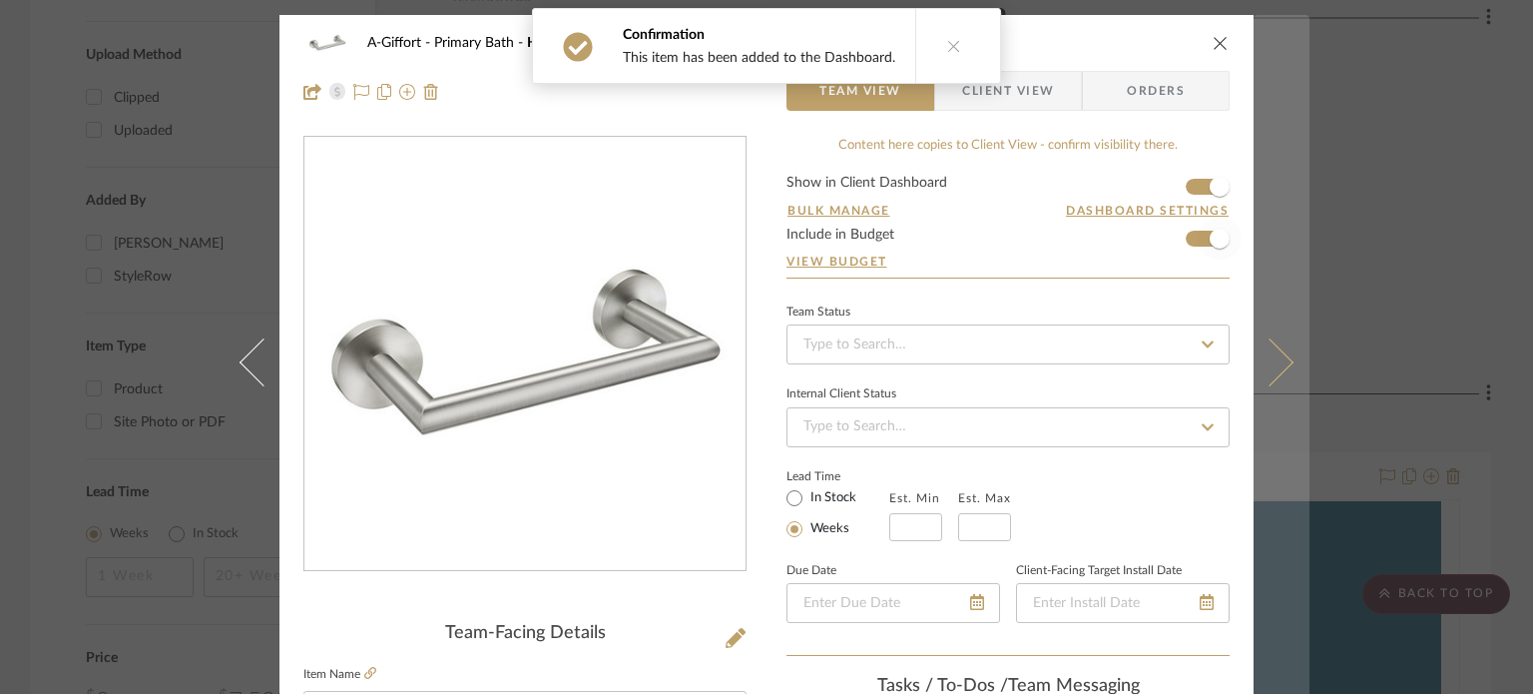
click at [1254, 292] on button at bounding box center [1282, 362] width 56 height 694
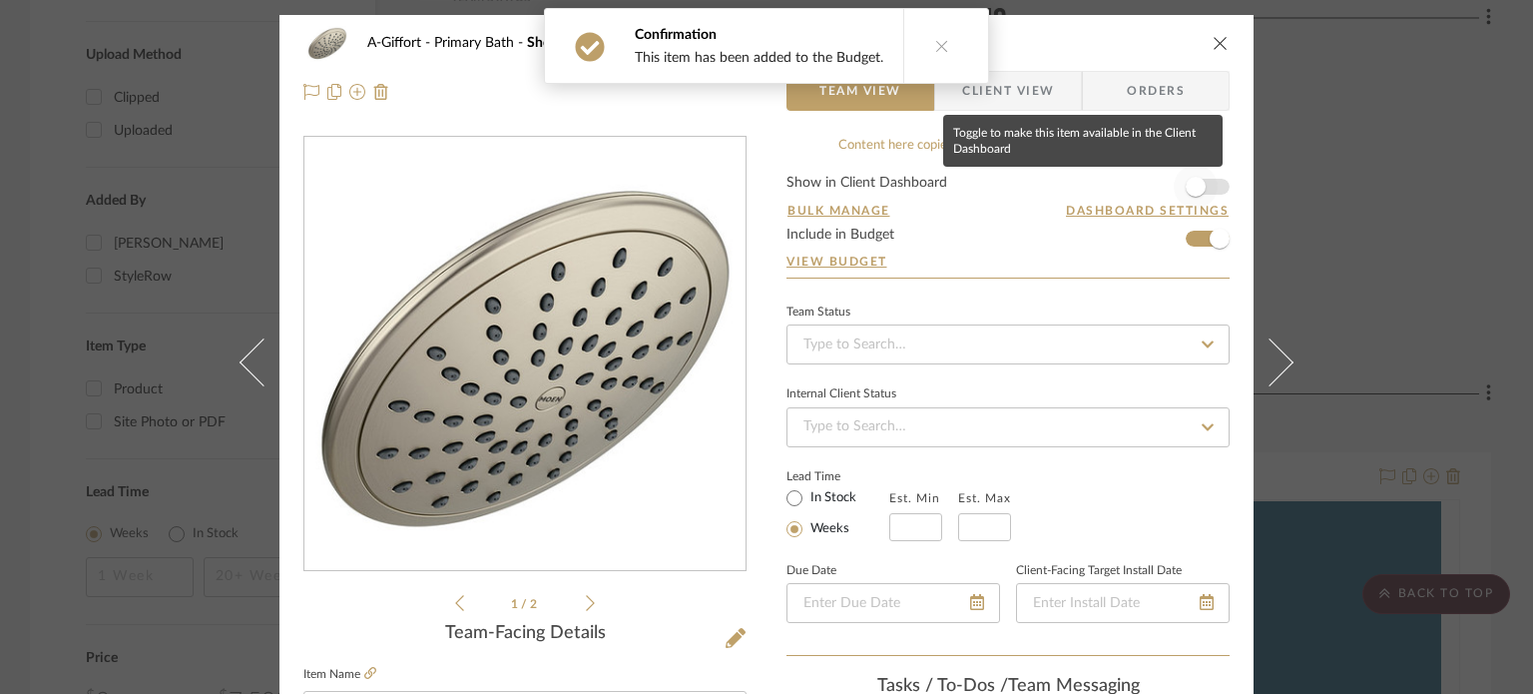
click at [1199, 189] on span "button" at bounding box center [1196, 187] width 44 height 44
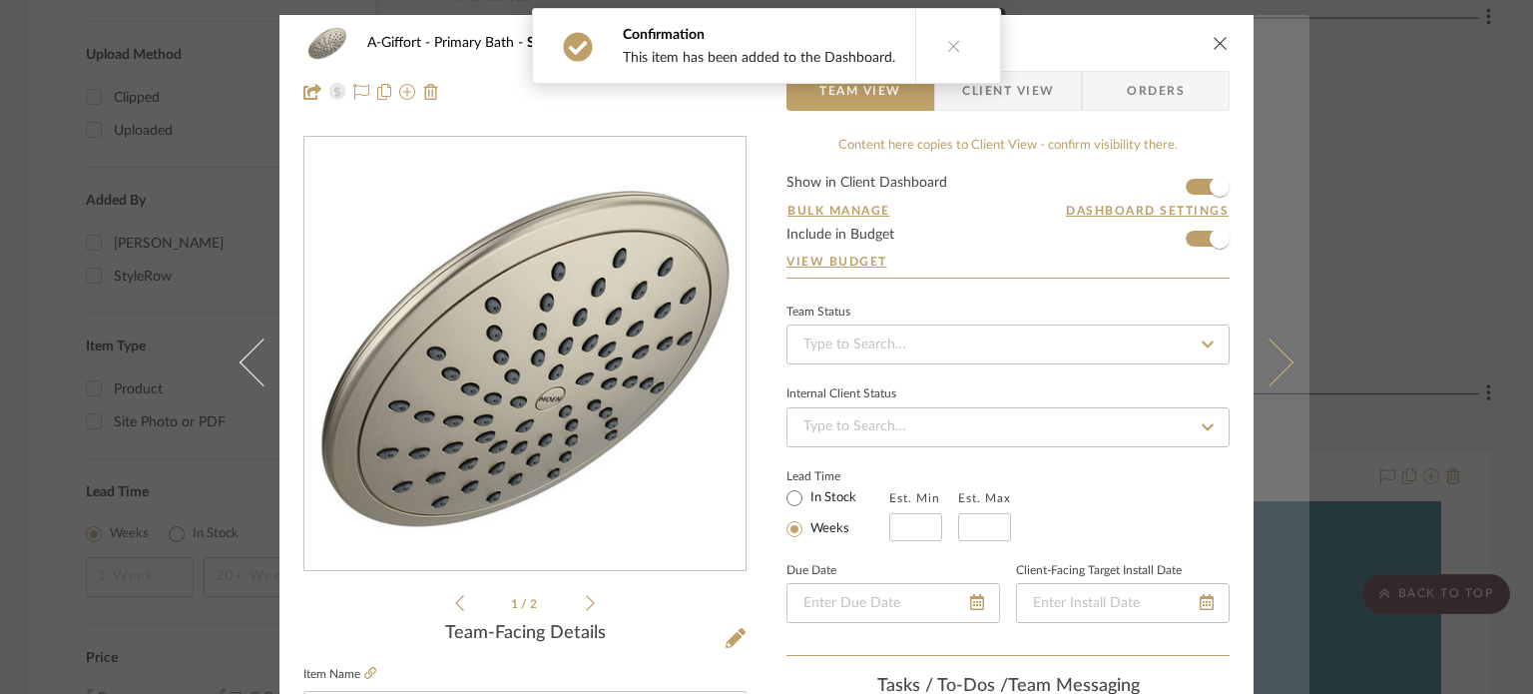
click at [1258, 308] on button at bounding box center [1282, 362] width 56 height 694
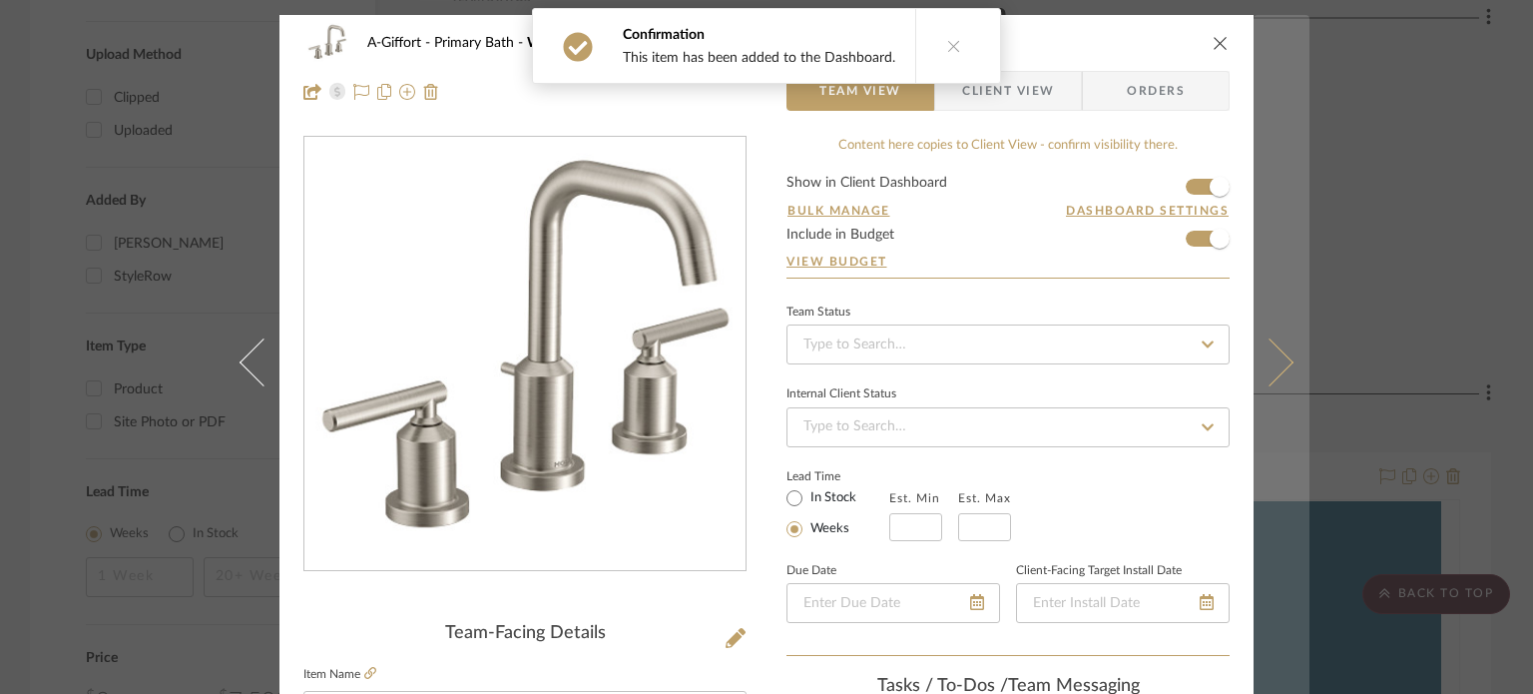
click at [1278, 291] on button at bounding box center [1282, 362] width 56 height 694
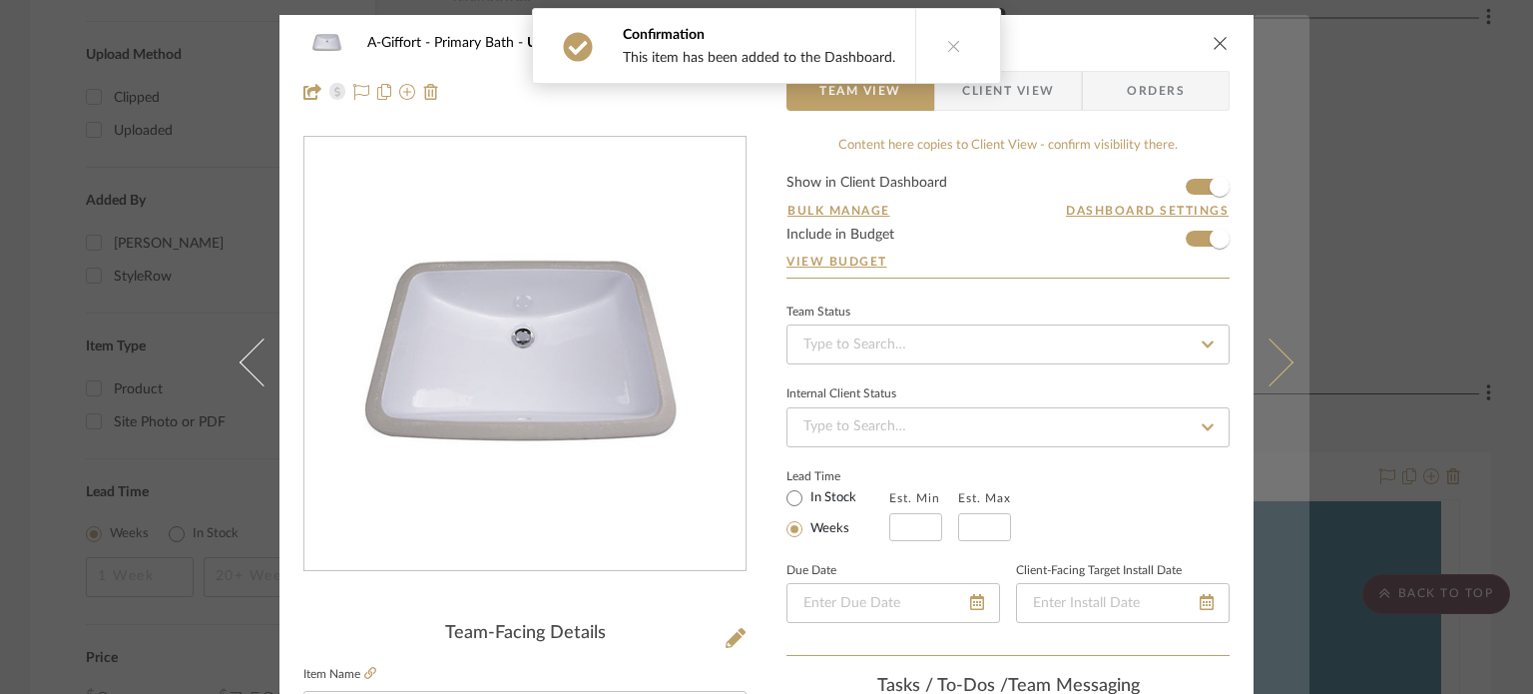
click at [1269, 275] on button at bounding box center [1282, 362] width 56 height 694
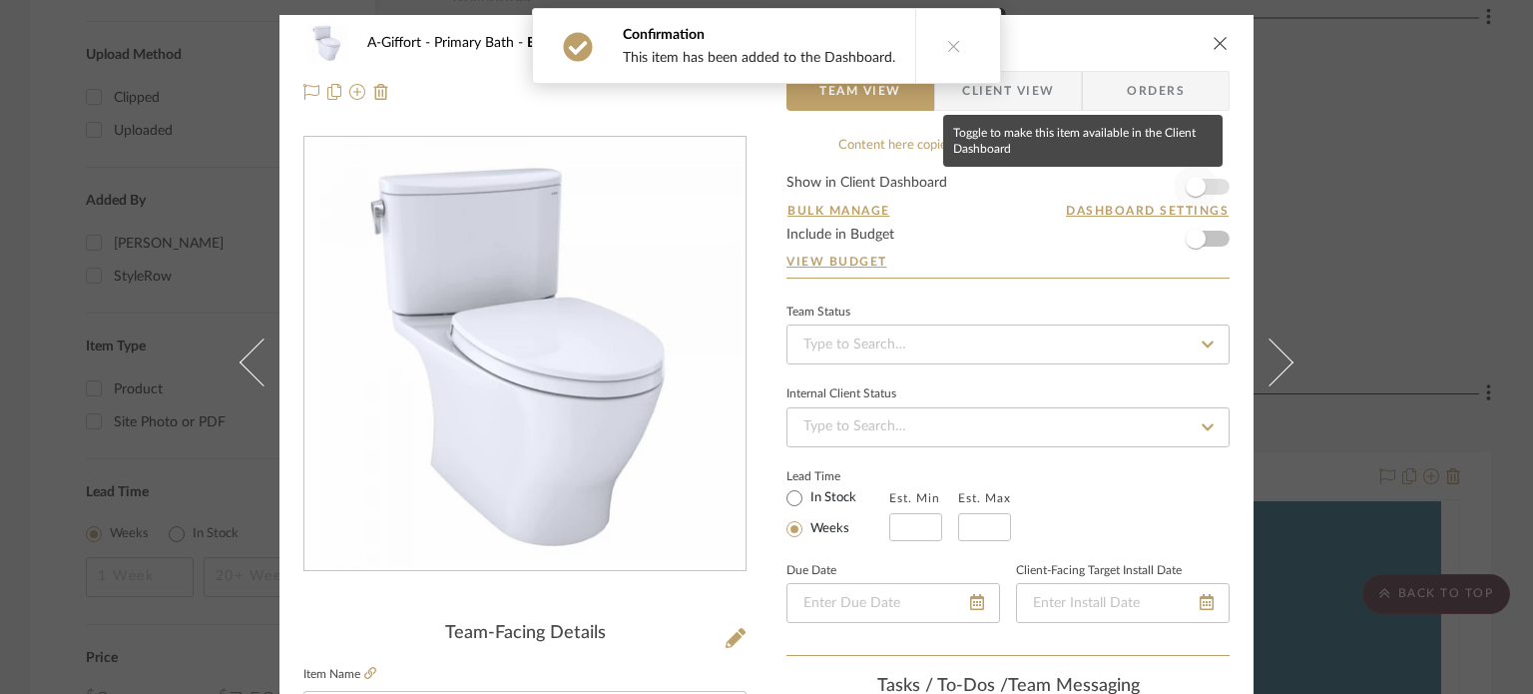
click at [1193, 197] on span "button" at bounding box center [1196, 187] width 20 height 20
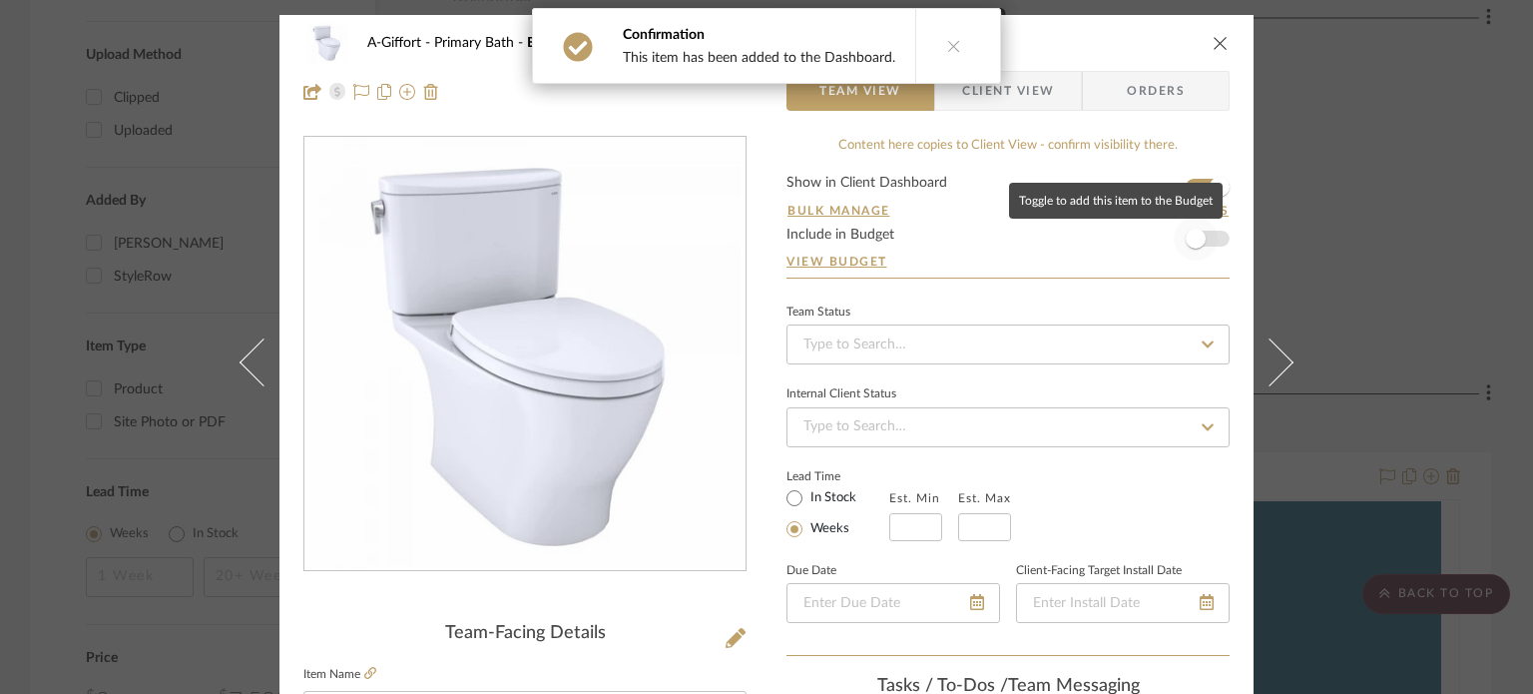
click at [1196, 232] on span "button" at bounding box center [1196, 239] width 20 height 20
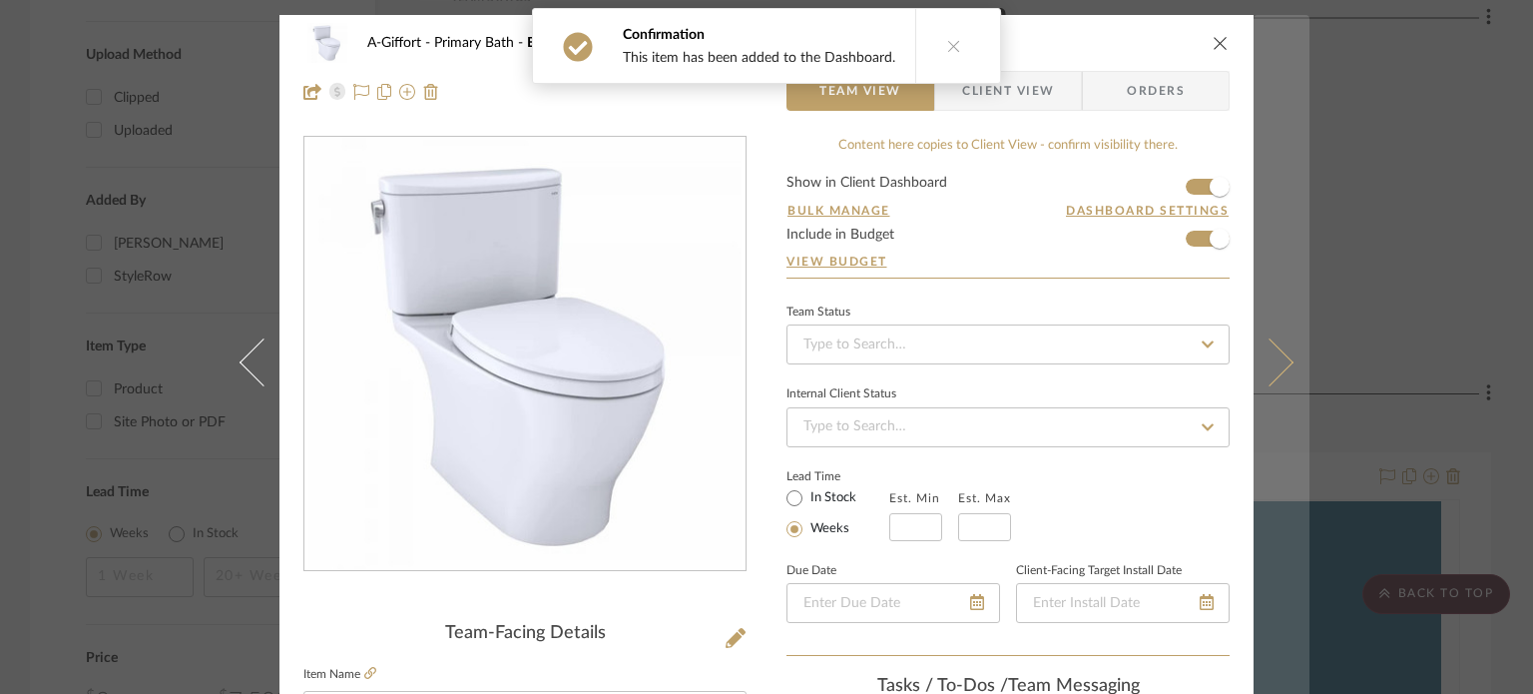
click at [1267, 316] on button at bounding box center [1282, 362] width 56 height 694
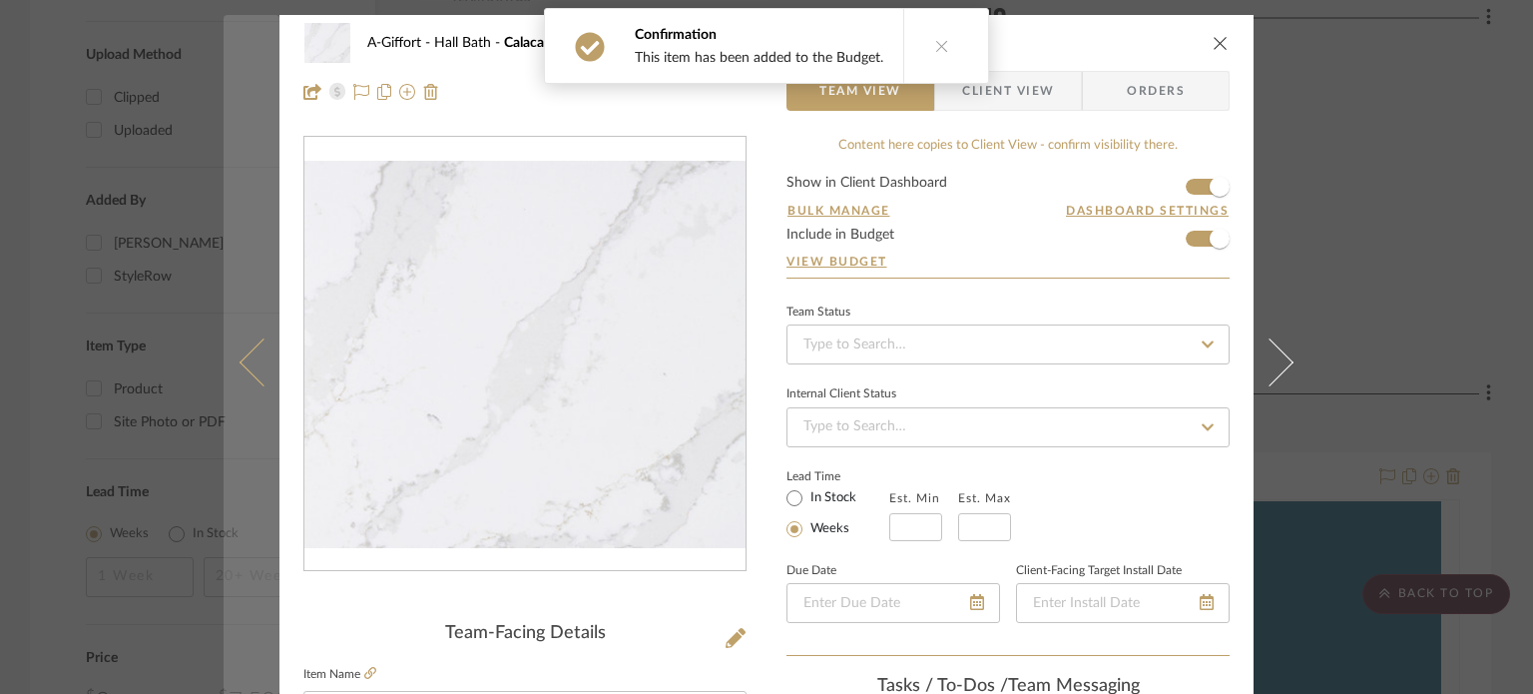
click at [245, 378] on button at bounding box center [252, 362] width 56 height 694
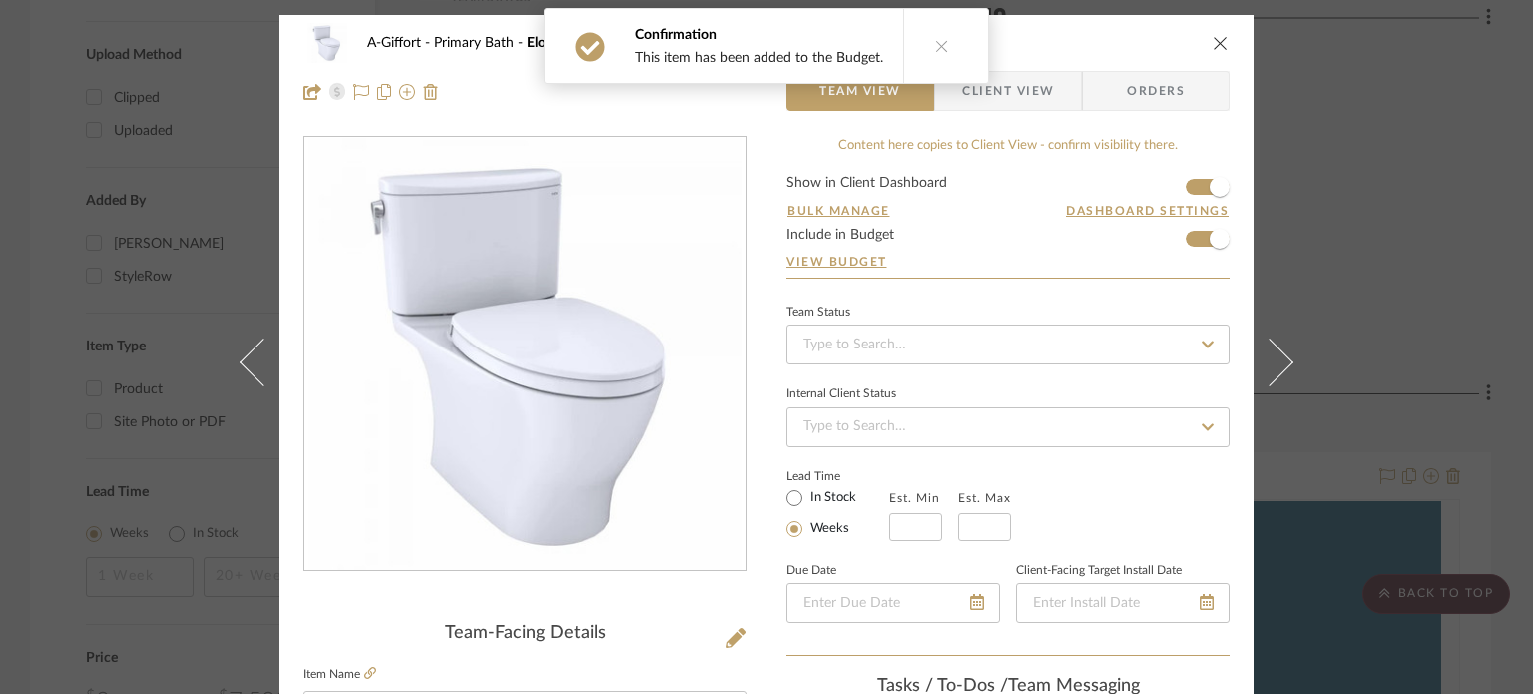
click at [1026, 97] on span "Client View" at bounding box center [1008, 91] width 92 height 40
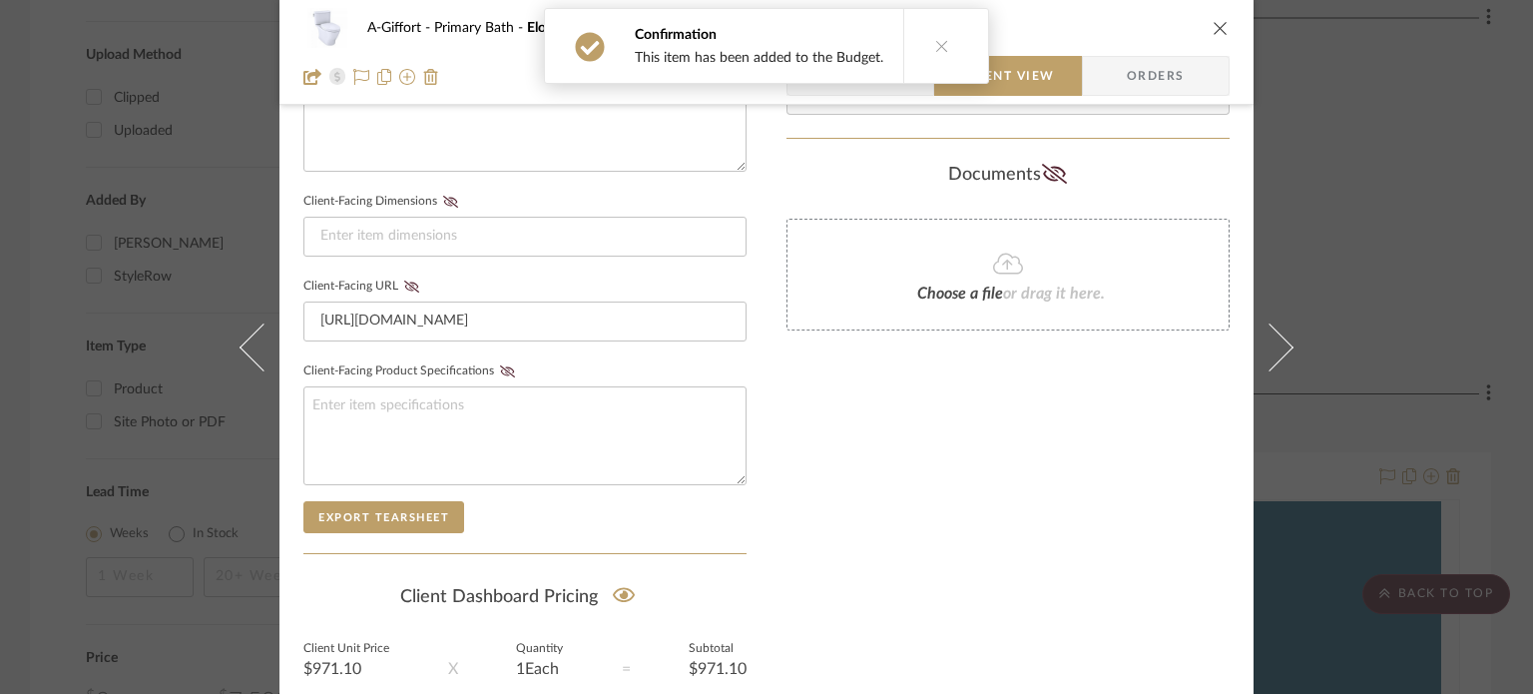
scroll to position [978, 0]
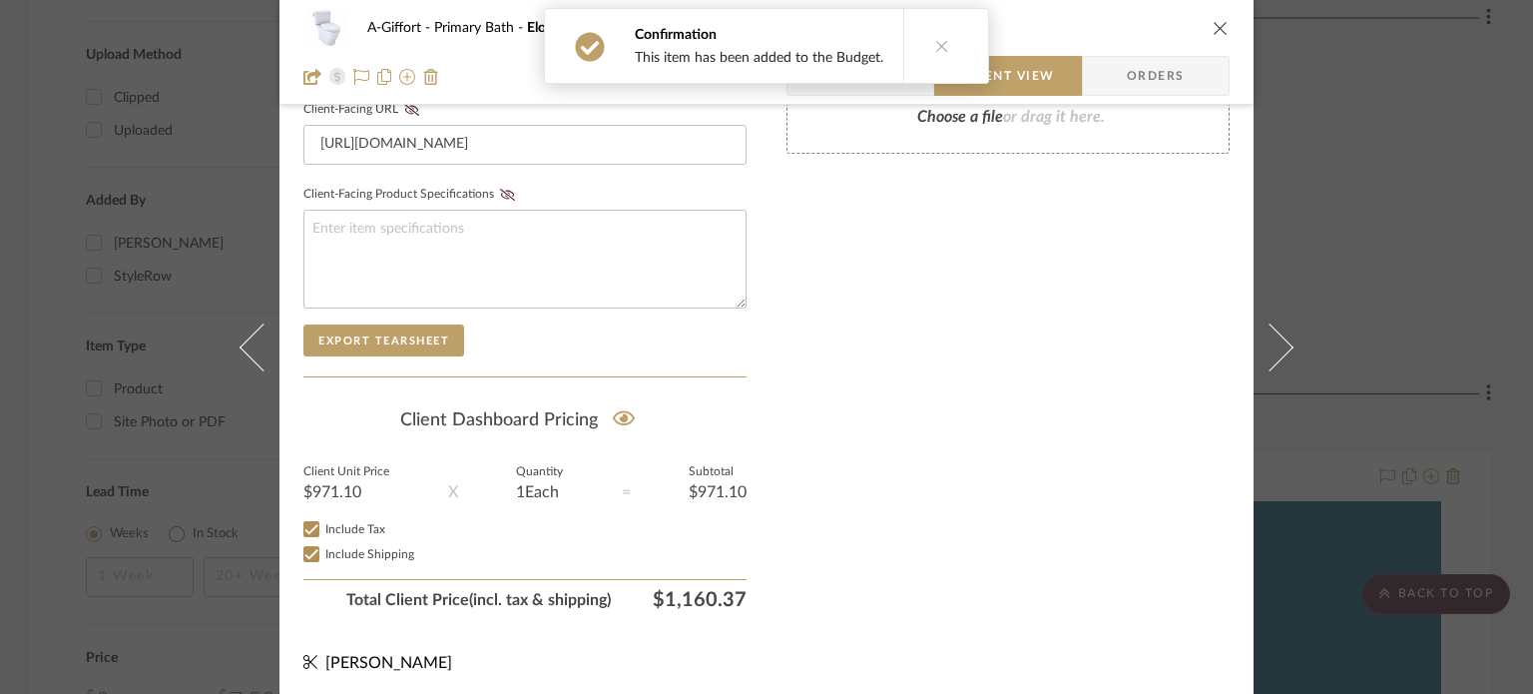
click at [1434, 275] on div "A-Giffort Primary Bath Elongated Toilet, Soft Close Team View Client View Order…" at bounding box center [766, 347] width 1533 height 694
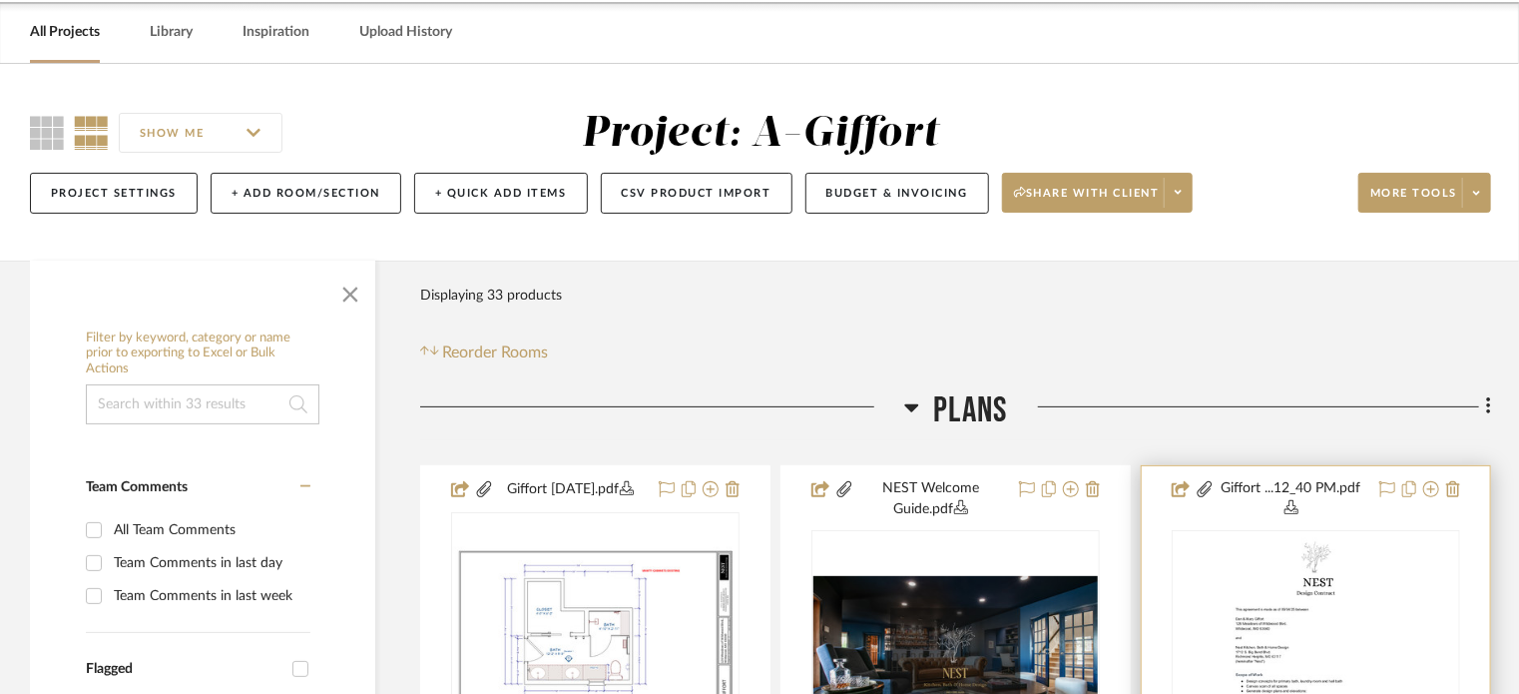
scroll to position [0, 0]
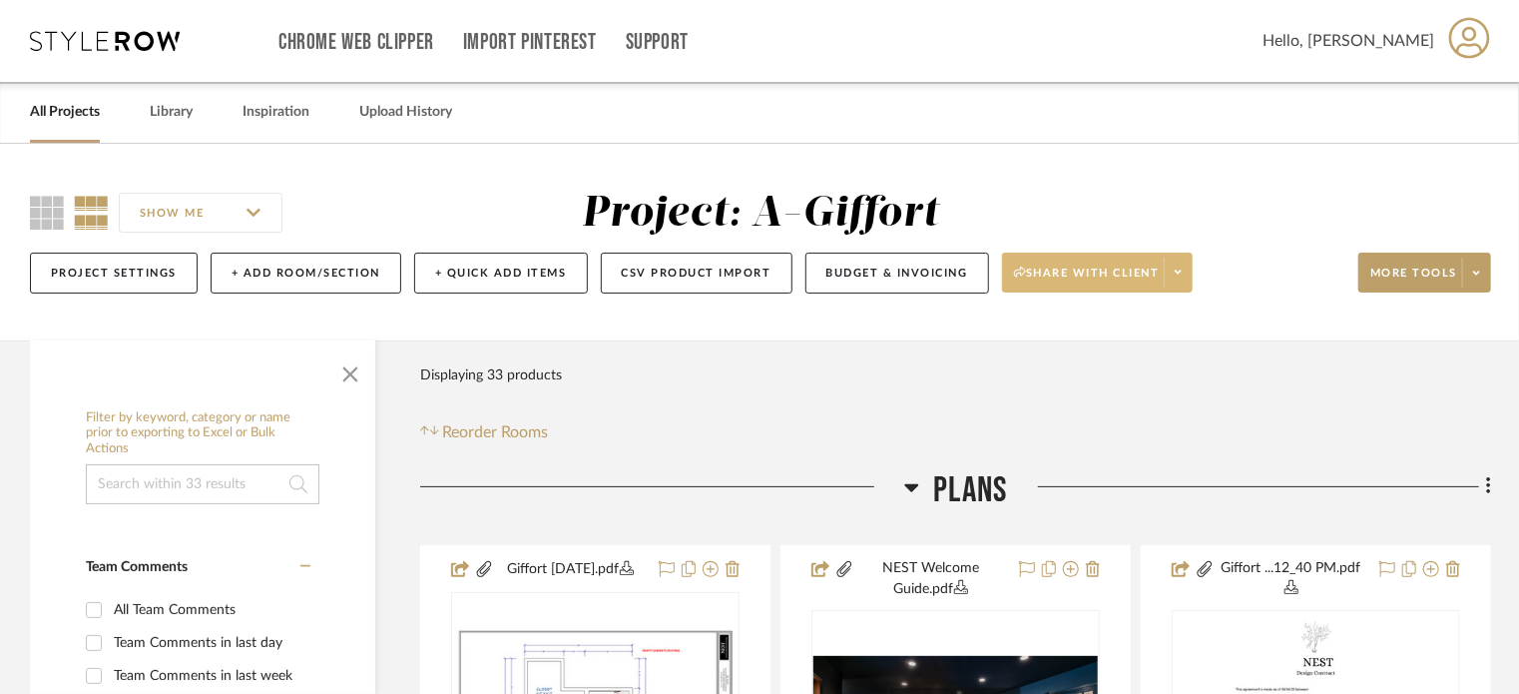
click at [1187, 280] on span at bounding box center [1178, 273] width 28 height 30
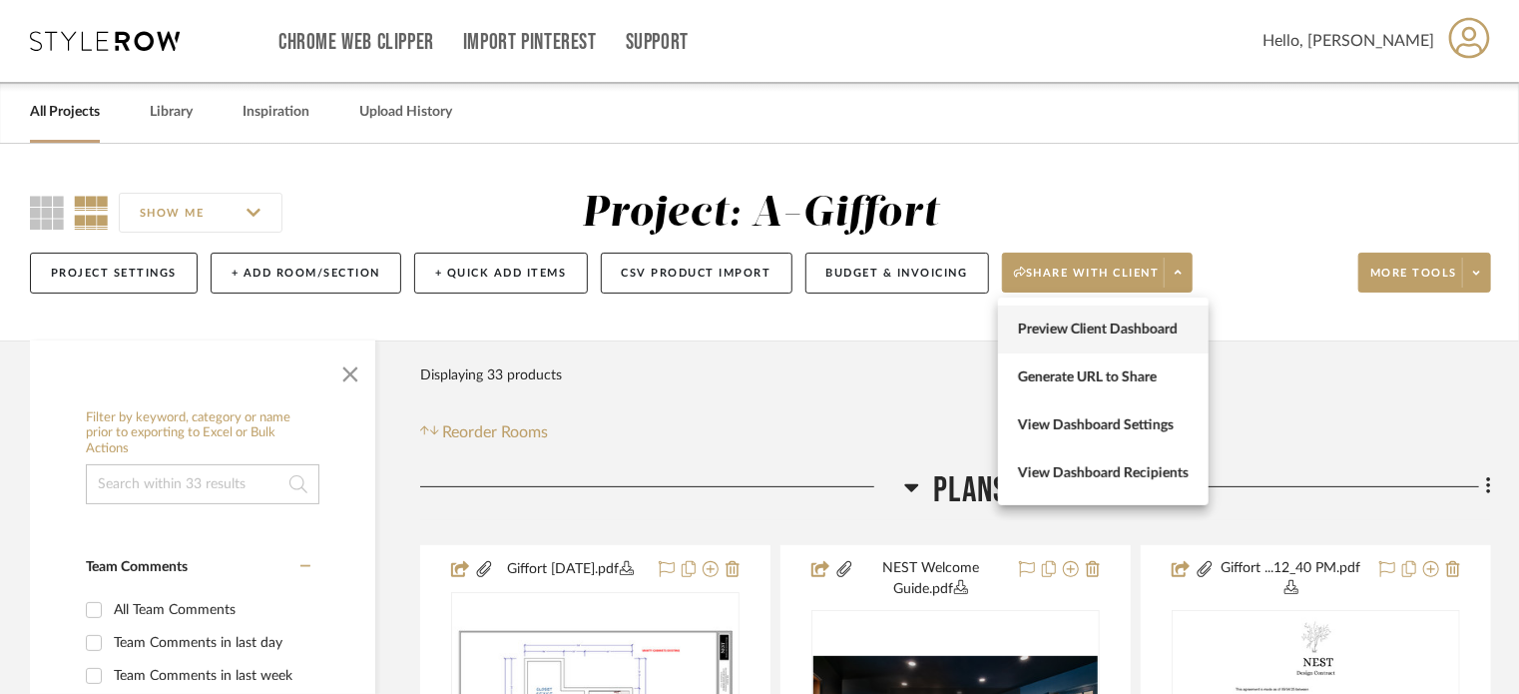
click at [1153, 326] on span "Preview Client Dashboard" at bounding box center [1103, 329] width 171 height 17
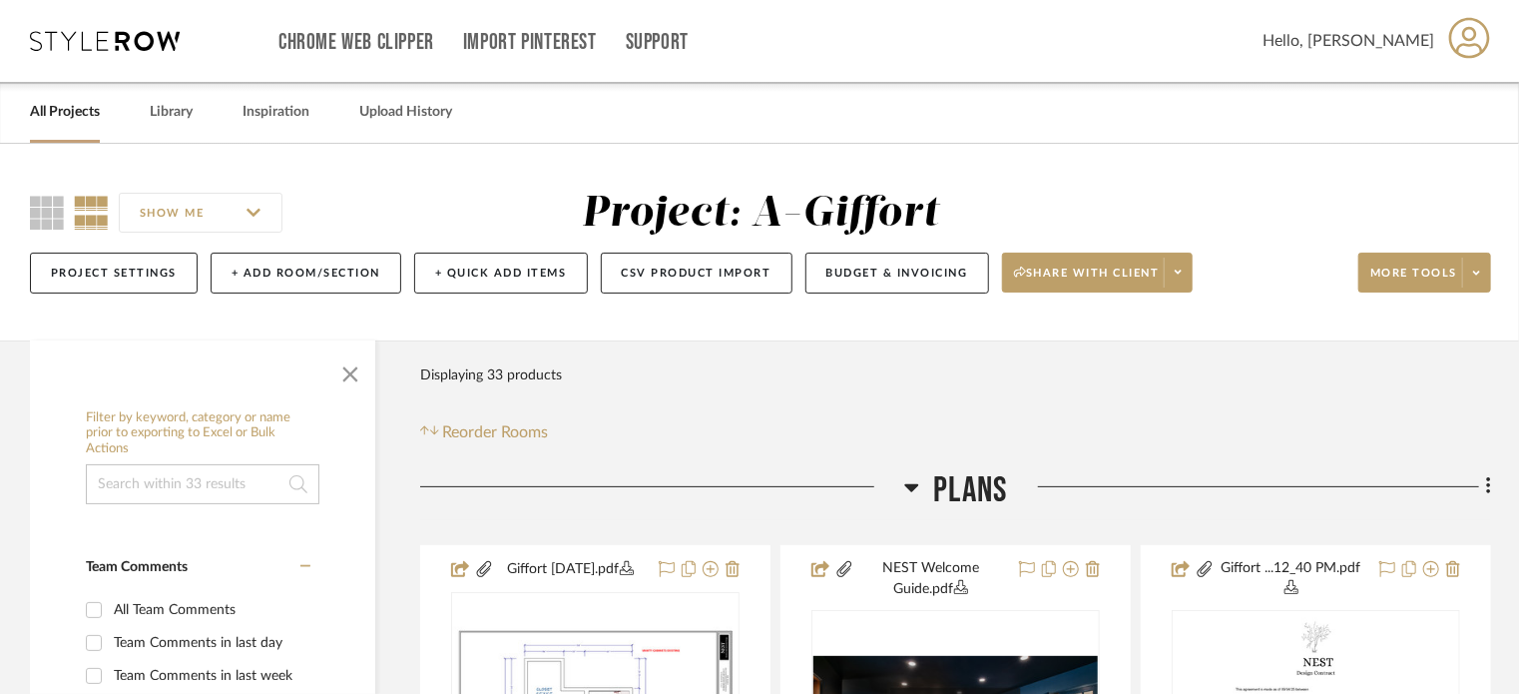
click at [84, 116] on link "All Projects" at bounding box center [65, 112] width 70 height 27
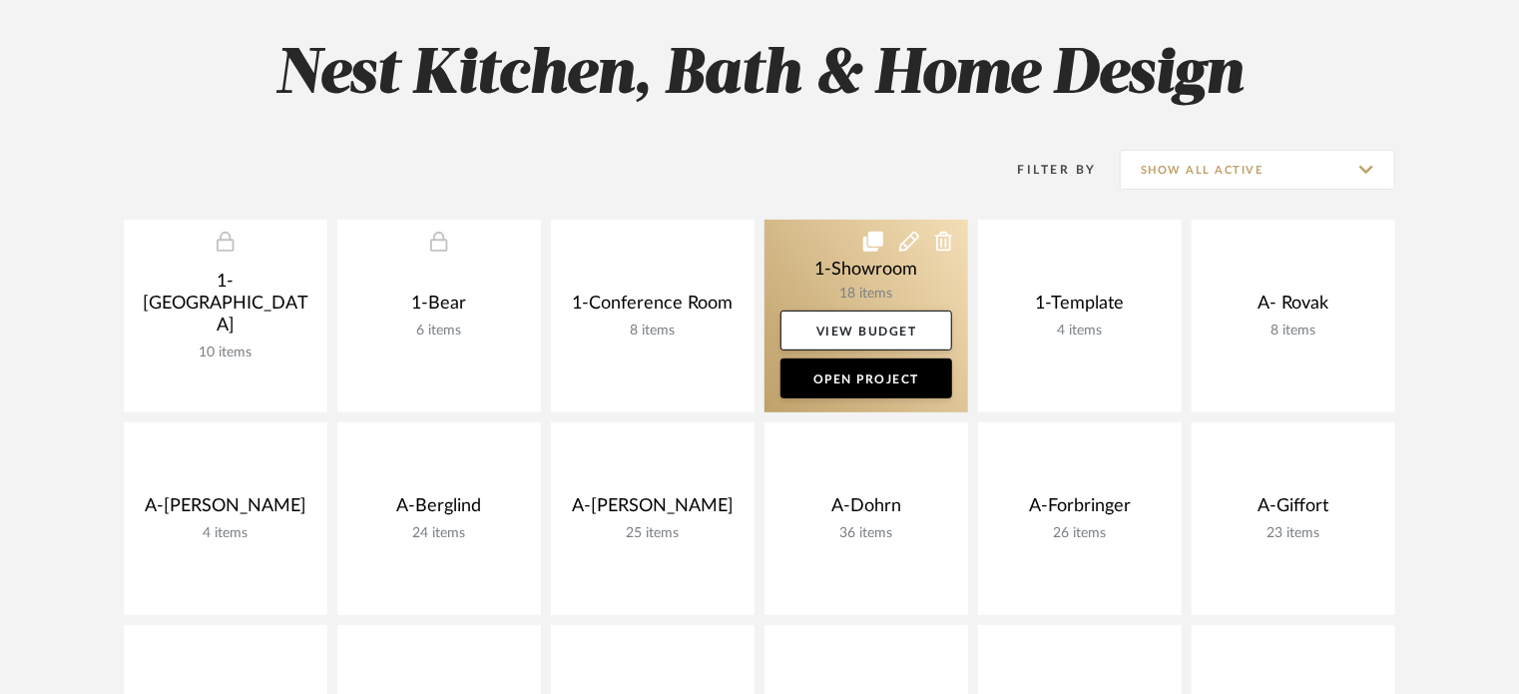
scroll to position [299, 0]
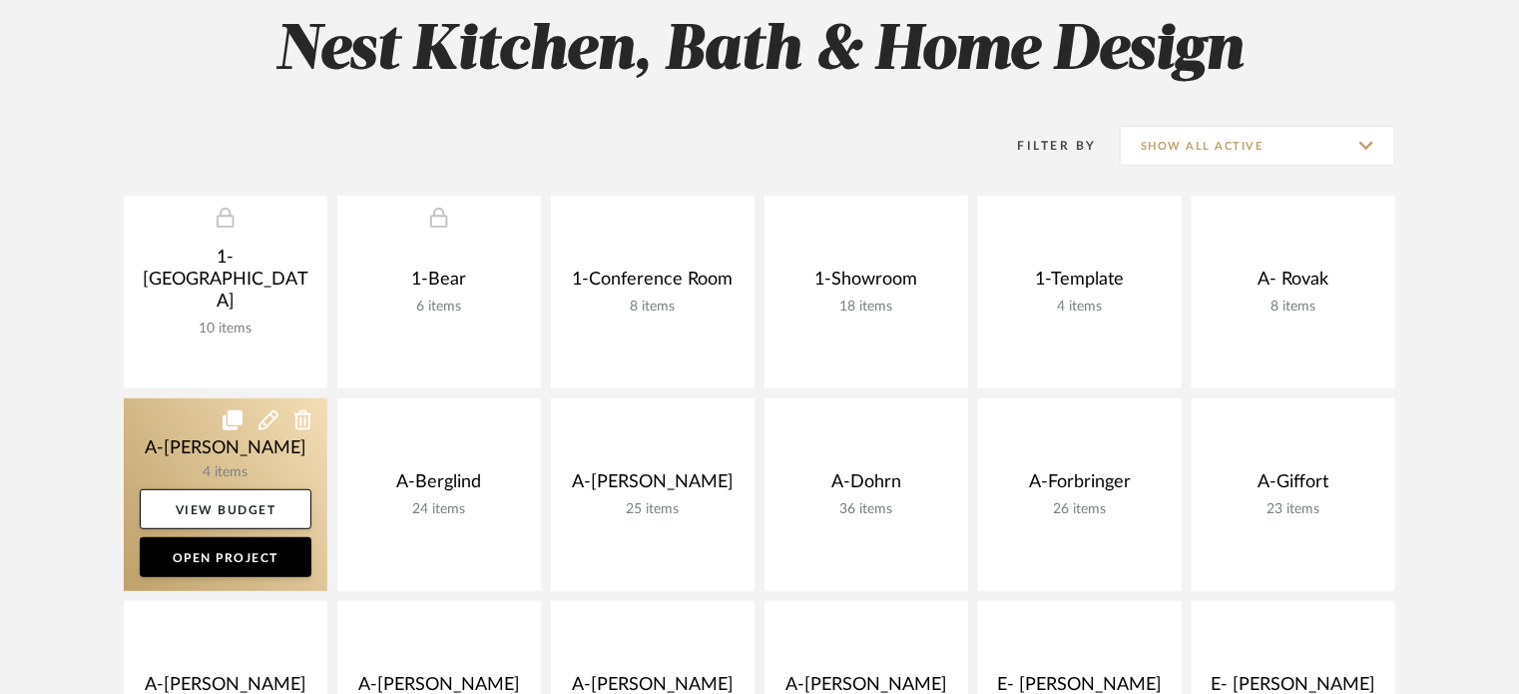
click at [181, 436] on link at bounding box center [226, 494] width 204 height 193
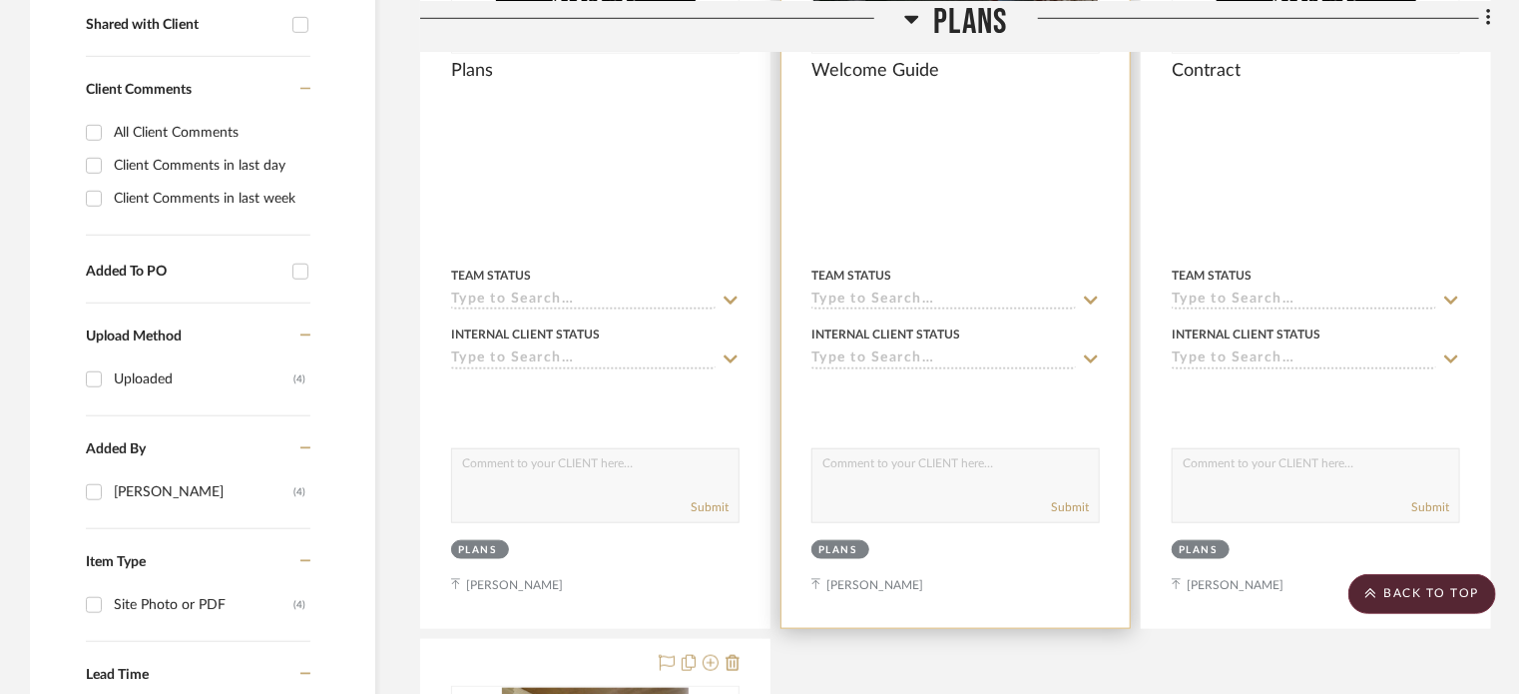
scroll to position [1198, 0]
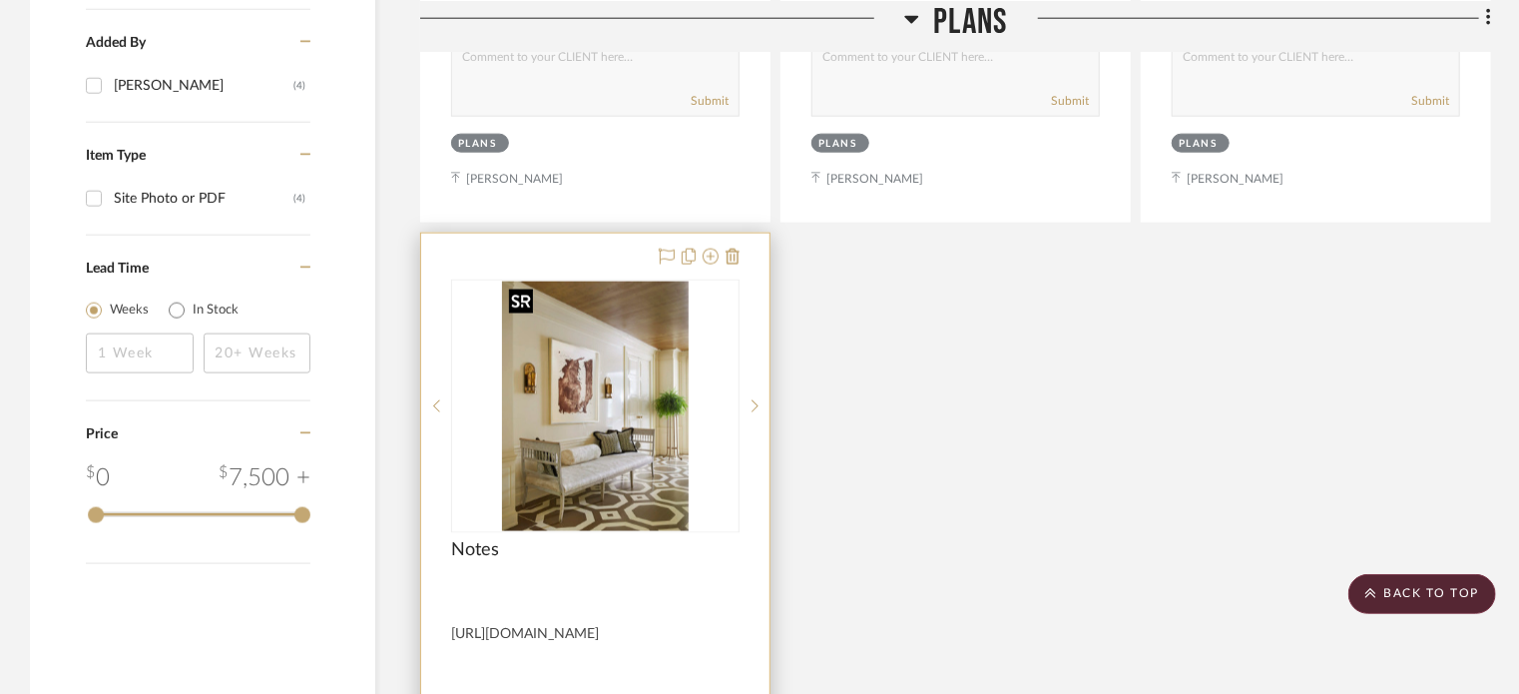
click at [0, 0] on img at bounding box center [0, 0] width 0 height 0
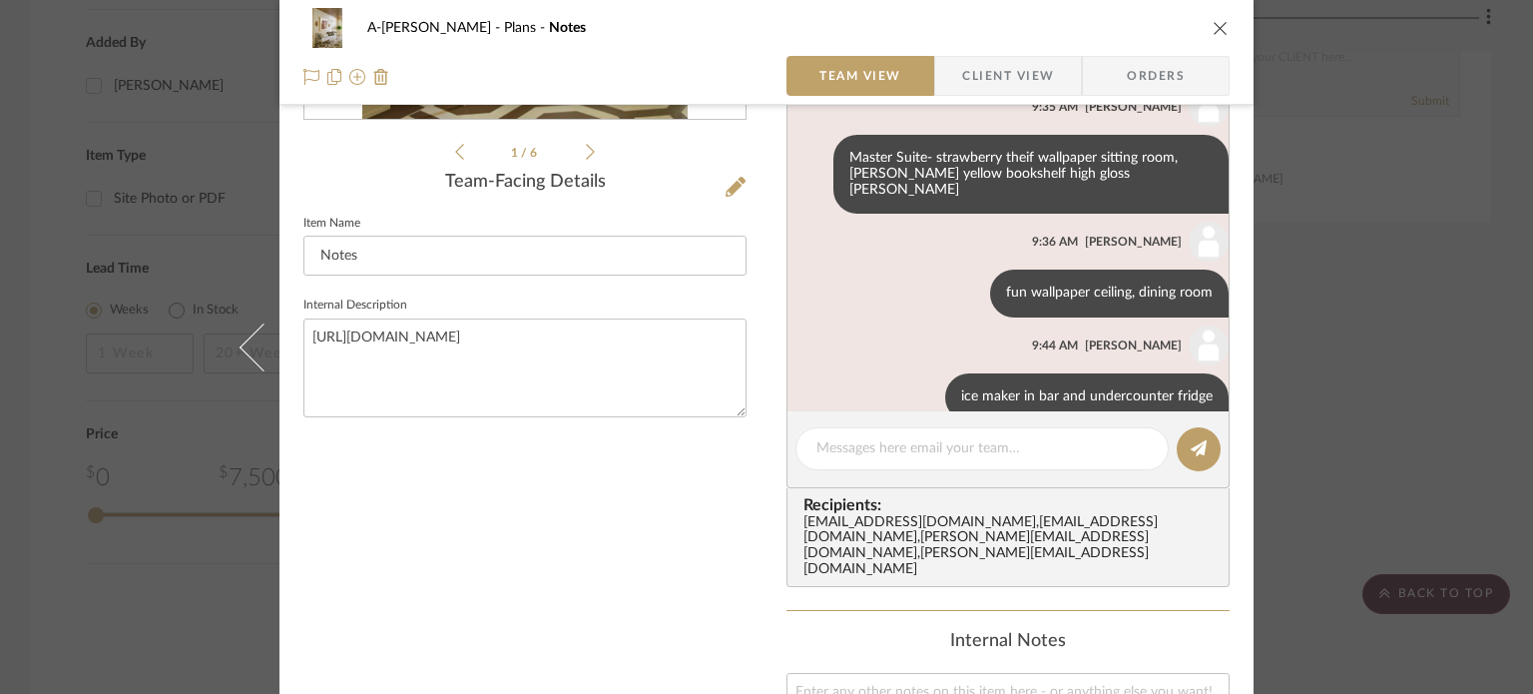
scroll to position [813, 0]
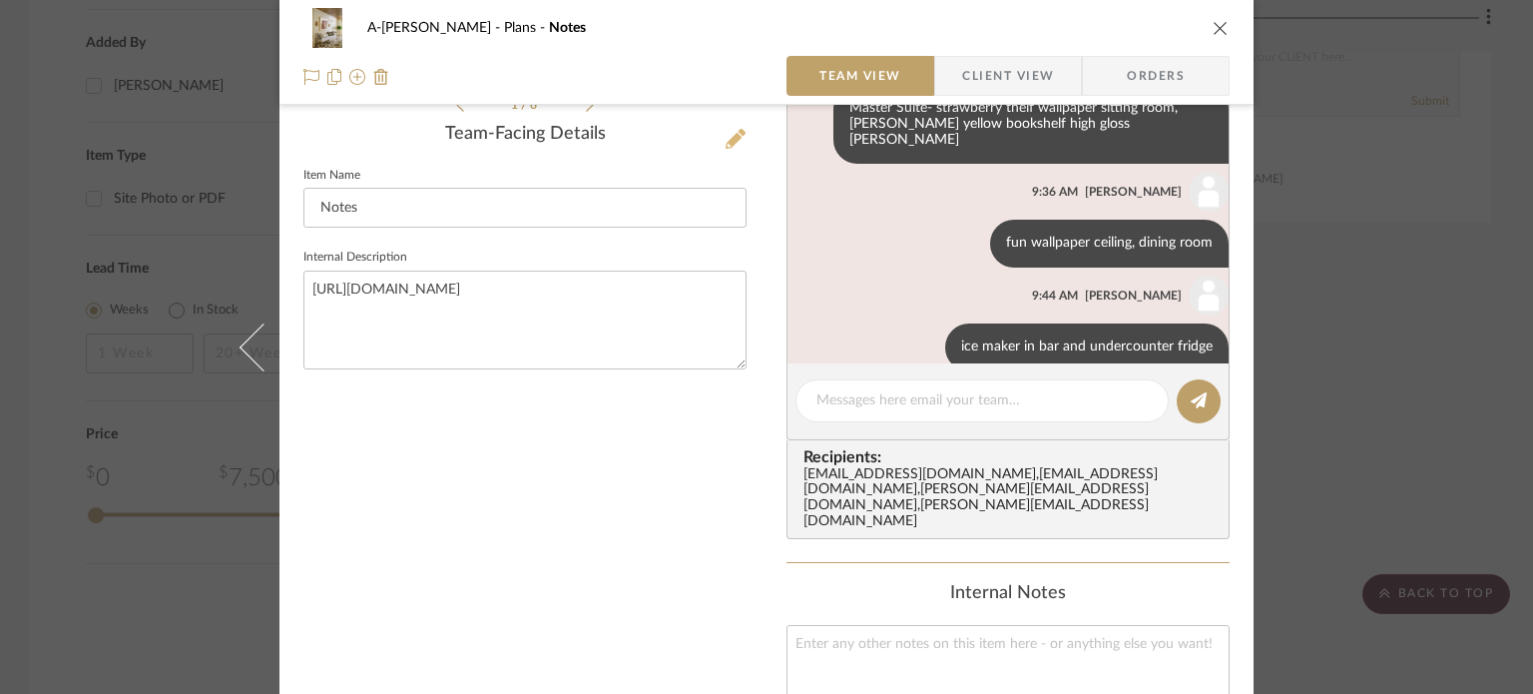
click at [727, 144] on icon at bounding box center [736, 139] width 20 height 20
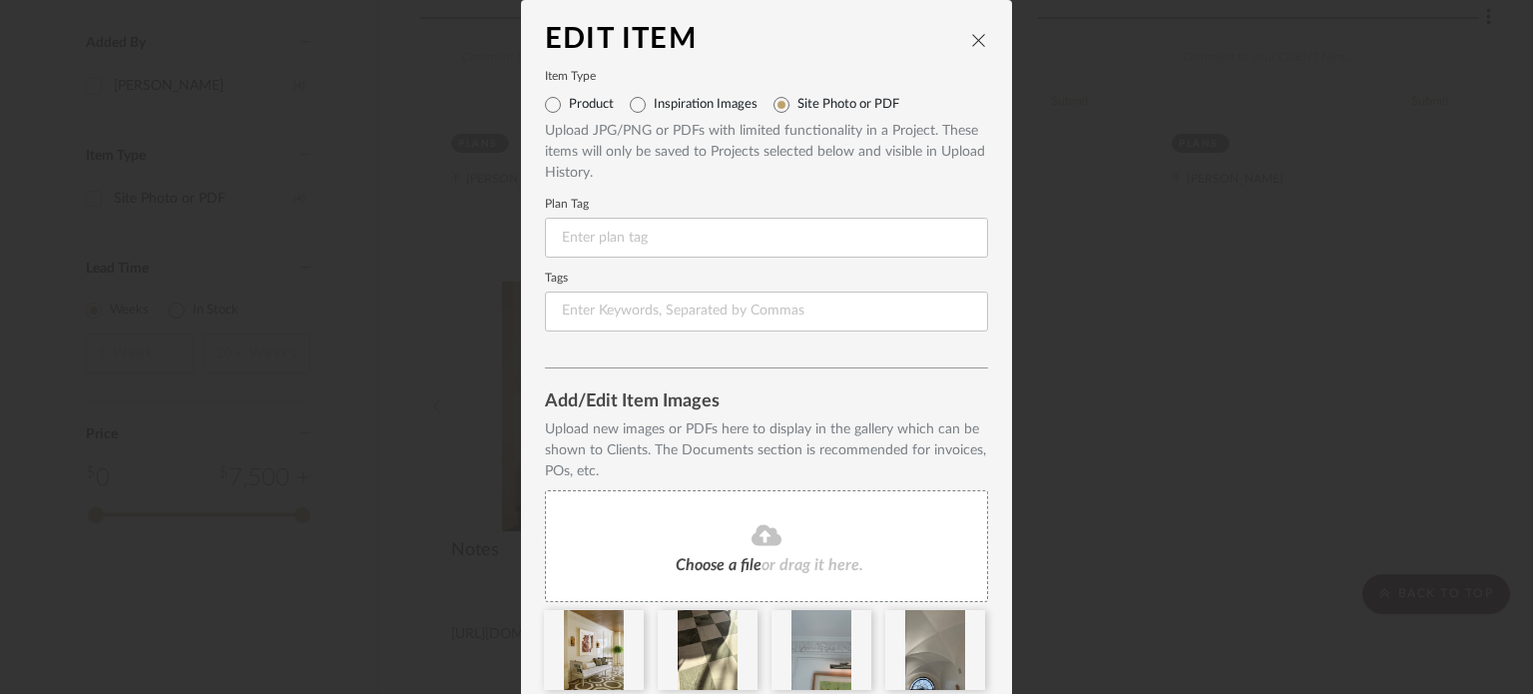
scroll to position [168, 0]
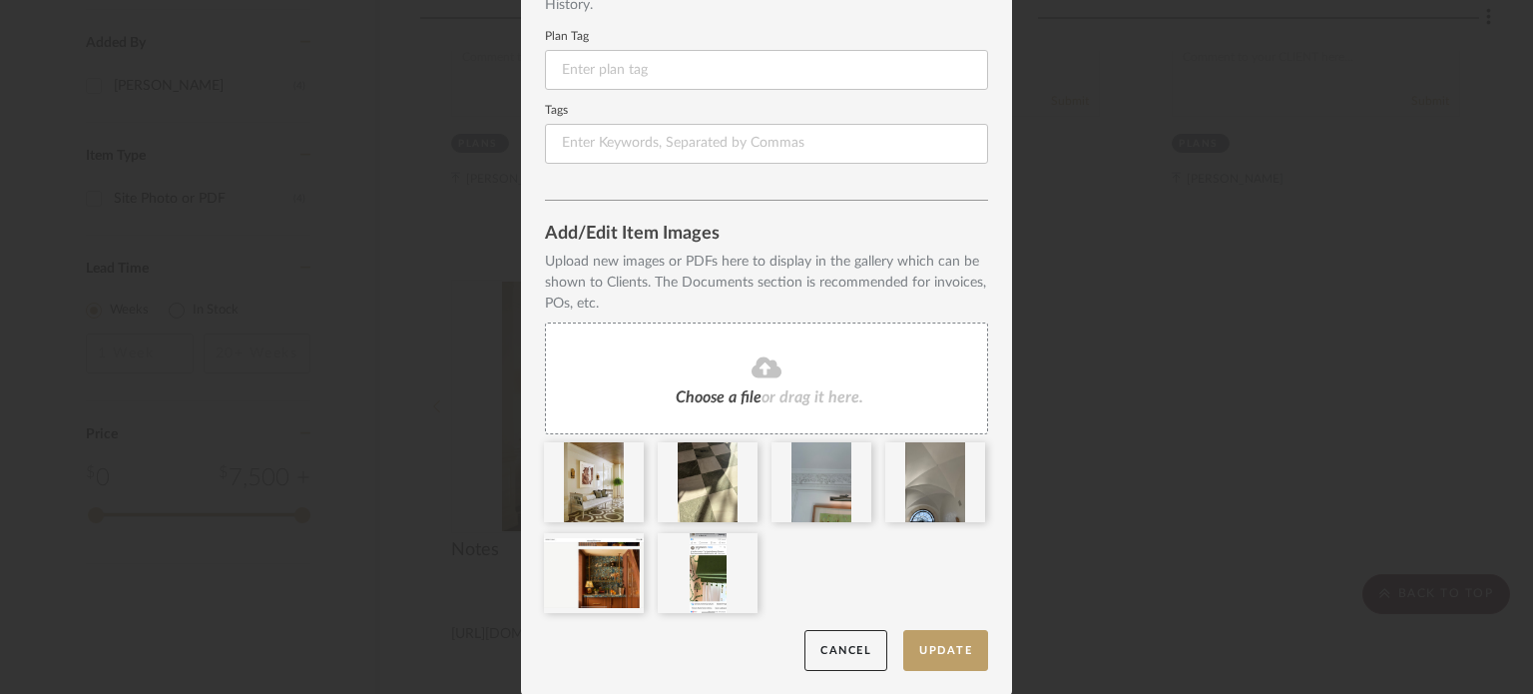
click at [765, 350] on div "Choose a file or drag it here." at bounding box center [766, 378] width 443 height 112
click at [925, 641] on button "Update" at bounding box center [945, 650] width 85 height 41
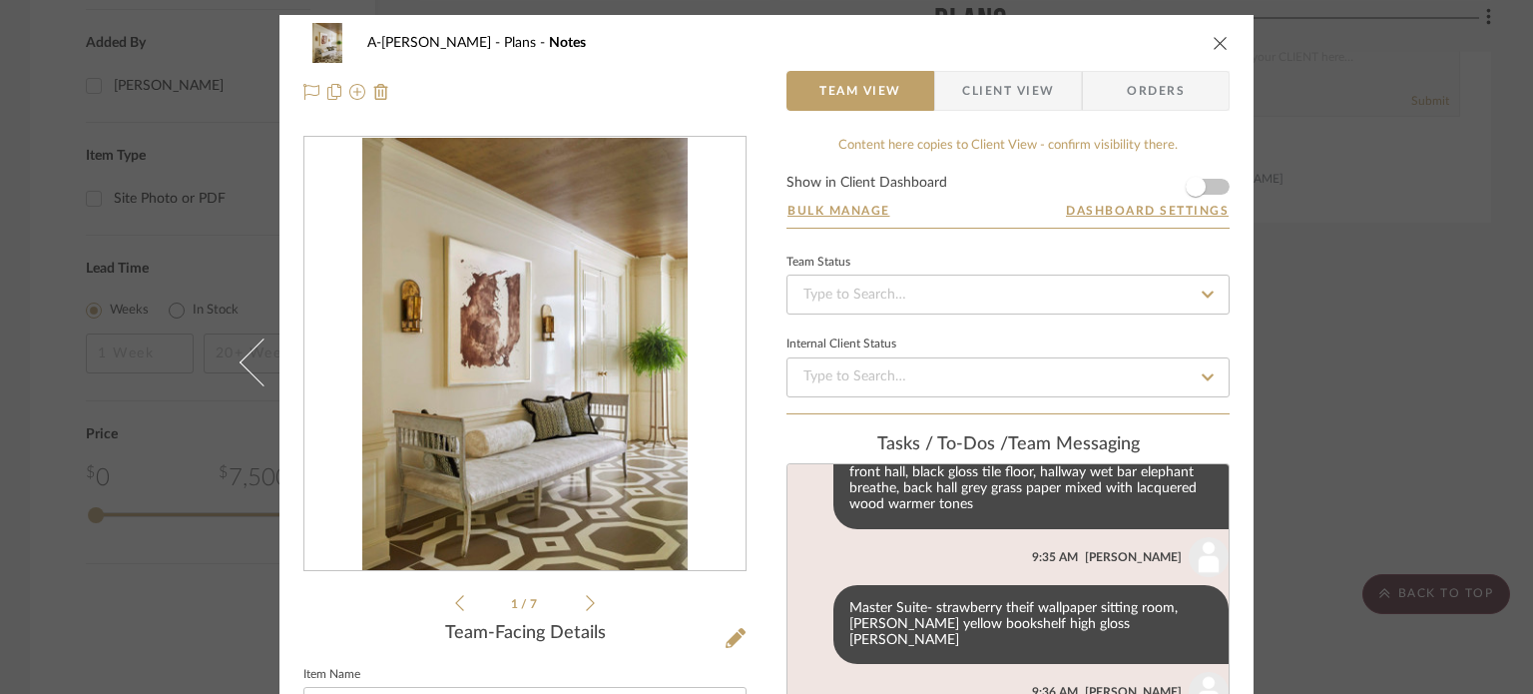
scroll to position [813, 0]
drag, startPoint x: 1470, startPoint y: 259, endPoint x: 1072, endPoint y: 31, distance: 458.8
click at [1465, 258] on div "A-Arneson Plans Notes Team View Client View Orders 1 / 7 Team-Facing Details It…" at bounding box center [766, 347] width 1533 height 694
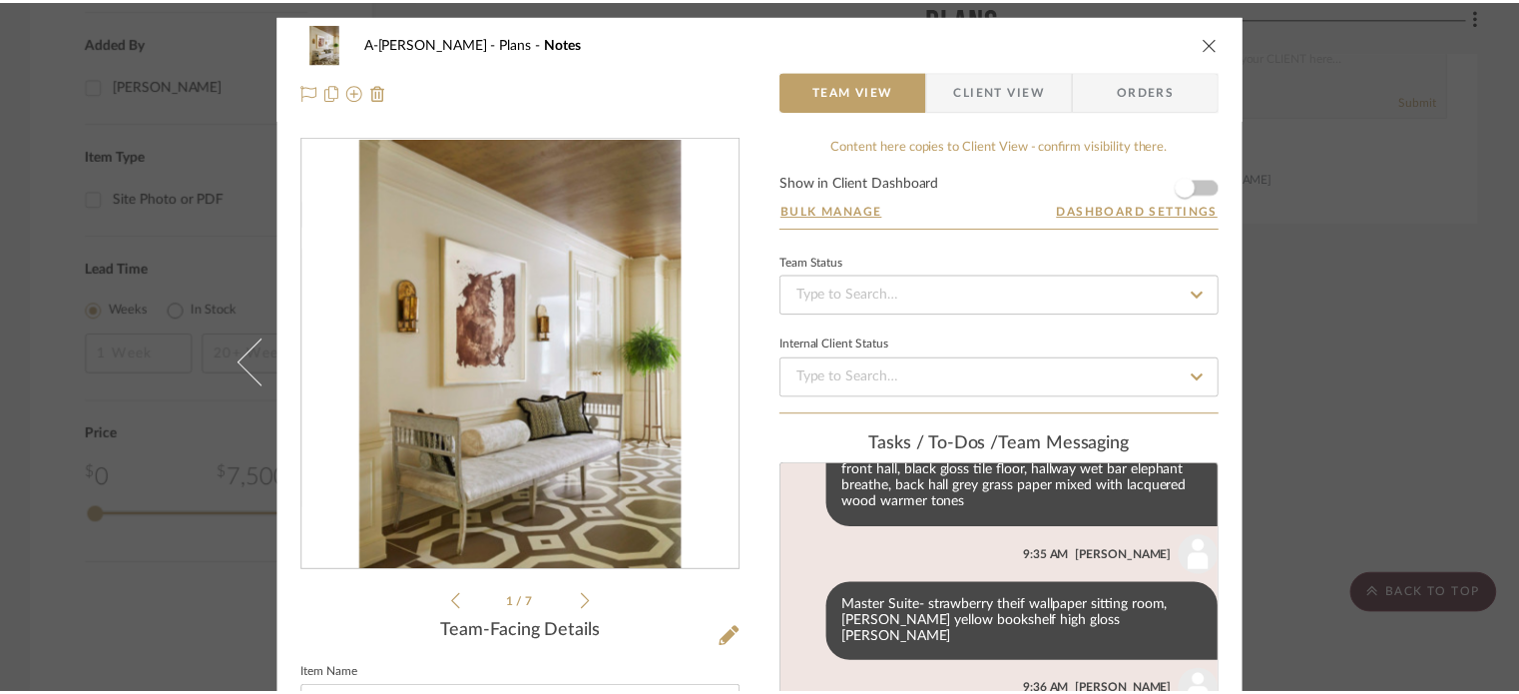
scroll to position [1198, 0]
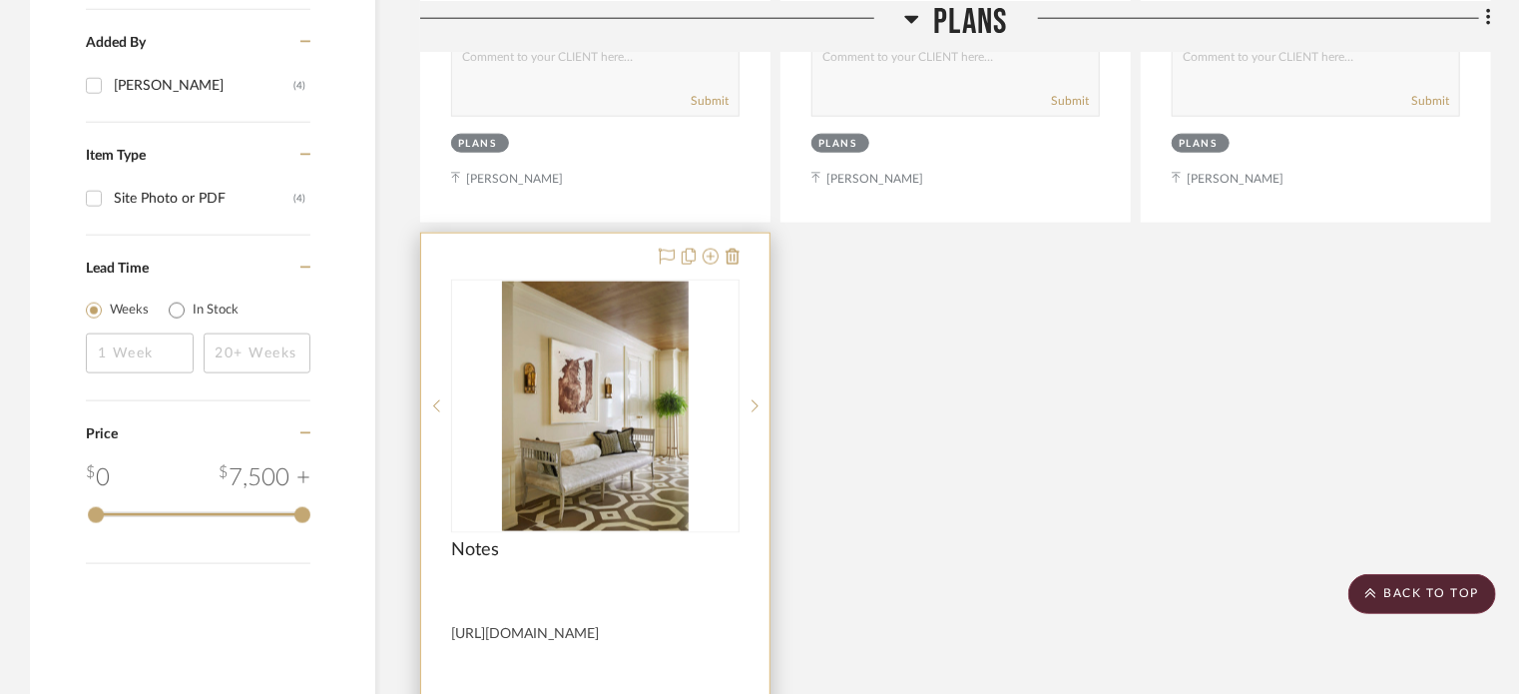
click at [687, 593] on div at bounding box center [595, 592] width 288 height 18
click at [728, 544] on div "Notes" at bounding box center [595, 561] width 288 height 44
click at [658, 407] on img "0" at bounding box center [596, 407] width 188 height 250
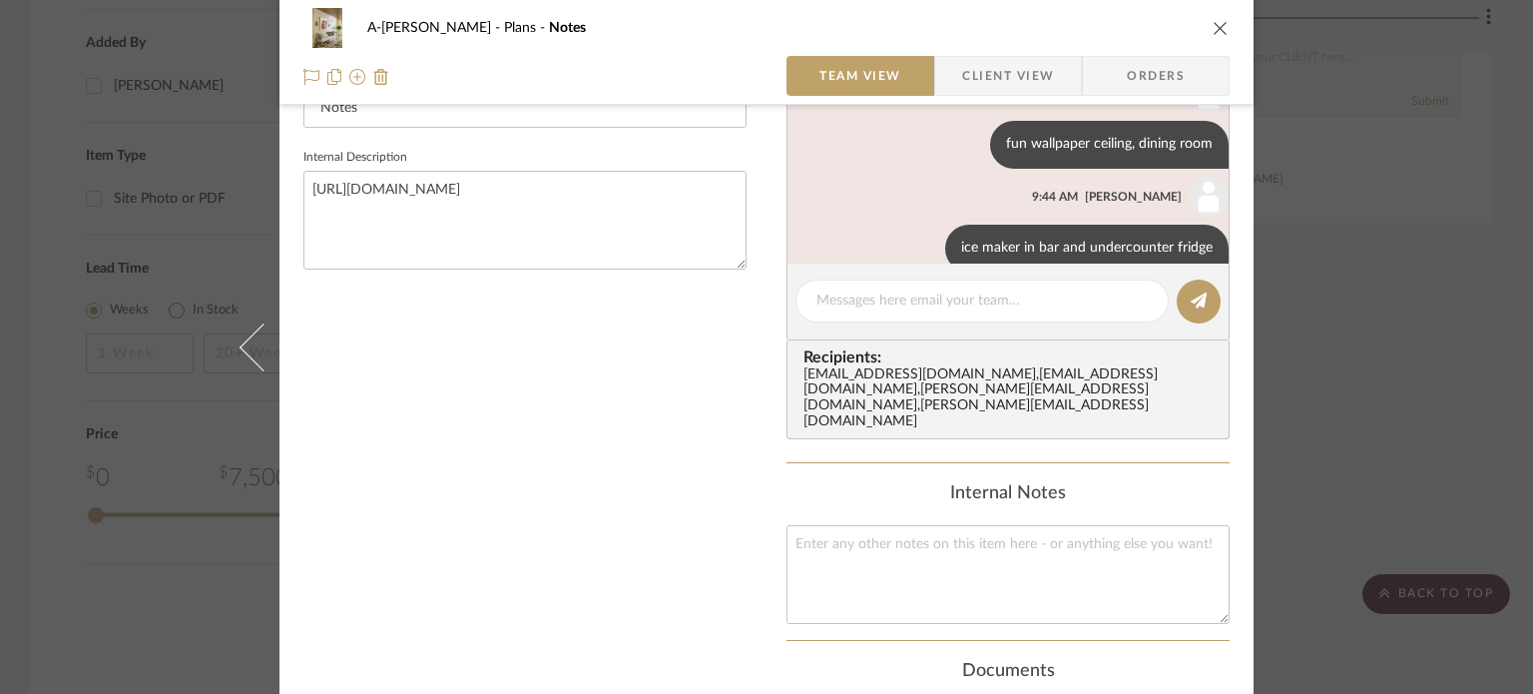
scroll to position [813, 0]
click at [699, 177] on textarea "https://www.bbromleyinteriors.com/park-avenue-residence" at bounding box center [524, 220] width 443 height 99
paste textarea "https://studiodearborn.com/project/a-long-time-coming/"
click at [443, 512] on div "1 / 7 Team-Facing Details Item Name Notes Internal Description https://www.bbro…" at bounding box center [524, 252] width 443 height 1431
click at [1402, 326] on div "A-Arneson Plans Notes Team View Client View Orders 1 / 7 Team-Facing Details It…" at bounding box center [766, 347] width 1533 height 694
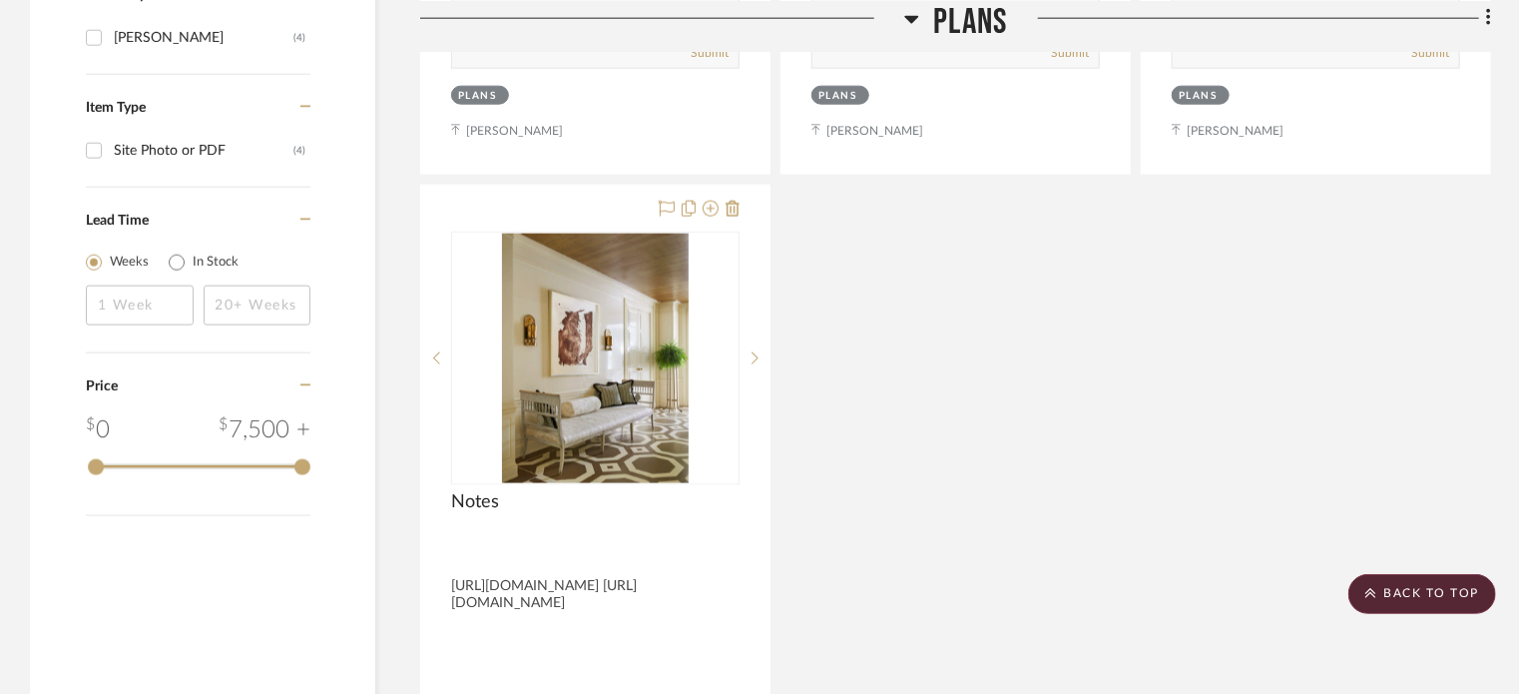
scroll to position [1198, 0]
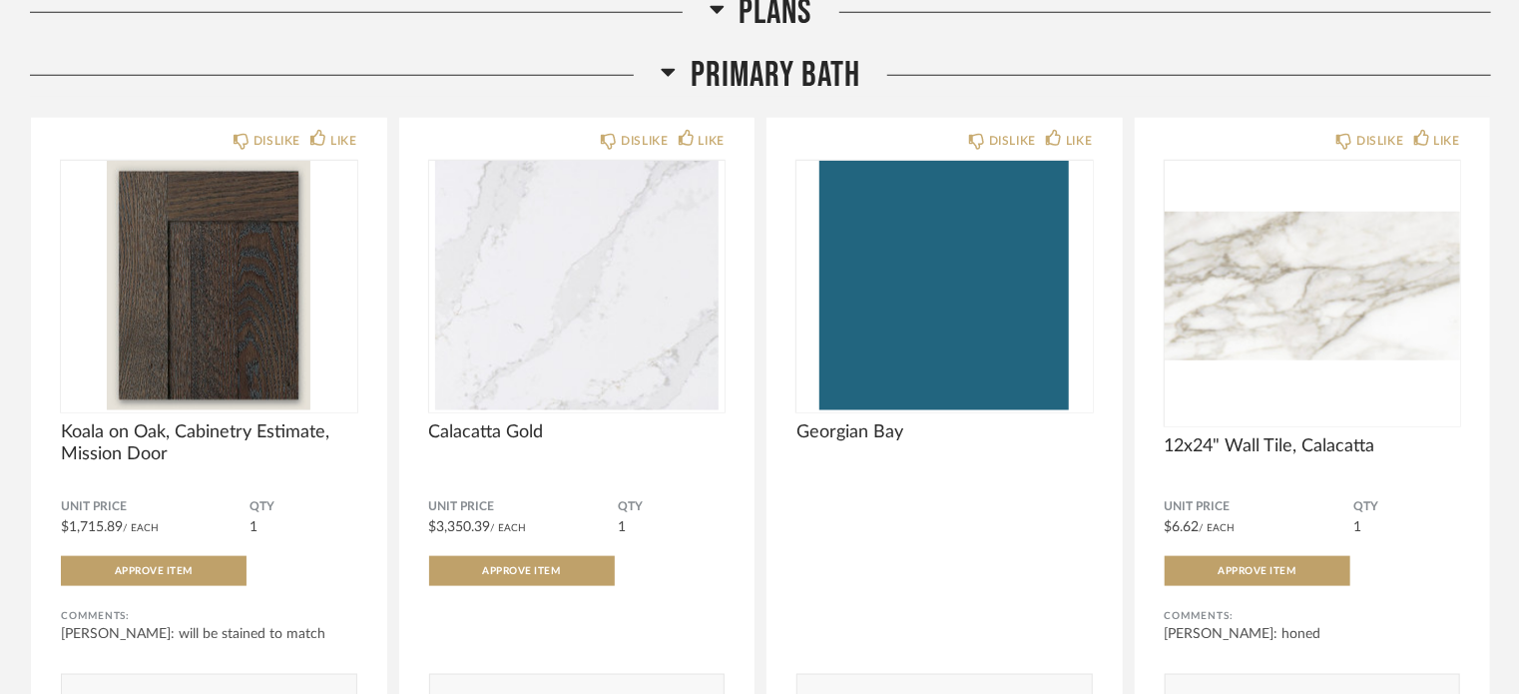
scroll to position [998, 0]
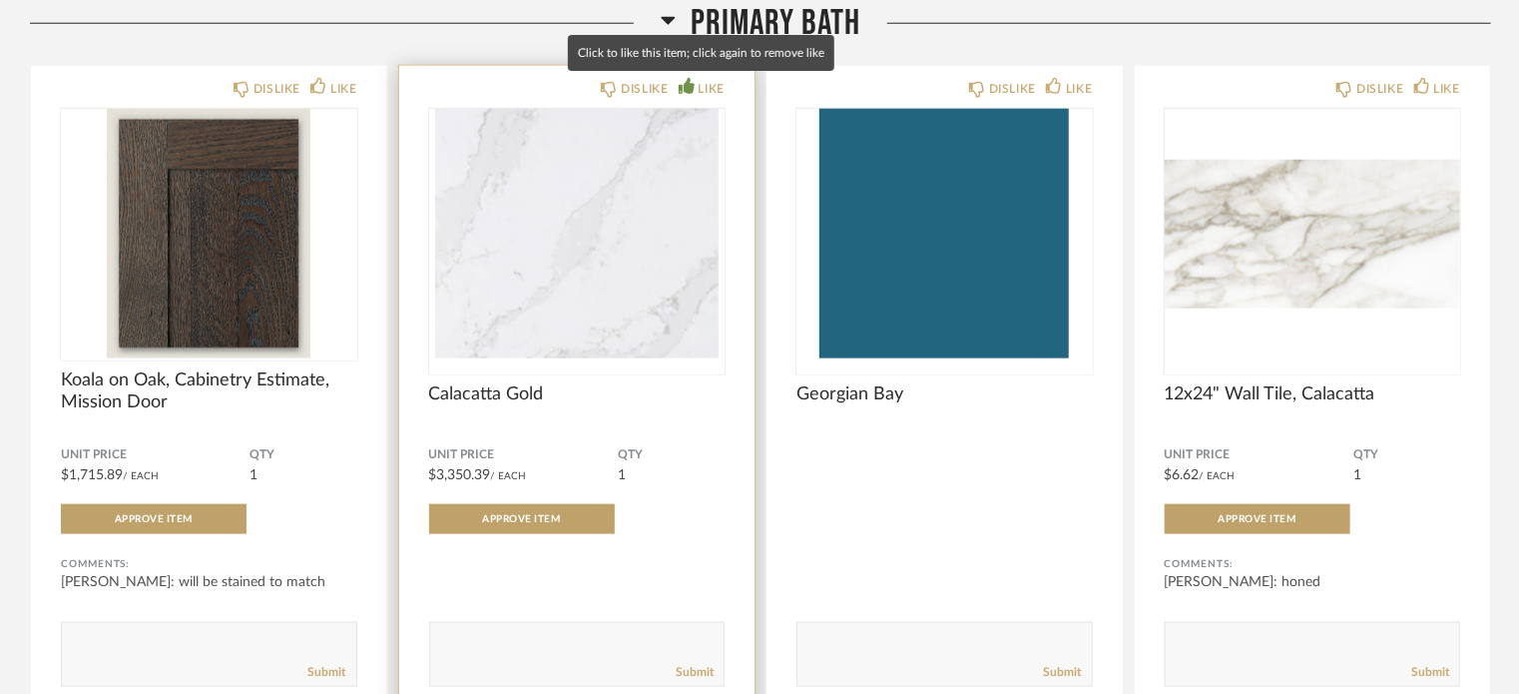
click at [707, 86] on div "LIKE" at bounding box center [712, 89] width 26 height 20
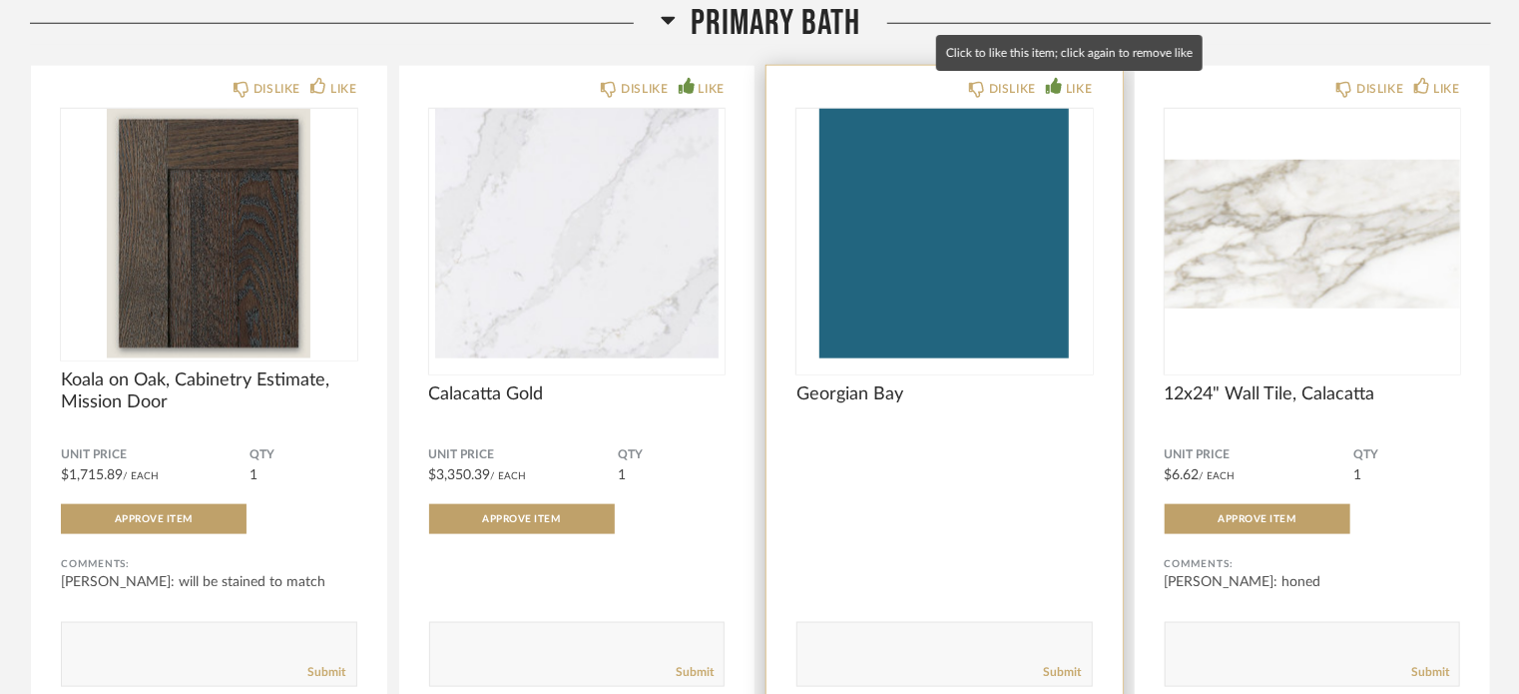
click at [1071, 82] on div "LIKE" at bounding box center [1079, 89] width 26 height 20
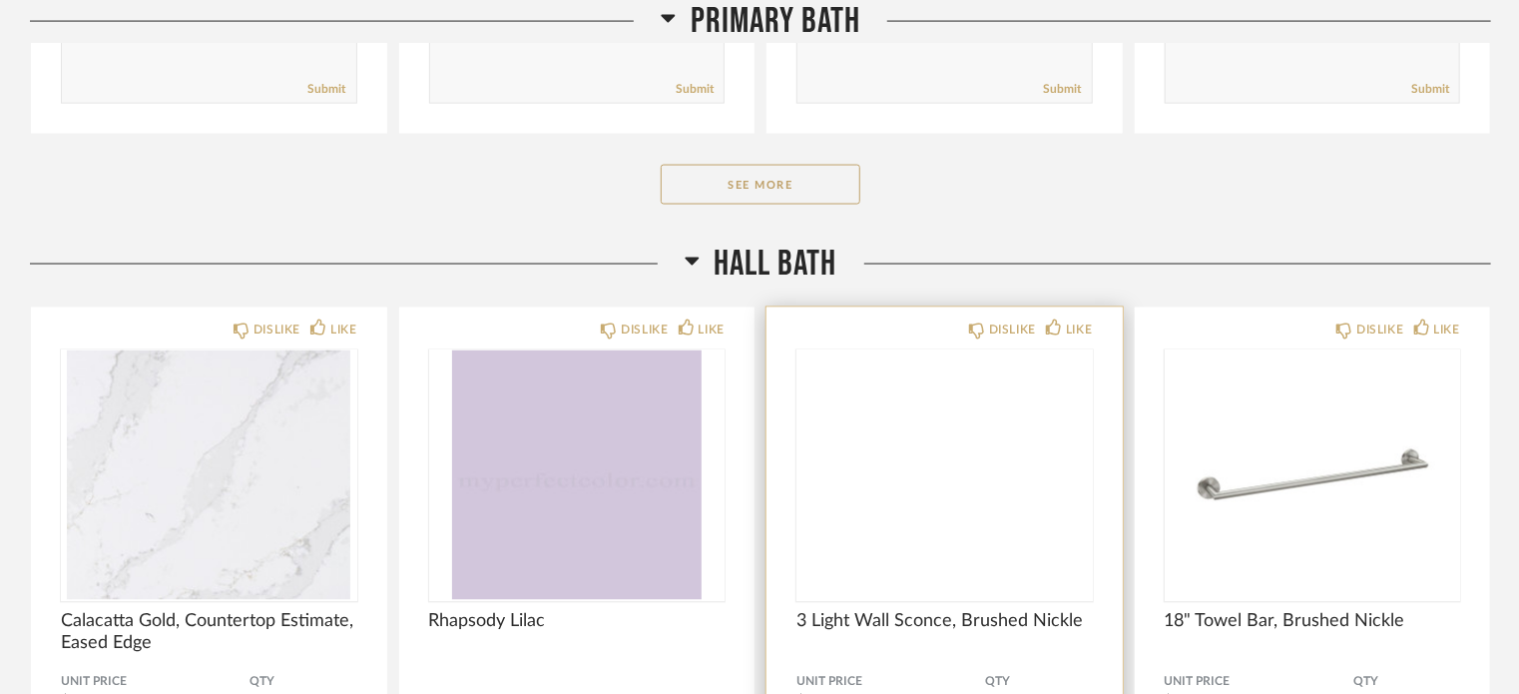
scroll to position [1597, 0]
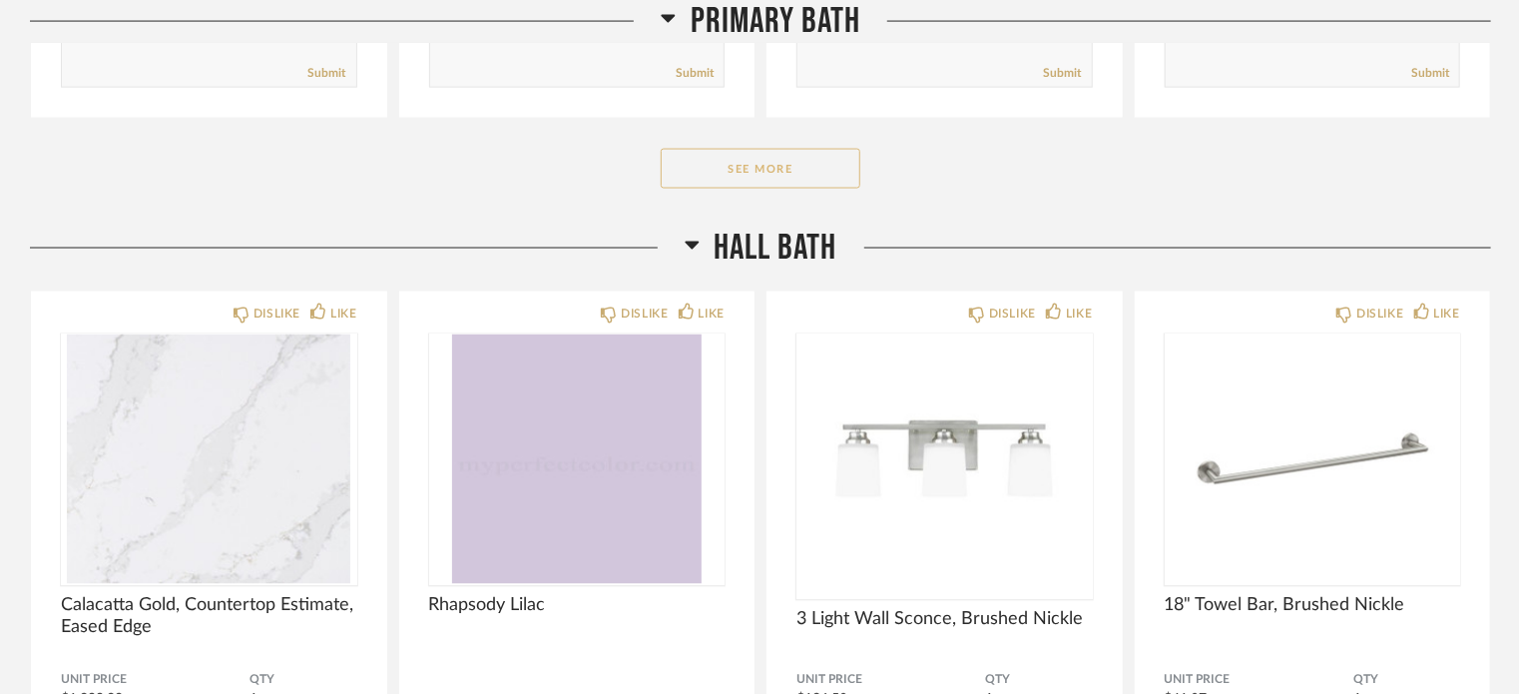
click at [743, 162] on button "See More" at bounding box center [761, 169] width 200 height 40
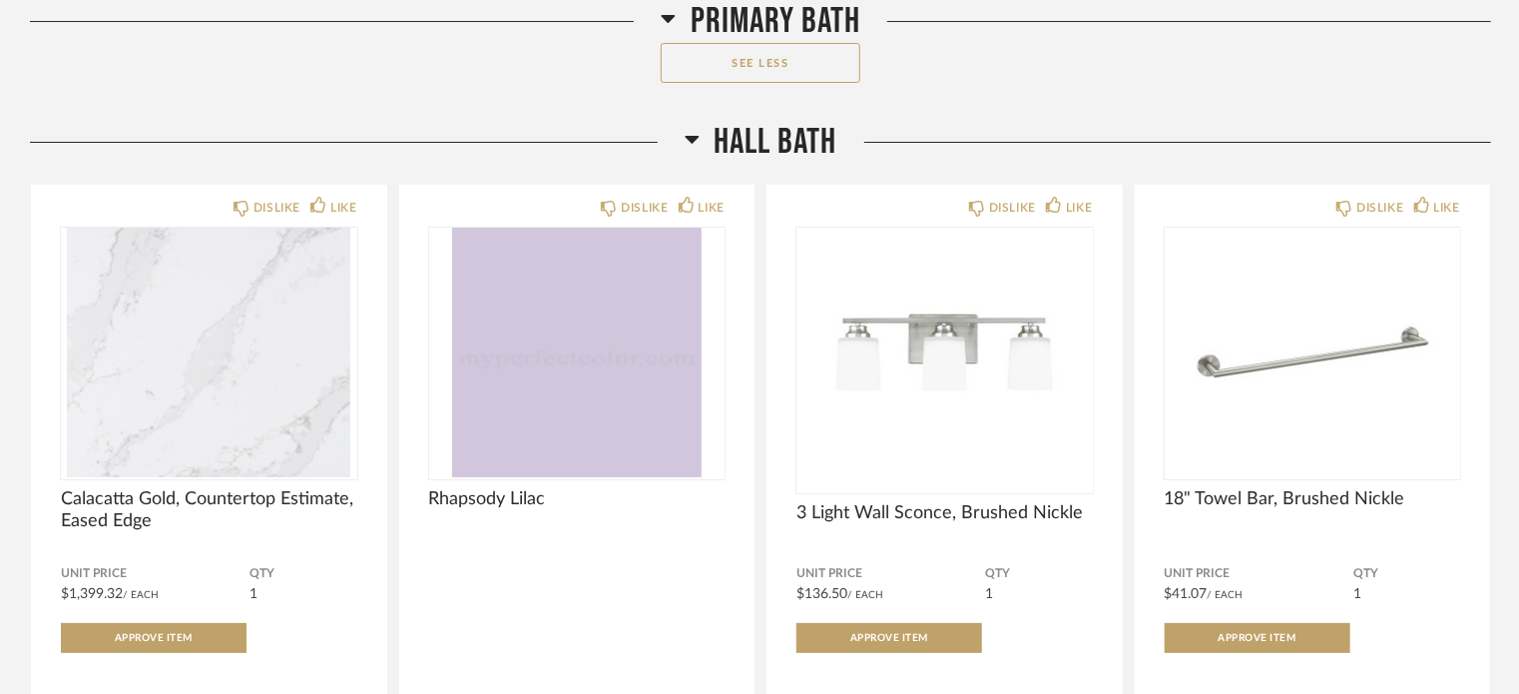
scroll to position [3793, 0]
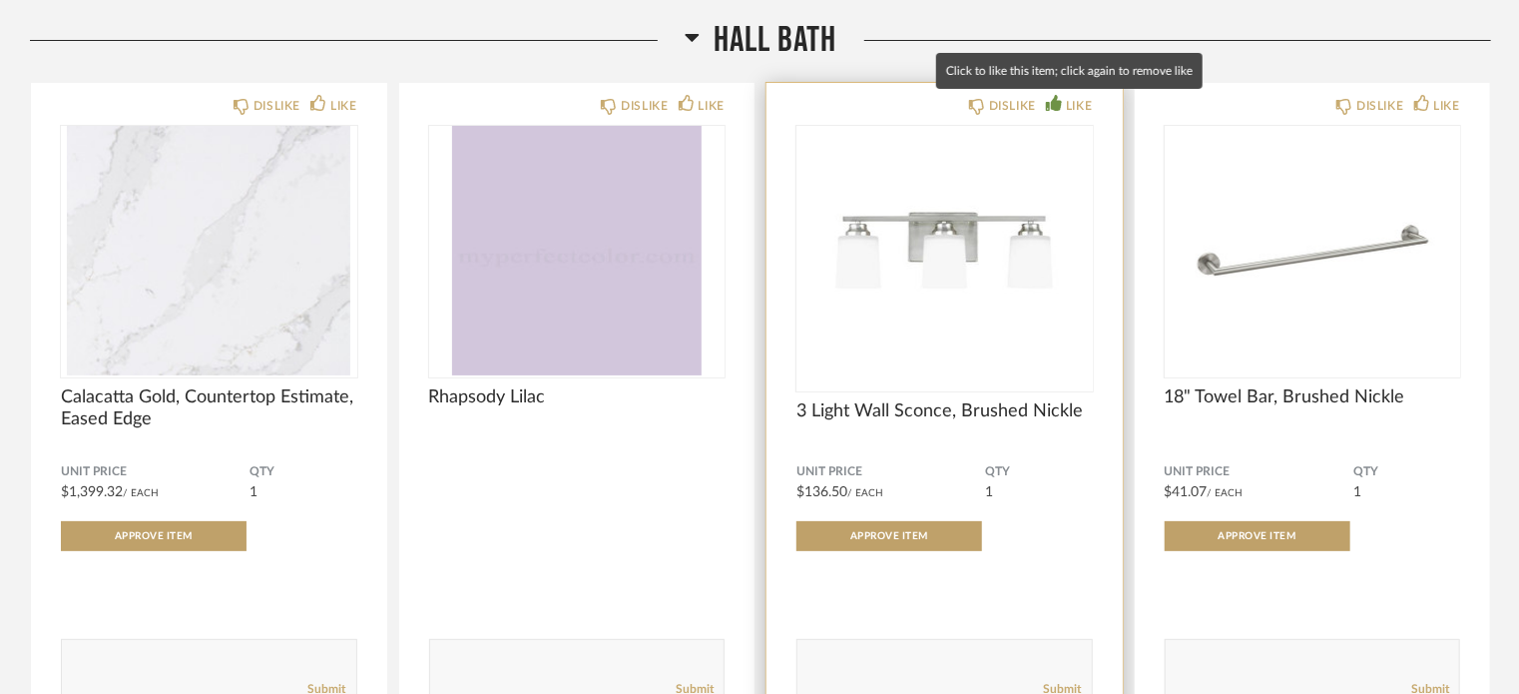
click at [1058, 108] on icon at bounding box center [1054, 103] width 16 height 16
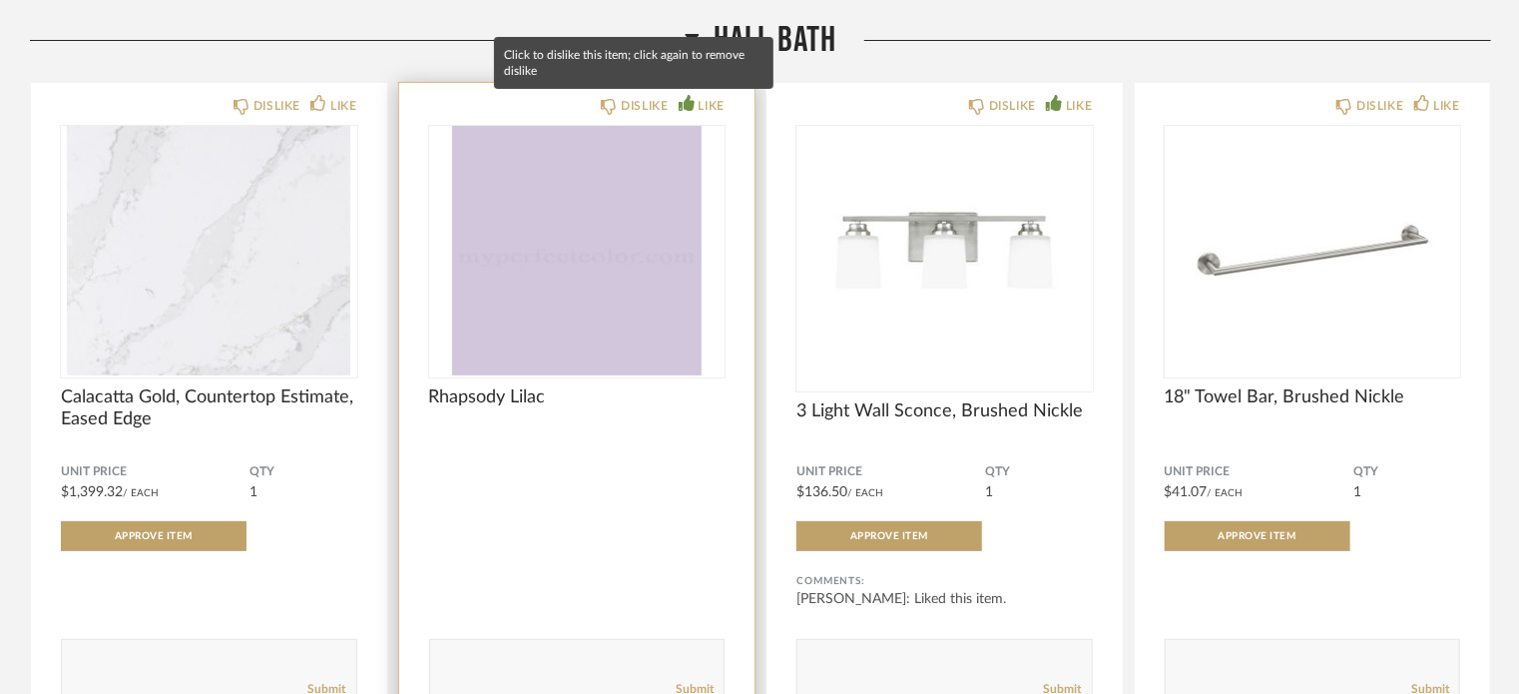
click at [695, 112] on div "LIKE" at bounding box center [702, 106] width 46 height 20
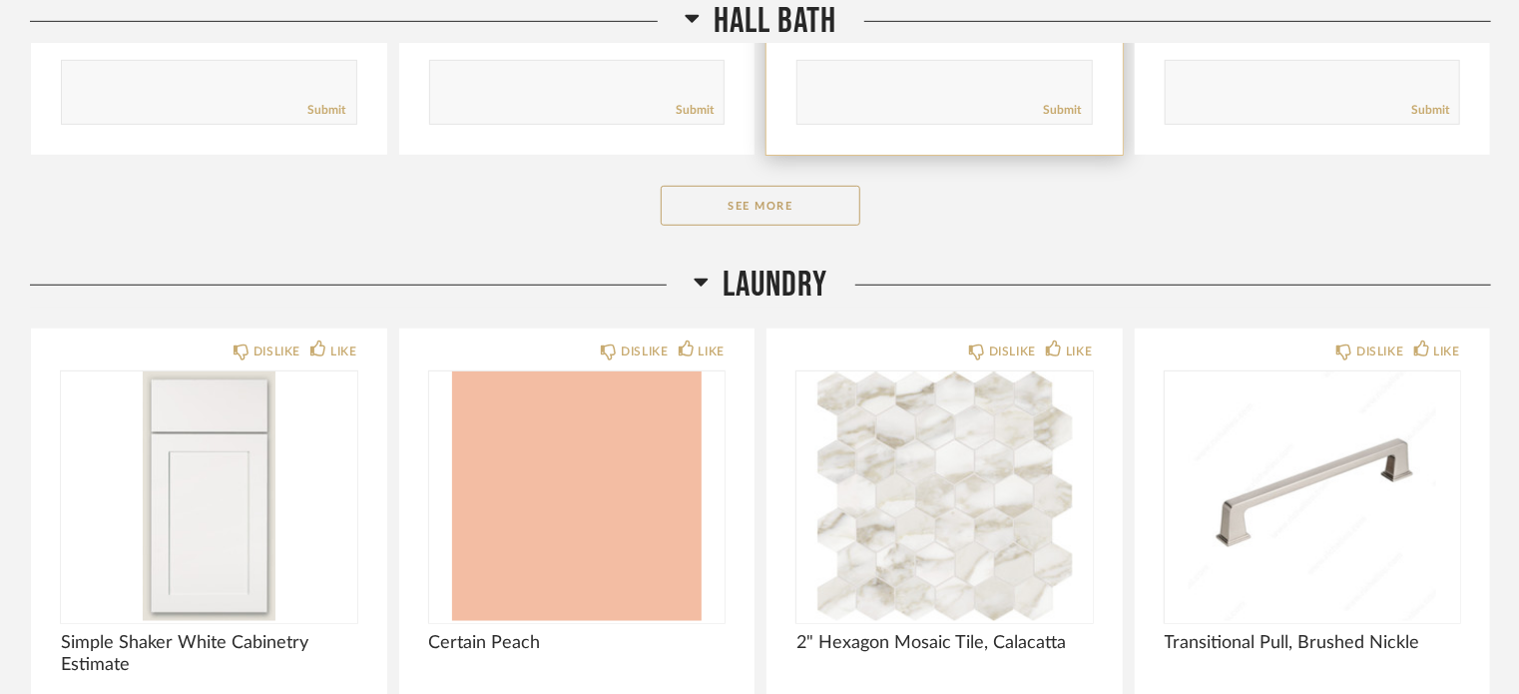
scroll to position [4392, 0]
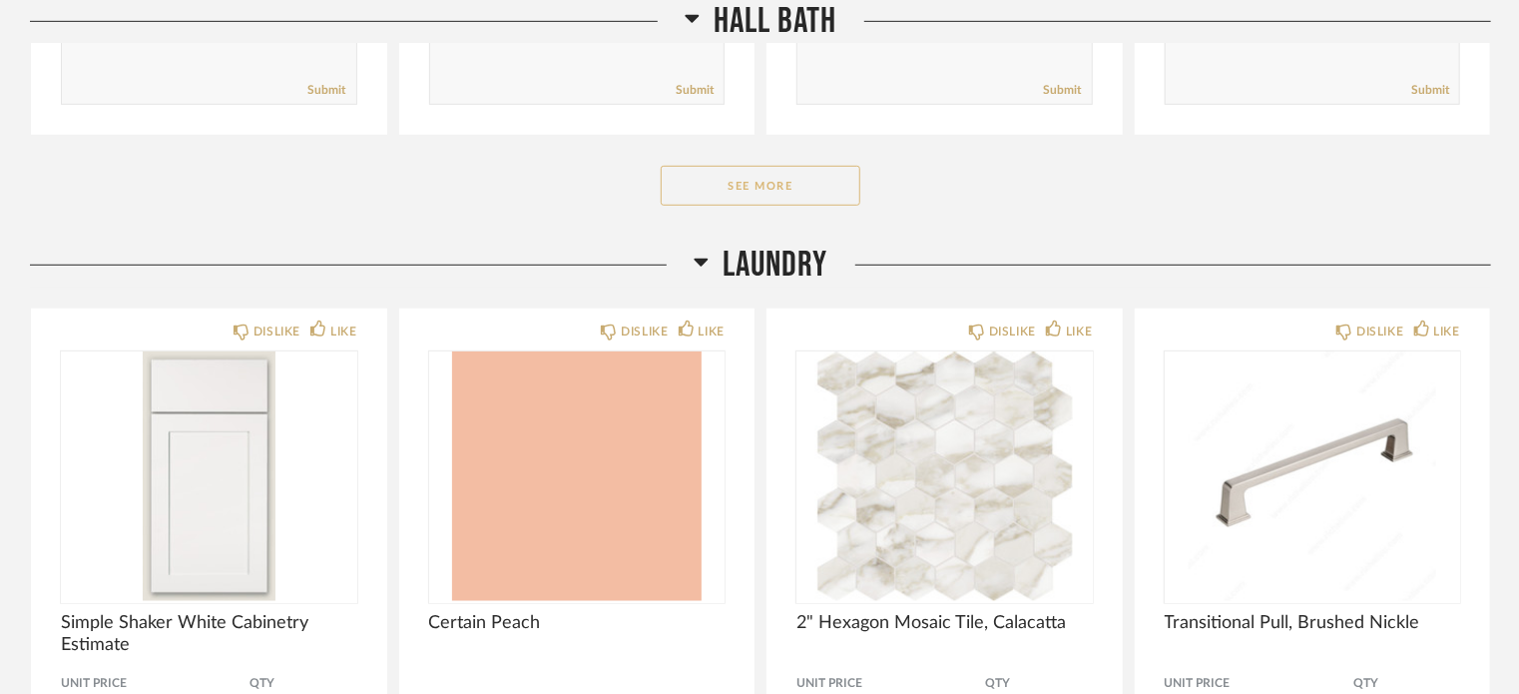
click at [755, 188] on button "See More" at bounding box center [761, 186] width 200 height 40
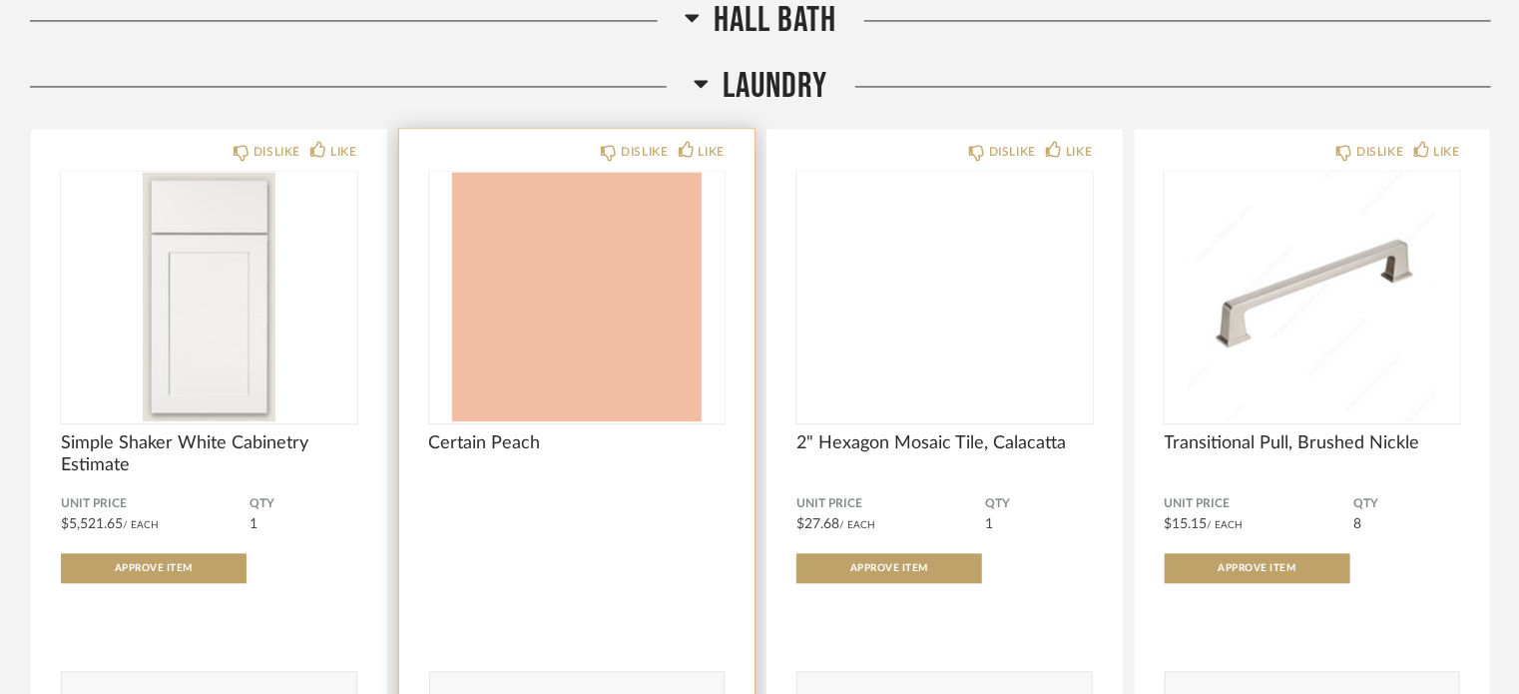
scroll to position [5890, 0]
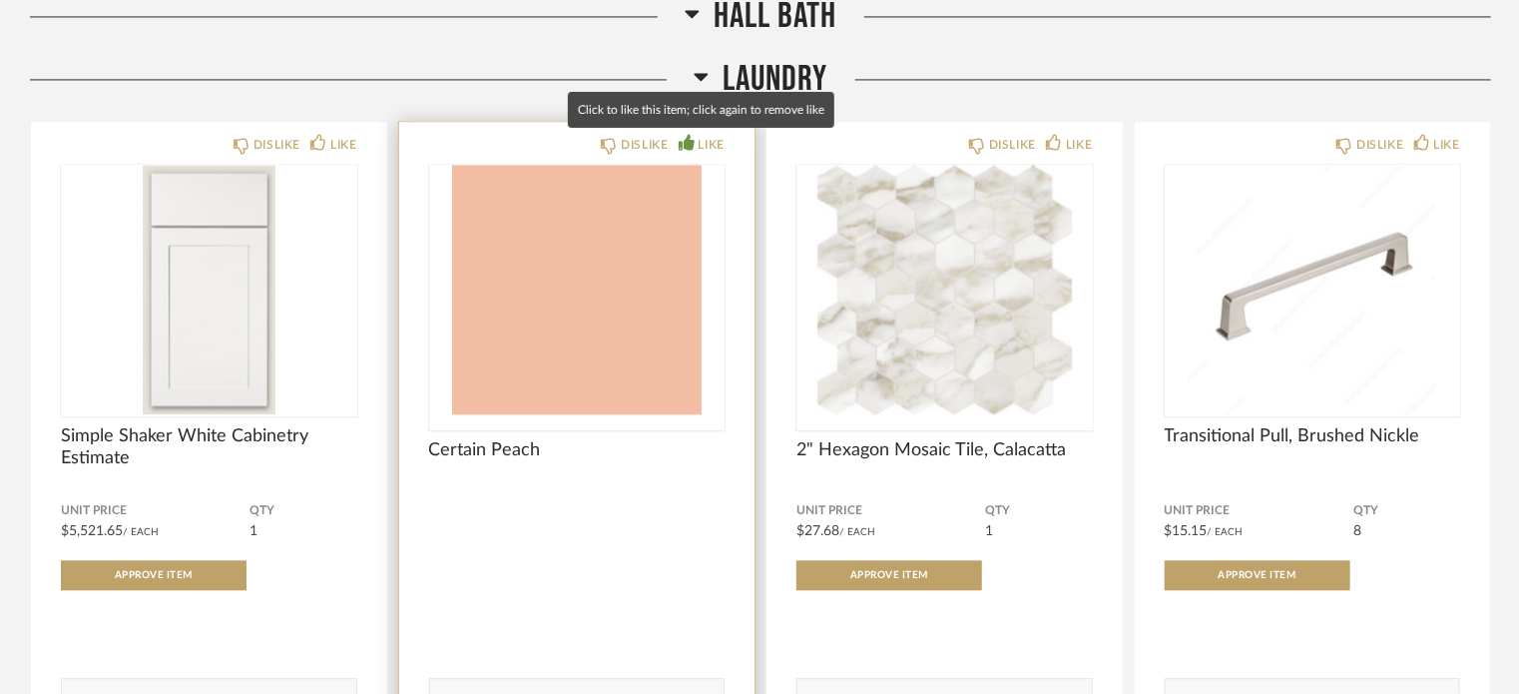
click at [691, 147] on icon at bounding box center [687, 142] width 16 height 16
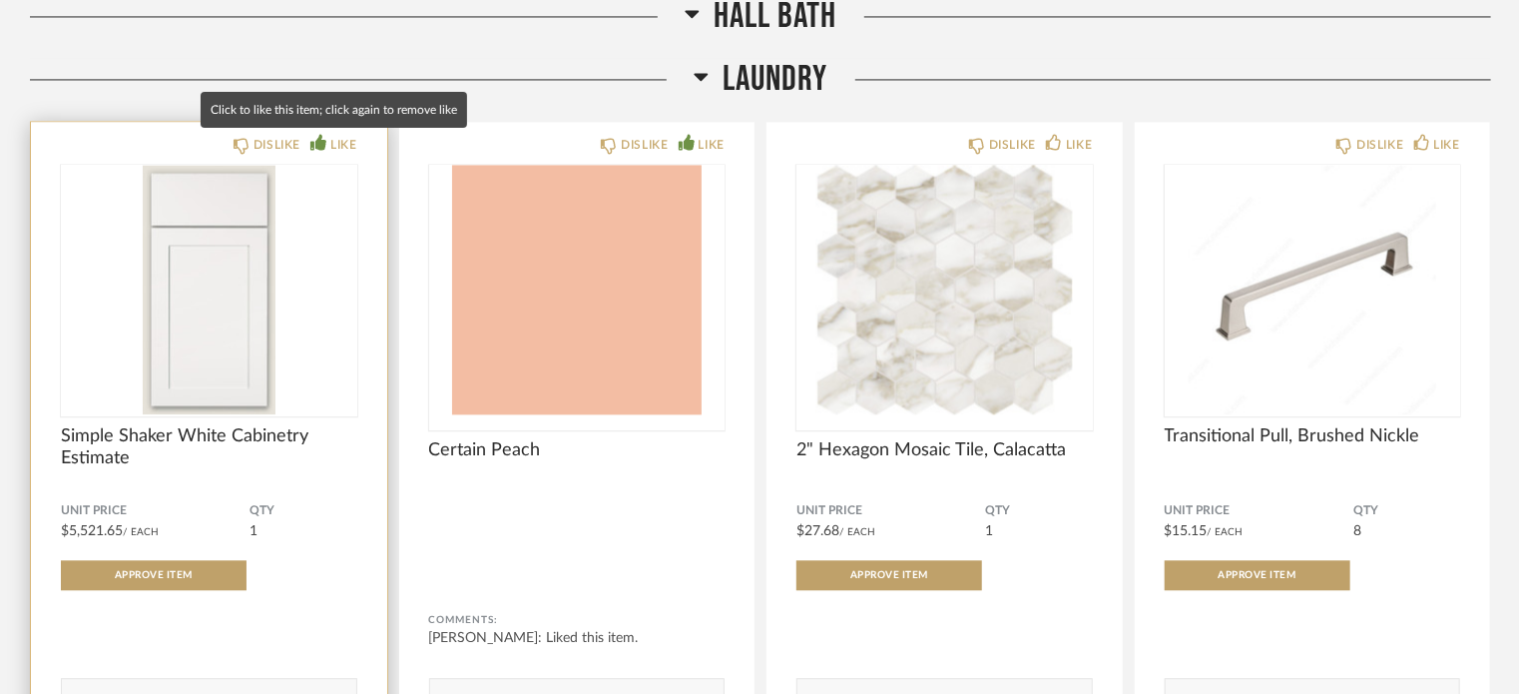
click at [338, 153] on div "LIKE" at bounding box center [343, 145] width 26 height 20
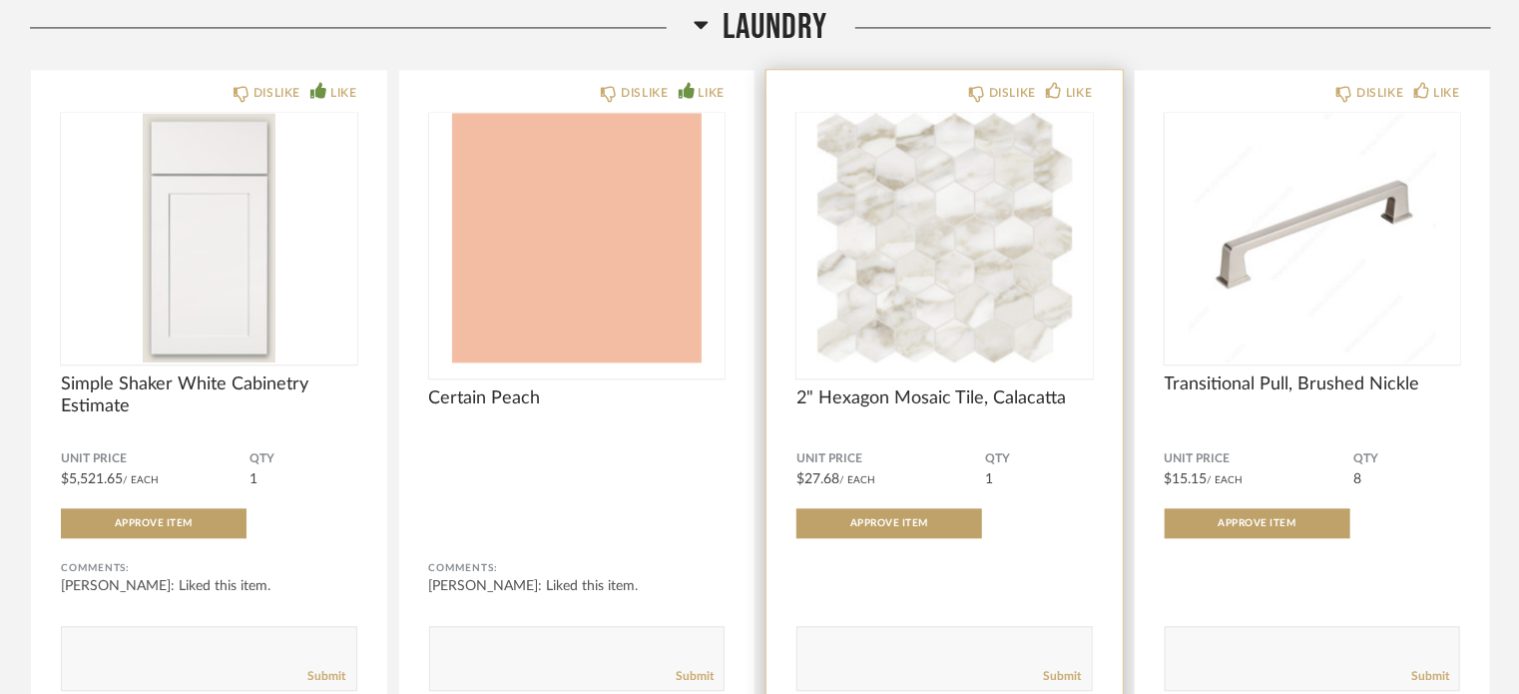
scroll to position [5733, 0]
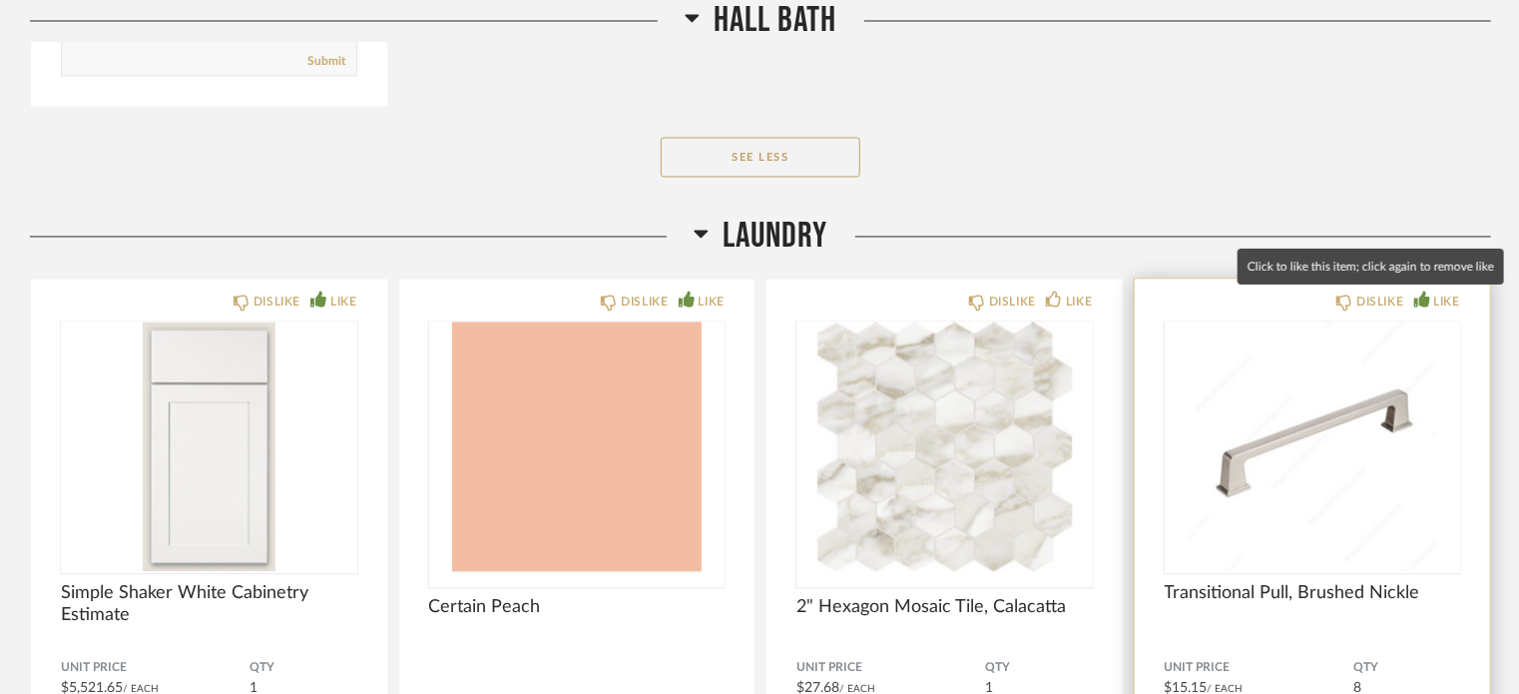
click at [1449, 298] on div "LIKE" at bounding box center [1448, 301] width 26 height 20
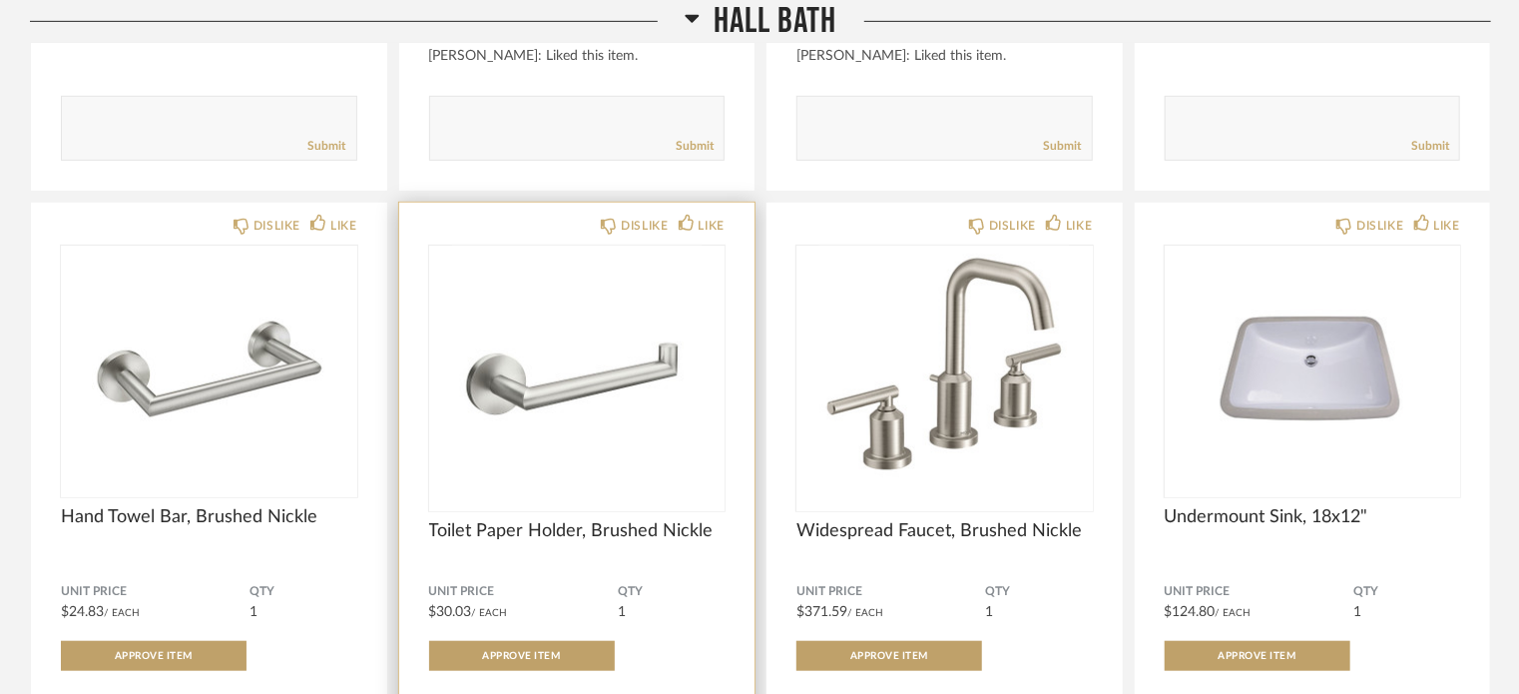
scroll to position [4335, 0]
